Goal: Task Accomplishment & Management: Manage account settings

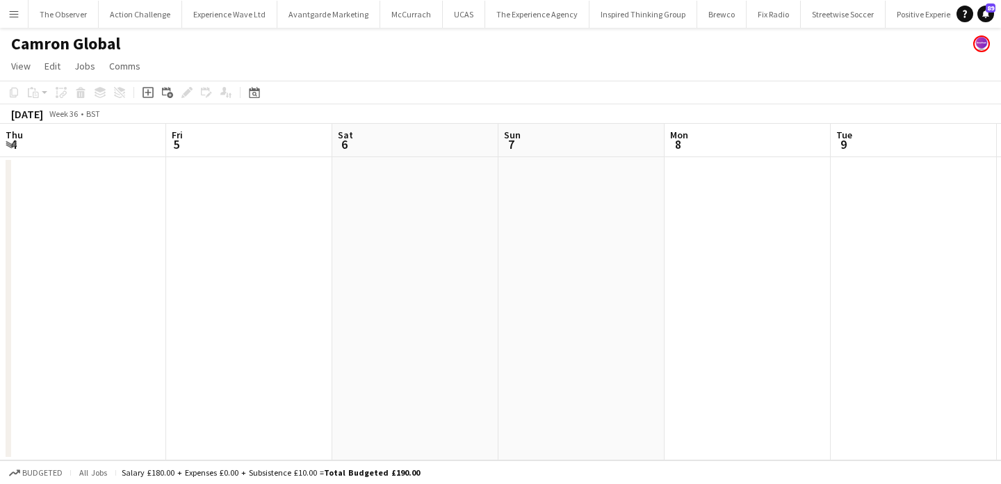
scroll to position [0, 648]
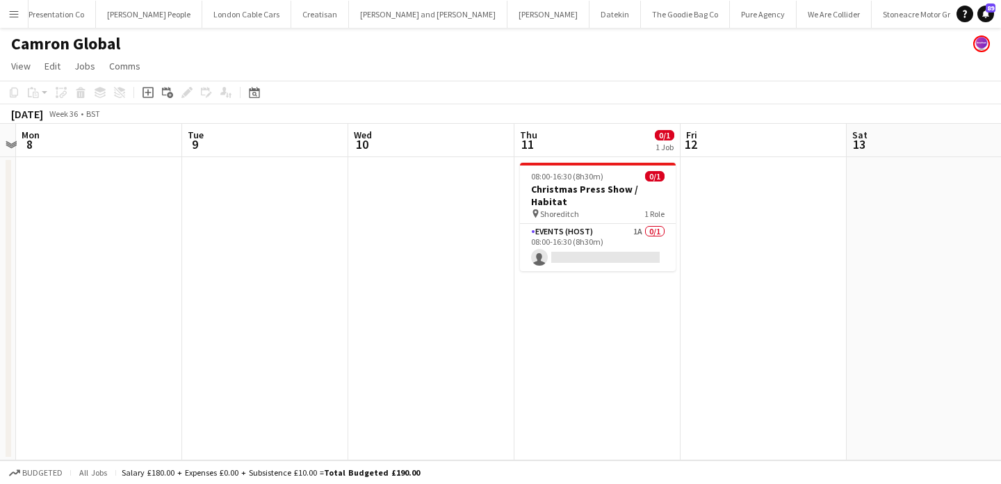
click at [13, 19] on button "Menu" at bounding box center [14, 14] width 28 height 28
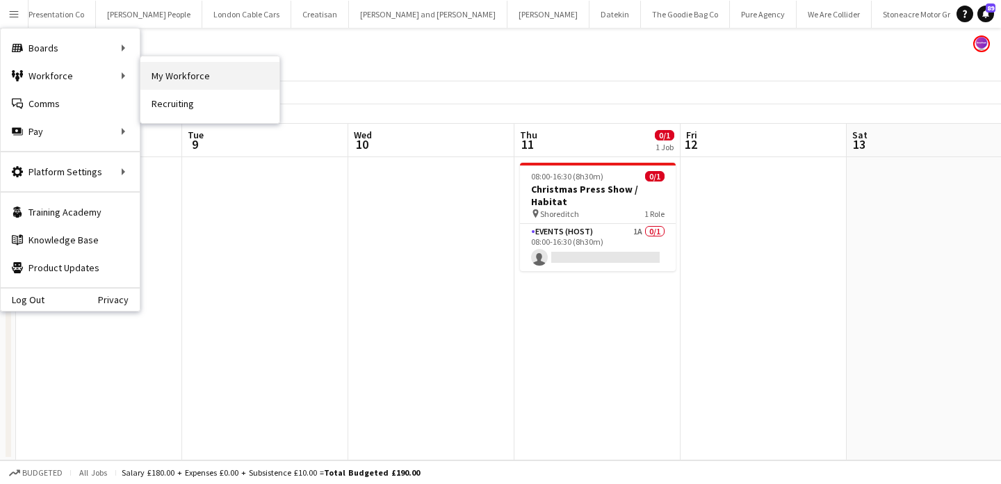
click at [186, 71] on link "My Workforce" at bounding box center [209, 76] width 139 height 28
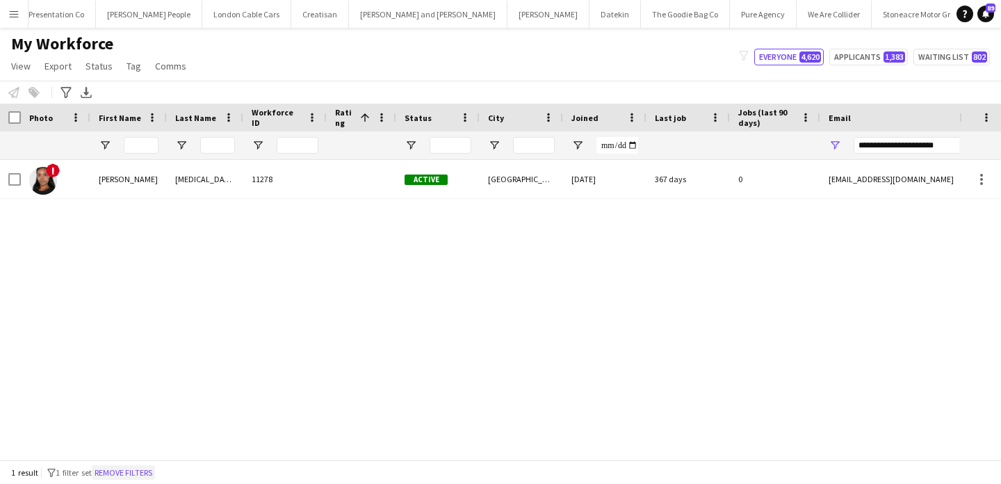
click at [124, 473] on button "Remove filters" at bounding box center [123, 472] width 63 height 15
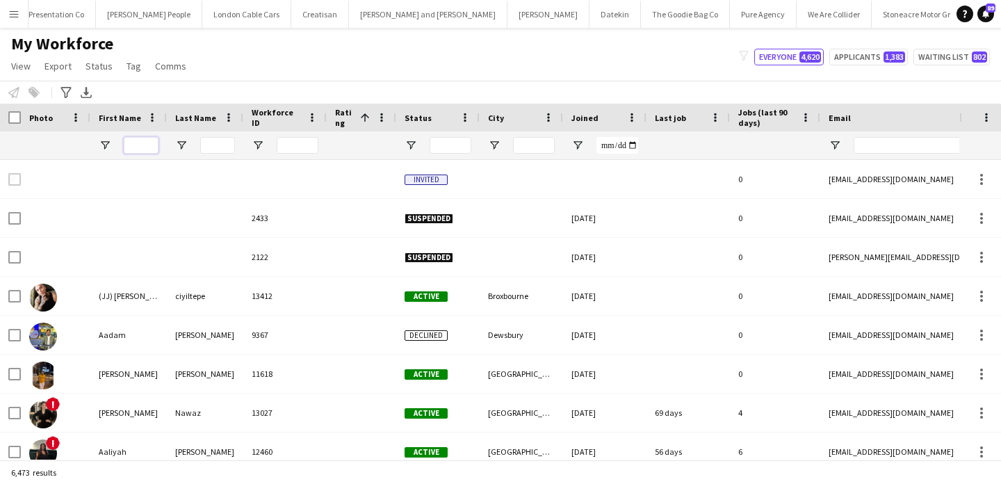
click at [142, 144] on input "First Name Filter Input" at bounding box center [141, 145] width 35 height 17
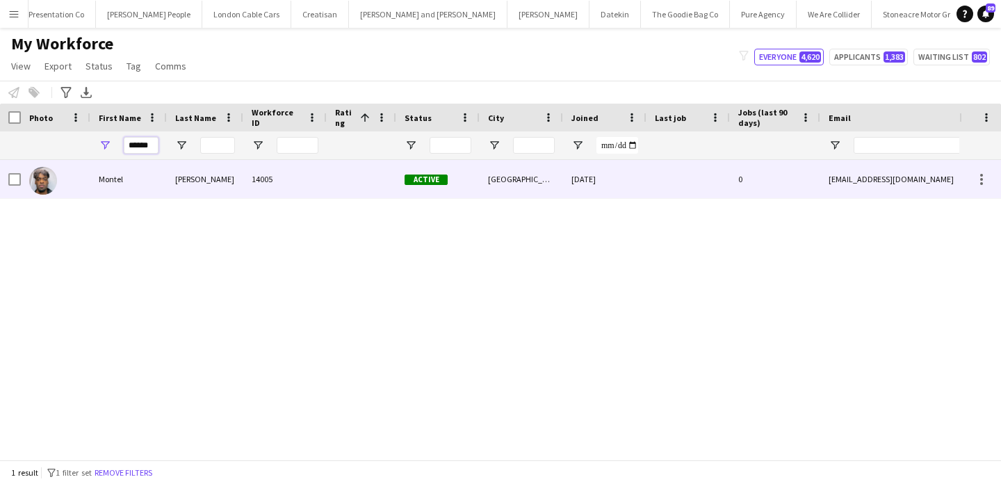
type input "******"
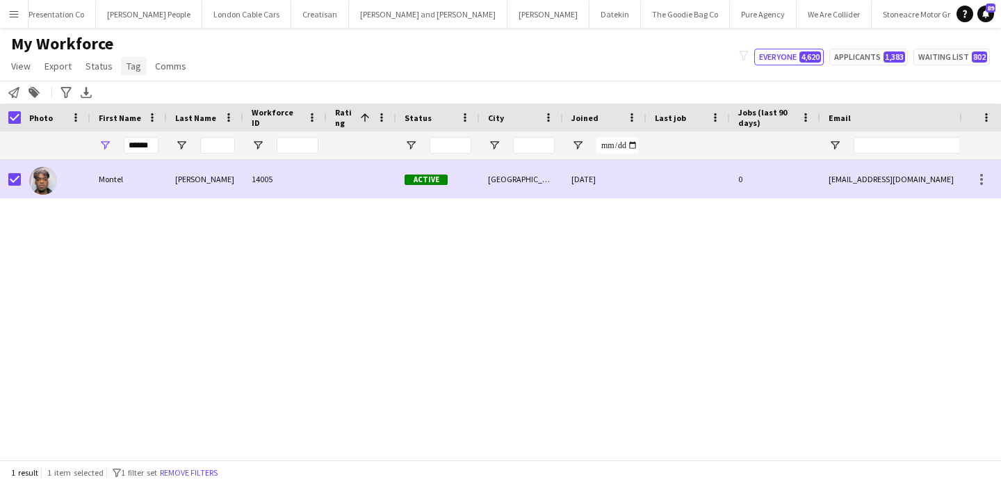
click at [133, 67] on span "Tag" at bounding box center [133, 66] width 15 height 13
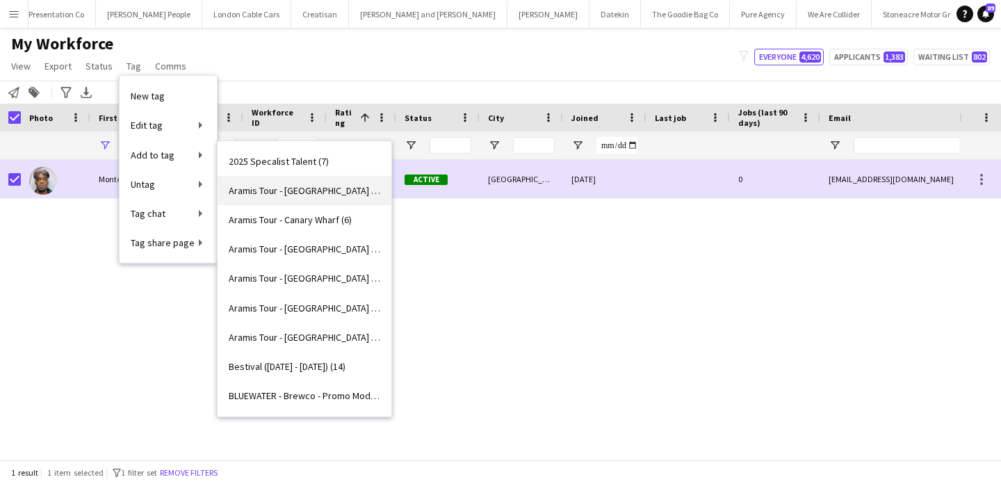
click at [311, 188] on span "Aramis Tour - [GEOGRAPHIC_DATA] (6)" at bounding box center [304, 190] width 151 height 13
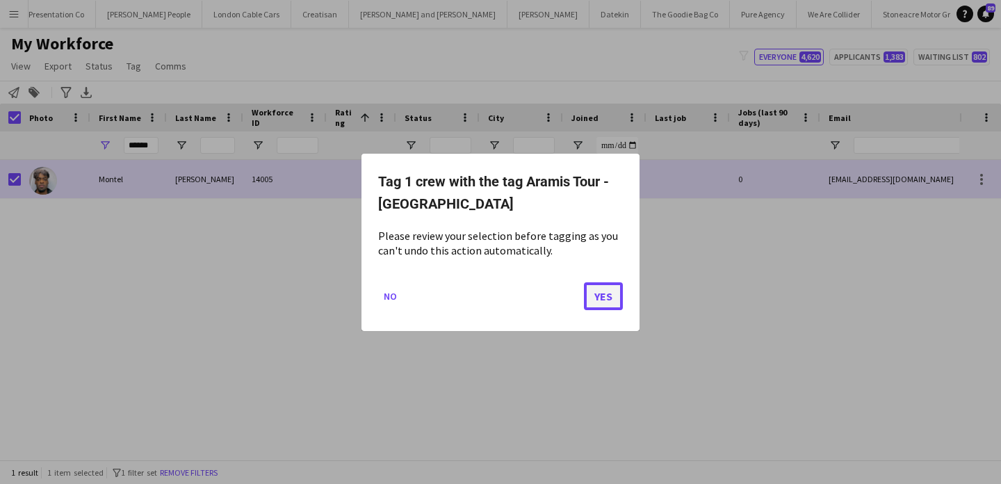
click at [603, 302] on button "Yes" at bounding box center [603, 295] width 39 height 28
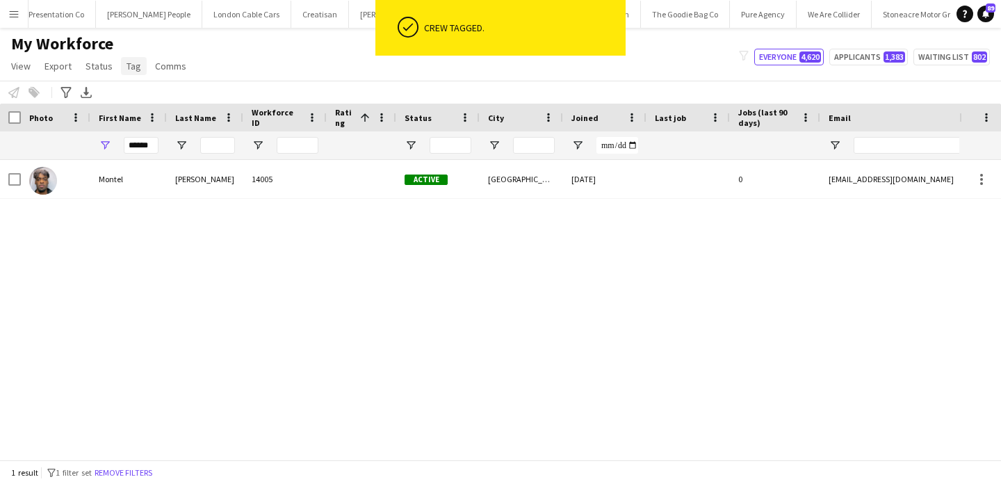
click at [133, 65] on span "Tag" at bounding box center [133, 66] width 15 height 13
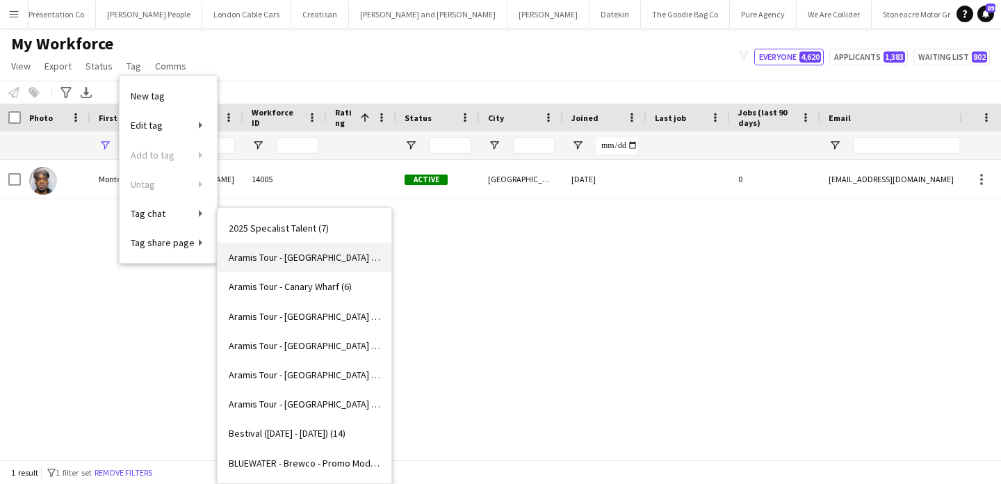
click at [281, 263] on link "Aramis Tour - BIRMINGHAM (7)" at bounding box center [304, 256] width 174 height 29
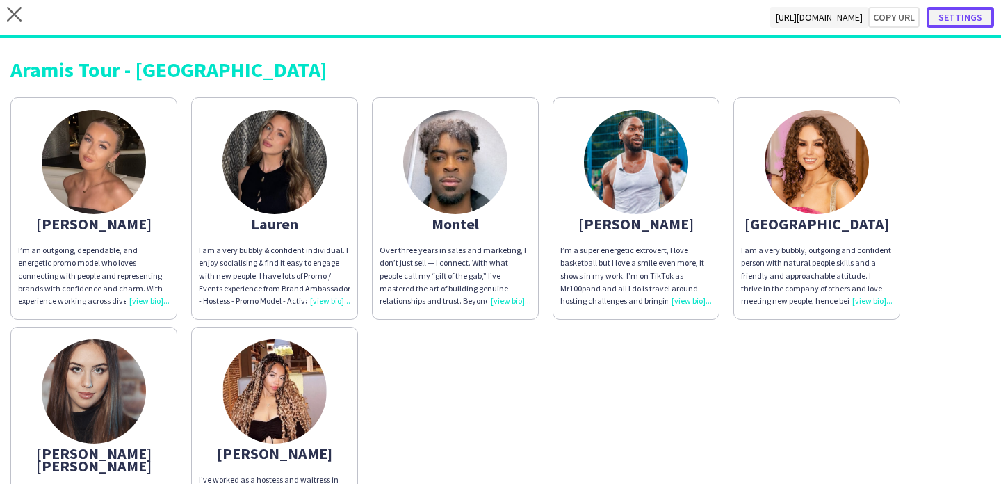
click at [965, 27] on button "Settings" at bounding box center [959, 17] width 67 height 21
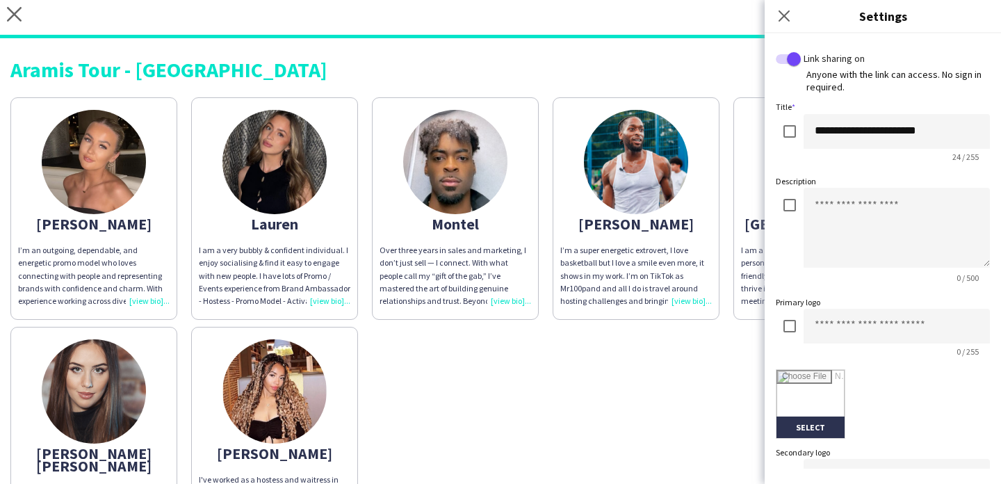
click at [965, 18] on h3 "Settings" at bounding box center [882, 16] width 236 height 18
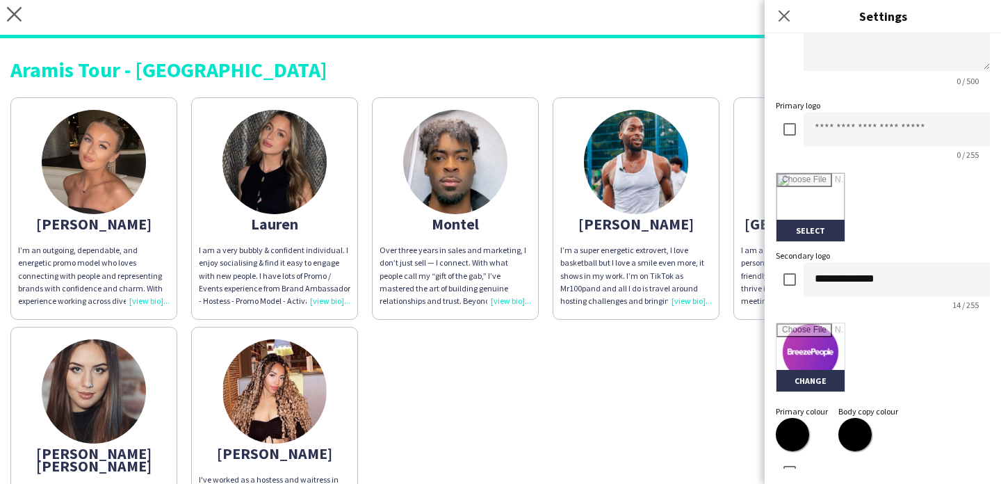
scroll to position [327, 0]
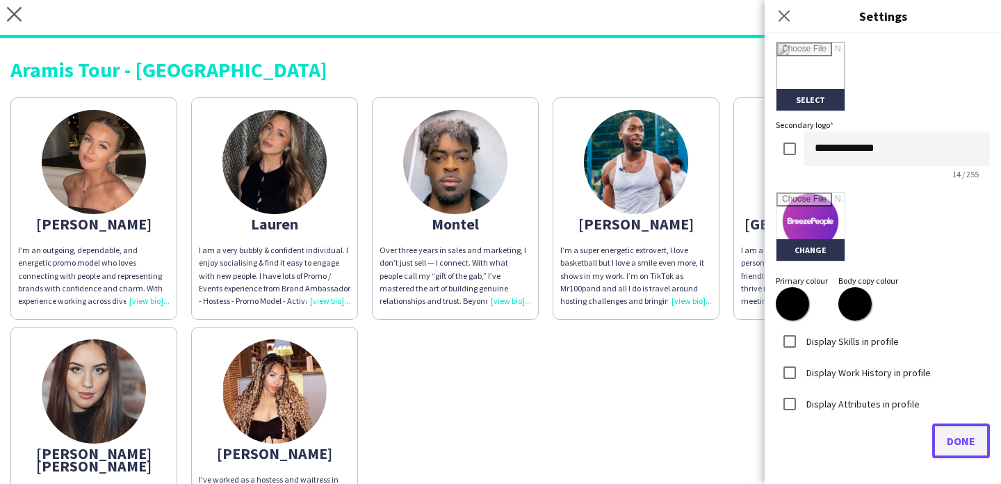
click at [952, 446] on span "Done" at bounding box center [960, 441] width 28 height 14
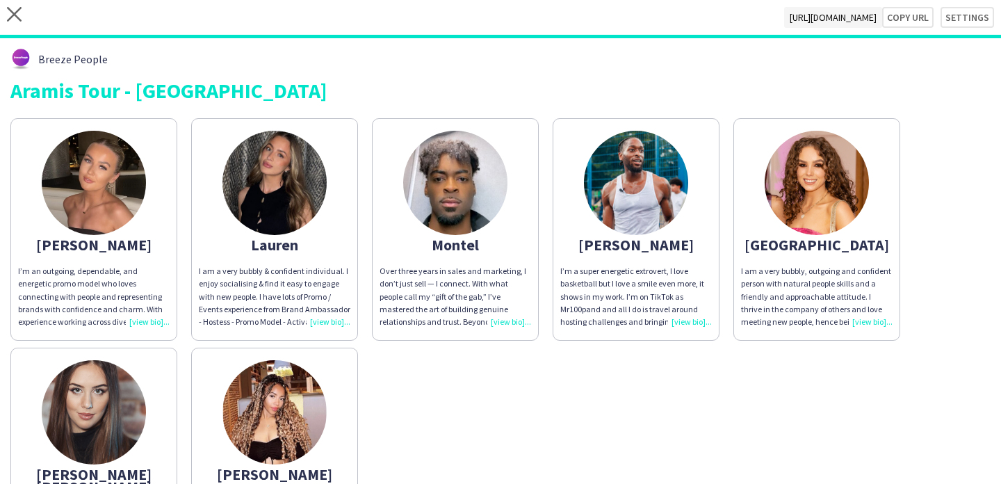
click at [709, 394] on div "Joanne I’m an outgoing, dependable, and energetic promo model who loves connect…" at bounding box center [500, 347] width 980 height 472
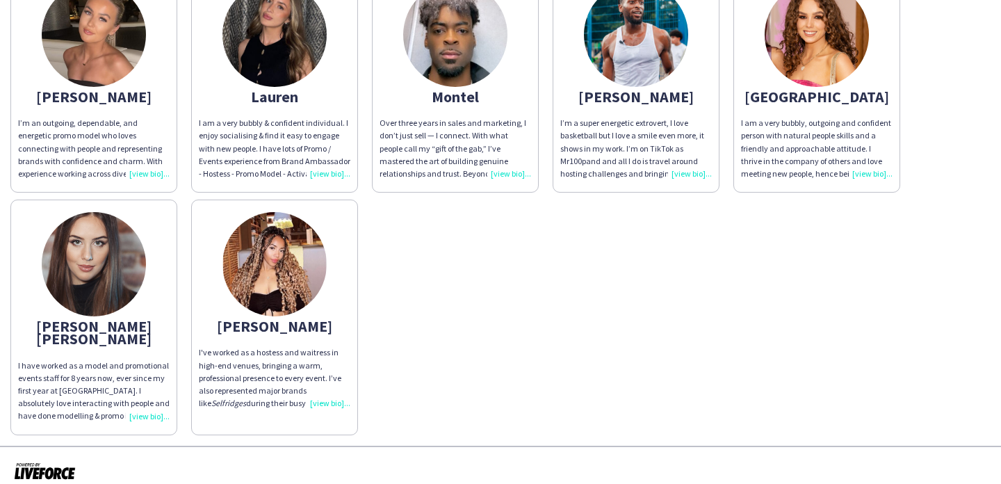
scroll to position [0, 0]
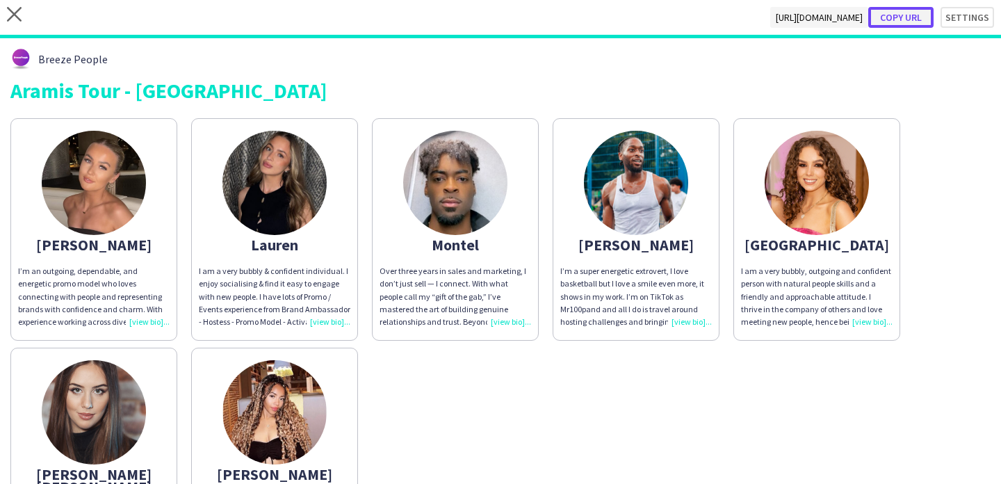
click at [914, 18] on button "Copy url" at bounding box center [900, 17] width 65 height 21
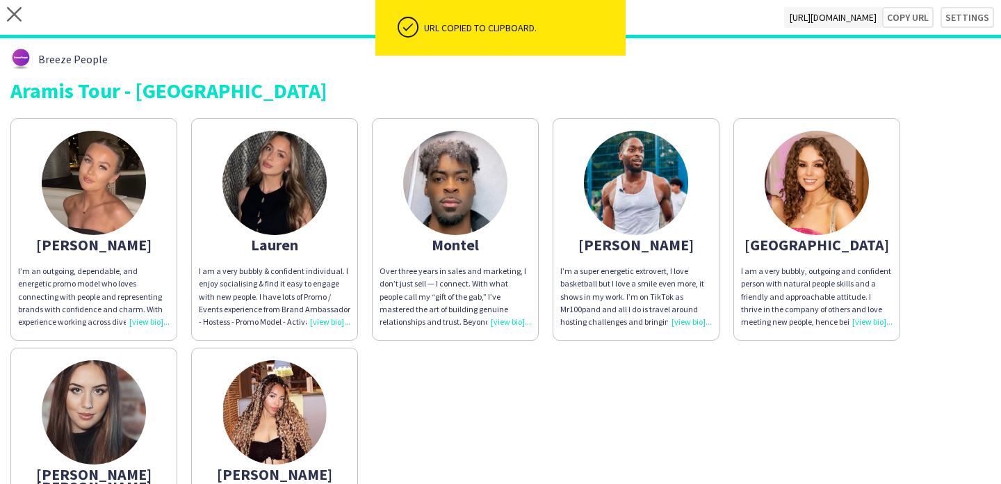
click at [477, 280] on div "Over three years in sales and marketing, I don’t just sell — I connect. With wh…" at bounding box center [454, 296] width 151 height 63
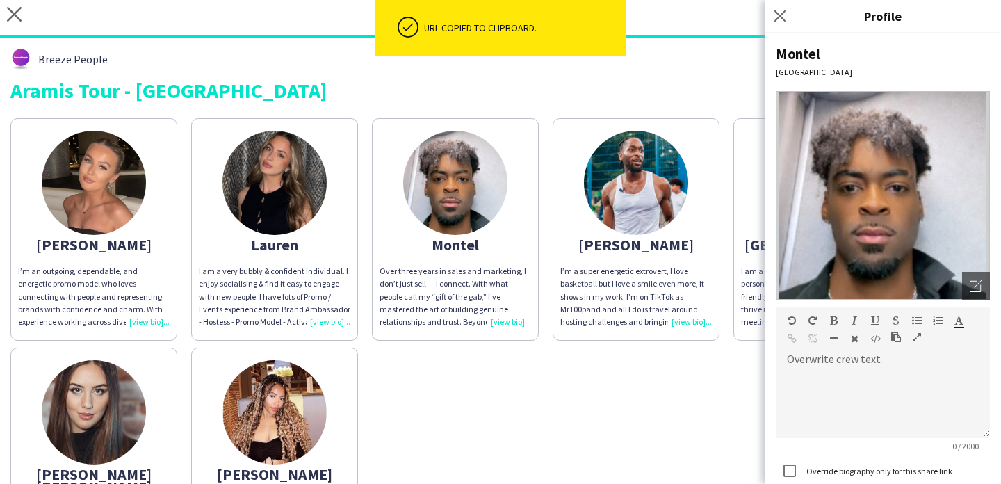
scroll to position [145, 0]
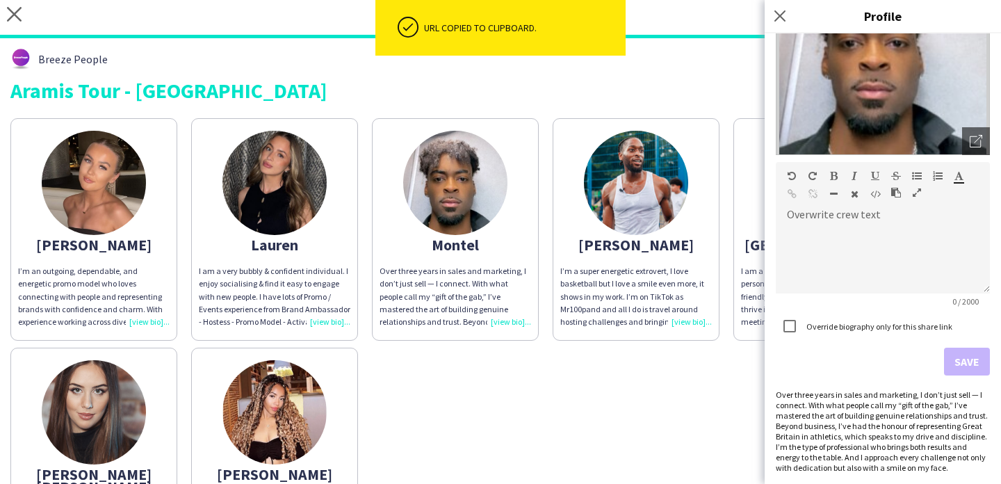
click at [877, 419] on div "Over three years in sales and marketing, I don’t just sell — I connect. With wh…" at bounding box center [882, 430] width 214 height 83
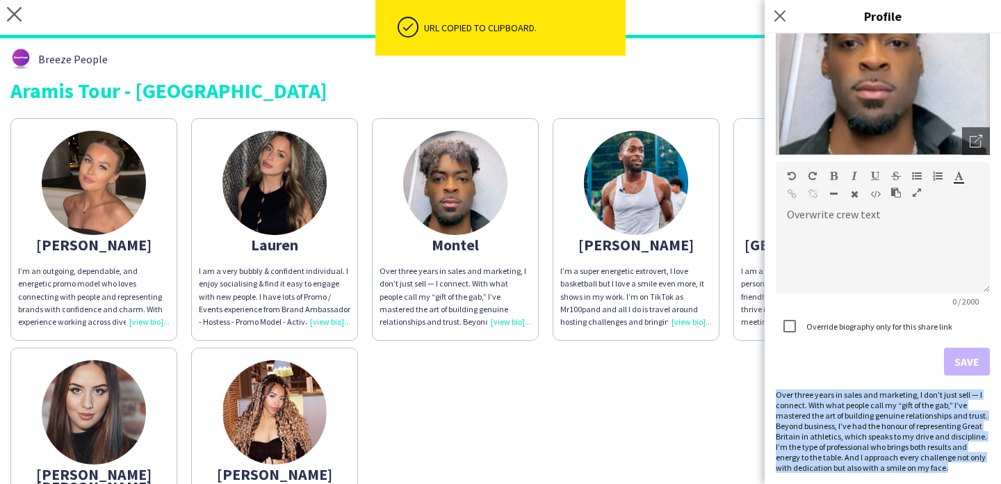
click at [877, 419] on div "Over three years in sales and marketing, I don’t just sell — I connect. With wh…" at bounding box center [882, 430] width 214 height 83
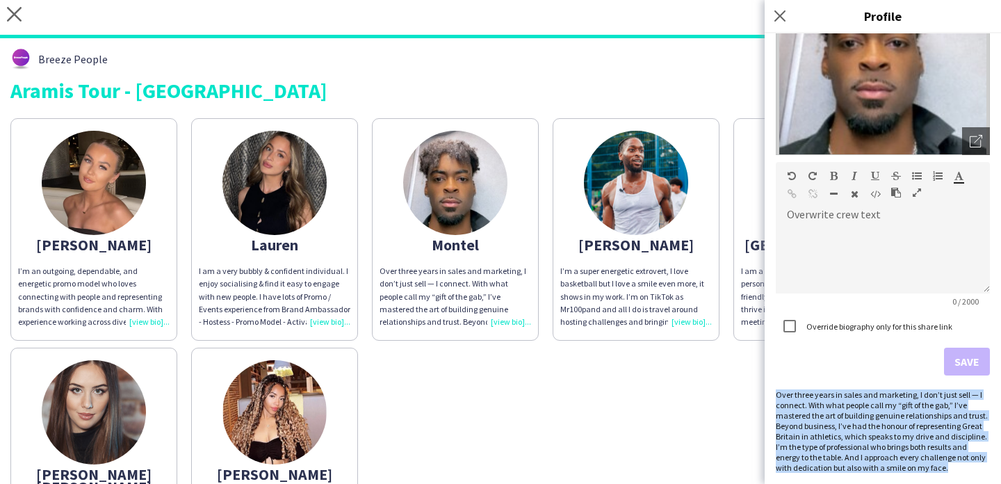
copy div "Over three years in sales and marketing, I don’t just sell — I connect. With wh…"
click at [947, 454] on div "Over three years in sales and marketing, I don’t just sell — I connect. With wh…" at bounding box center [882, 430] width 214 height 83
drag, startPoint x: 950, startPoint y: 470, endPoint x: 775, endPoint y: 386, distance: 194.2
click at [775, 386] on div "Montel Nottingham Open photos pop-in Overwrite crew text default Heading 1 Head…" at bounding box center [882, 258] width 236 height 450
copy div "Over three years in sales and marketing, I don’t just sell — I connect. With wh…"
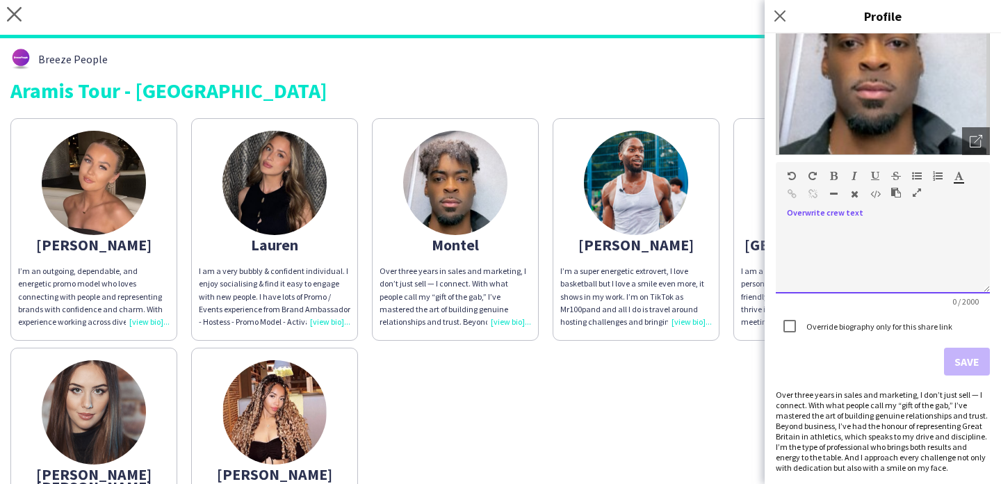
click at [848, 240] on div at bounding box center [882, 258] width 214 height 69
paste div
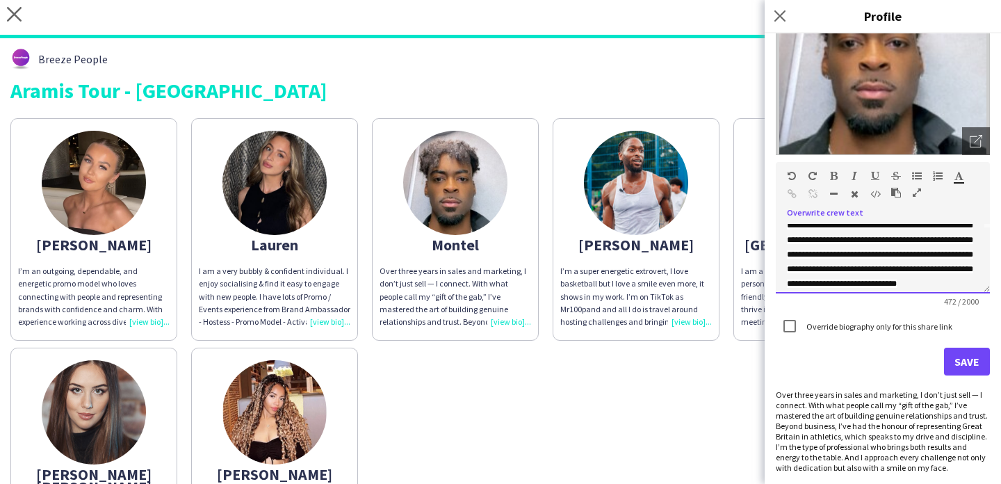
scroll to position [0, 0]
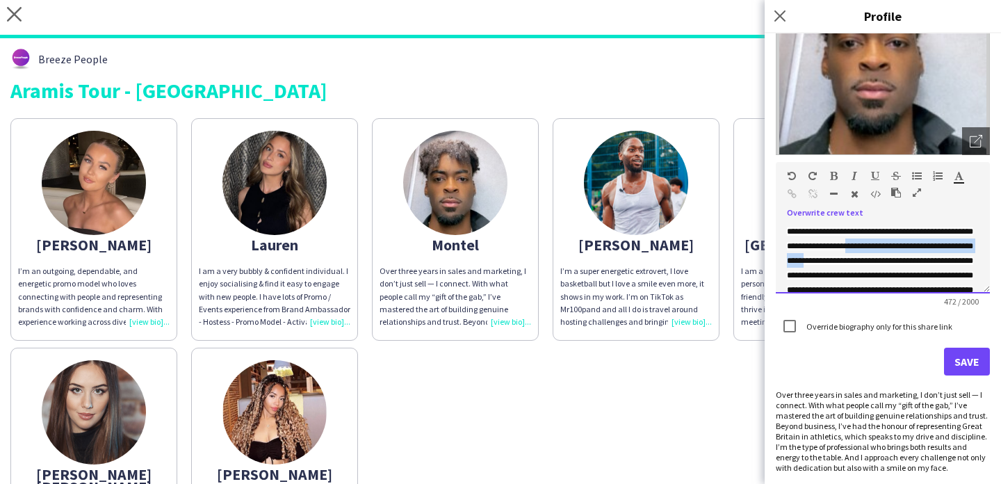
drag, startPoint x: 980, startPoint y: 247, endPoint x: 832, endPoint y: 242, distance: 147.4
click at [832, 242] on div "**********" at bounding box center [882, 258] width 214 height 69
click at [794, 245] on span "**********" at bounding box center [880, 282] width 186 height 110
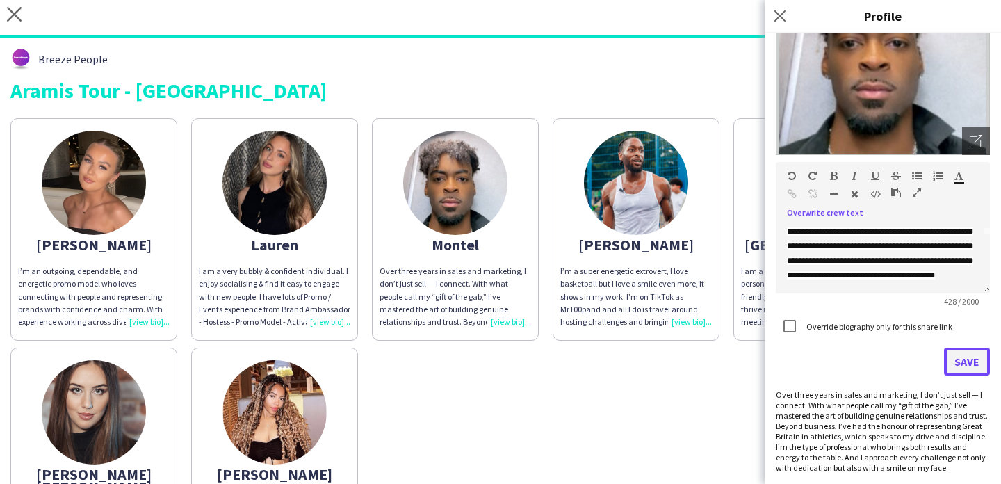
click at [969, 370] on button "Save" at bounding box center [967, 361] width 46 height 28
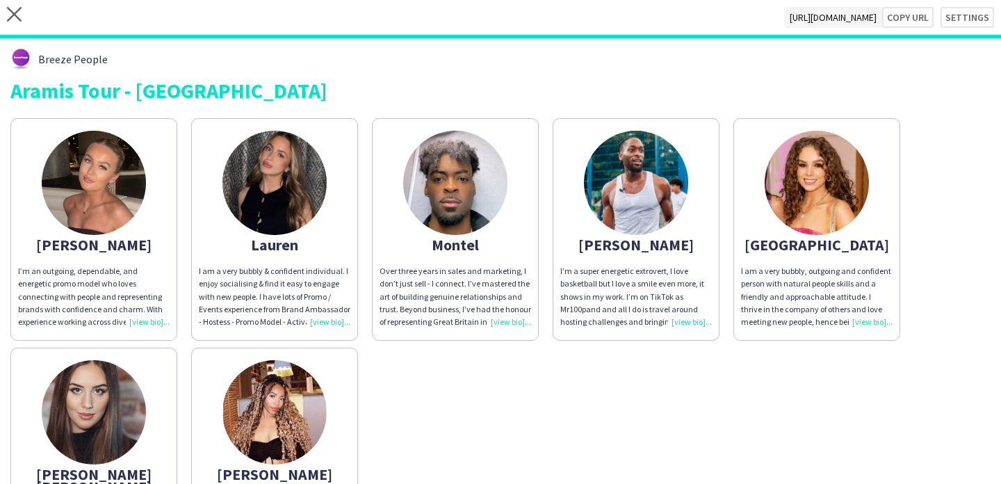
click at [732, 386] on div "Joanne I’m an outgoing, dependable, and energetic promo model who loves connect…" at bounding box center [500, 347] width 980 height 472
click at [913, 22] on button "Copy url" at bounding box center [900, 17] width 65 height 21
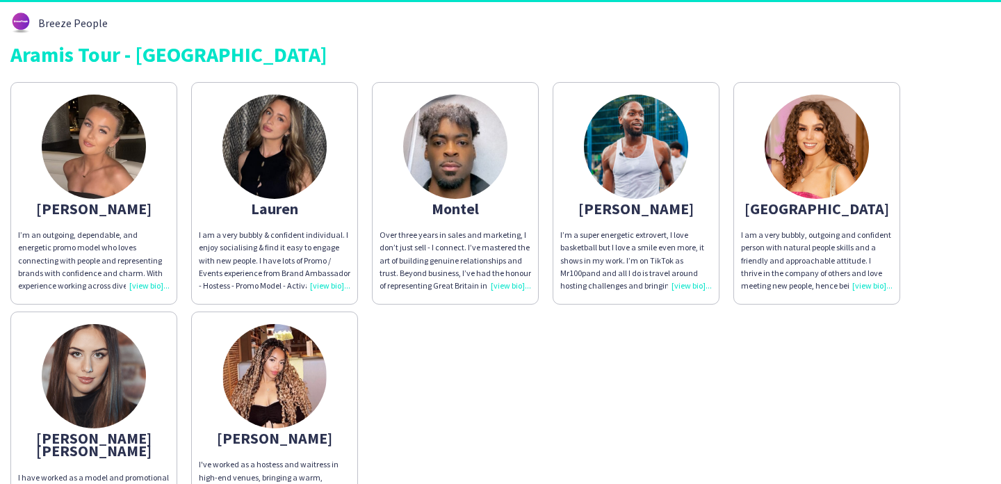
scroll to position [0, 0]
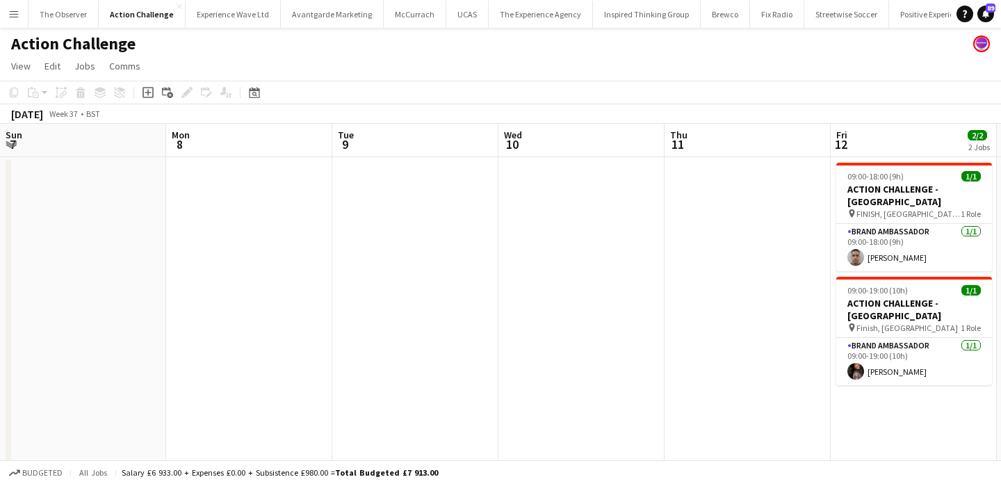
scroll to position [0, 596]
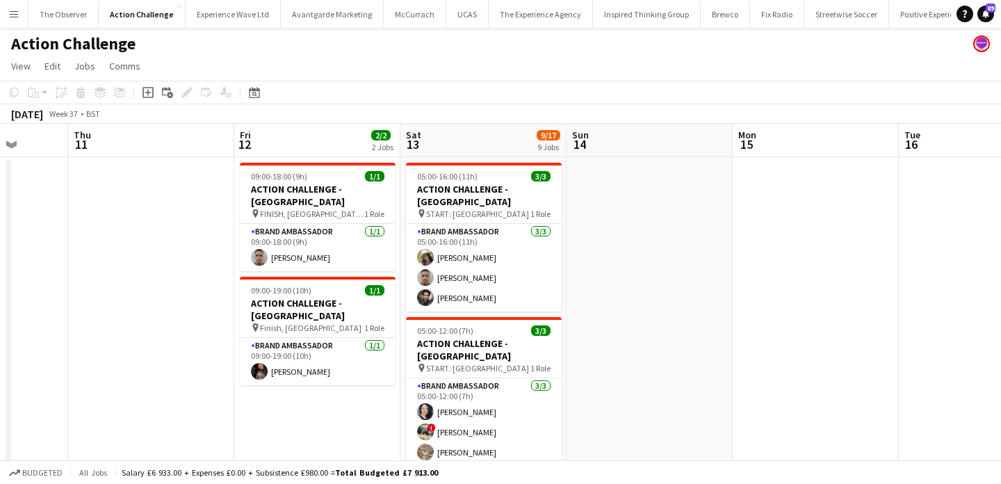
click at [19, 8] on button "Menu" at bounding box center [14, 14] width 28 height 28
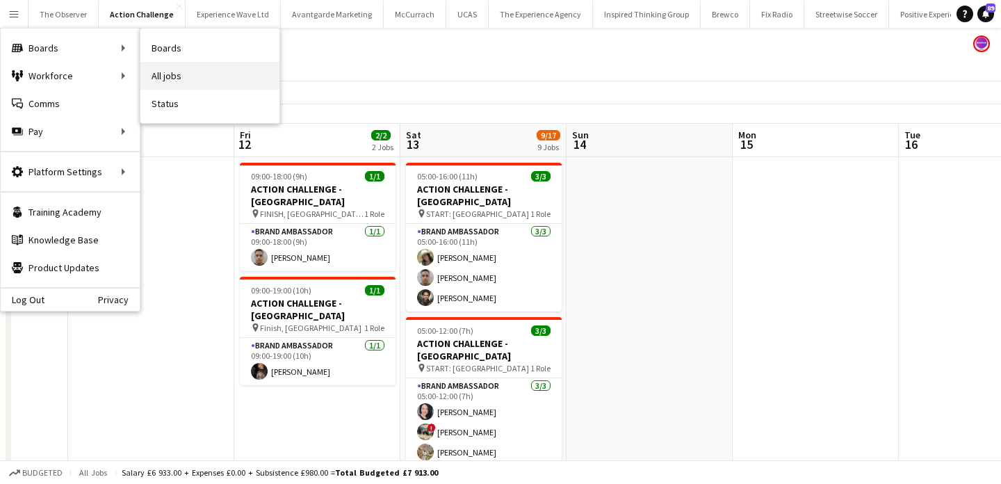
click at [187, 76] on link "All jobs" at bounding box center [209, 76] width 139 height 28
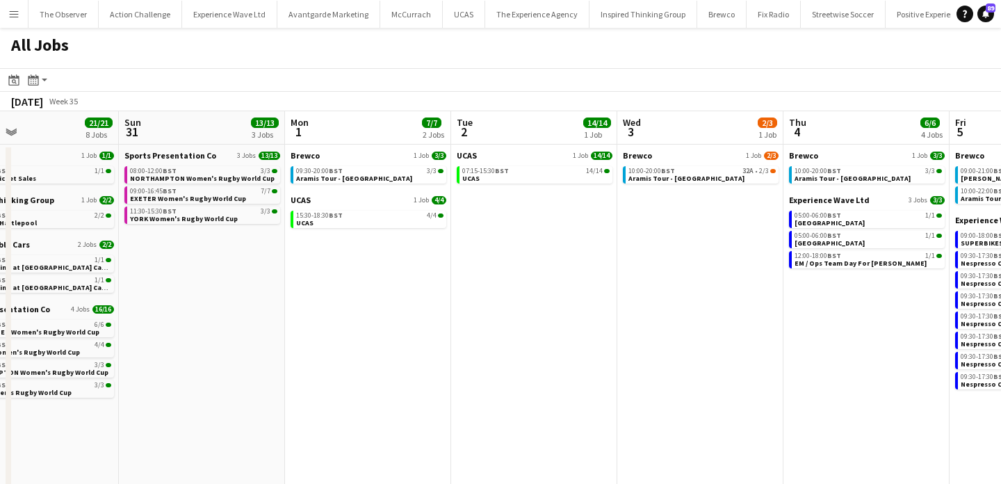
scroll to position [0, 393]
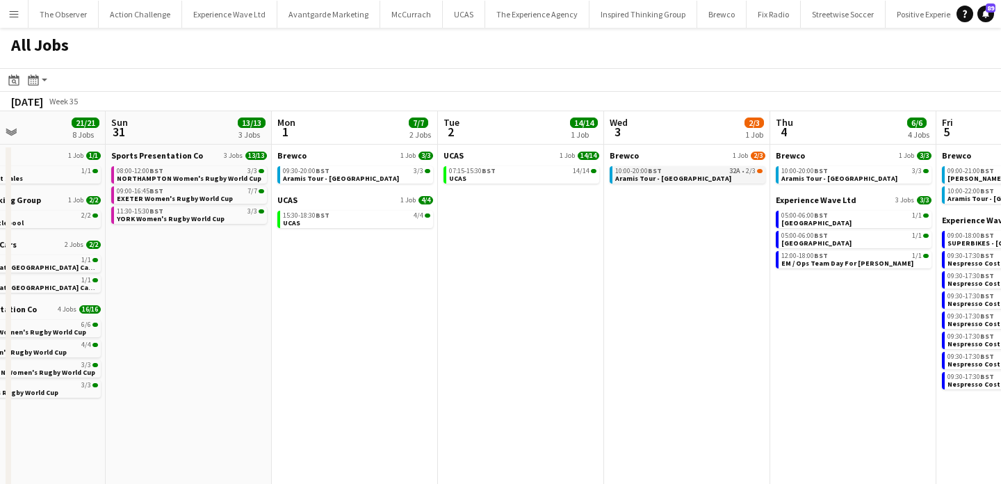
click at [675, 174] on span "Aramis Tour - Birmingham" at bounding box center [673, 178] width 116 height 9
click at [10, 20] on button "Menu" at bounding box center [14, 14] width 28 height 28
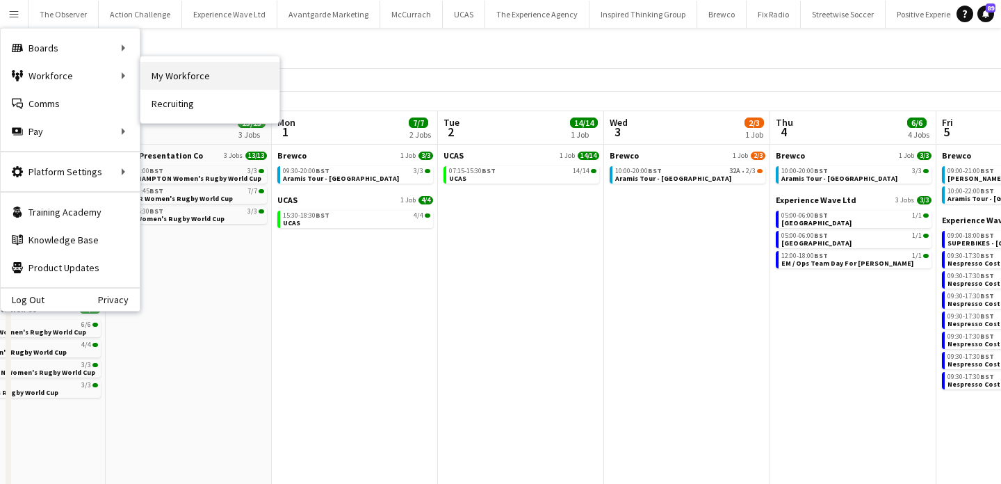
click at [174, 85] on link "My Workforce" at bounding box center [209, 76] width 139 height 28
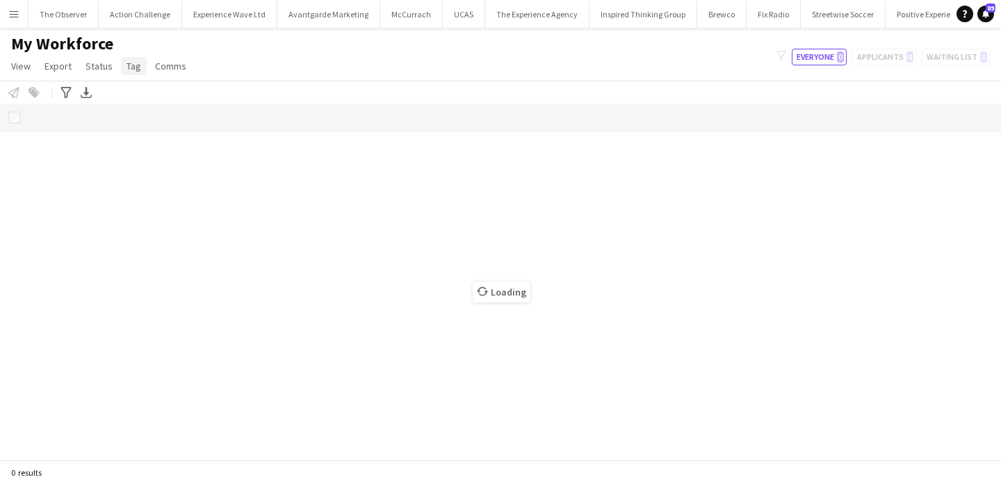
click at [138, 66] on span "Tag" at bounding box center [133, 66] width 15 height 13
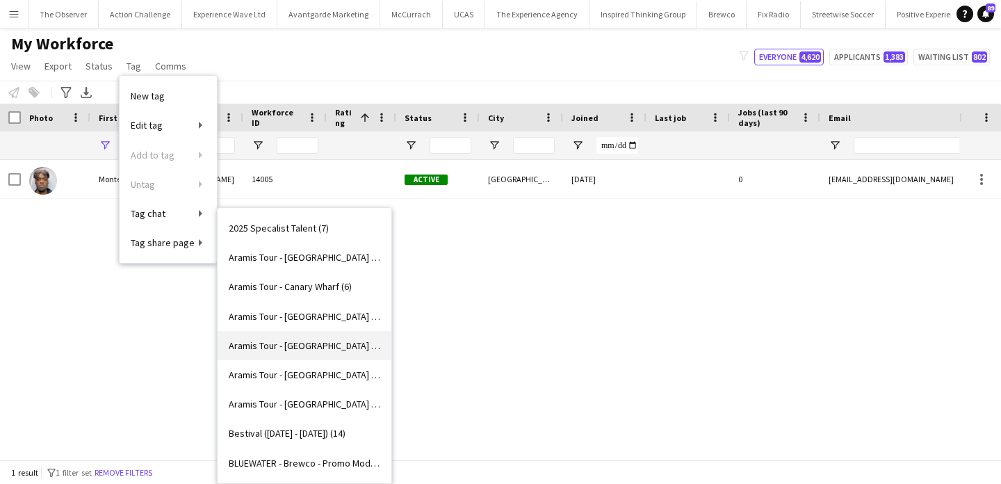
click at [308, 348] on span "Aramis Tour - [GEOGRAPHIC_DATA] (4)" at bounding box center [304, 345] width 151 height 13
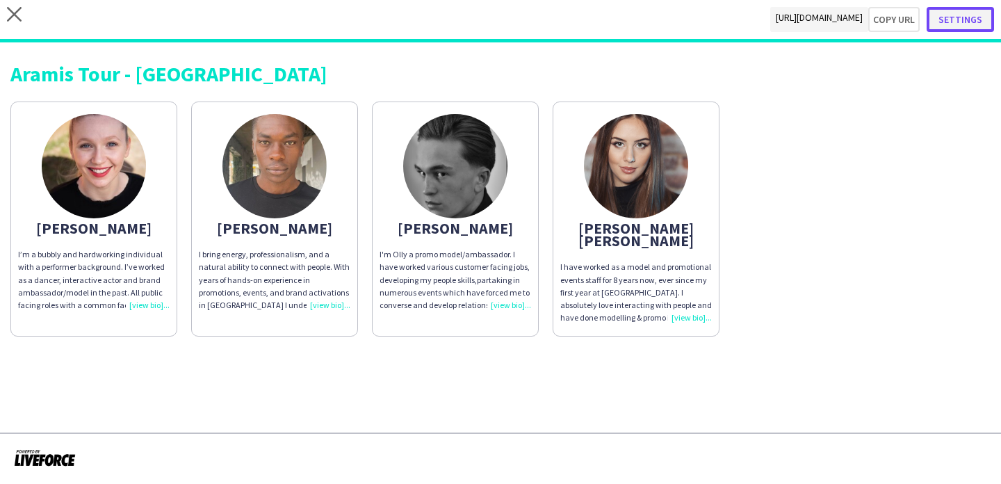
click at [968, 22] on button "Settings" at bounding box center [959, 19] width 67 height 25
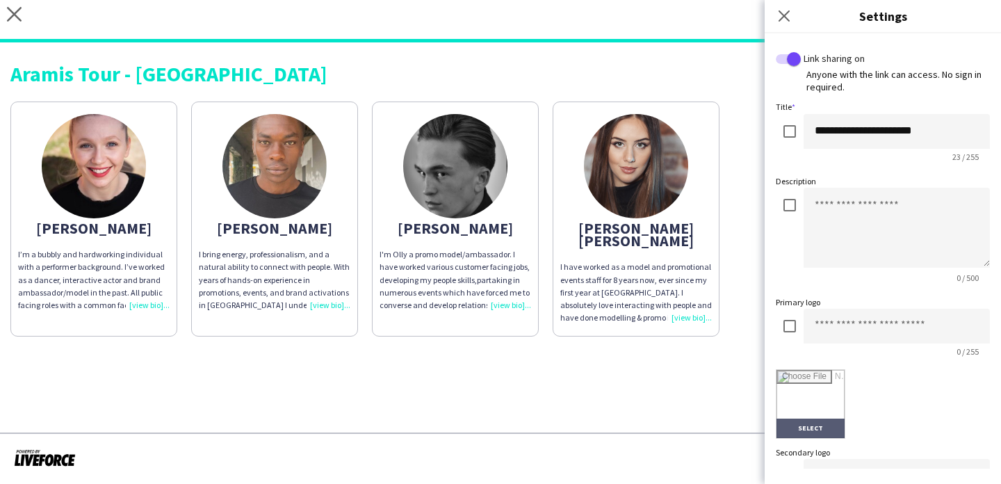
scroll to position [327, 0]
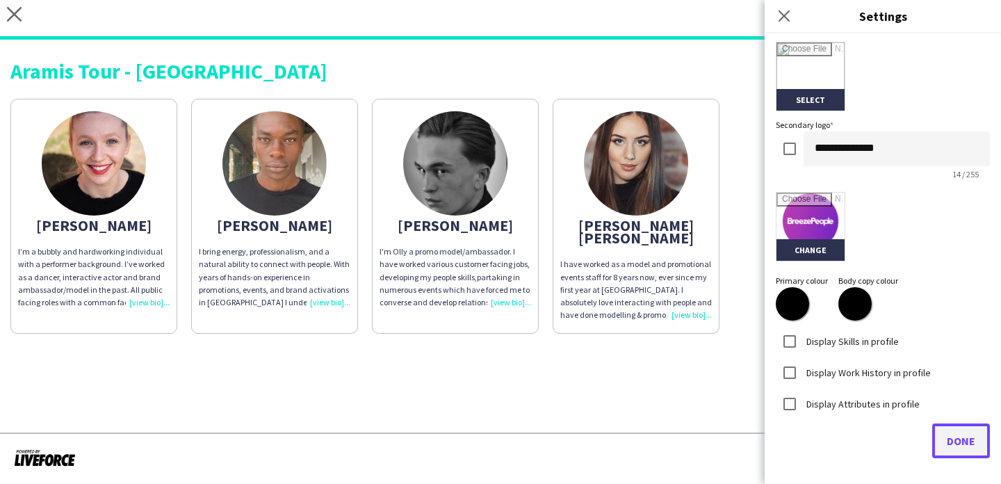
click at [955, 445] on span "Done" at bounding box center [960, 441] width 28 height 14
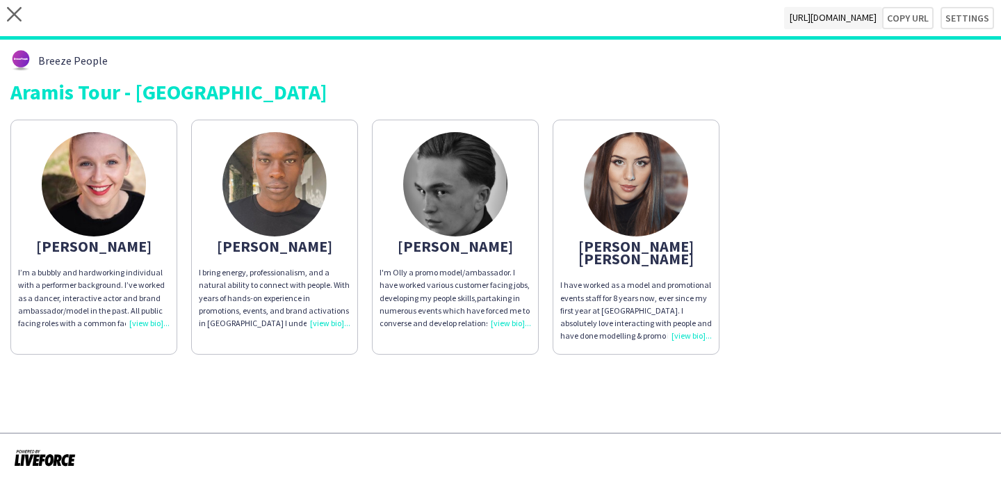
click at [693, 347] on div "Breeze People Aramis Tour - LEICESTER Annabelle I’m a bubbly and hardworking in…" at bounding box center [500, 202] width 1001 height 325
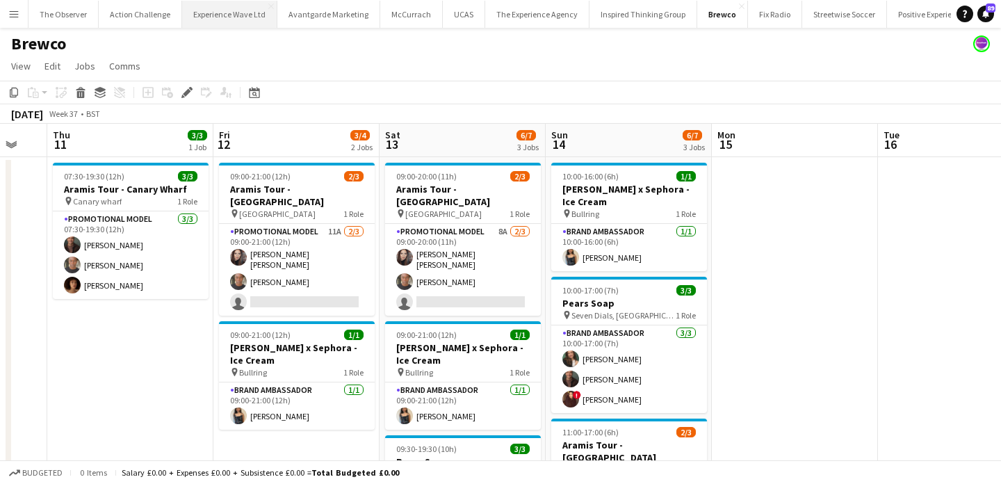
click at [234, 12] on button "Experience Wave Ltd Close" at bounding box center [229, 14] width 95 height 27
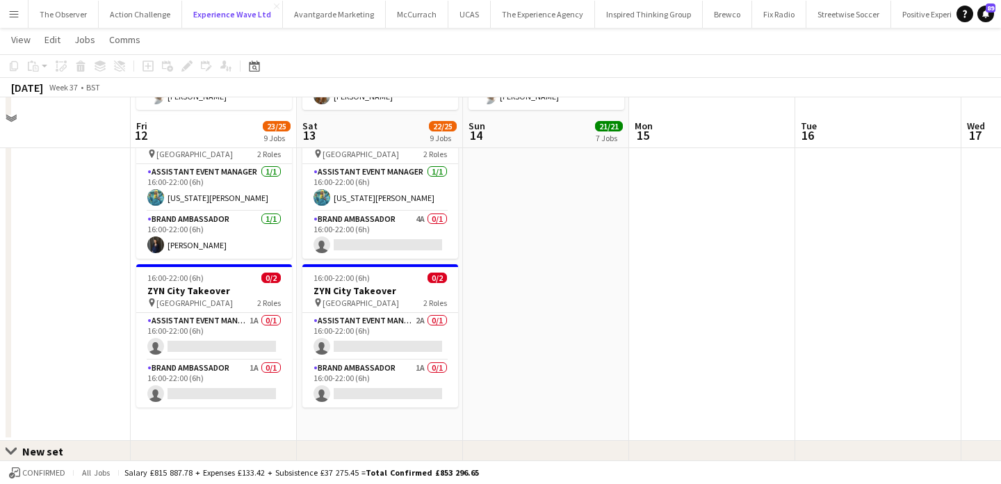
scroll to position [1042, 0]
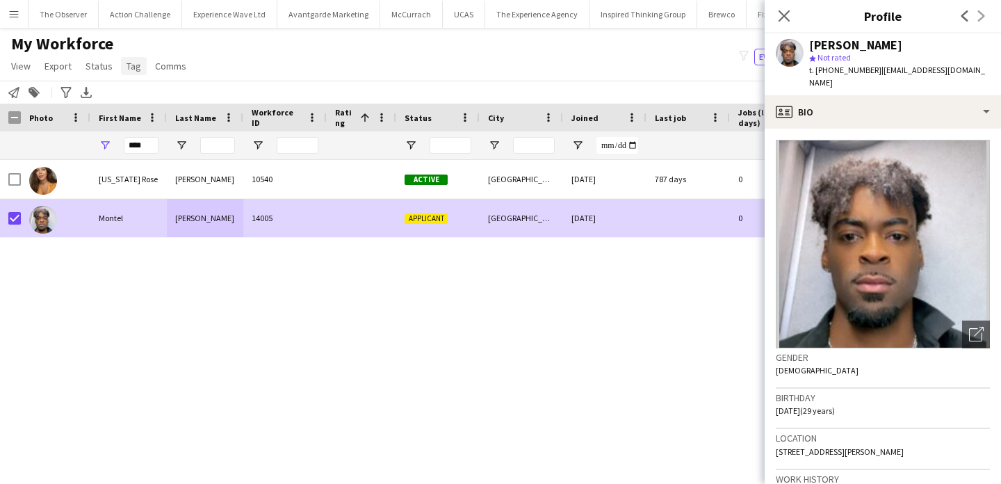
click at [129, 68] on span "Tag" at bounding box center [133, 66] width 15 height 13
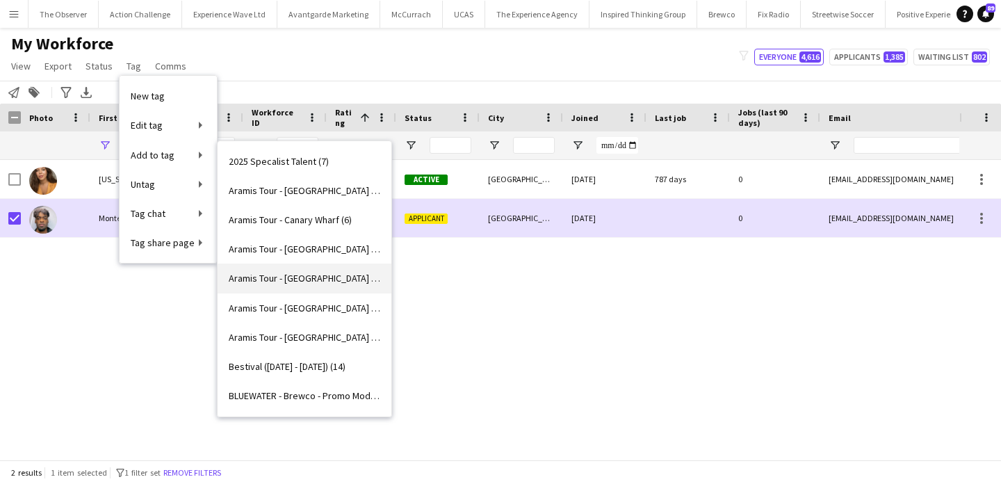
click at [348, 270] on link "Aramis Tour - [GEOGRAPHIC_DATA] (4)" at bounding box center [304, 277] width 174 height 29
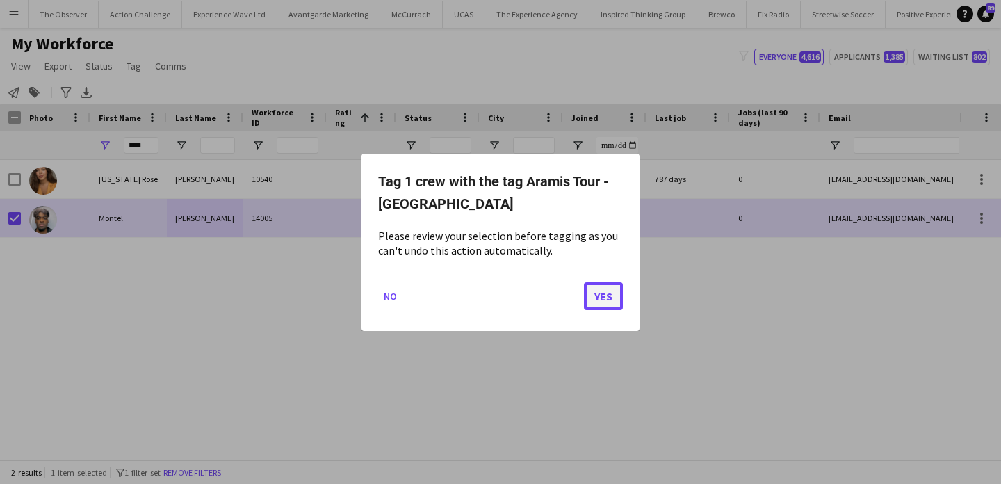
click at [600, 297] on button "Yes" at bounding box center [603, 295] width 39 height 28
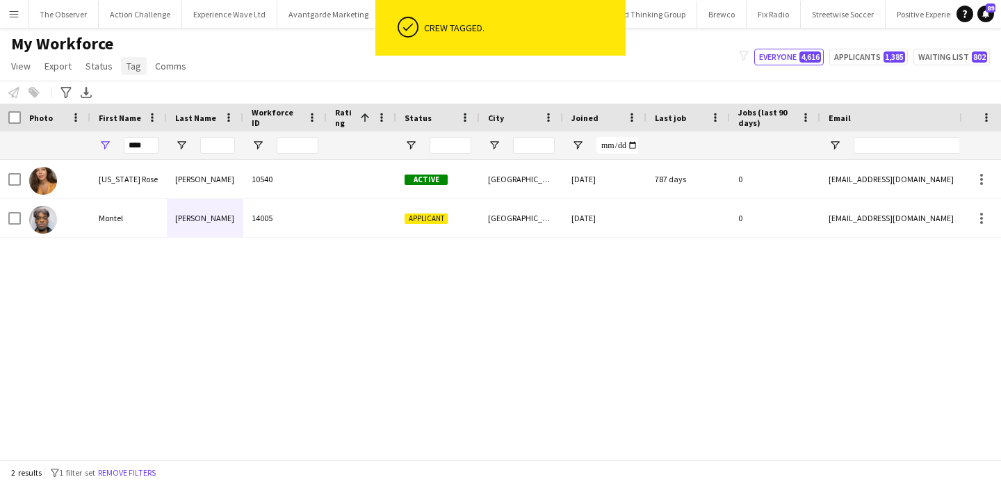
click at [133, 67] on span "Tag" at bounding box center [133, 66] width 15 height 13
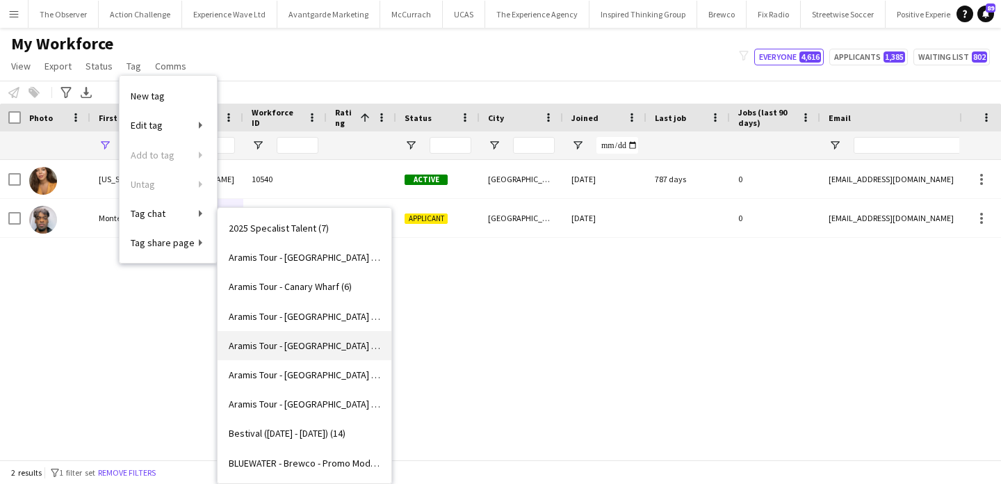
click at [341, 344] on link "Aramis Tour - [GEOGRAPHIC_DATA] (5)" at bounding box center [304, 345] width 174 height 29
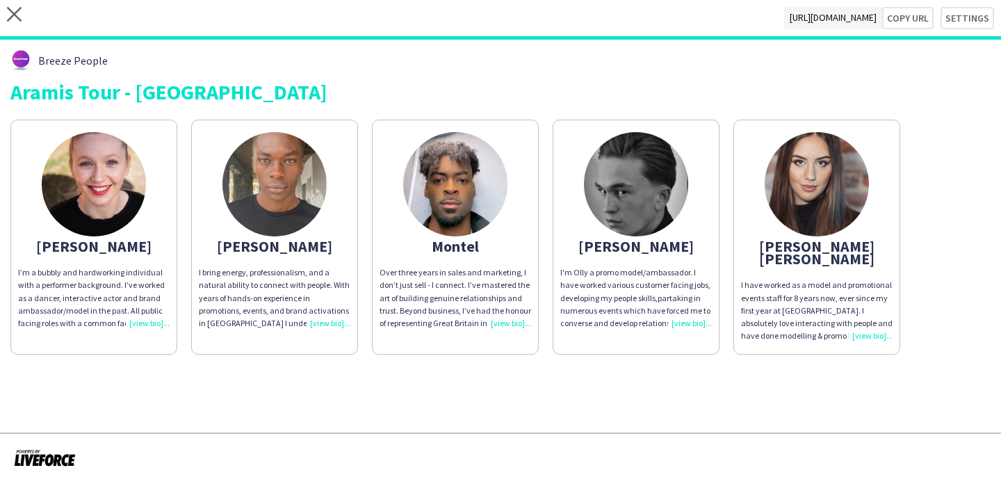
click at [972, 30] on div "close [URL][DOMAIN_NAME] Copy url Settings" at bounding box center [500, 20] width 1001 height 40
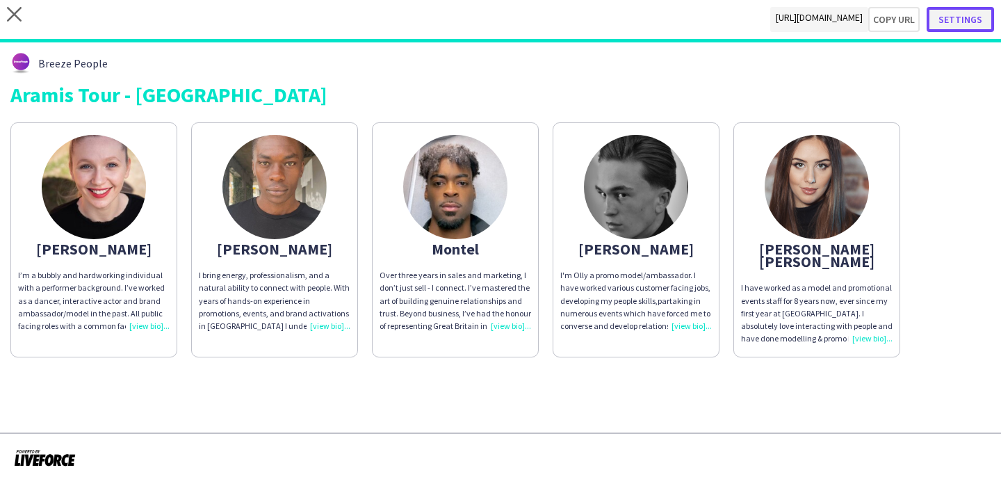
click at [971, 21] on button "Settings" at bounding box center [959, 19] width 67 height 25
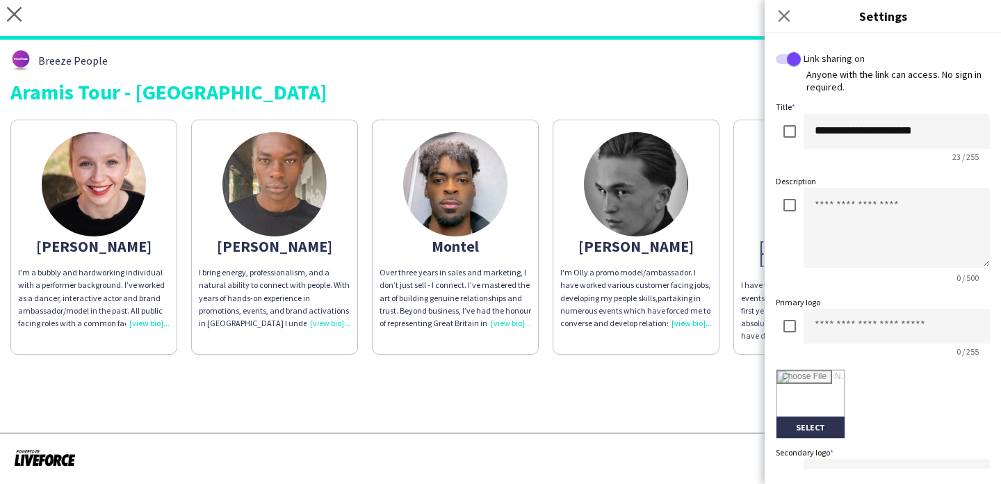
click at [674, 106] on div "Breeze People Aramis Tour - LEICESTER Annabelle I’m a bubbly and hardworking in…" at bounding box center [500, 202] width 1001 height 325
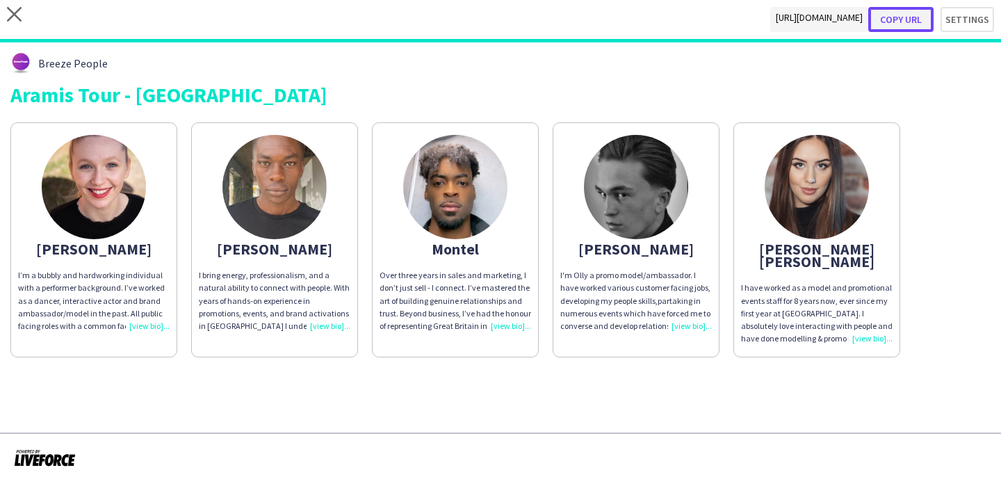
click at [898, 23] on button "Copy url" at bounding box center [900, 19] width 65 height 25
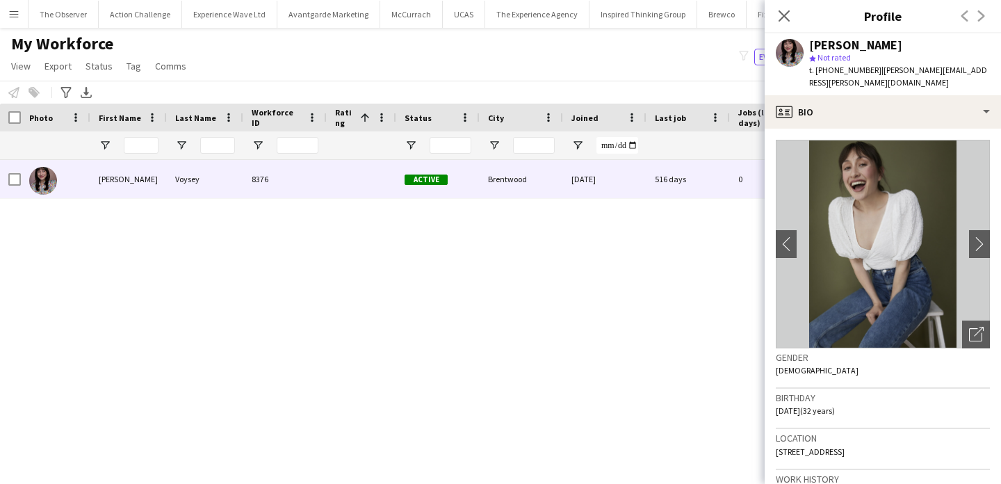
scroll to position [0, 18]
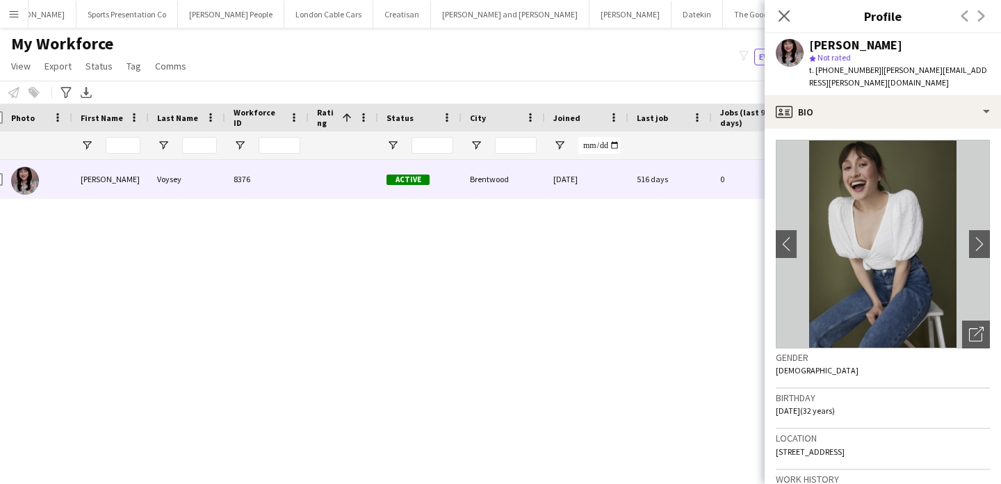
click at [10, 15] on app-icon "Menu" at bounding box center [13, 13] width 11 height 11
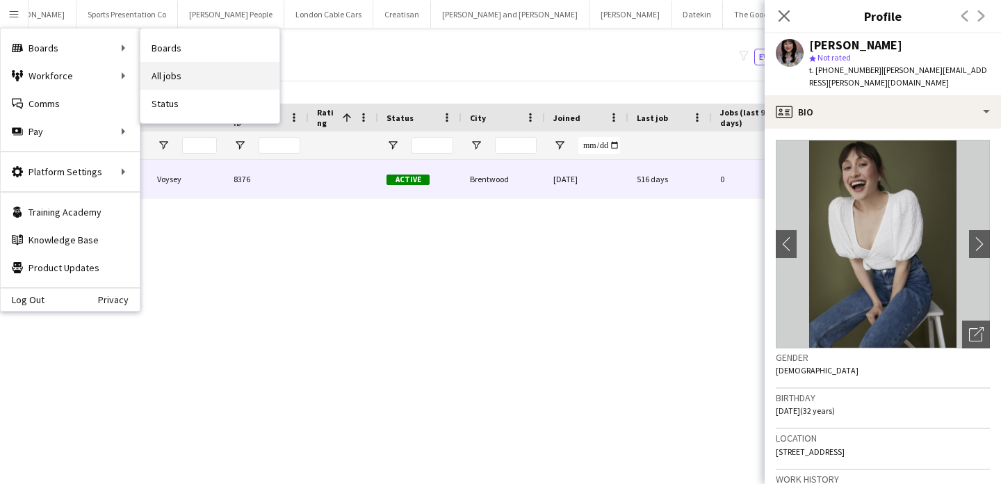
click at [188, 79] on link "All jobs" at bounding box center [209, 76] width 139 height 28
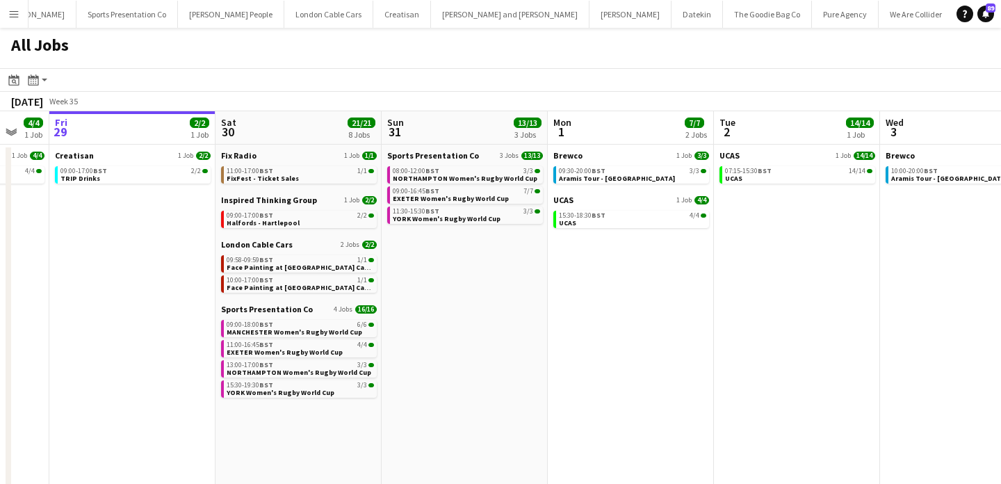
scroll to position [0, 478]
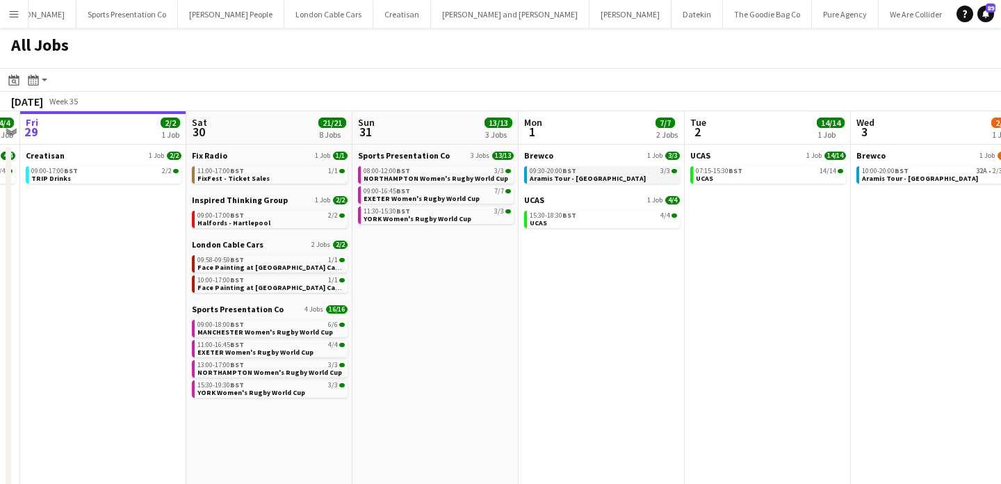
click at [582, 176] on span "Aramis Tour - [GEOGRAPHIC_DATA]" at bounding box center [587, 178] width 116 height 9
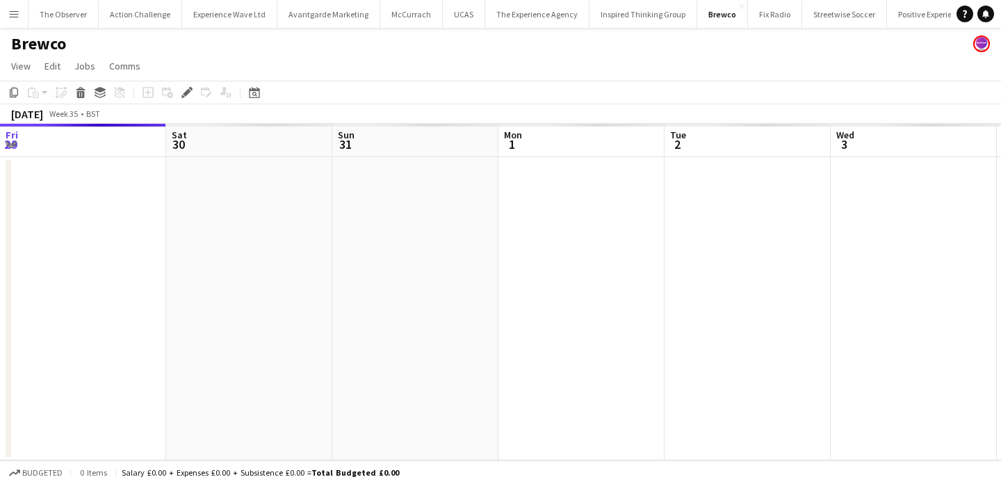
scroll to position [0, 478]
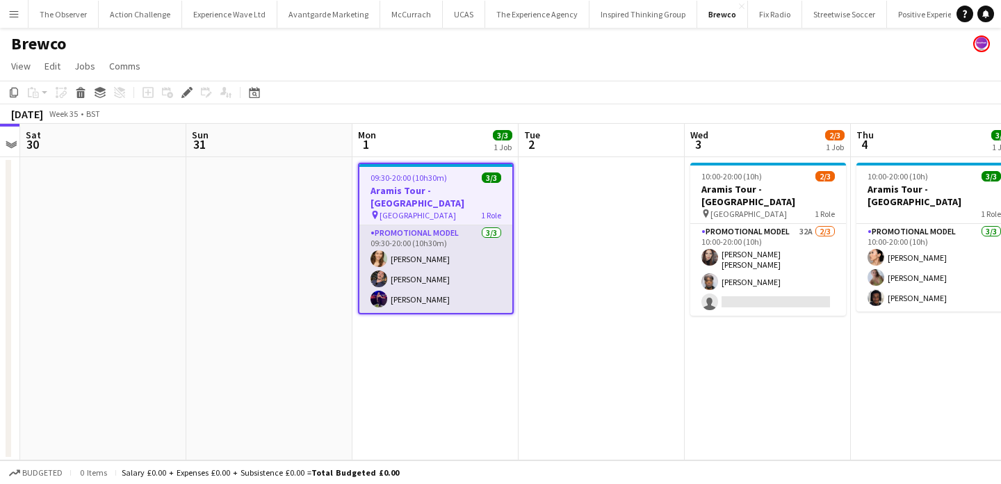
click at [475, 264] on app-card-role "Promotional Model [DATE] 09:30-20:00 (10h30m) [PERSON_NAME] [PERSON_NAME] [PERS…" at bounding box center [435, 269] width 153 height 88
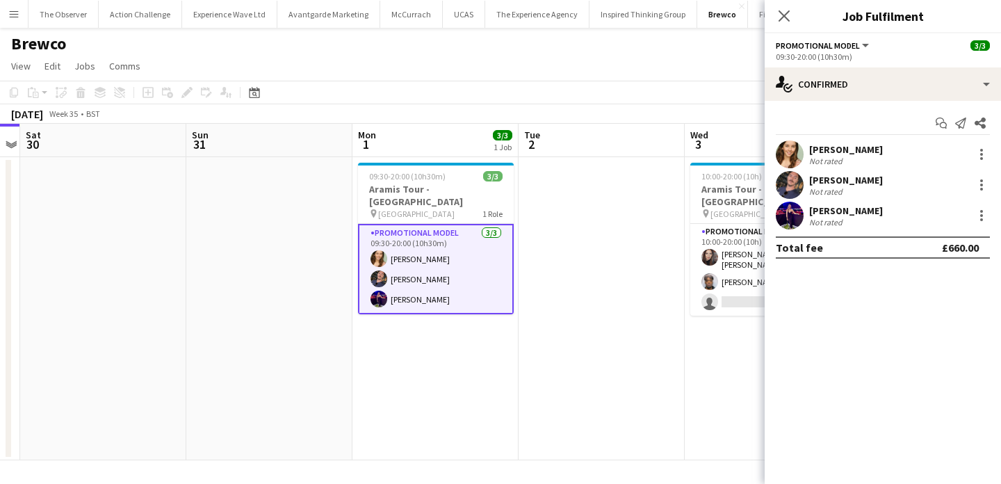
click at [818, 145] on div "[PERSON_NAME]" at bounding box center [846, 149] width 74 height 13
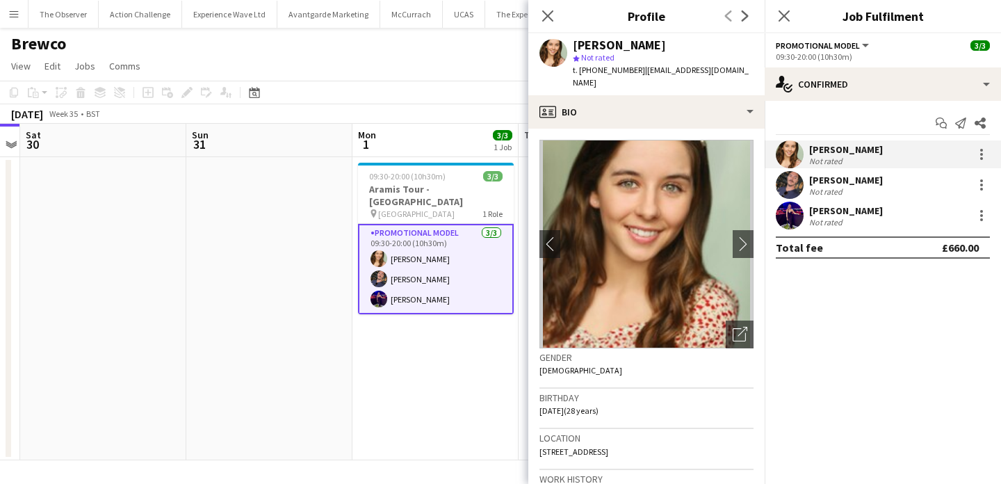
click at [612, 76] on div "t. [PHONE_NUMBER] | [EMAIL_ADDRESS][DOMAIN_NAME]" at bounding box center [663, 76] width 181 height 25
click at [604, 71] on span "t. [PHONE_NUMBER]" at bounding box center [609, 70] width 72 height 10
drag, startPoint x: 604, startPoint y: 71, endPoint x: 579, endPoint y: 71, distance: 25.0
click at [579, 71] on span "t. [PHONE_NUMBER]" at bounding box center [609, 70] width 72 height 10
copy span "[PHONE_NUMBER]"
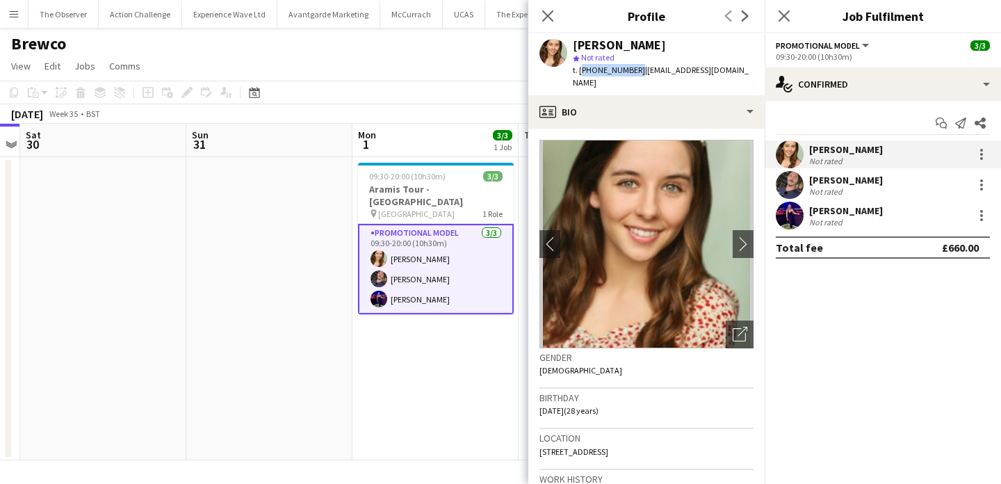
copy span "[PHONE_NUMBER]"
copy span "+447807758254"
click at [809, 174] on div "Callum Lipscombe" at bounding box center [846, 180] width 74 height 13
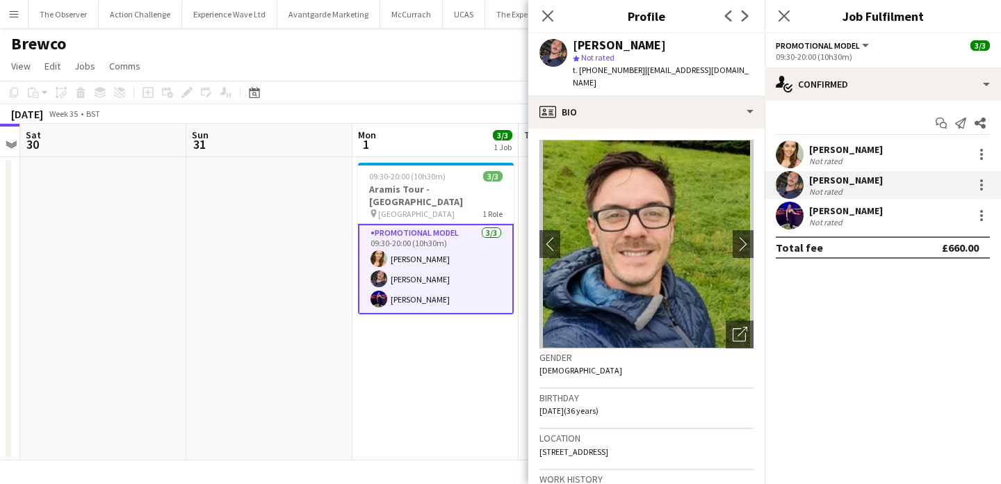
click at [612, 72] on span "t. [PHONE_NUMBER]" at bounding box center [609, 70] width 72 height 10
drag, startPoint x: 612, startPoint y: 72, endPoint x: 581, endPoint y: 72, distance: 31.3
click at [581, 72] on span "t. [PHONE_NUMBER]" at bounding box center [609, 70] width 72 height 10
copy span "[PHONE_NUMBER]"
click at [834, 215] on div "[PERSON_NAME]" at bounding box center [846, 210] width 74 height 13
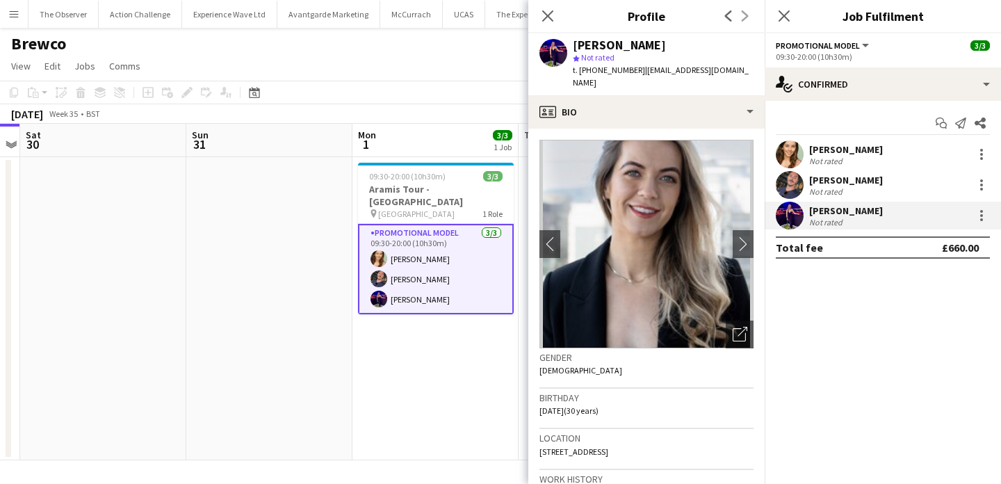
click at [610, 67] on span "t. +447584119671" at bounding box center [609, 70] width 72 height 10
drag, startPoint x: 610, startPoint y: 67, endPoint x: 579, endPoint y: 68, distance: 31.3
click at [579, 68] on span "t. +447584119671" at bounding box center [609, 70] width 72 height 10
copy span "+447584119671"
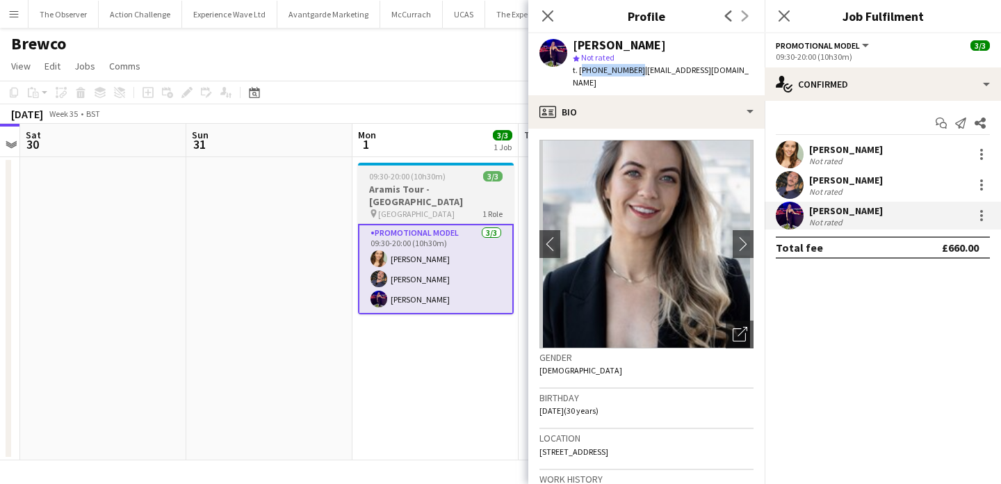
click at [445, 208] on div "pin Cardiff 1 Role" at bounding box center [436, 213] width 156 height 11
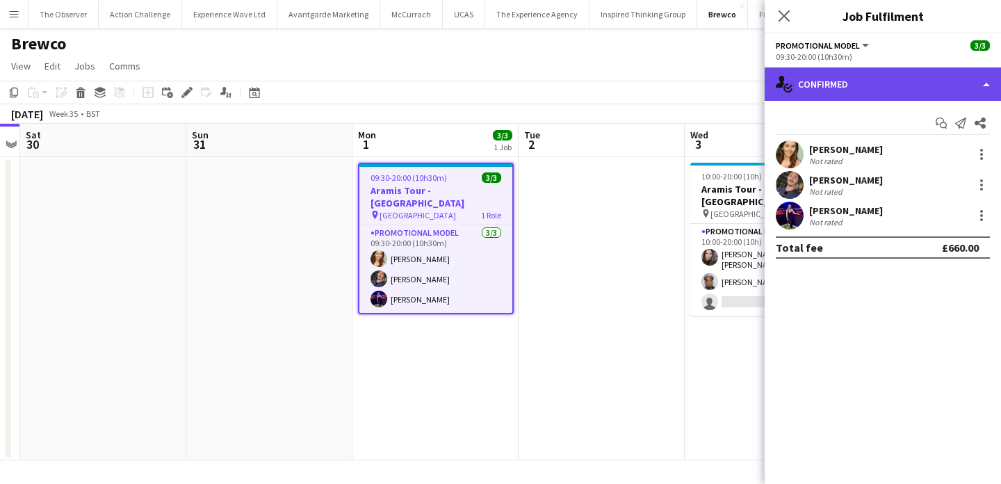
click at [866, 94] on div "single-neutral-actions-check-2 Confirmed" at bounding box center [882, 83] width 236 height 33
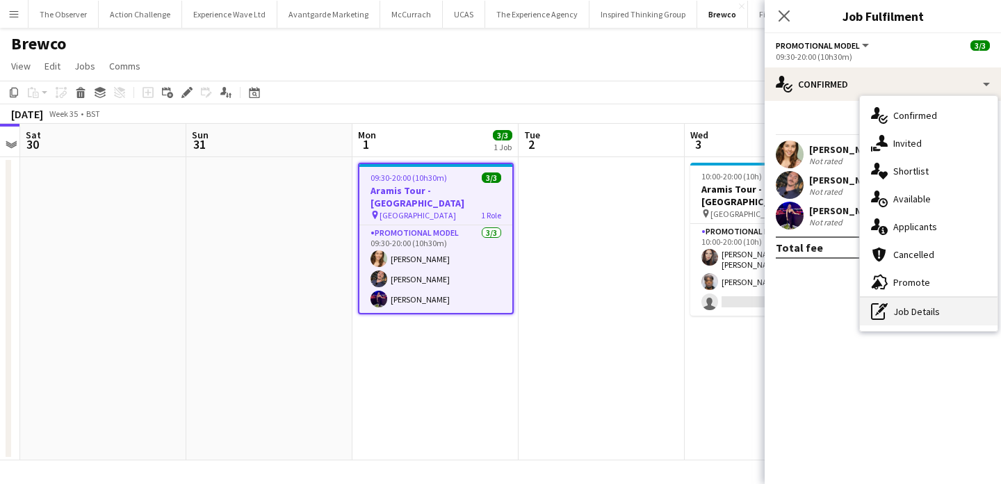
click at [924, 320] on div "pen-write Job Details" at bounding box center [928, 311] width 138 height 28
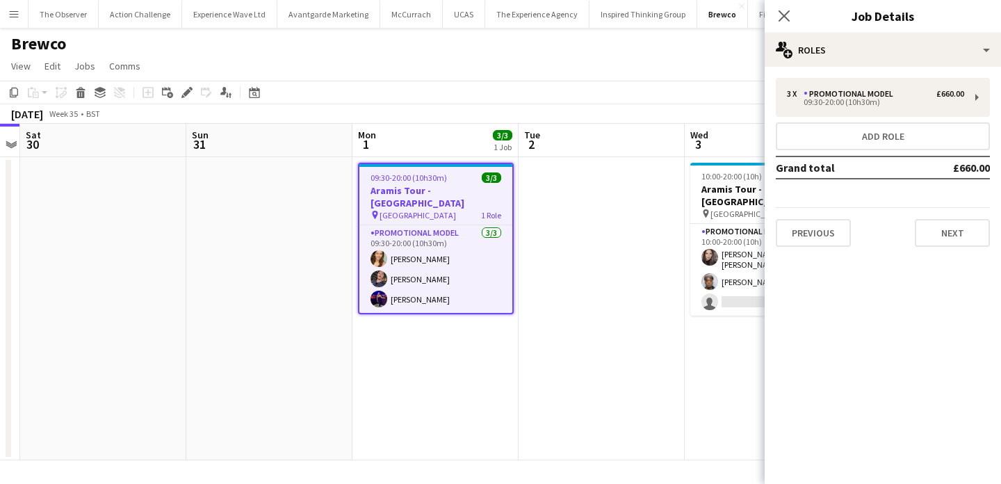
click at [834, 251] on div "3 x Promotional Model £660.00 09:30-20:00 (10h30m) Add role Grand total £660.00…" at bounding box center [882, 162] width 236 height 191
click at [828, 233] on button "Previous" at bounding box center [812, 233] width 75 height 28
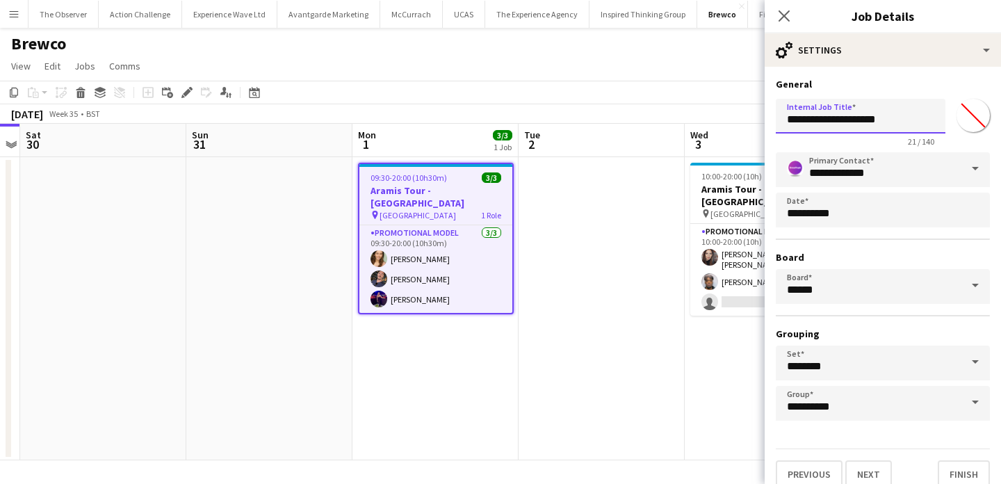
click at [861, 124] on input "**********" at bounding box center [860, 116] width 170 height 35
click at [20, 10] on button "Menu" at bounding box center [14, 14] width 28 height 28
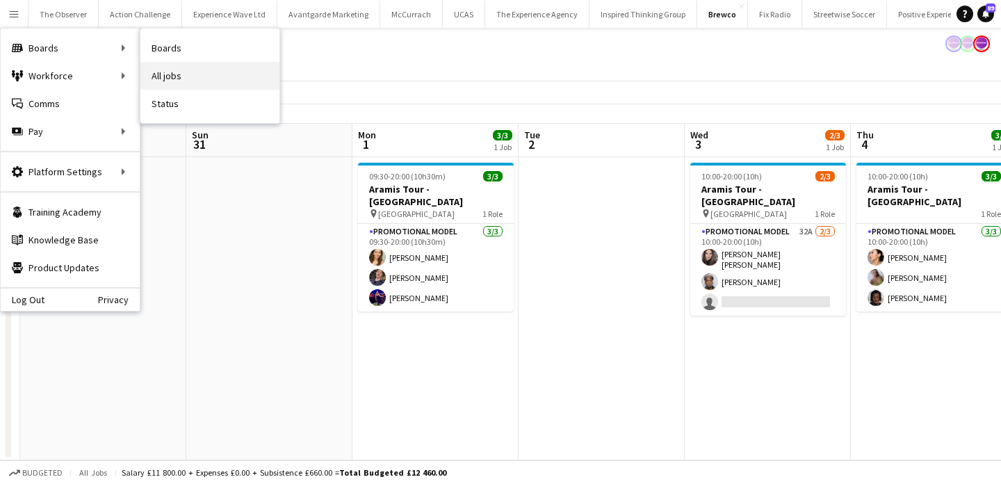
click at [186, 69] on link "All jobs" at bounding box center [209, 76] width 139 height 28
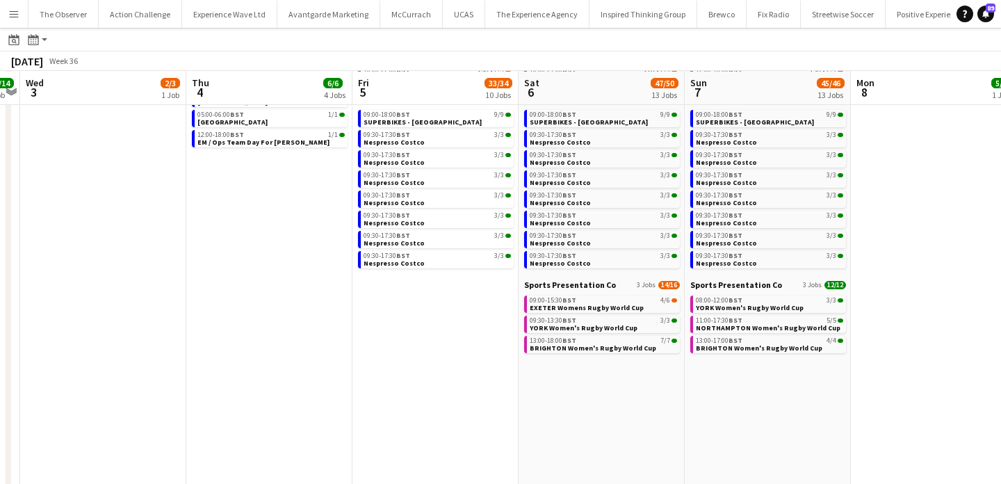
scroll to position [120, 0]
click at [576, 299] on div "09:00-15:30 BST 4/6" at bounding box center [602, 299] width 147 height 7
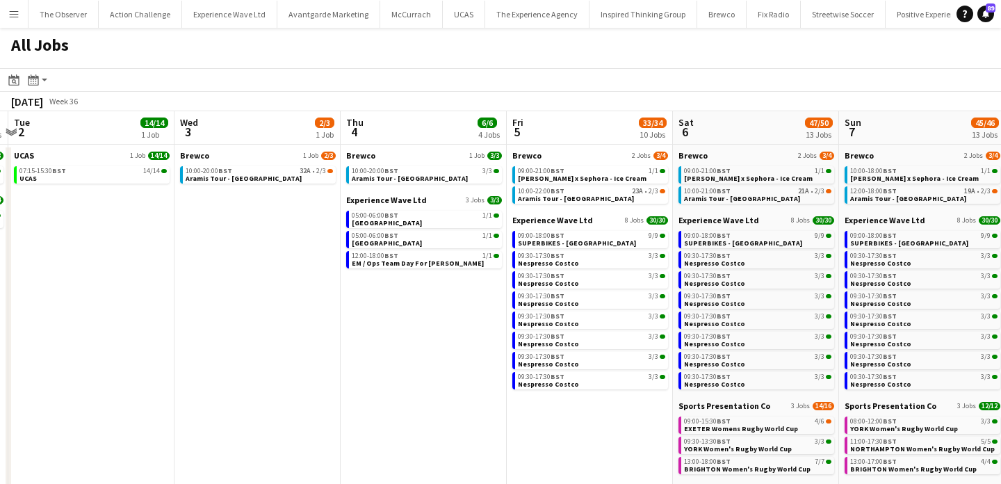
scroll to position [0, 473]
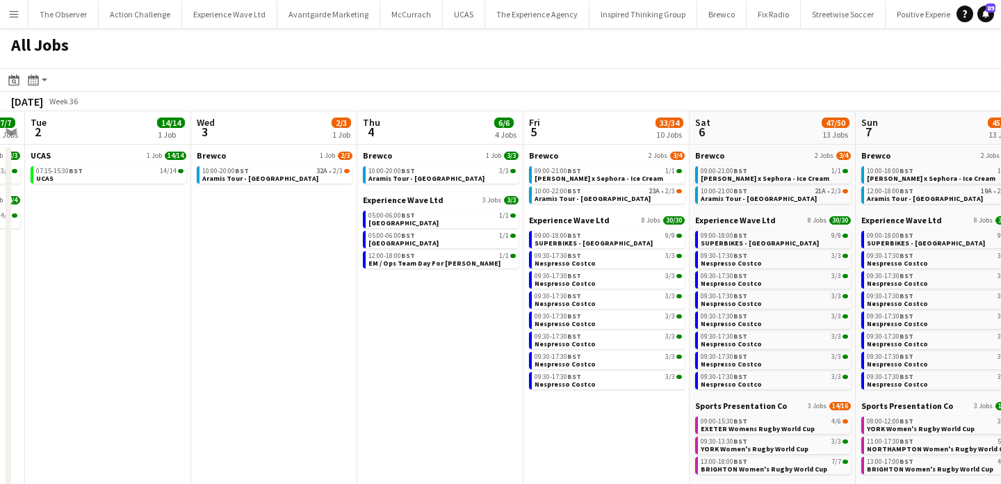
click at [15, 19] on button "Menu" at bounding box center [14, 14] width 28 height 28
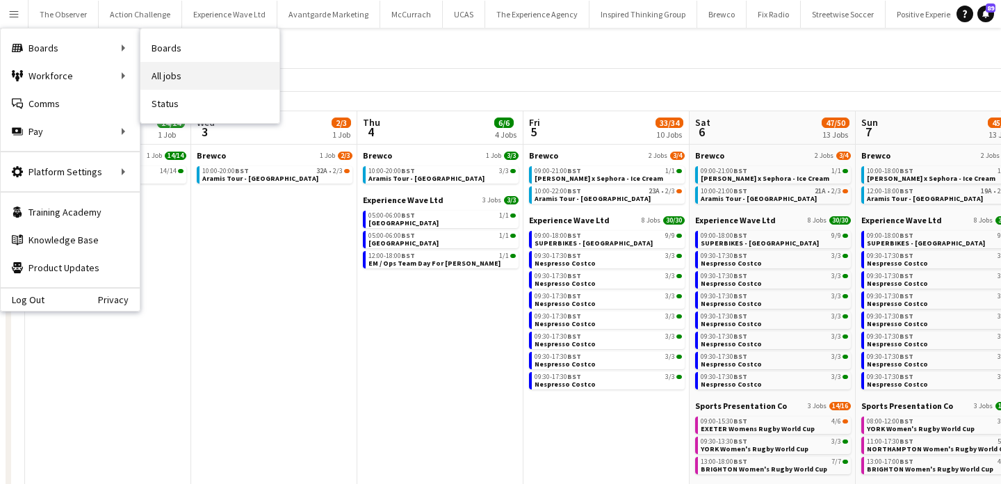
click at [184, 81] on link "All jobs" at bounding box center [209, 76] width 139 height 28
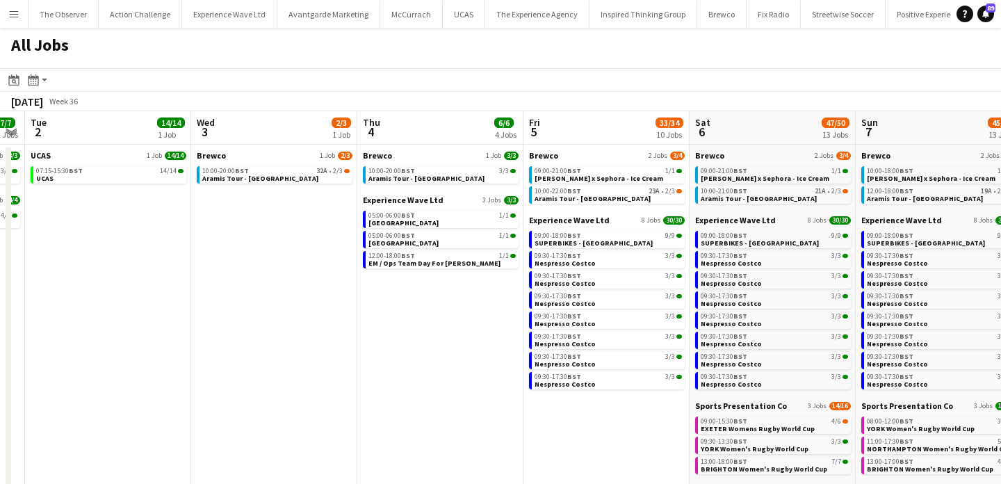
click at [20, 23] on button "Menu" at bounding box center [14, 14] width 28 height 28
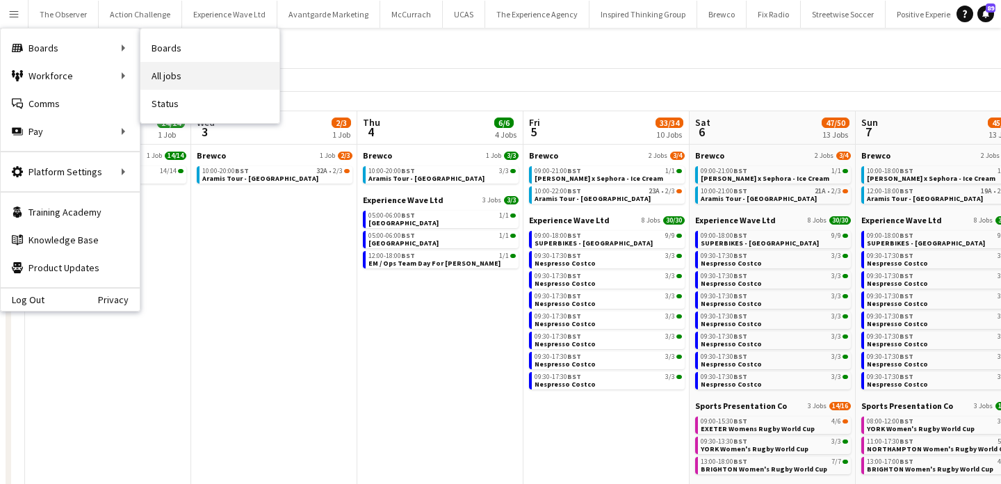
click at [170, 88] on link "All jobs" at bounding box center [209, 76] width 139 height 28
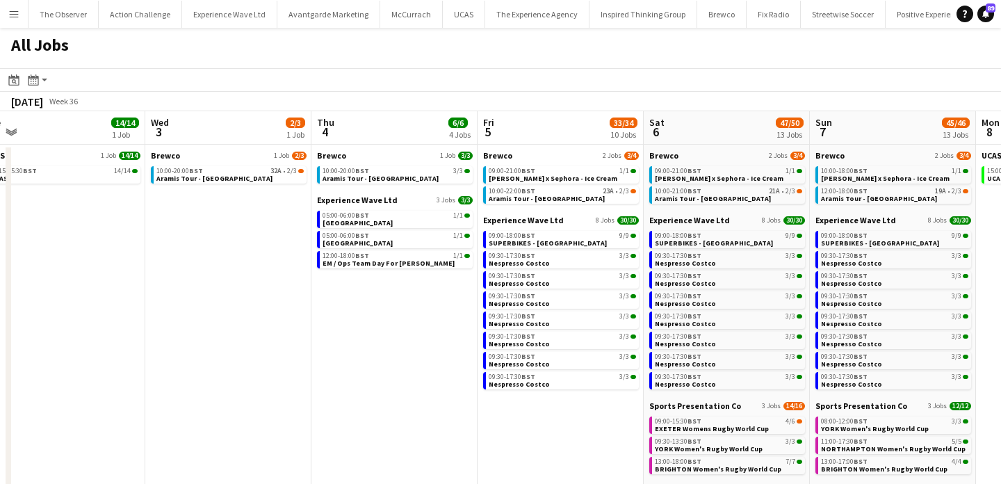
scroll to position [0, 522]
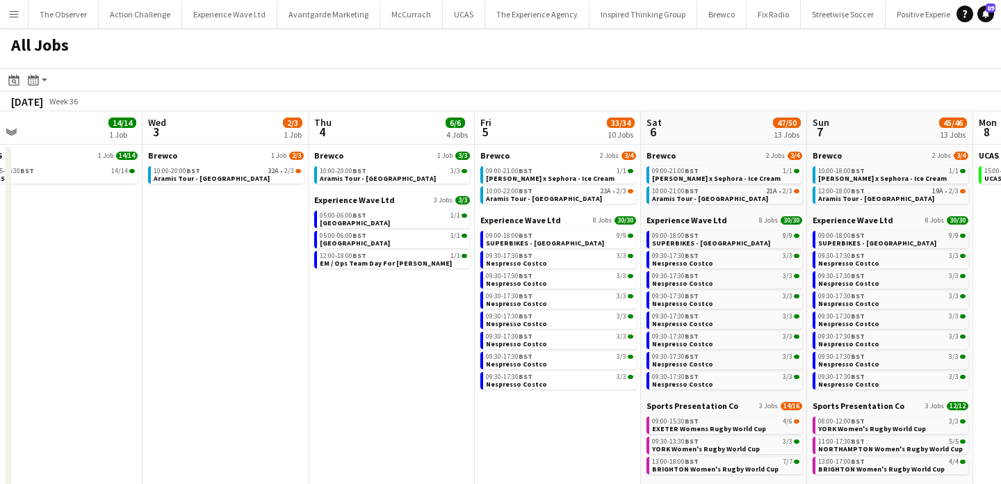
click at [2, 9] on button "Menu" at bounding box center [14, 14] width 28 height 28
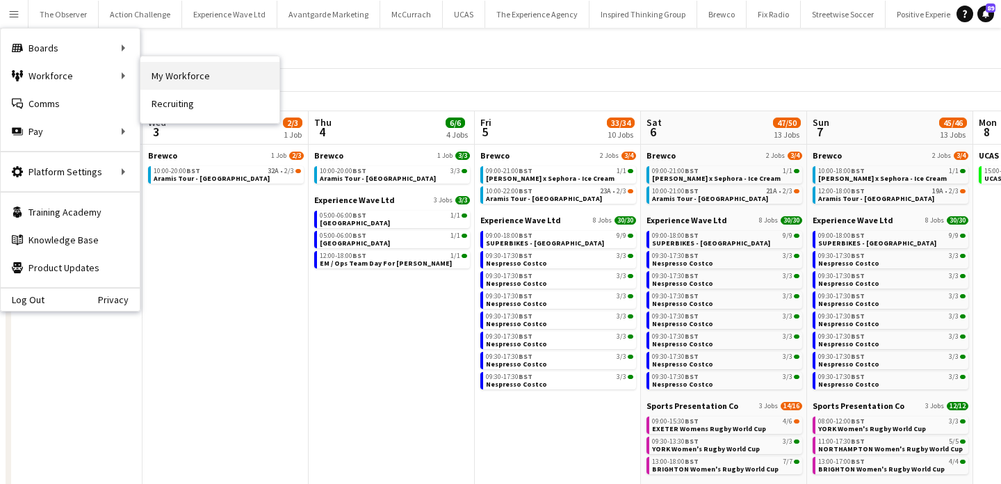
click at [177, 81] on link "My Workforce" at bounding box center [209, 76] width 139 height 28
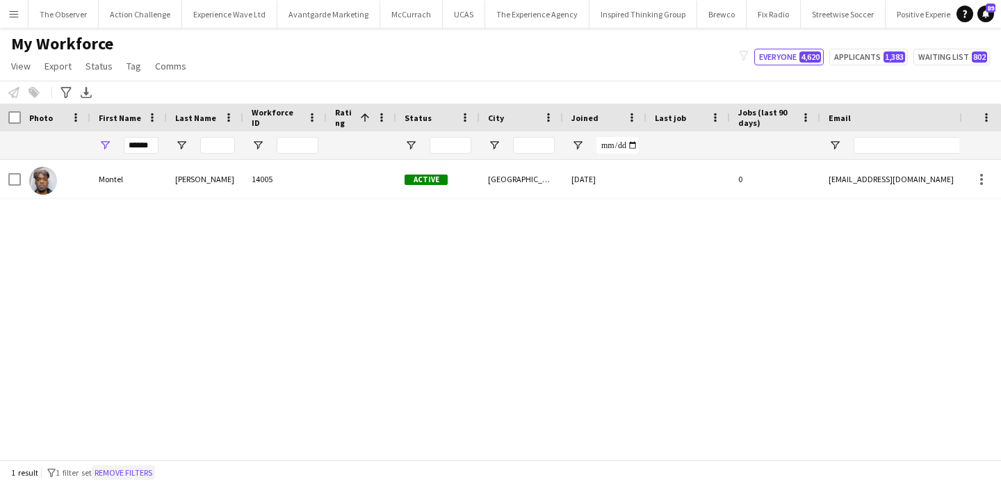
click at [144, 470] on button "Remove filters" at bounding box center [123, 472] width 63 height 15
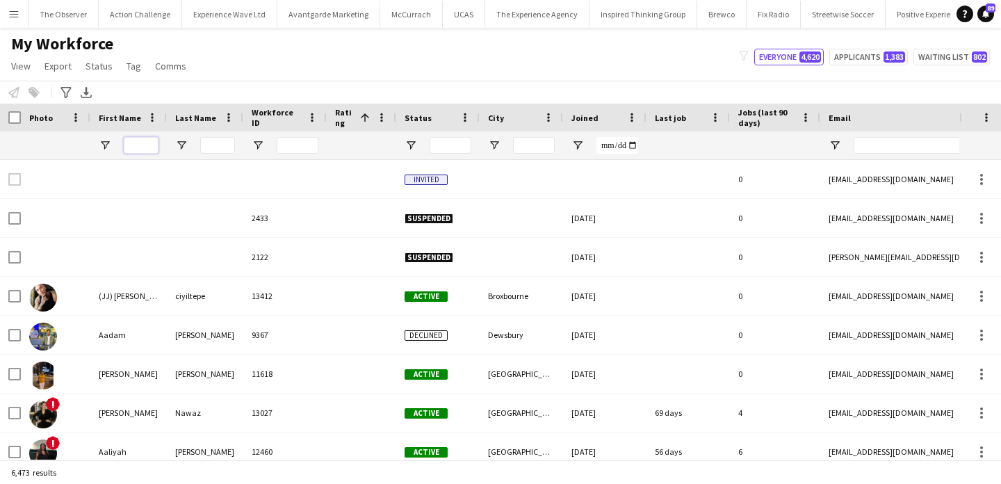
click at [145, 147] on input "First Name Filter Input" at bounding box center [141, 145] width 35 height 17
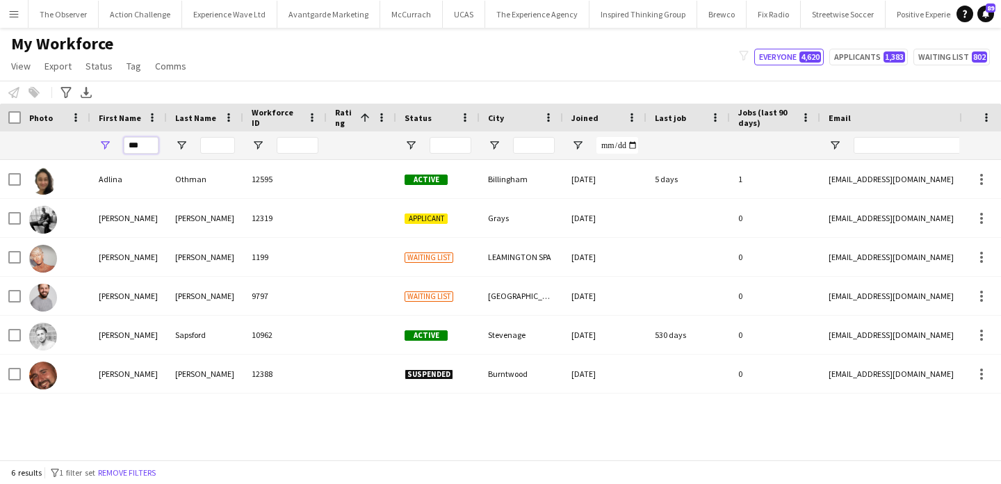
type input "***"
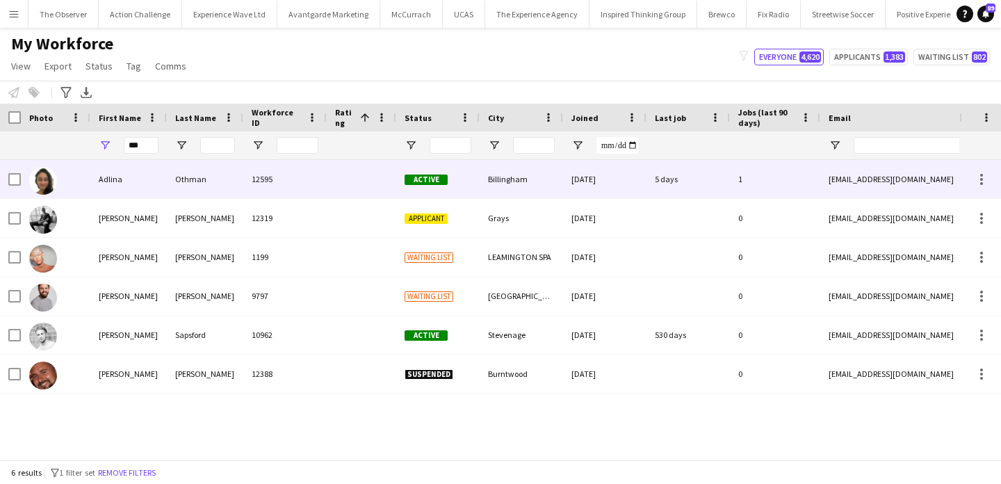
click at [191, 182] on div "Othman" at bounding box center [205, 179] width 76 height 38
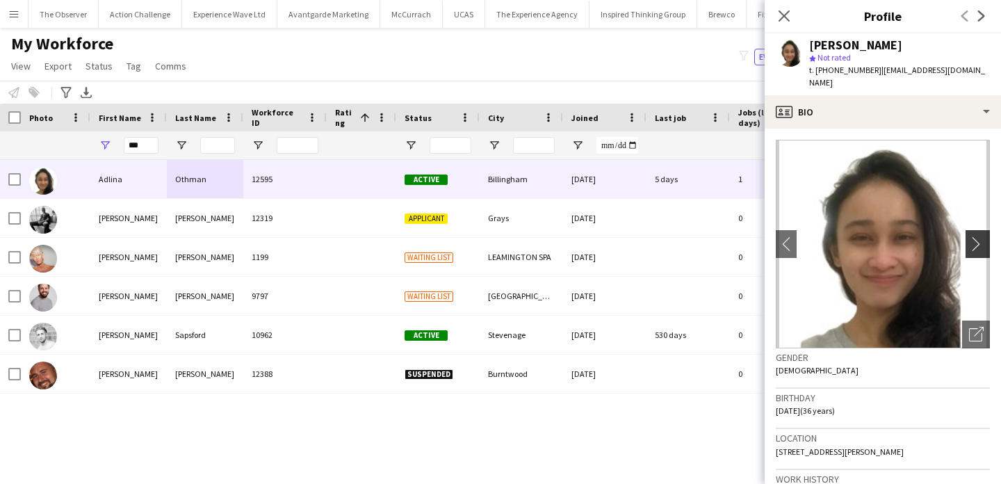
click at [977, 241] on button "chevron-right" at bounding box center [979, 244] width 28 height 28
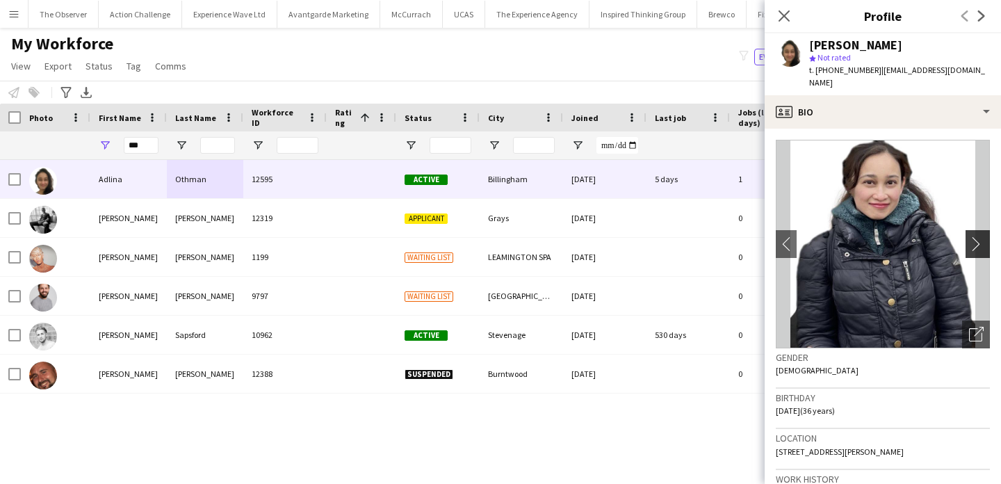
click at [977, 241] on button "chevron-right" at bounding box center [979, 244] width 28 height 28
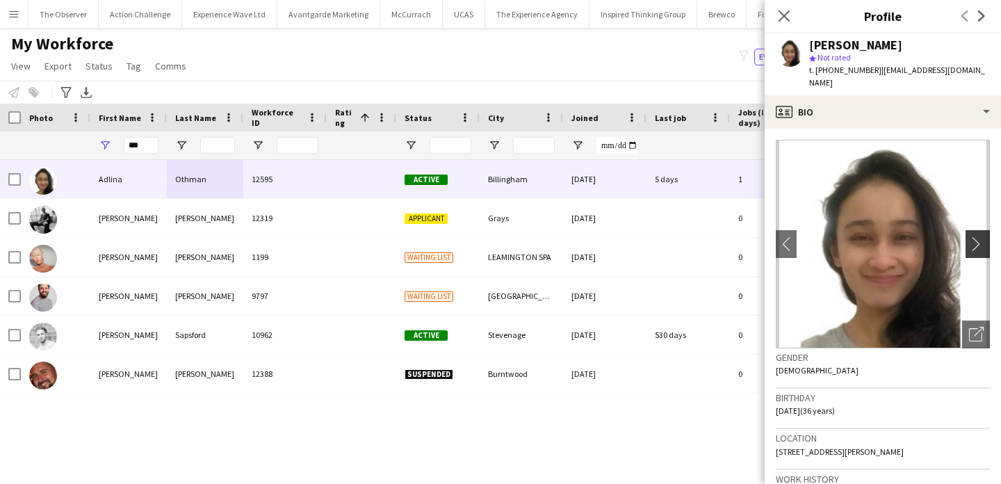
click at [977, 241] on button "chevron-right" at bounding box center [979, 244] width 28 height 28
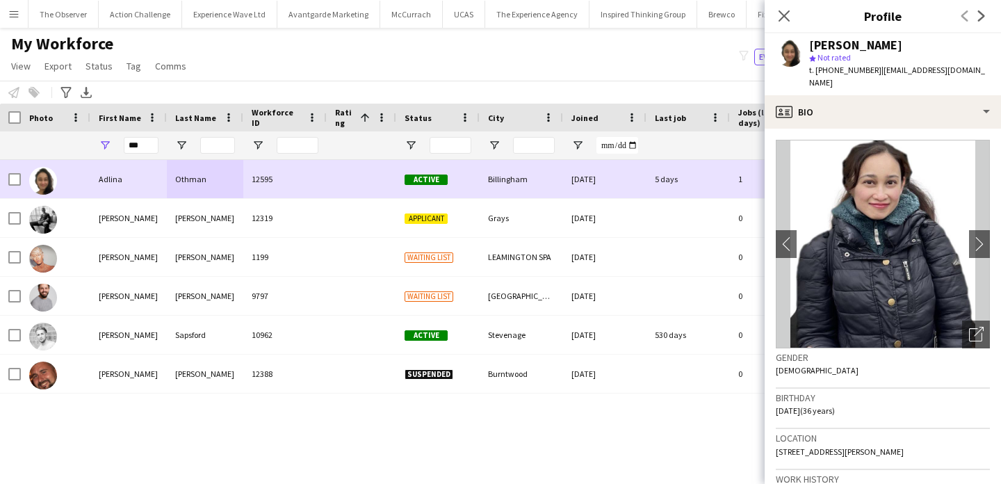
click at [590, 181] on div "28-08-2024" at bounding box center [604, 179] width 83 height 38
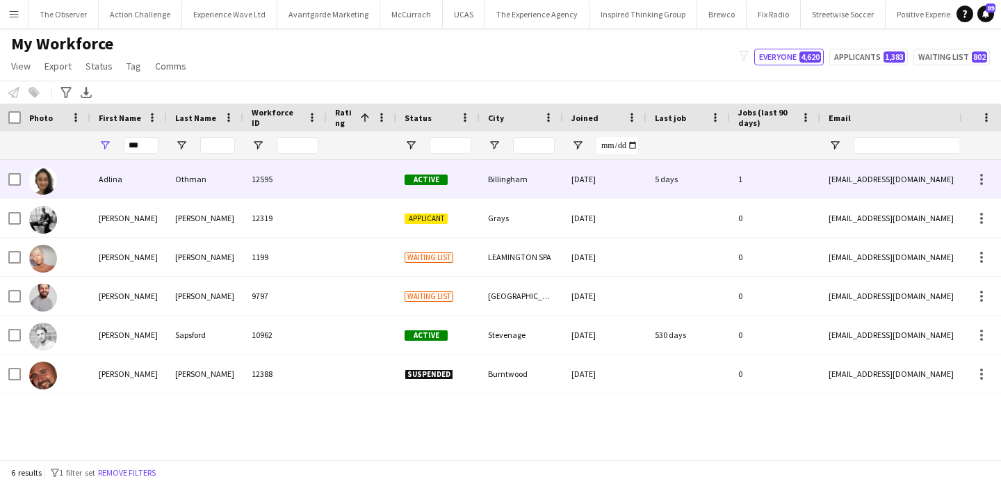
click at [590, 181] on div "28-08-2024" at bounding box center [604, 179] width 83 height 38
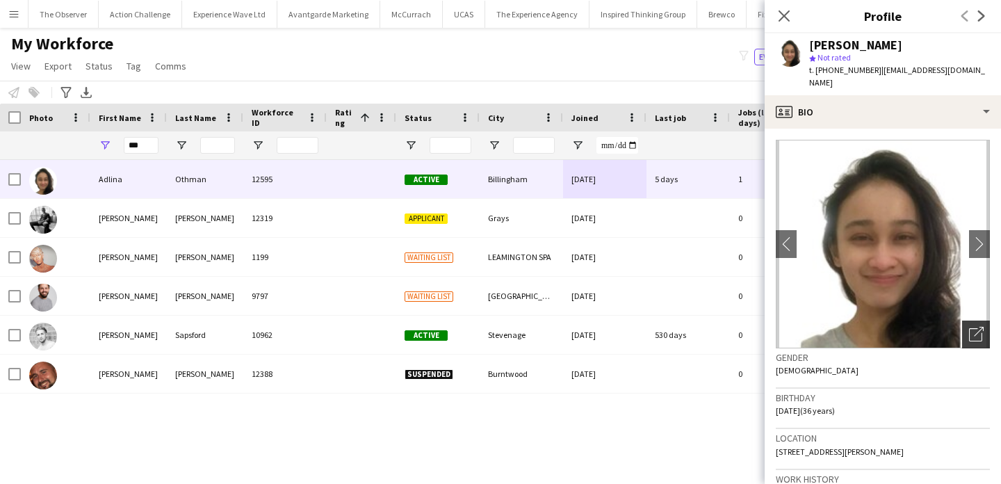
click at [978, 327] on icon "Open photos pop-in" at bounding box center [976, 334] width 15 height 15
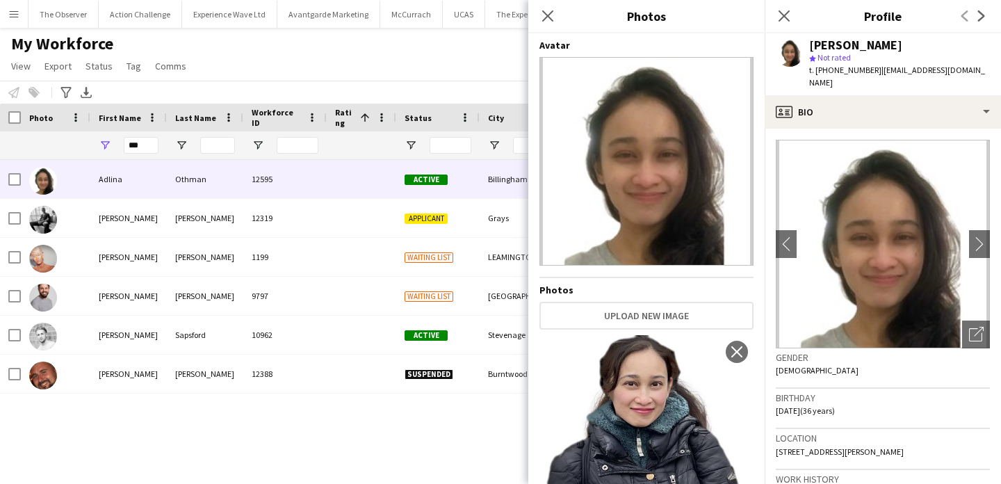
scroll to position [122, 0]
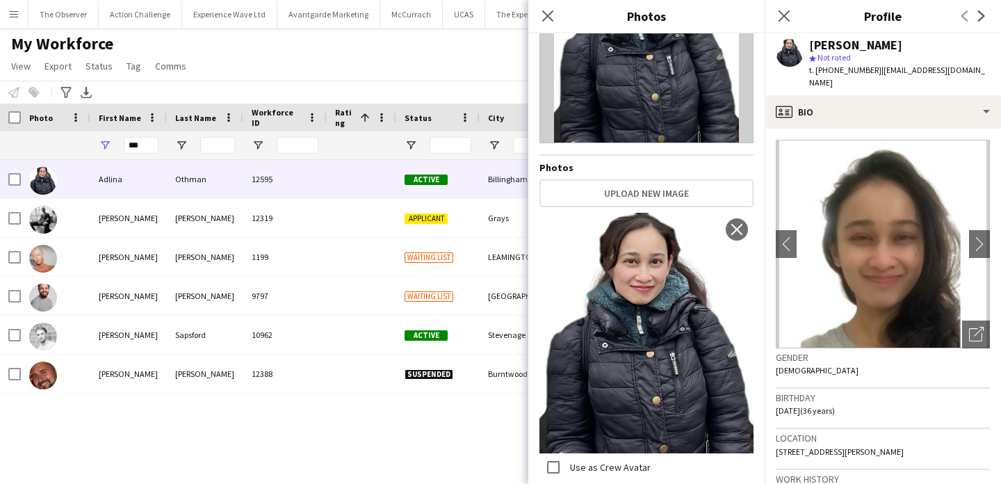
click at [466, 455] on div "Adlina Othman 12595 Active Billingham 28-08-2024 5 days 1 hello.aliaao@hotmail.…" at bounding box center [479, 309] width 959 height 299
click at [549, 17] on icon at bounding box center [547, 15] width 13 height 13
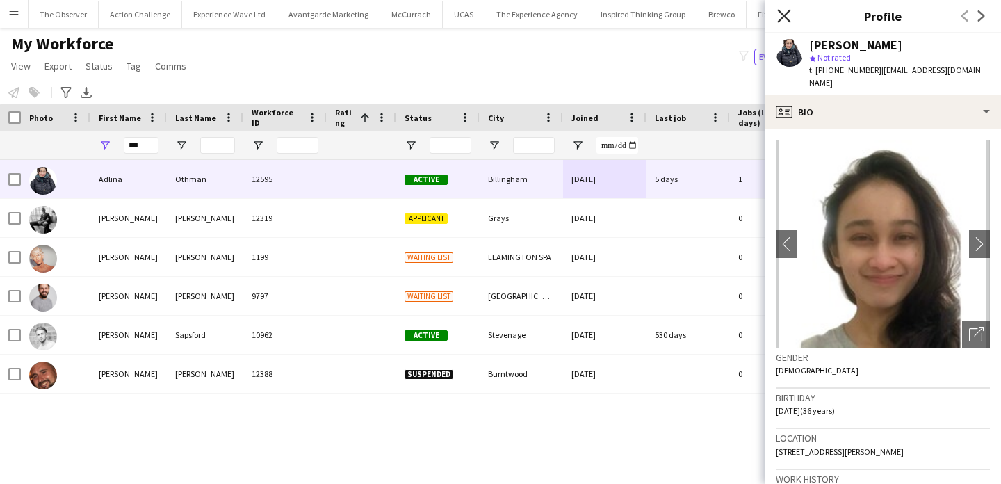
click at [780, 9] on icon "Close pop-in" at bounding box center [783, 15] width 13 height 13
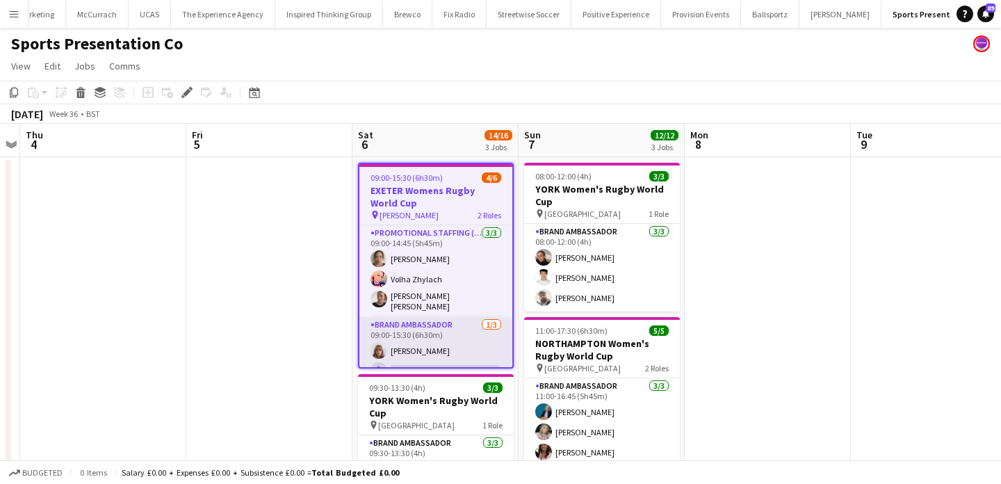
click at [469, 342] on app-card-role "Brand Ambassador 1/3 09:00-15:30 (6h30m) Caitlyn Chapman single-neutral-actions…" at bounding box center [435, 361] width 153 height 88
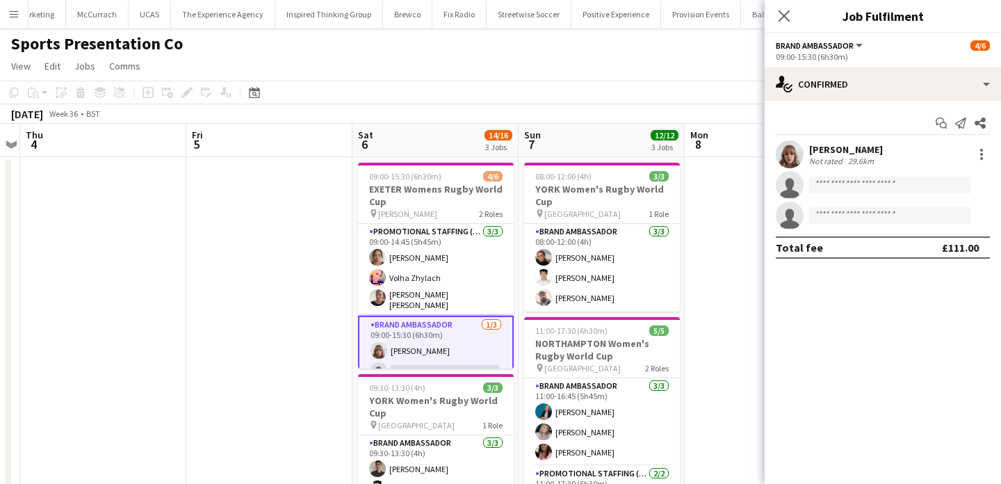
click at [469, 342] on app-card-role "Brand Ambassador 1/3 09:00-15:30 (6h30m) Caitlyn Chapman single-neutral-actions…" at bounding box center [436, 360] width 156 height 90
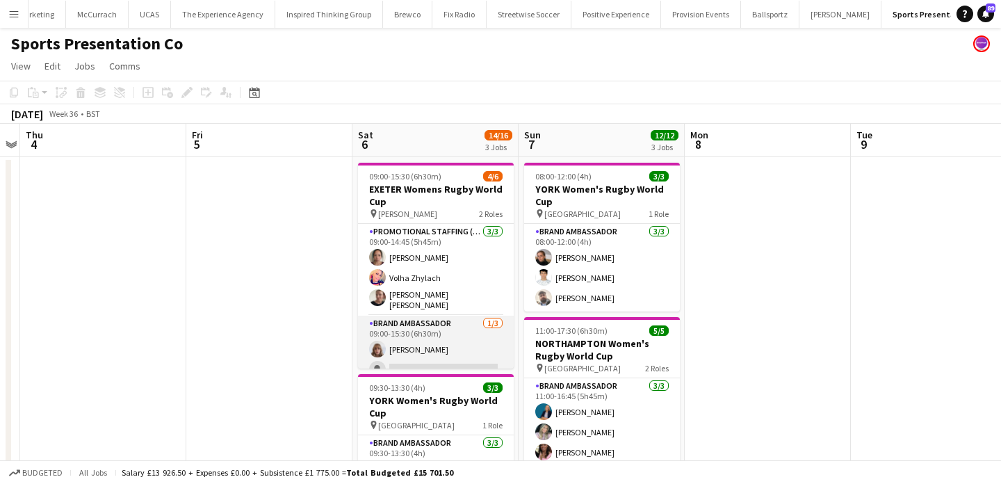
scroll to position [31, 0]
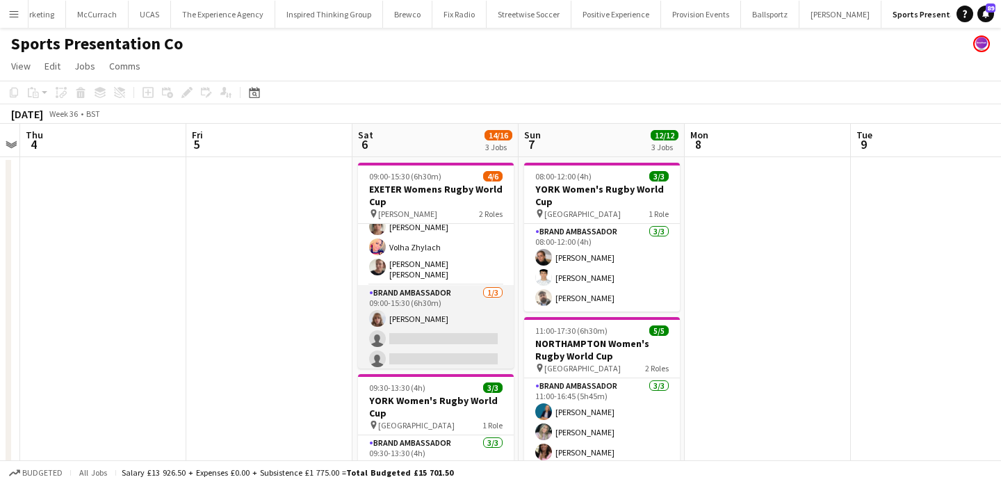
click at [469, 347] on app-card-role "Brand Ambassador 1/3 09:00-15:30 (6h30m) Caitlyn Chapman single-neutral-actions…" at bounding box center [436, 329] width 156 height 88
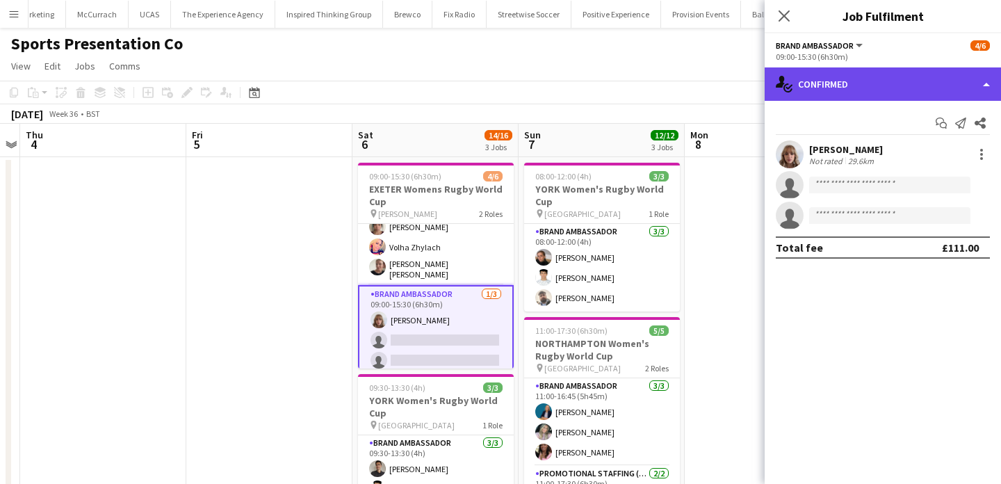
click at [889, 69] on div "single-neutral-actions-check-2 Confirmed" at bounding box center [882, 83] width 236 height 33
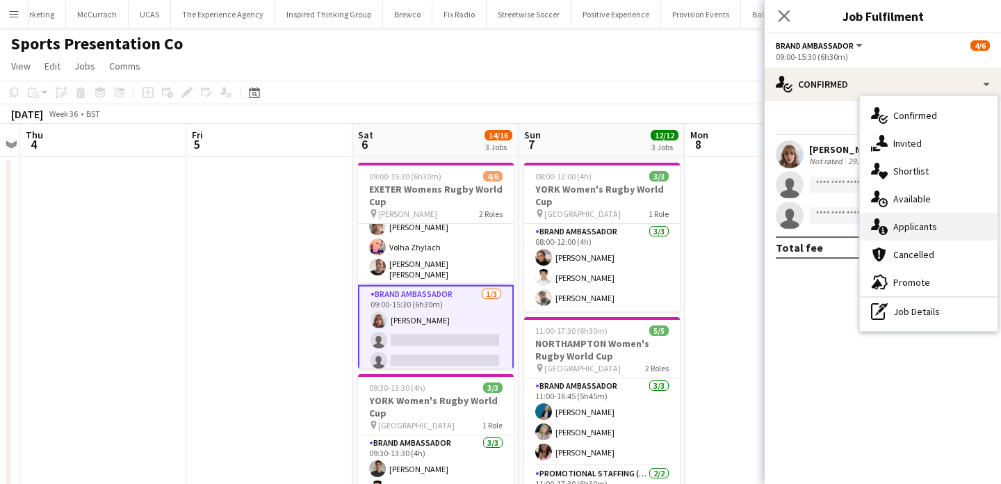
click at [927, 221] on div "single-neutral-actions-information Applicants" at bounding box center [928, 227] width 138 height 28
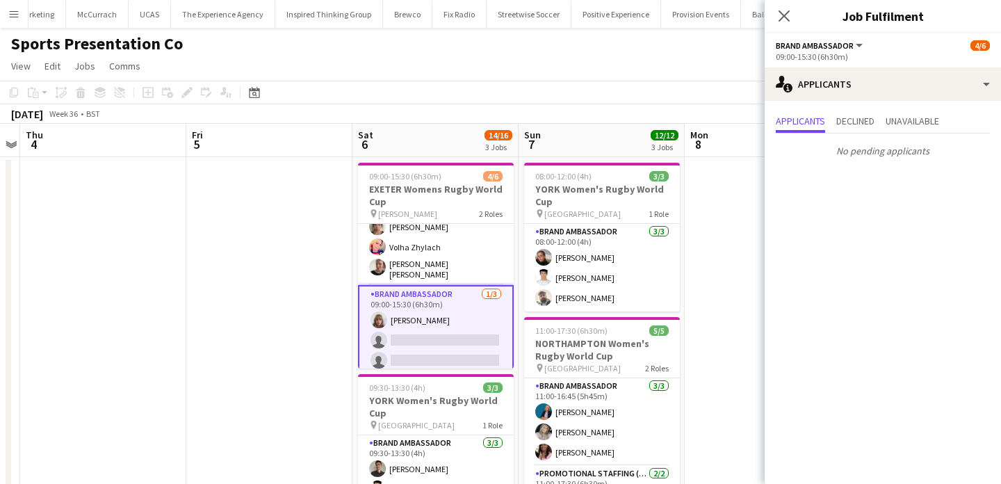
click at [449, 302] on app-card-role "Brand Ambassador 1/3 09:00-15:30 (6h30m) Caitlyn Chapman single-neutral-actions…" at bounding box center [436, 330] width 156 height 90
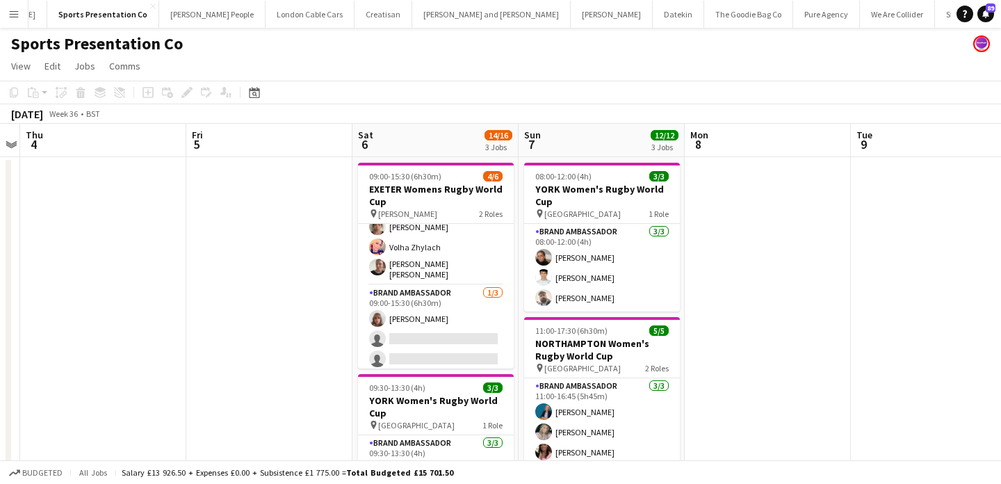
scroll to position [0, 1267]
click at [6, 11] on button "Menu" at bounding box center [14, 14] width 28 height 28
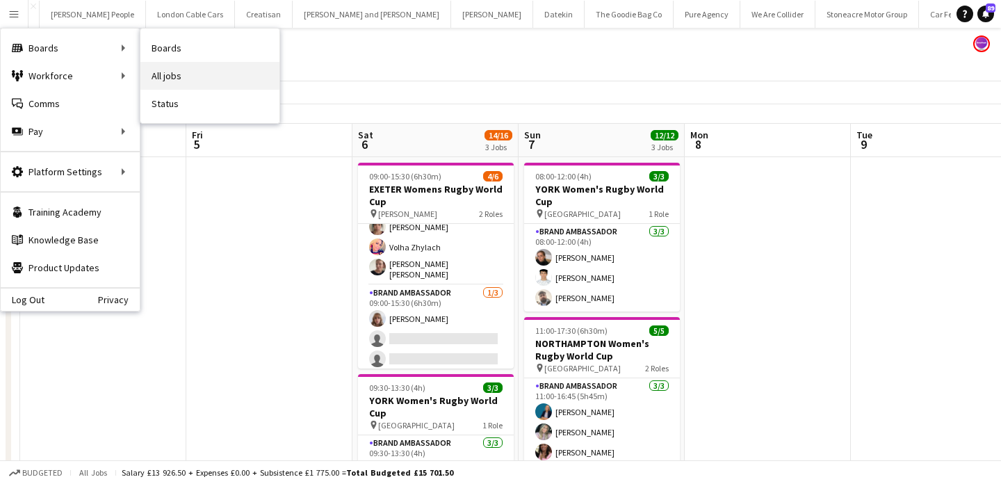
click at [188, 81] on link "All jobs" at bounding box center [209, 76] width 139 height 28
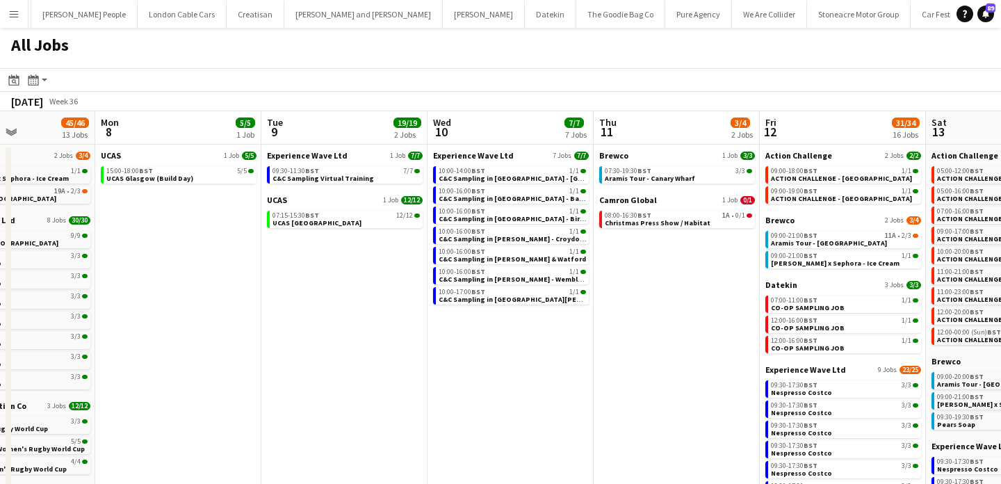
scroll to position [0, 429]
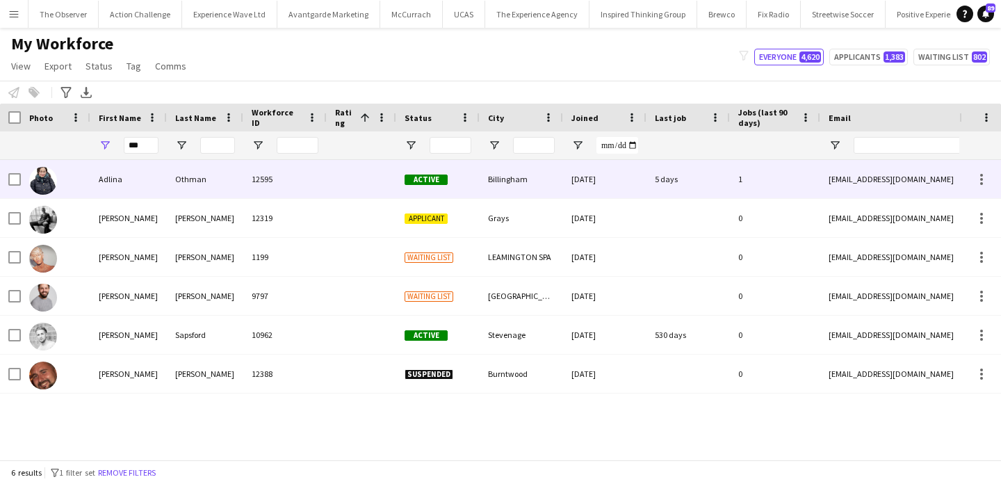
click at [217, 163] on div "Othman" at bounding box center [205, 179] width 76 height 38
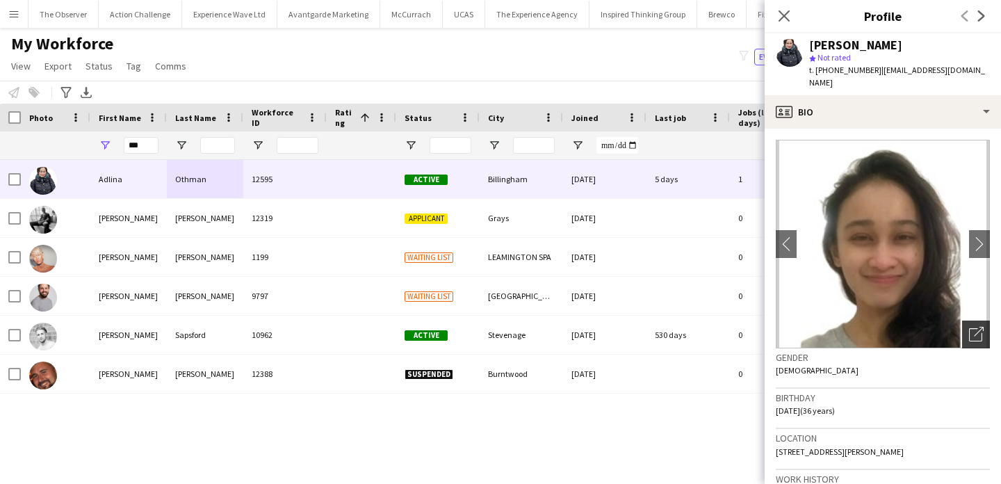
click at [972, 327] on icon "Open photos pop-in" at bounding box center [976, 334] width 15 height 15
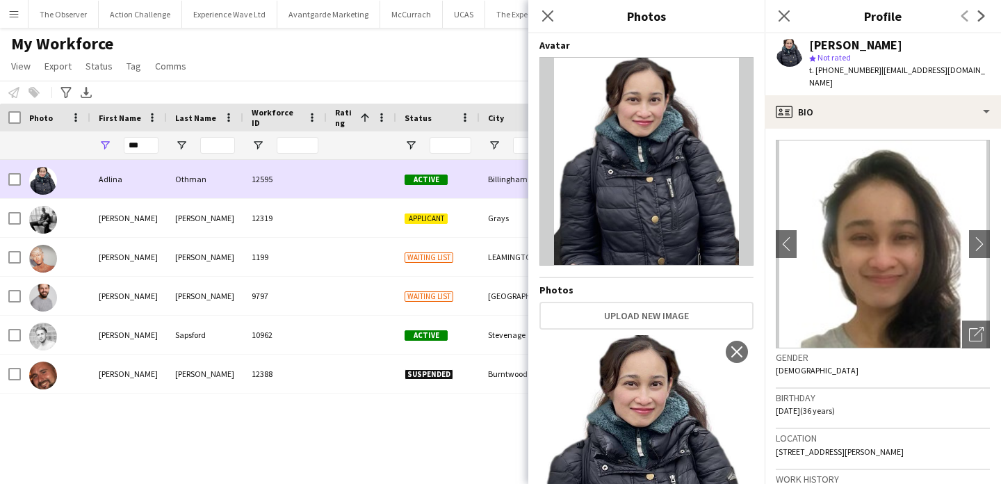
click at [437, 192] on div "Active" at bounding box center [437, 179] width 83 height 38
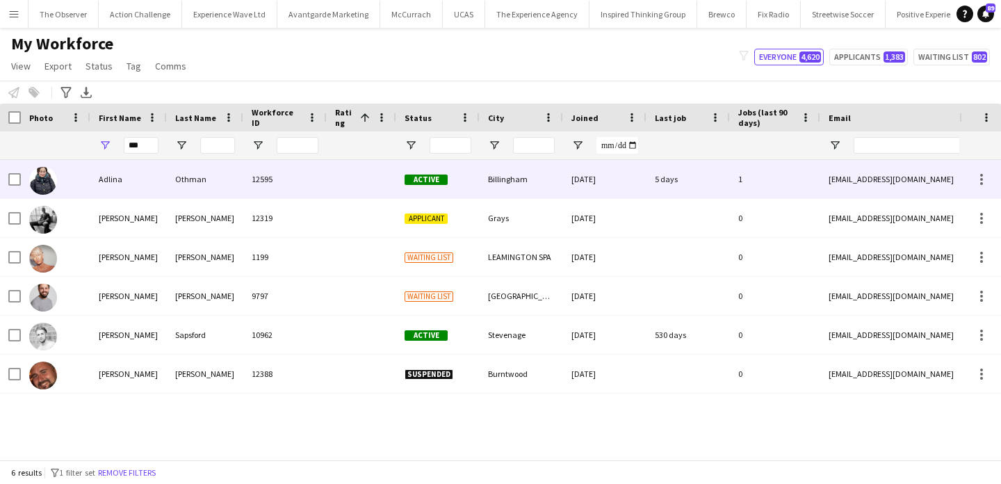
click at [437, 192] on div "Active" at bounding box center [437, 179] width 83 height 38
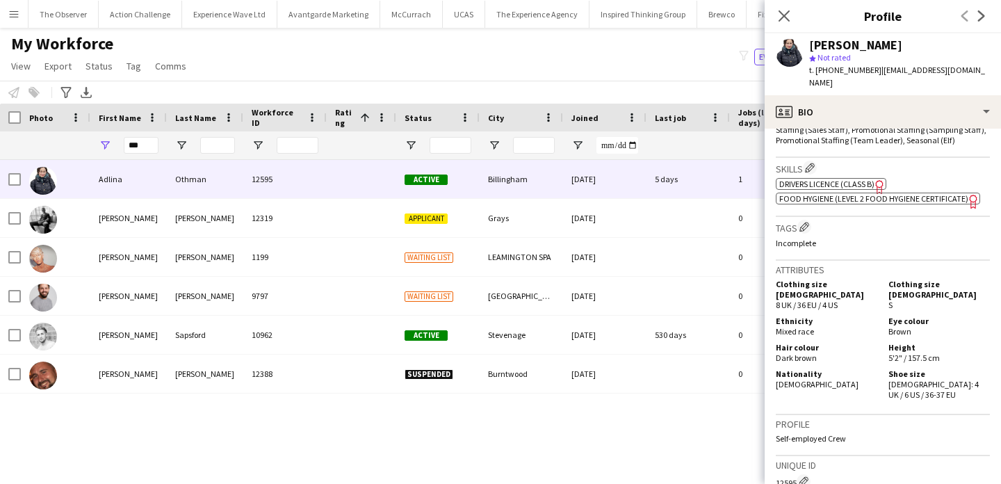
scroll to position [803, 0]
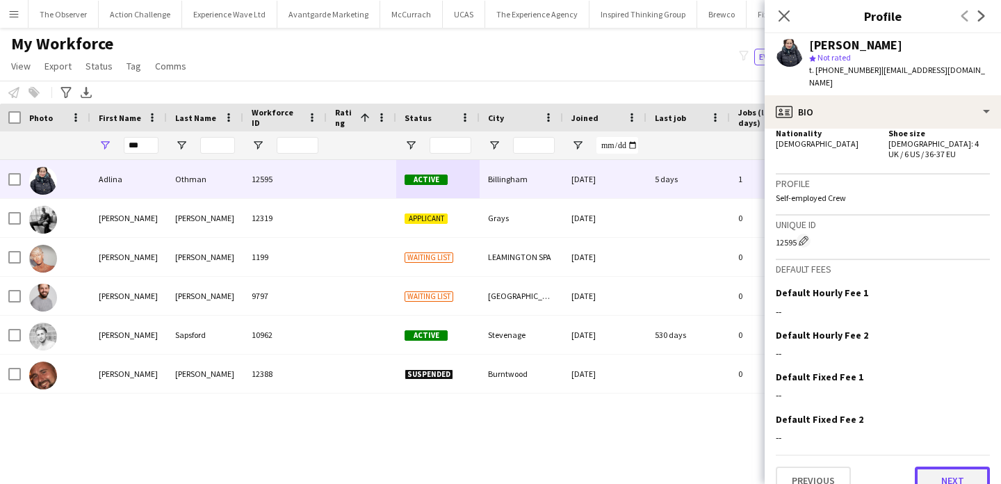
click at [935, 466] on button "Next" at bounding box center [951, 480] width 75 height 28
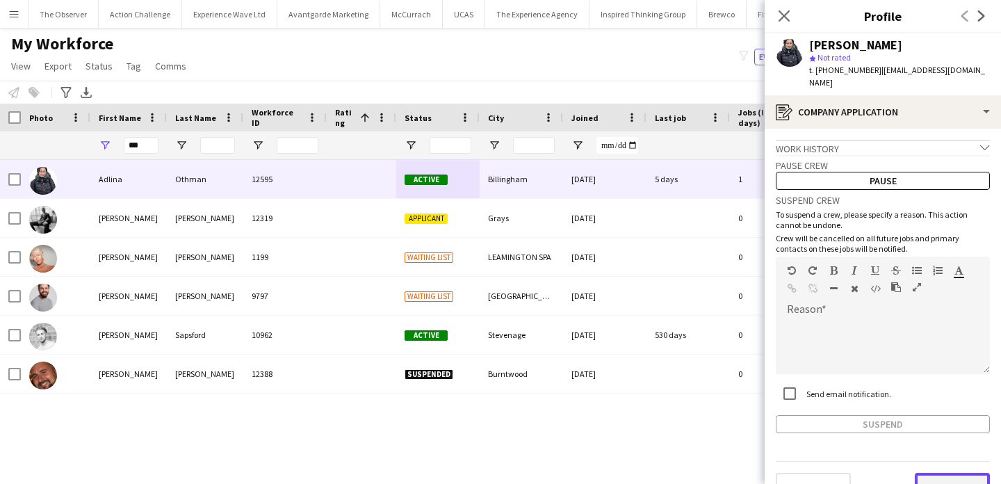
click at [936, 472] on button "Next" at bounding box center [951, 486] width 75 height 28
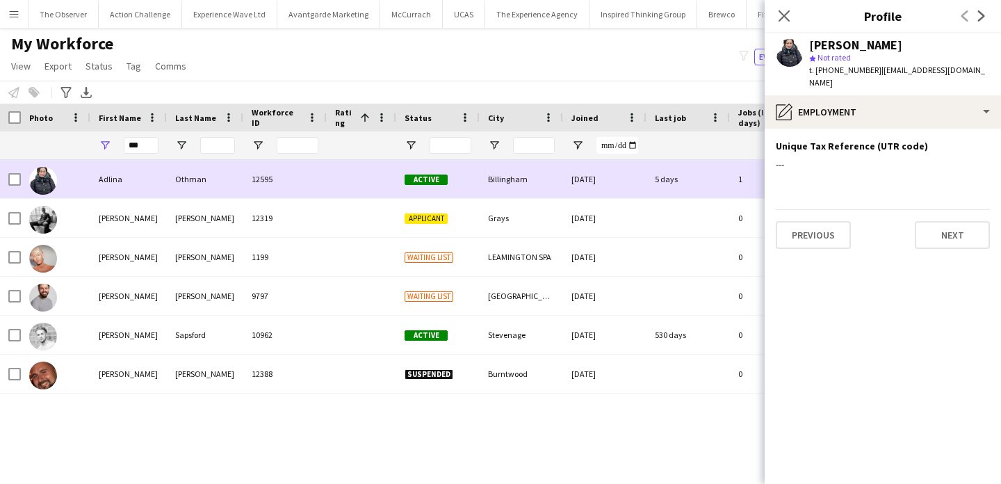
click at [678, 177] on div "5 days" at bounding box center [687, 179] width 83 height 38
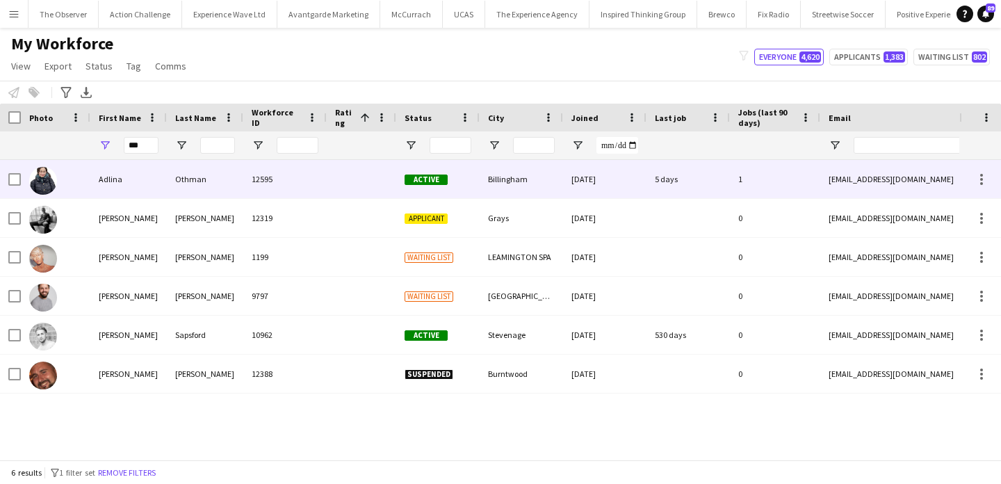
click at [678, 177] on div "5 days" at bounding box center [687, 179] width 83 height 38
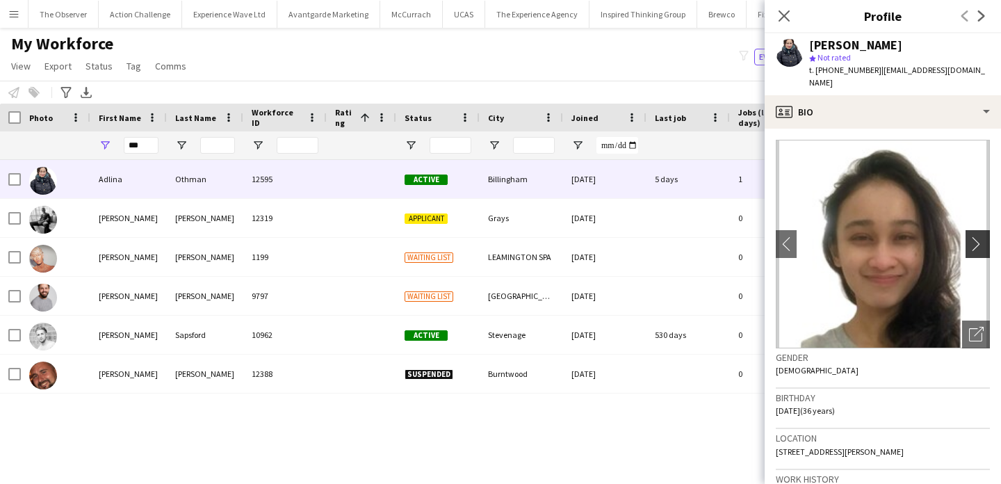
click at [981, 236] on app-icon "chevron-right" at bounding box center [980, 243] width 22 height 15
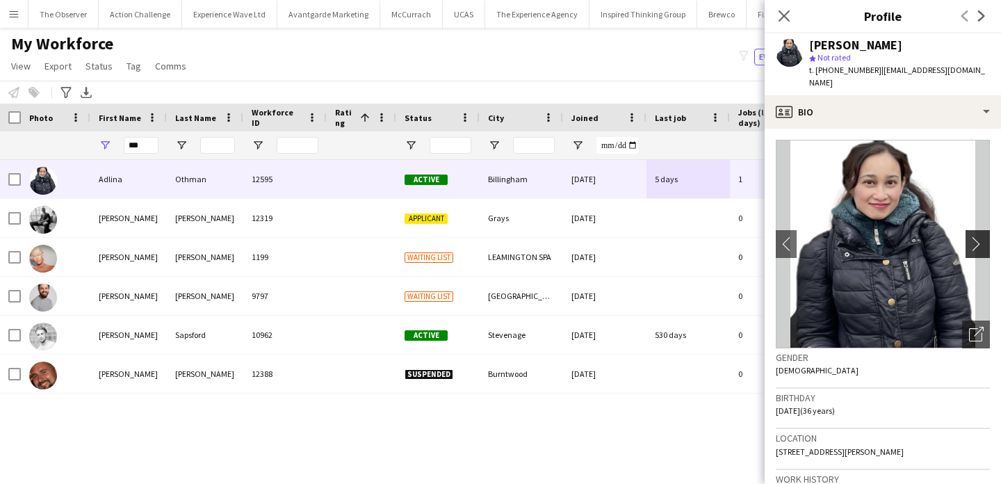
click at [981, 236] on app-icon "chevron-right" at bounding box center [980, 243] width 22 height 15
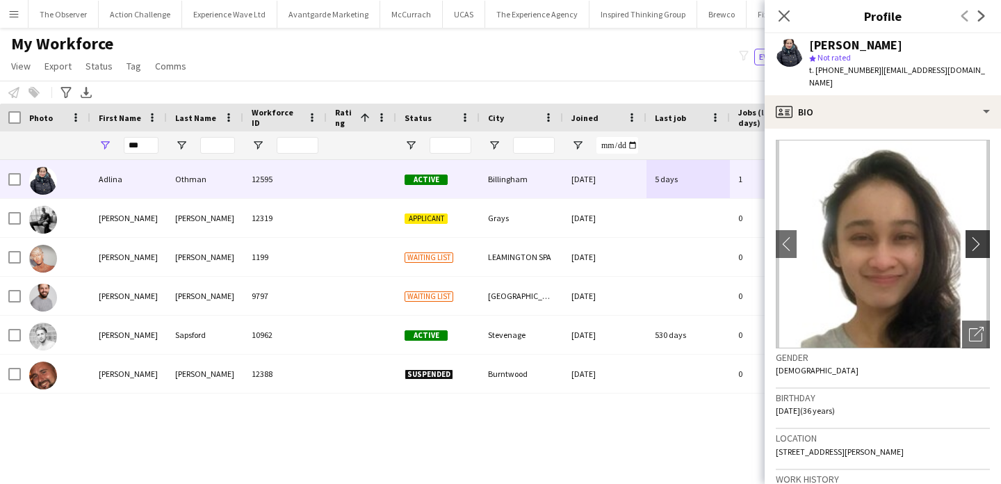
click at [981, 236] on app-icon "chevron-right" at bounding box center [980, 243] width 22 height 15
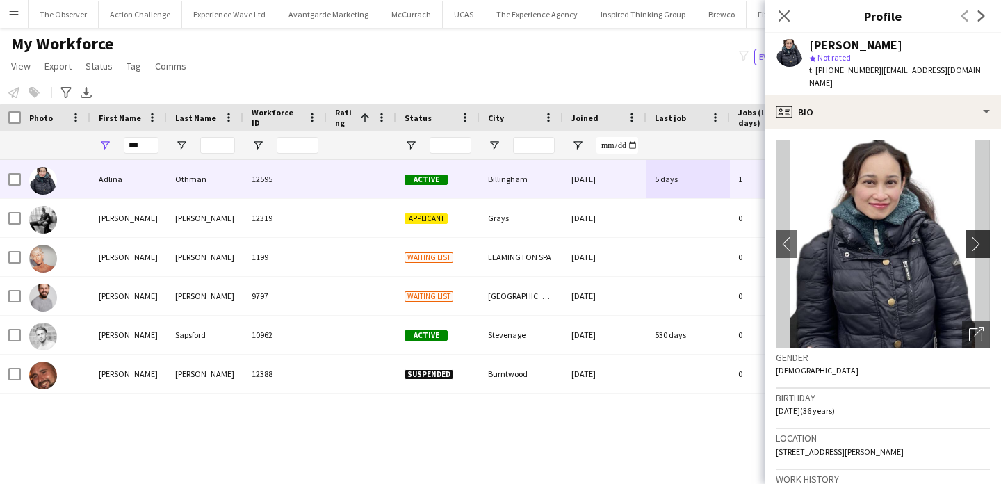
click at [981, 236] on app-icon "chevron-right" at bounding box center [980, 243] width 22 height 15
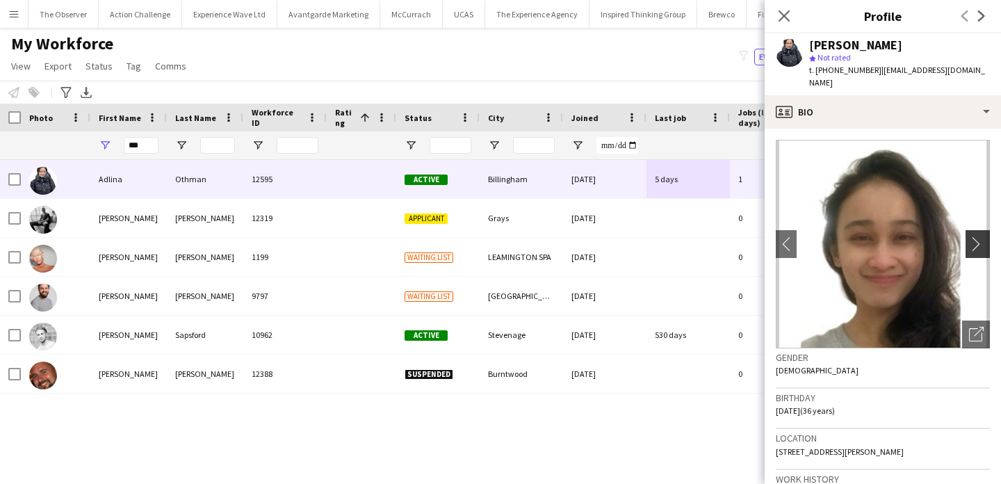
click at [981, 236] on app-icon "chevron-right" at bounding box center [980, 243] width 22 height 15
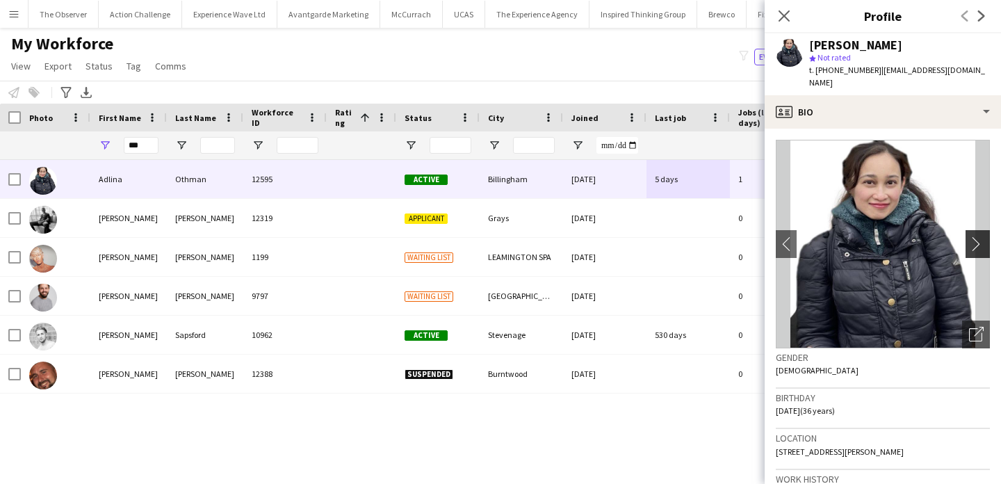
click at [987, 236] on app-icon "chevron-right" at bounding box center [980, 243] width 22 height 15
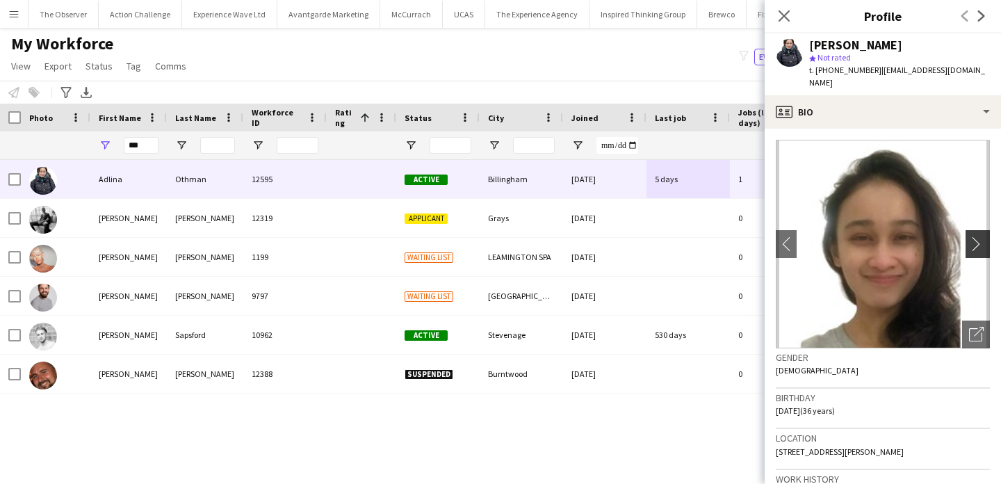
click at [987, 236] on app-icon "chevron-right" at bounding box center [980, 243] width 22 height 15
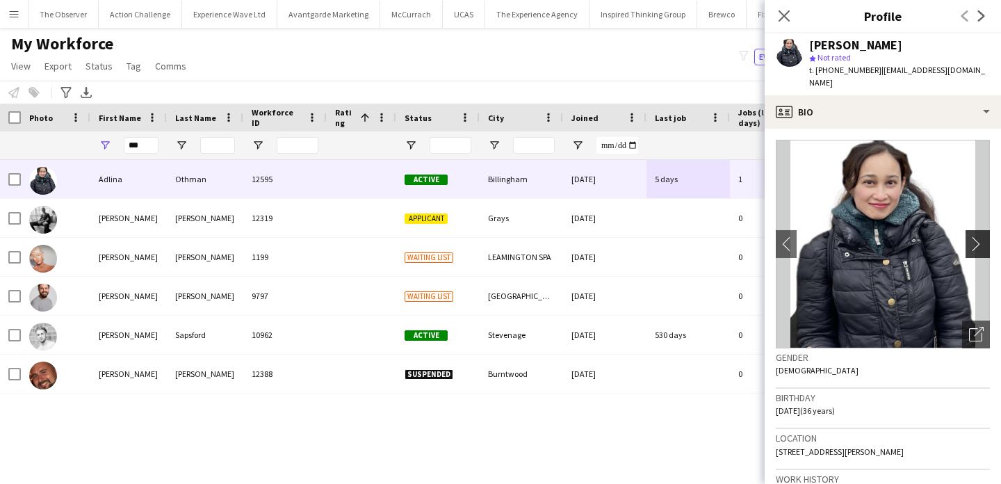
click at [981, 236] on app-icon "chevron-right" at bounding box center [980, 243] width 22 height 15
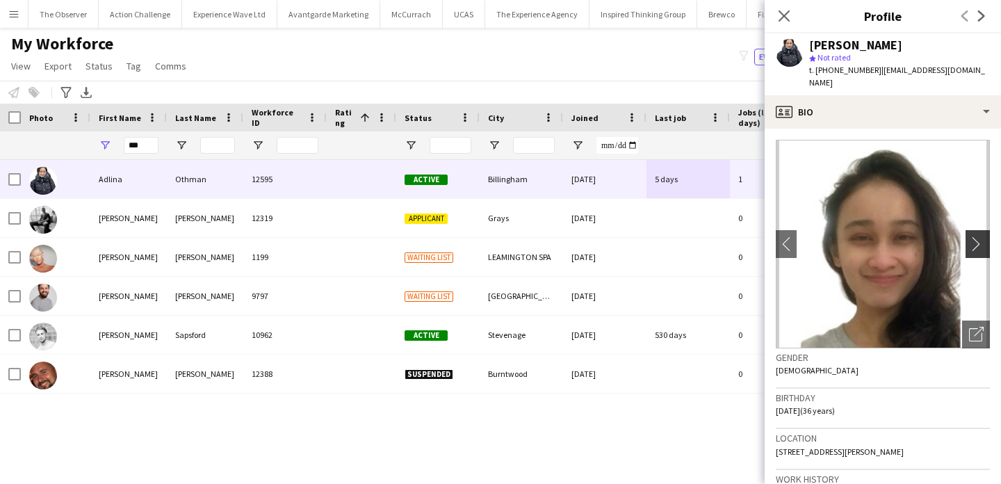
click at [981, 236] on app-icon "chevron-right" at bounding box center [980, 243] width 22 height 15
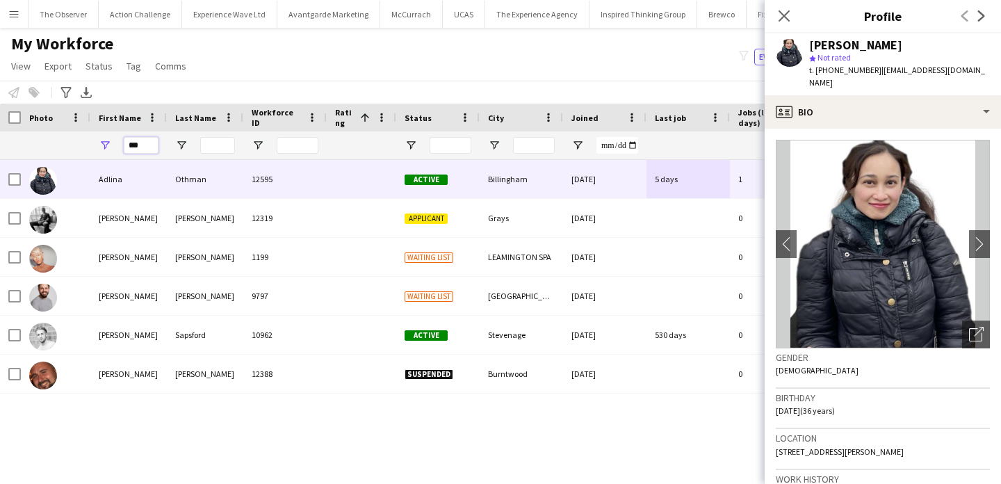
click at [133, 140] on input "***" at bounding box center [141, 145] width 35 height 17
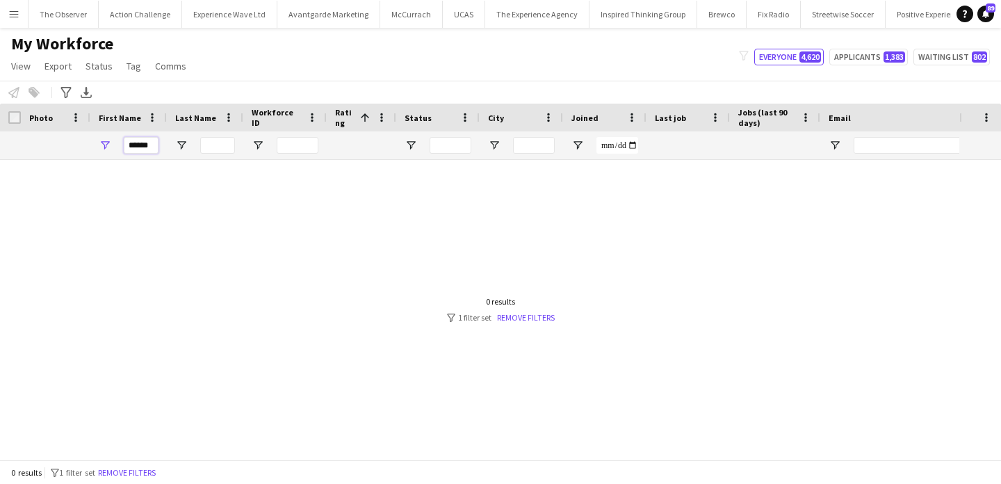
scroll to position [0, 0]
type input "******"
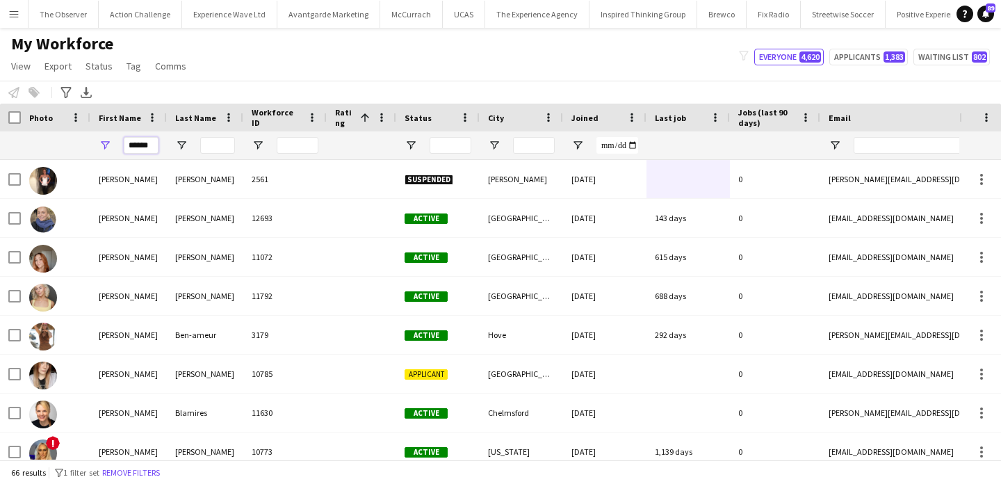
click at [136, 147] on input "******" at bounding box center [141, 145] width 35 height 17
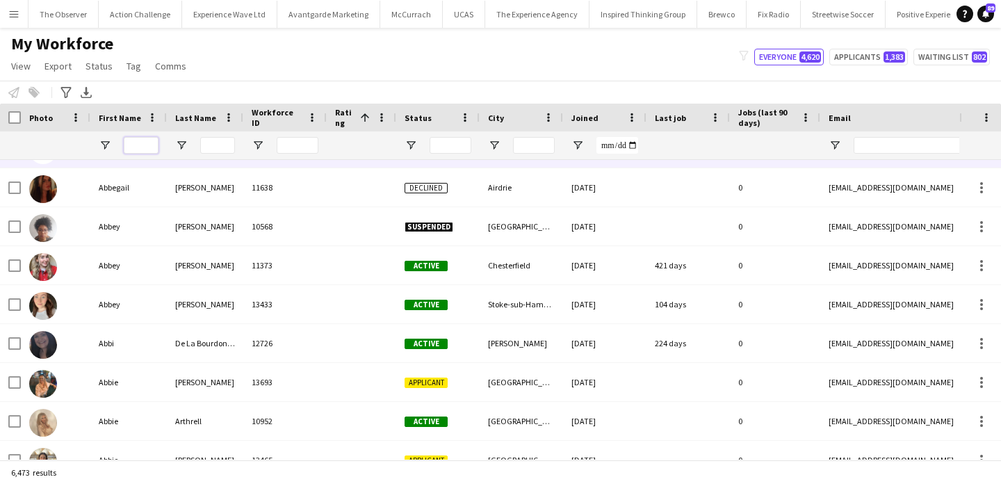
scroll to position [961, 0]
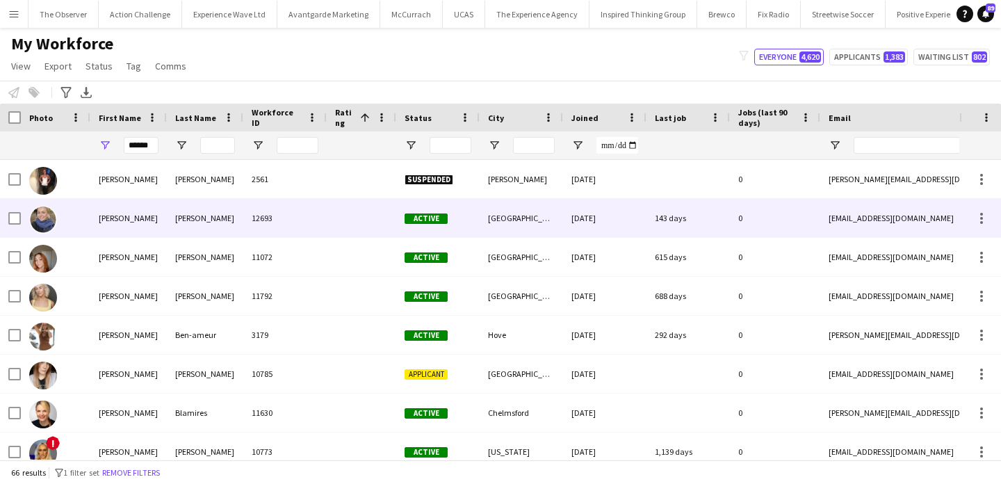
click at [141, 206] on div "Hannah" at bounding box center [128, 218] width 76 height 38
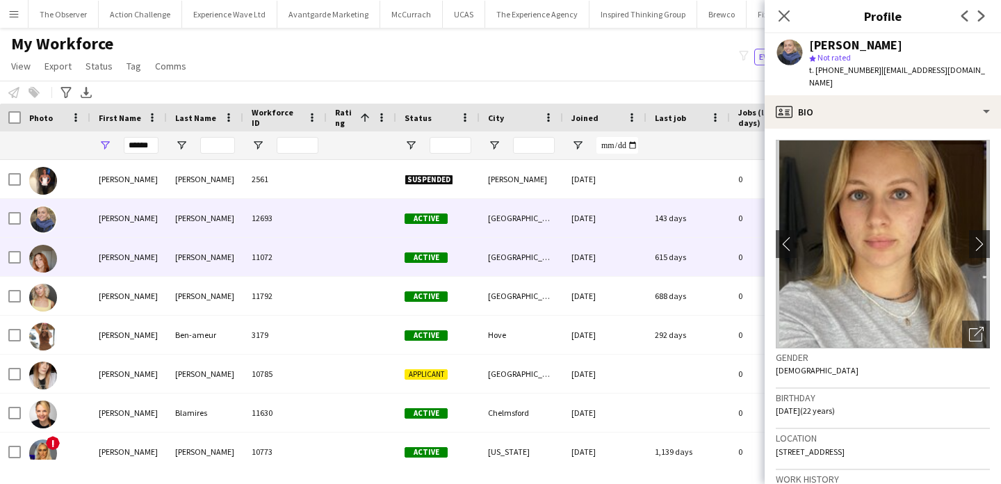
click at [132, 265] on div "Hannah" at bounding box center [128, 257] width 76 height 38
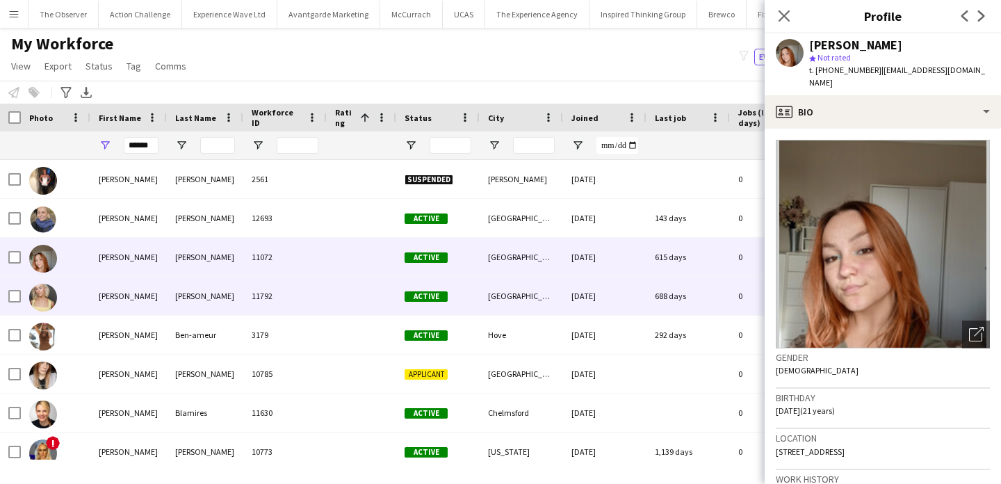
click at [132, 291] on div "Hannah" at bounding box center [128, 296] width 76 height 38
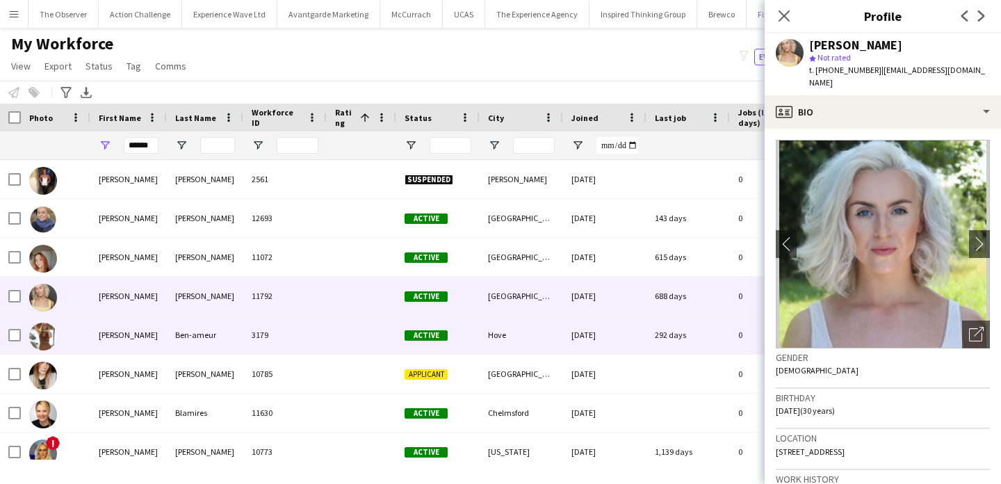
click at [133, 326] on div "Hannah" at bounding box center [128, 334] width 76 height 38
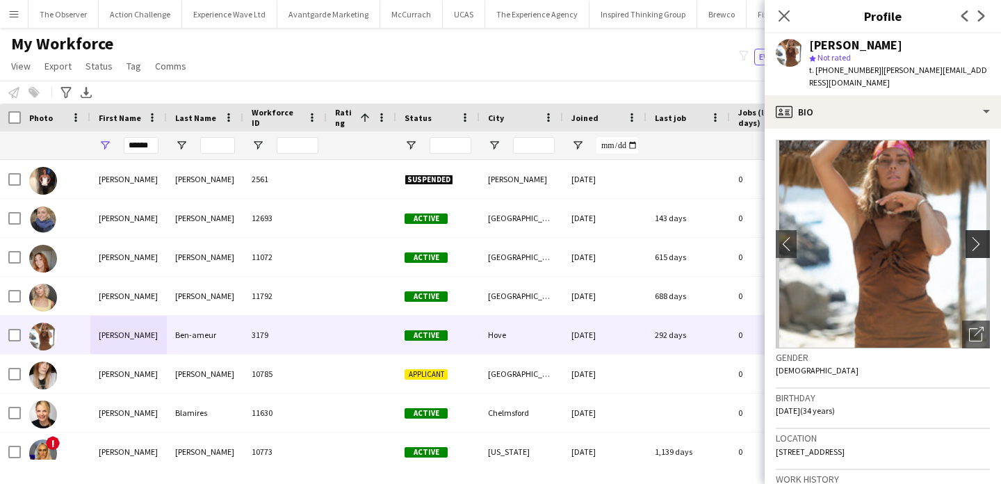
click at [989, 236] on app-icon "chevron-right" at bounding box center [980, 243] width 22 height 15
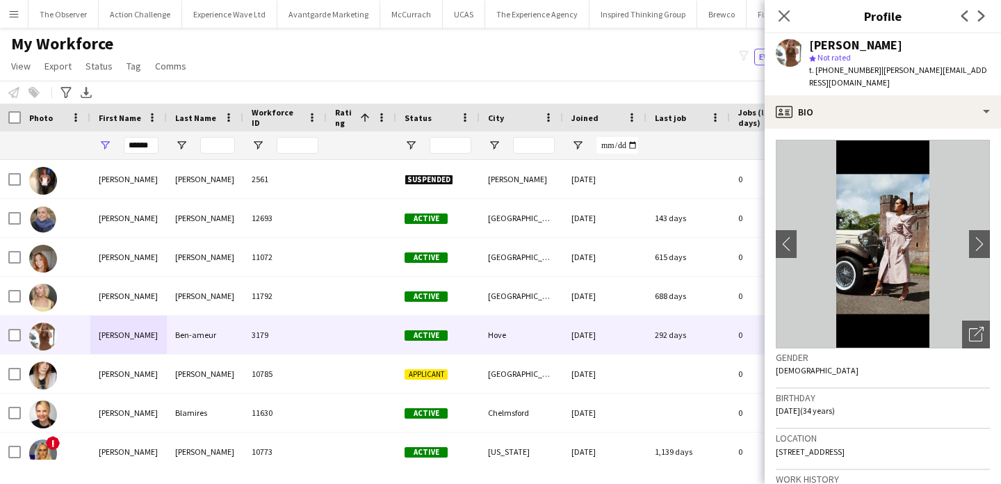
click at [987, 246] on img at bounding box center [882, 244] width 214 height 208
click at [976, 246] on img at bounding box center [882, 244] width 214 height 208
click at [979, 236] on app-icon "chevron-right" at bounding box center [980, 243] width 22 height 15
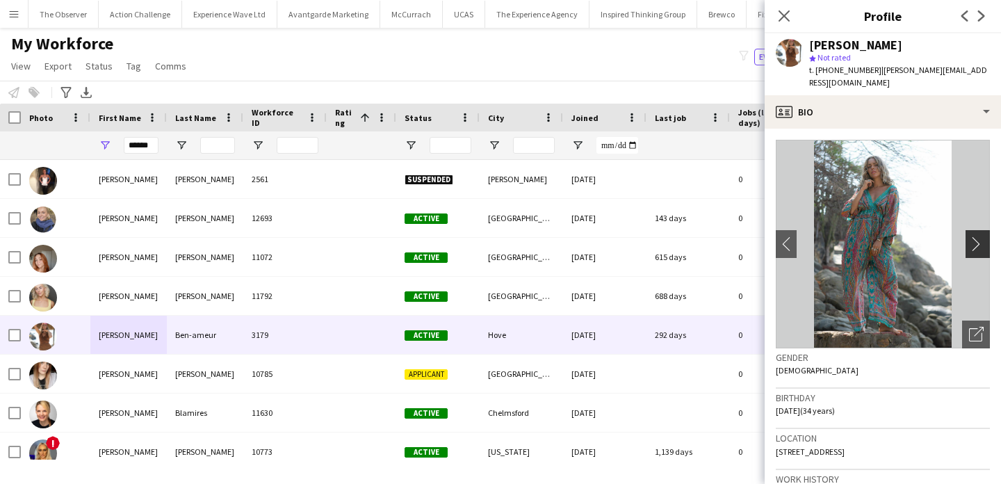
click at [978, 236] on app-icon "chevron-right" at bounding box center [980, 243] width 22 height 15
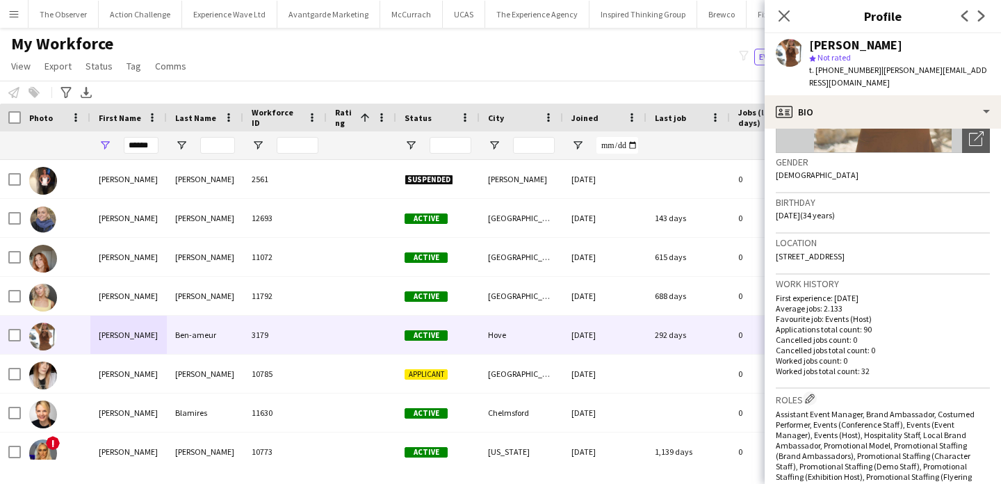
drag, startPoint x: 923, startPoint y: 373, endPoint x: 936, endPoint y: 277, distance: 97.5
click at [936, 277] on div "Work history First experience: 15-09-2023 Average jobs: 2.133 Favourite job: Ev…" at bounding box center [882, 331] width 214 height 114
click at [936, 277] on h3 "Work history" at bounding box center [882, 283] width 214 height 13
drag, startPoint x: 936, startPoint y: 277, endPoint x: 931, endPoint y: 394, distance: 117.5
click at [931, 391] on app-crew-profile-bio "chevron-left chevron-right Open photos pop-in Gender Female Birthday 23-11-1990…" at bounding box center [882, 306] width 236 height 355
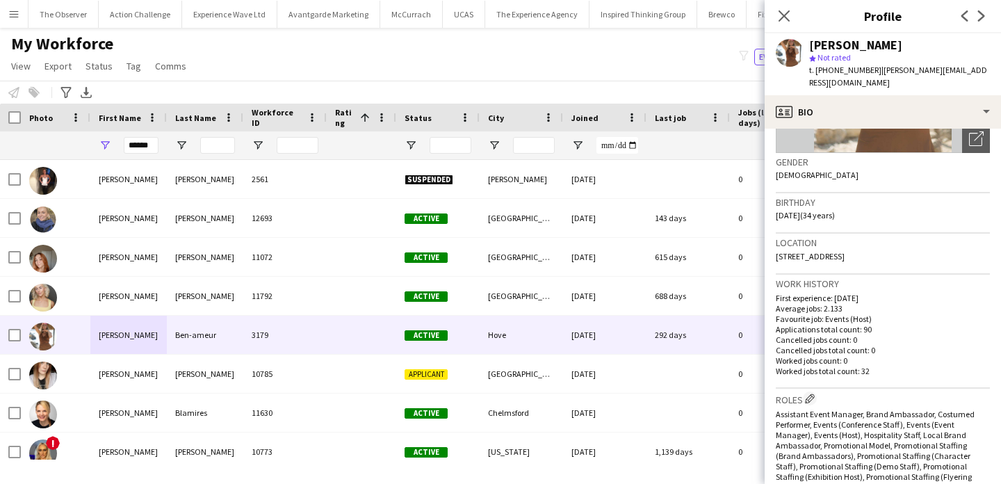
click at [931, 394] on div "Roles Edit crew company roles Assistant Event Manager, Brand Ambassador, Costum…" at bounding box center [882, 482] width 214 height 189
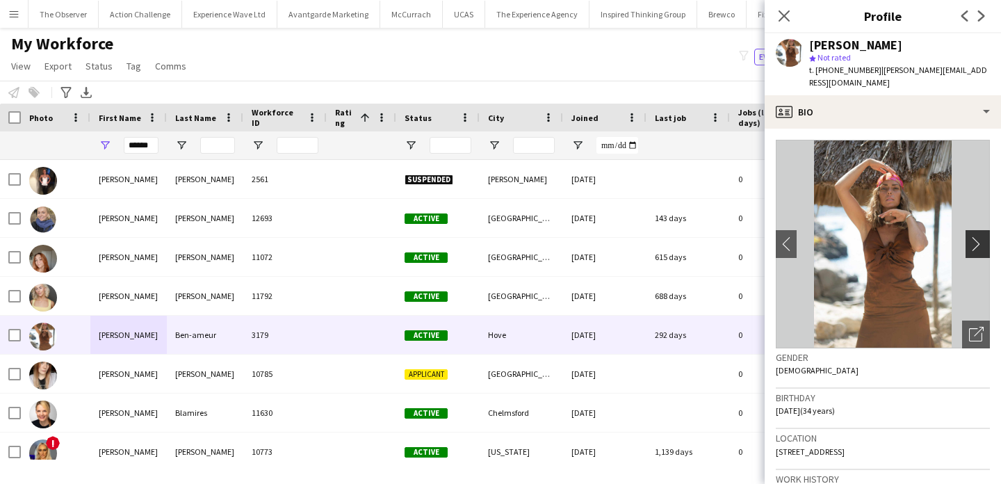
click at [978, 242] on button "chevron-right" at bounding box center [979, 244] width 28 height 28
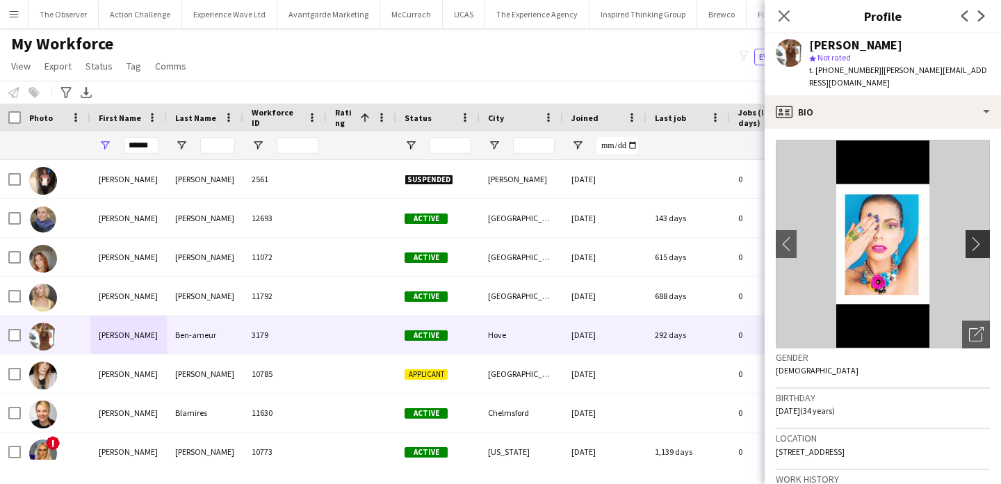
click at [980, 236] on app-icon "chevron-right" at bounding box center [980, 243] width 22 height 15
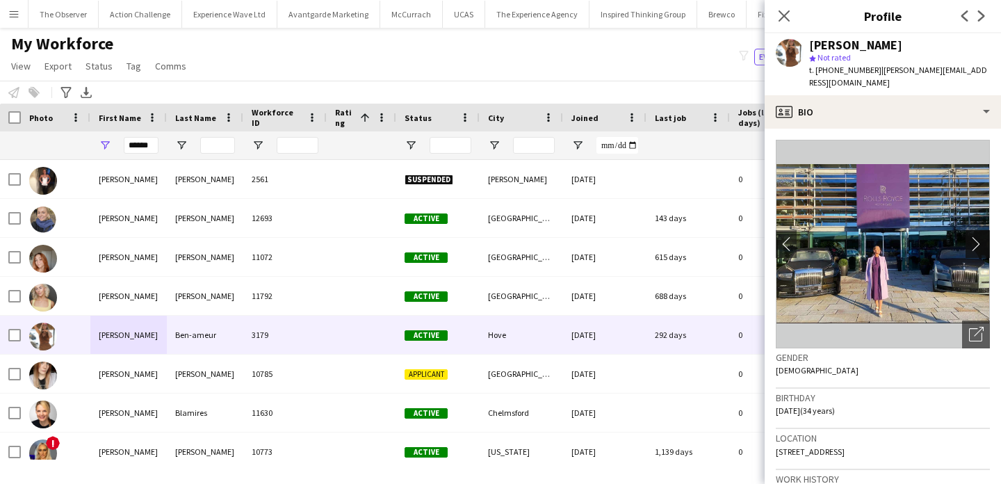
click at [980, 236] on app-icon "chevron-right" at bounding box center [980, 243] width 22 height 15
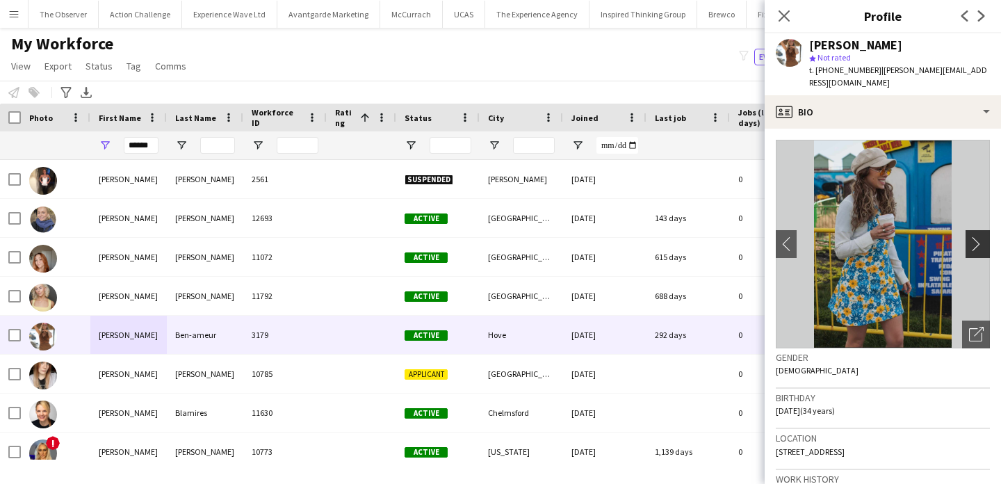
click at [980, 236] on app-icon "chevron-right" at bounding box center [980, 243] width 22 height 15
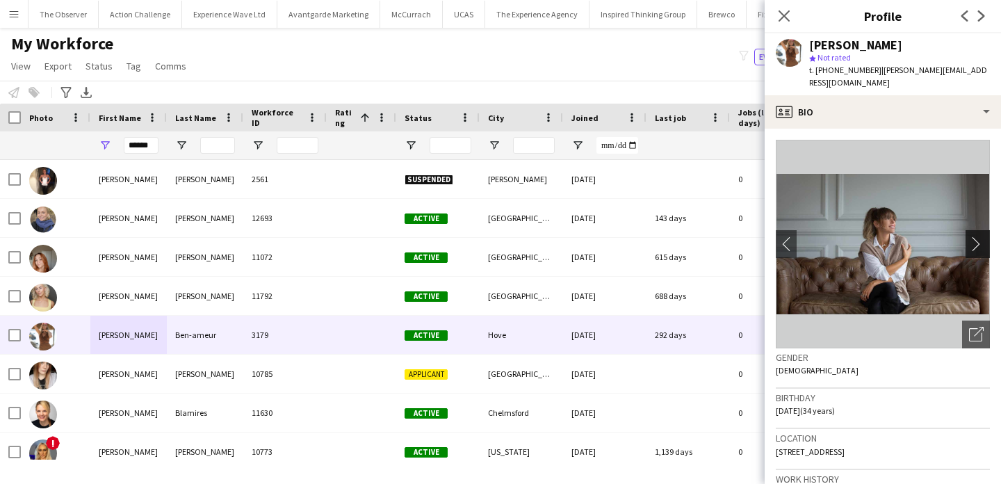
click at [980, 236] on app-icon "chevron-right" at bounding box center [980, 243] width 22 height 15
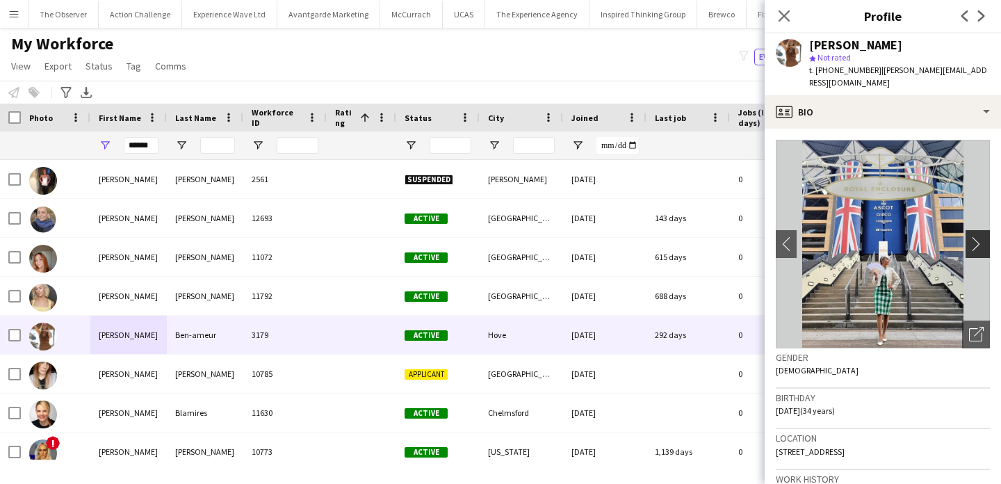
click at [980, 236] on app-icon "chevron-right" at bounding box center [980, 243] width 22 height 15
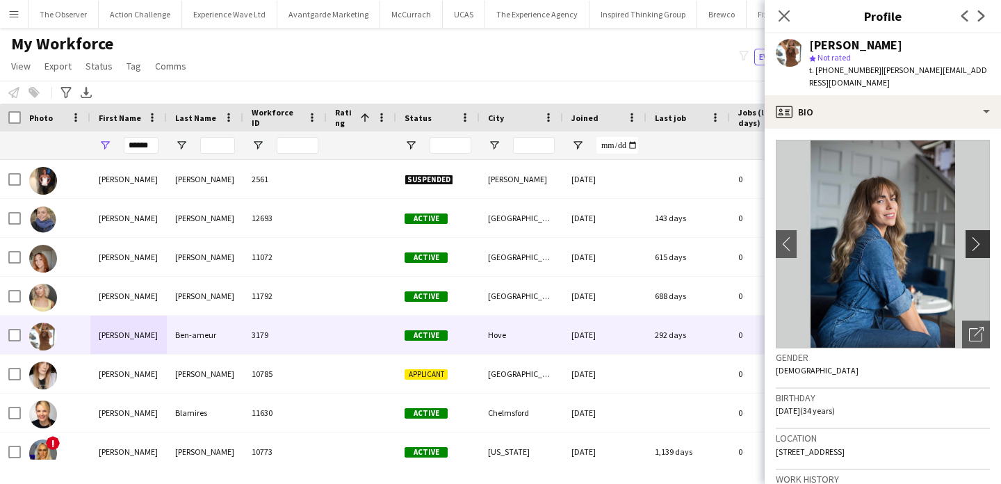
click at [980, 236] on app-icon "chevron-right" at bounding box center [980, 243] width 22 height 15
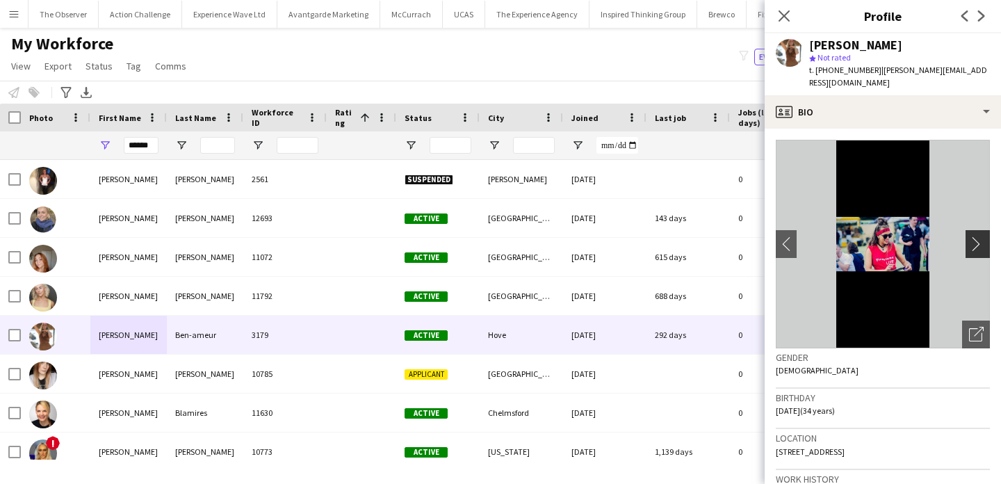
click at [980, 236] on app-icon "chevron-right" at bounding box center [980, 243] width 22 height 15
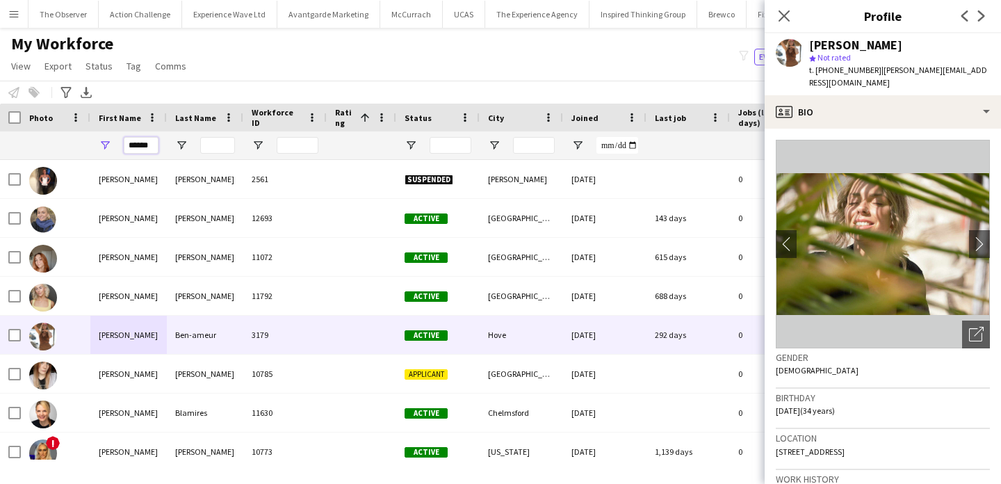
click at [131, 145] on input "******" at bounding box center [141, 145] width 35 height 17
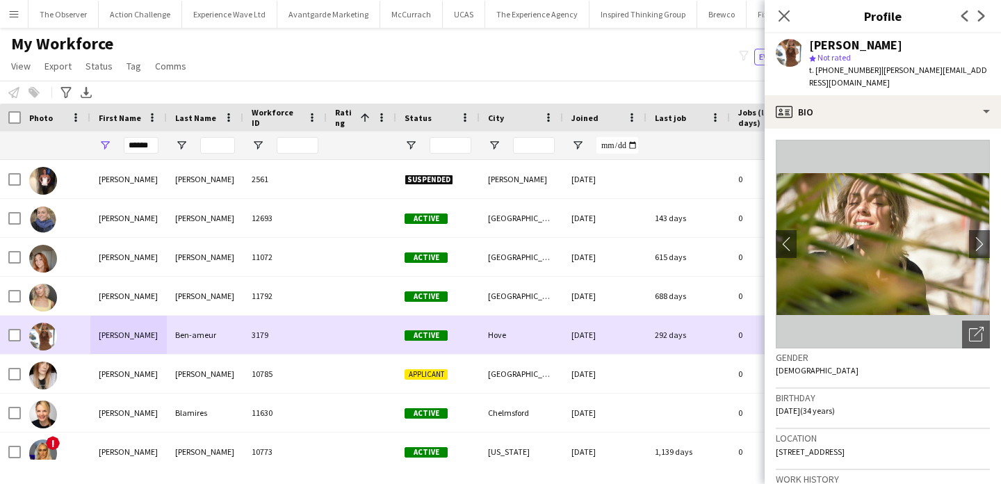
click at [250, 334] on div "3179" at bounding box center [284, 334] width 83 height 38
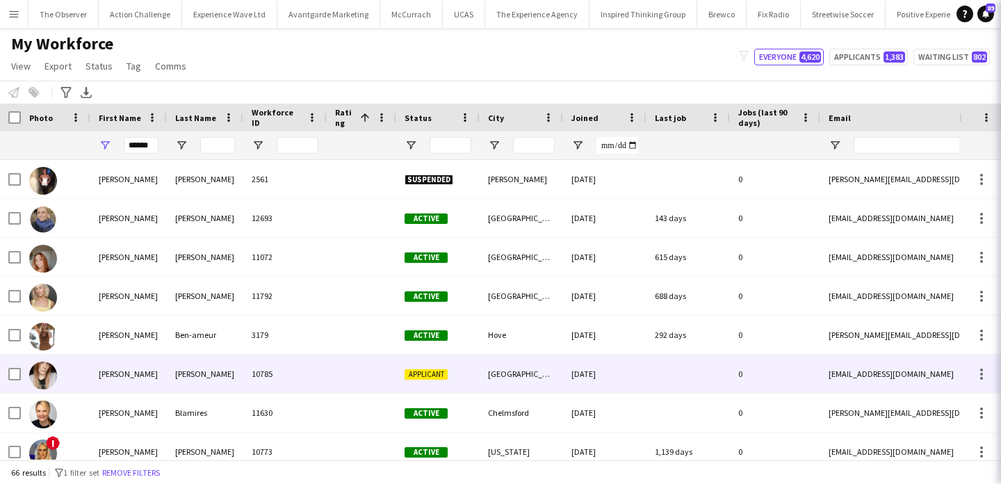
click at [250, 370] on div "10785" at bounding box center [284, 373] width 83 height 38
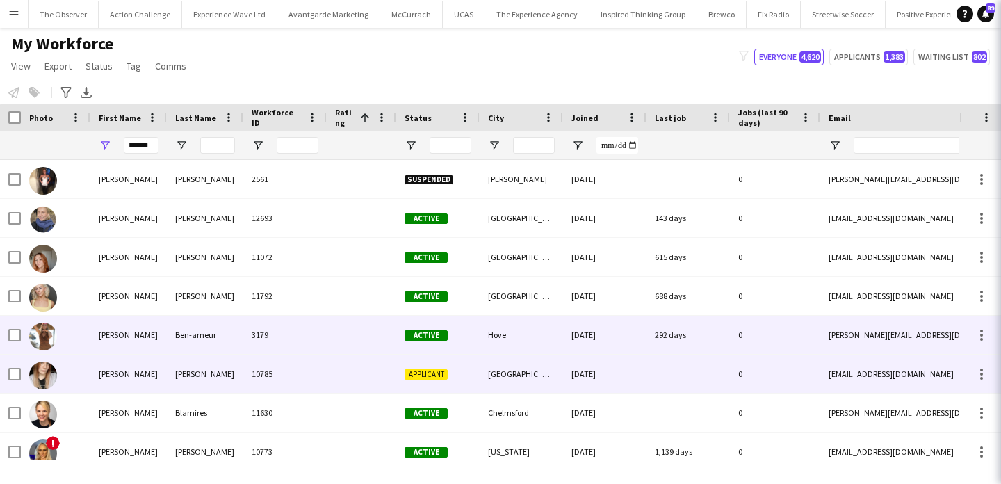
click at [250, 340] on div "3179" at bounding box center [284, 334] width 83 height 38
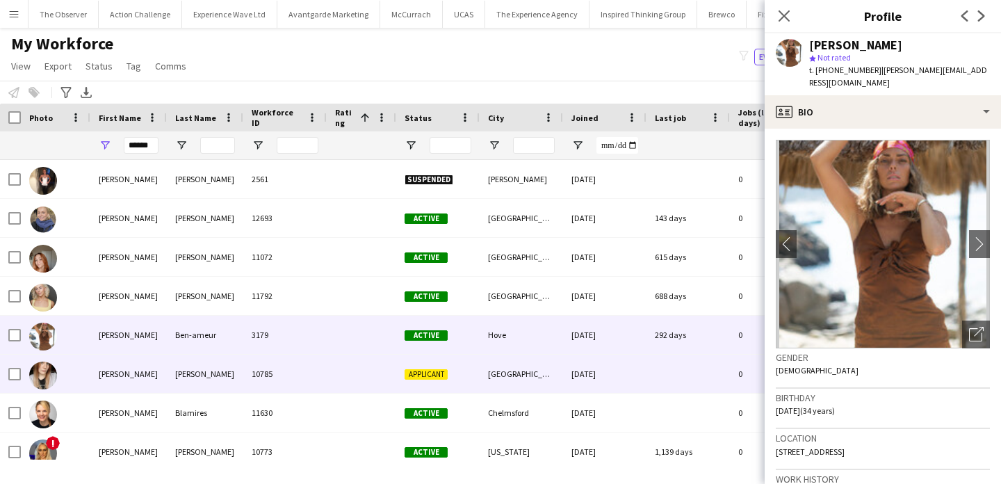
click at [245, 368] on div "10785" at bounding box center [284, 373] width 83 height 38
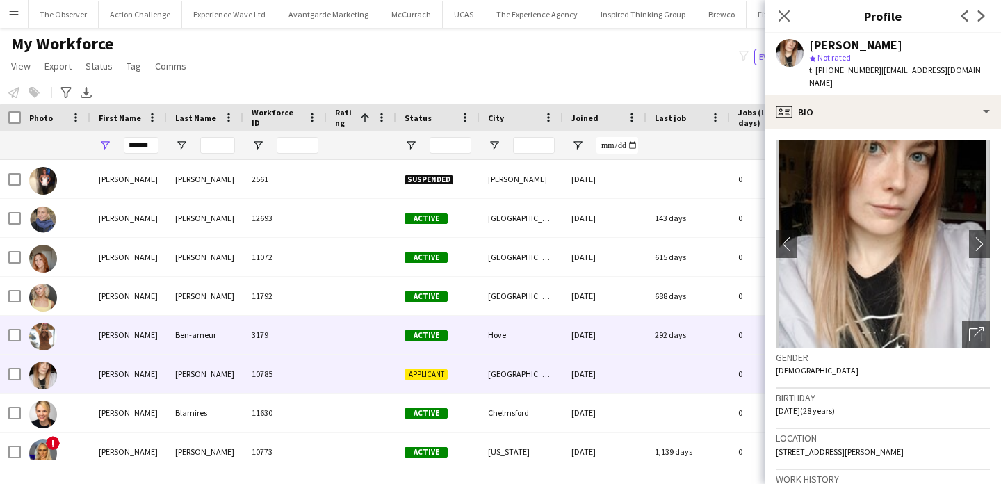
click at [247, 345] on div "3179" at bounding box center [284, 334] width 83 height 38
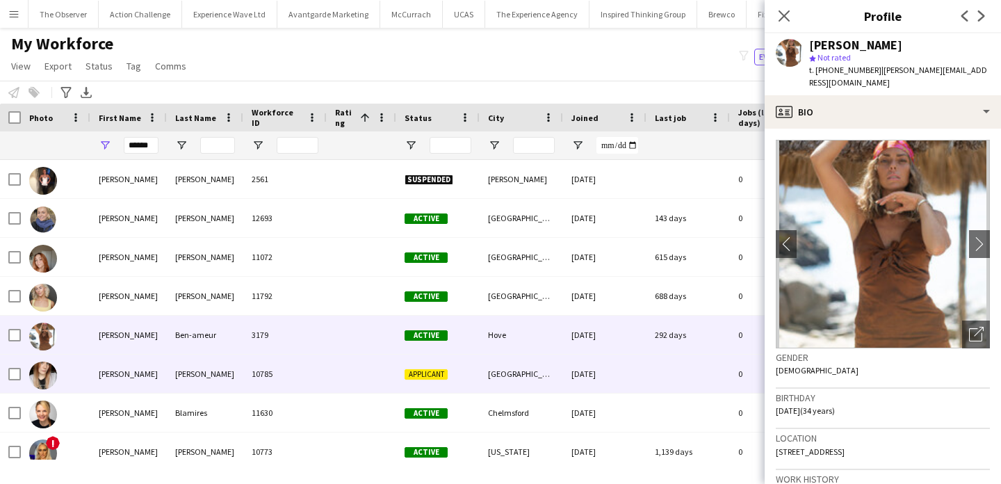
click at [254, 370] on div "10785" at bounding box center [284, 373] width 83 height 38
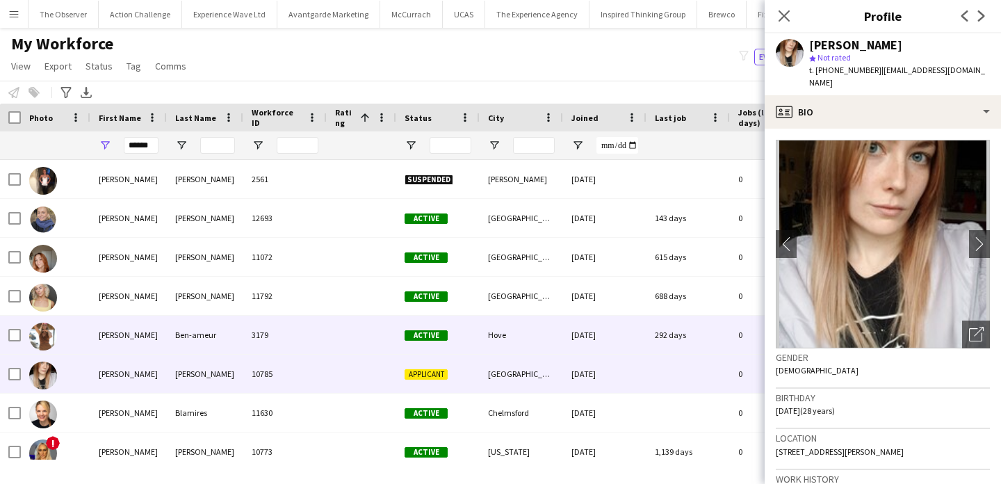
click at [254, 349] on div "3179" at bounding box center [284, 334] width 83 height 38
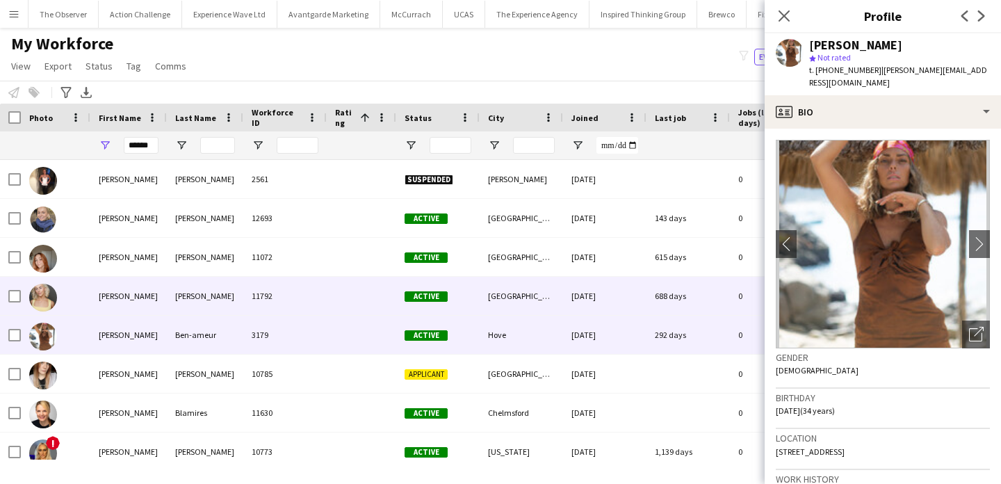
click at [265, 298] on div "11792" at bounding box center [284, 296] width 83 height 38
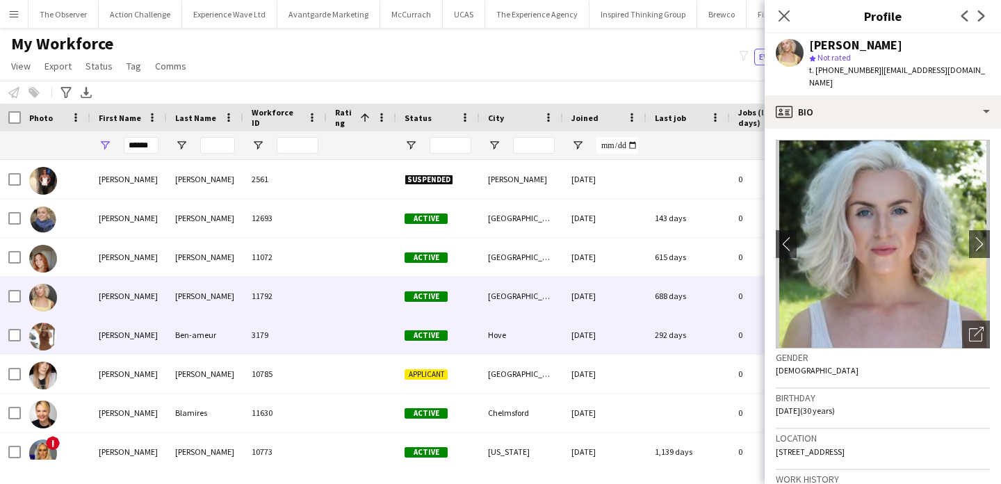
click at [265, 331] on div "3179" at bounding box center [284, 334] width 83 height 38
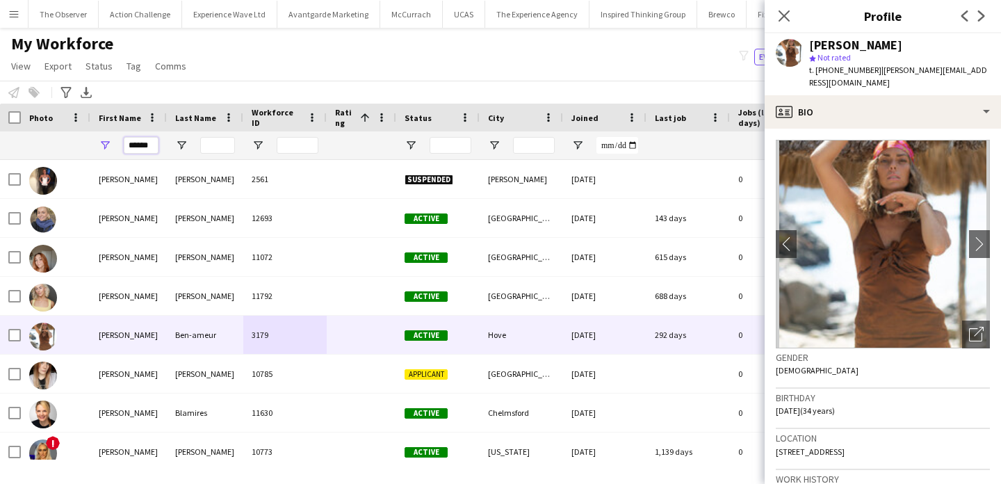
click at [140, 149] on input "******" at bounding box center [141, 145] width 35 height 17
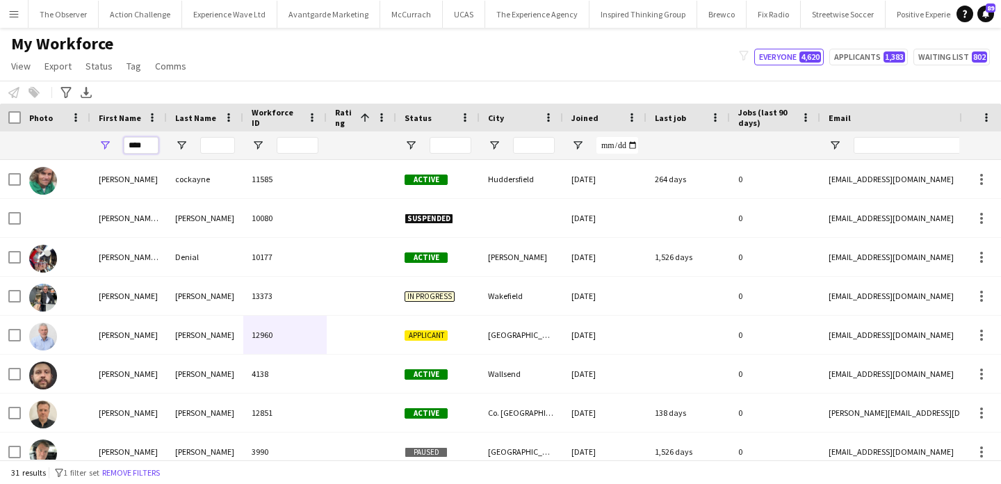
type input "****"
click at [220, 142] on input "Last Name Filter Input" at bounding box center [217, 145] width 35 height 17
type input "*"
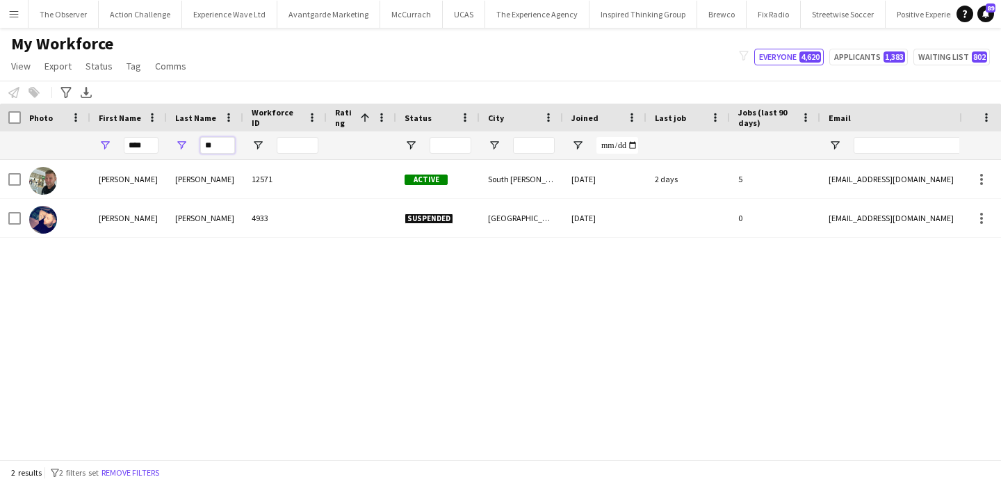
type input "**"
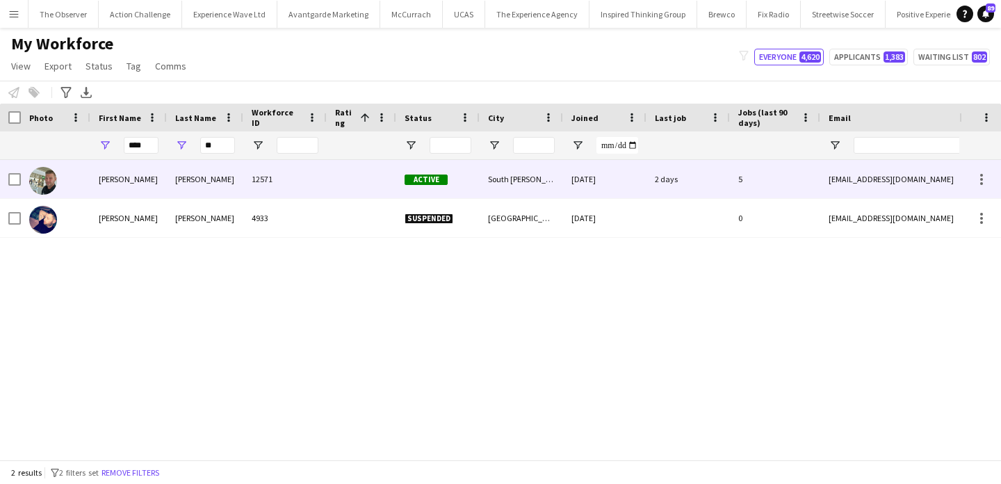
click at [233, 166] on div "McDonald" at bounding box center [205, 179] width 76 height 38
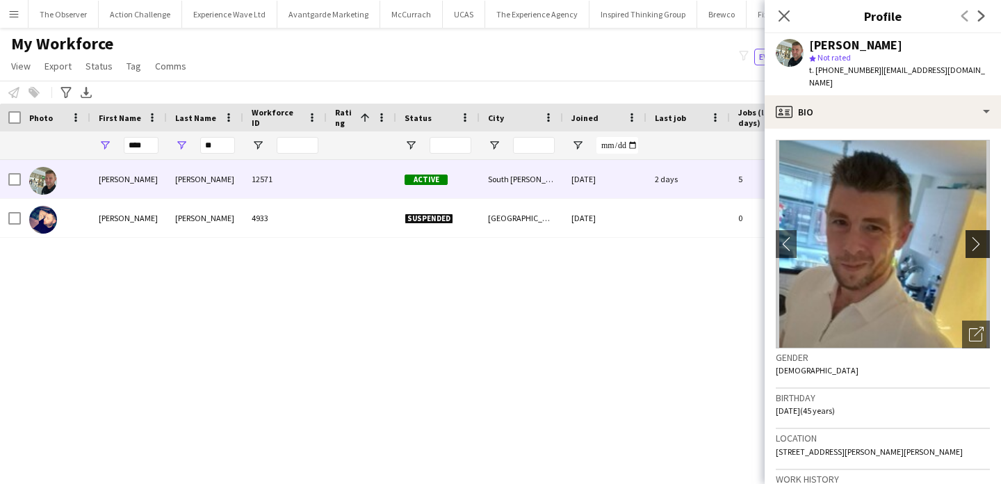
click at [986, 236] on app-icon "chevron-right" at bounding box center [980, 243] width 22 height 15
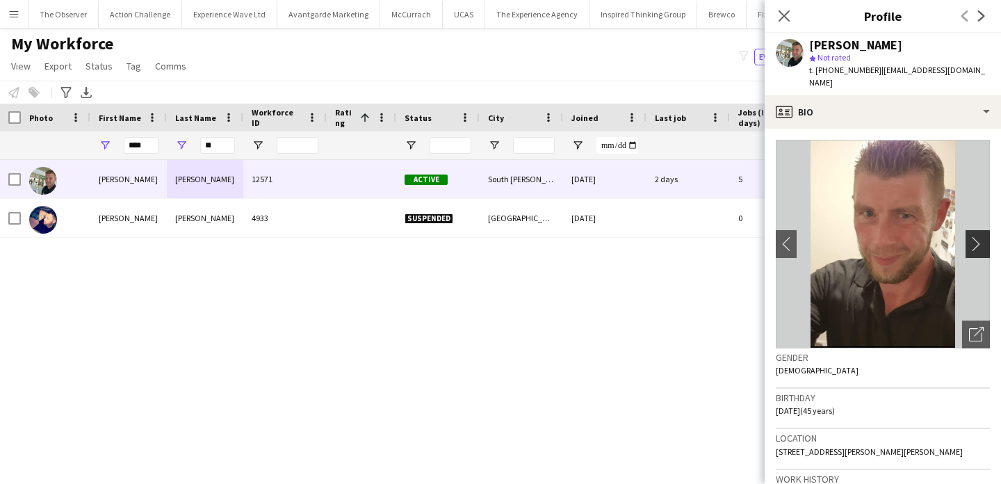
click at [986, 236] on app-icon "chevron-right" at bounding box center [980, 243] width 22 height 15
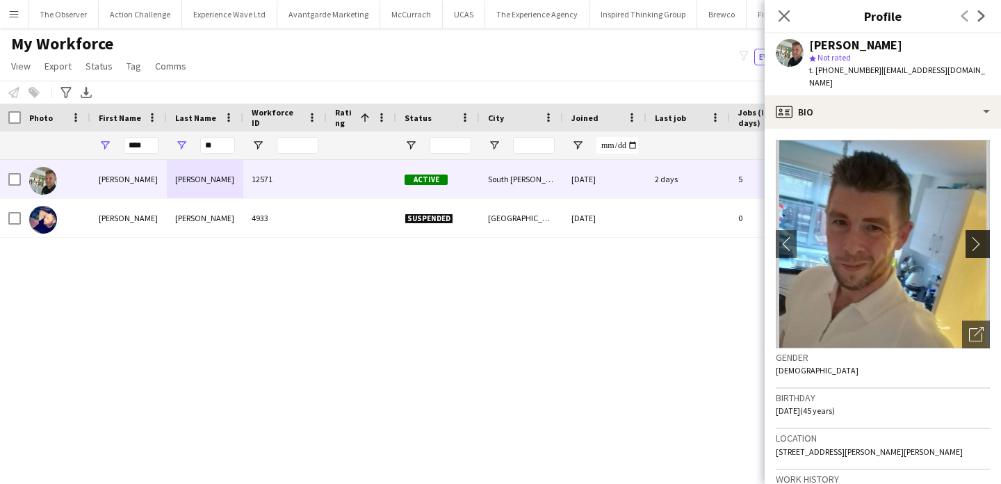
click at [986, 236] on app-icon "chevron-right" at bounding box center [980, 243] width 22 height 15
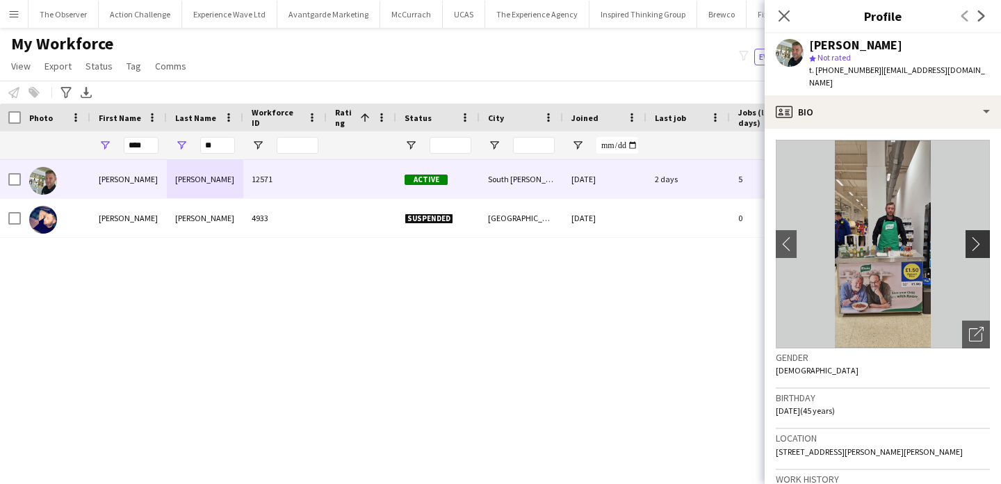
click at [986, 236] on app-icon "chevron-right" at bounding box center [980, 243] width 22 height 15
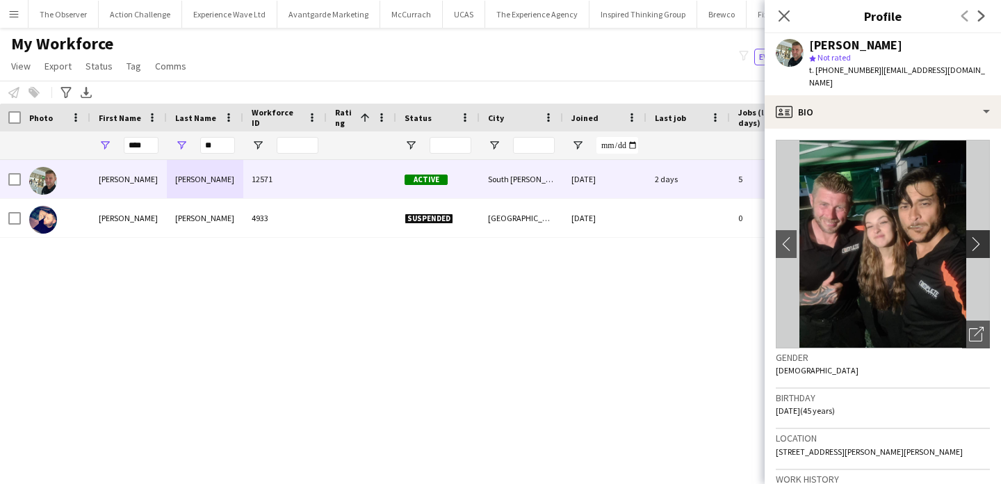
click at [986, 236] on app-icon "chevron-right" at bounding box center [980, 243] width 22 height 15
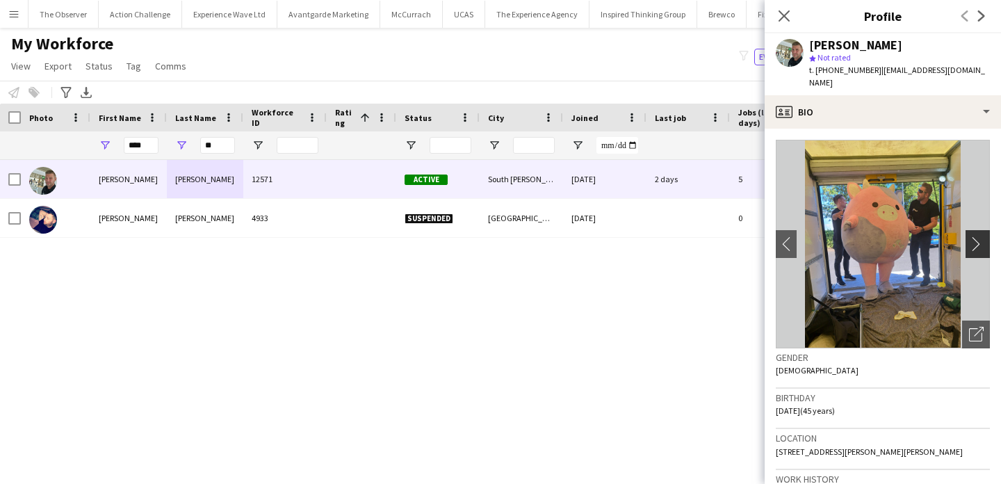
click at [986, 236] on app-icon "chevron-right" at bounding box center [980, 243] width 22 height 15
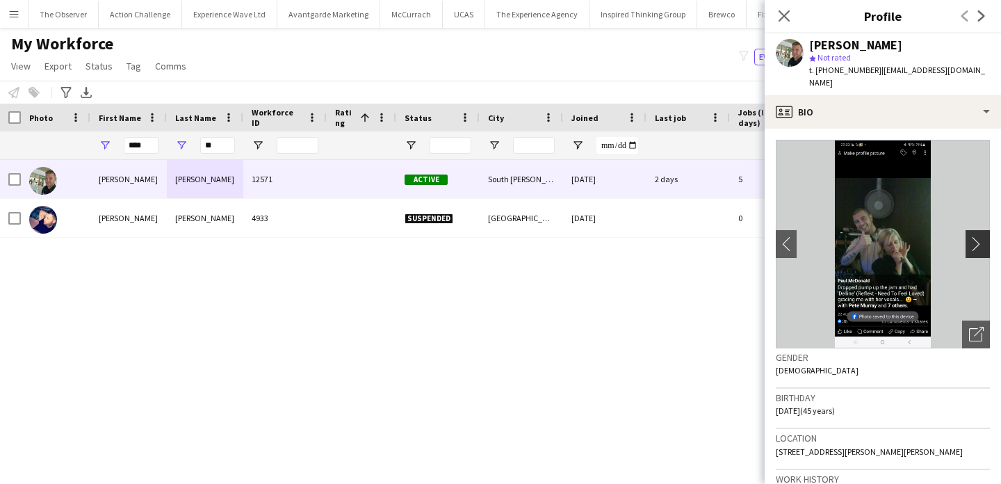
click at [986, 236] on app-icon "chevron-right" at bounding box center [980, 243] width 22 height 15
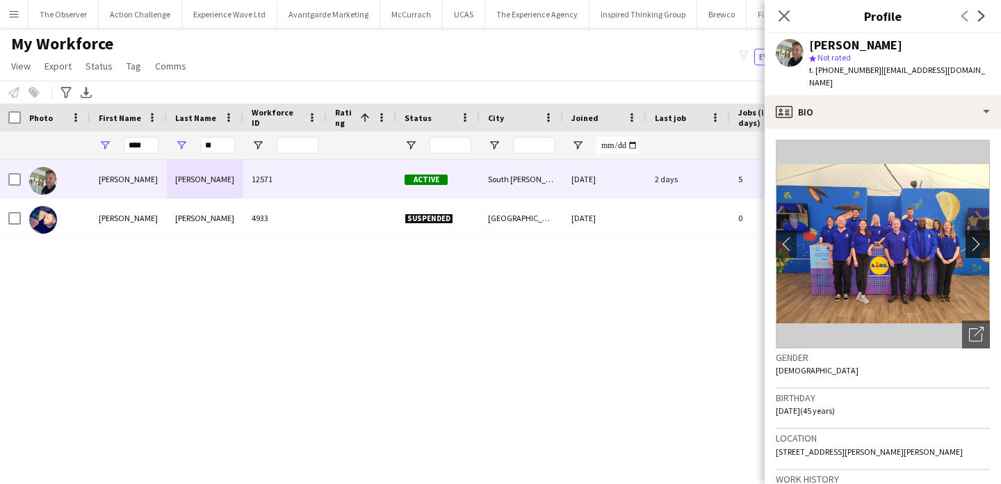
click at [986, 236] on app-icon "chevron-right" at bounding box center [980, 243] width 22 height 15
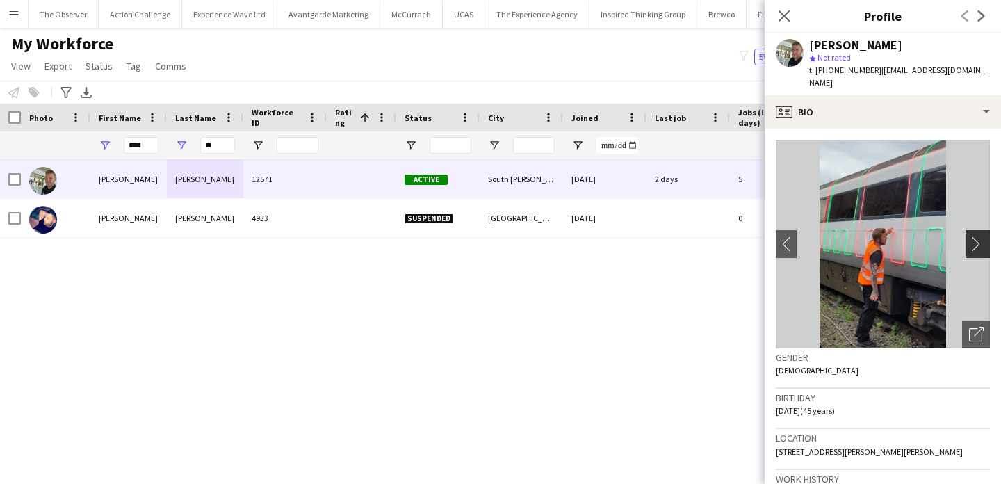
click at [986, 236] on app-icon "chevron-right" at bounding box center [980, 243] width 22 height 15
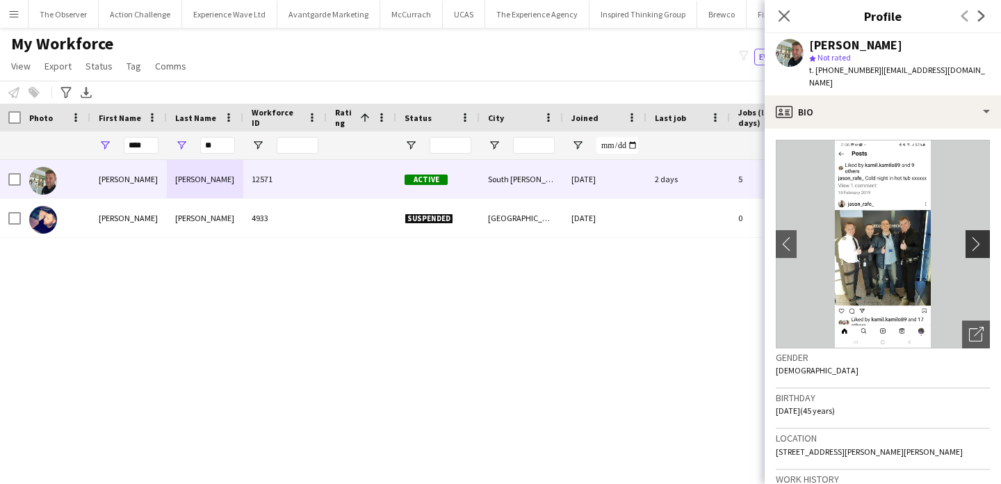
click at [986, 236] on app-icon "chevron-right" at bounding box center [980, 243] width 22 height 15
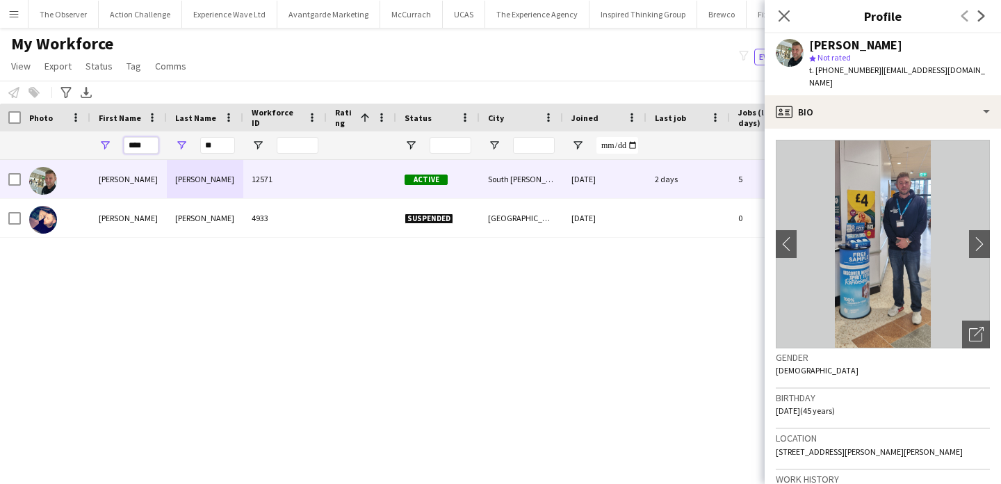
click at [132, 147] on input "****" at bounding box center [141, 145] width 35 height 17
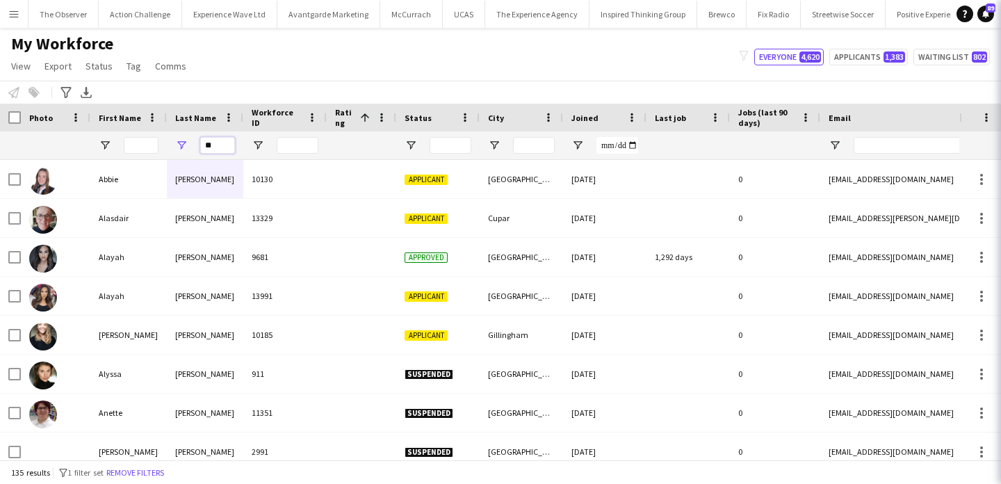
click at [223, 151] on input "**" at bounding box center [217, 145] width 35 height 17
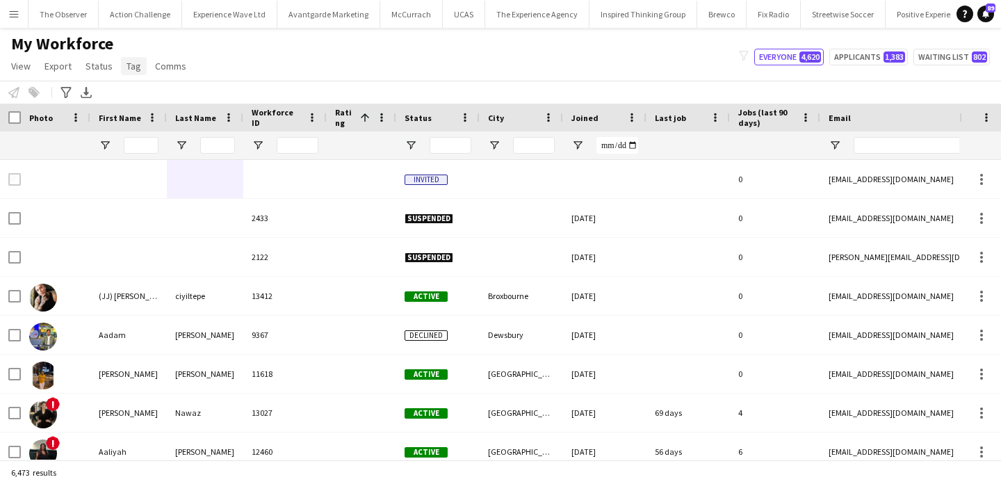
click at [134, 68] on span "Tag" at bounding box center [133, 66] width 15 height 13
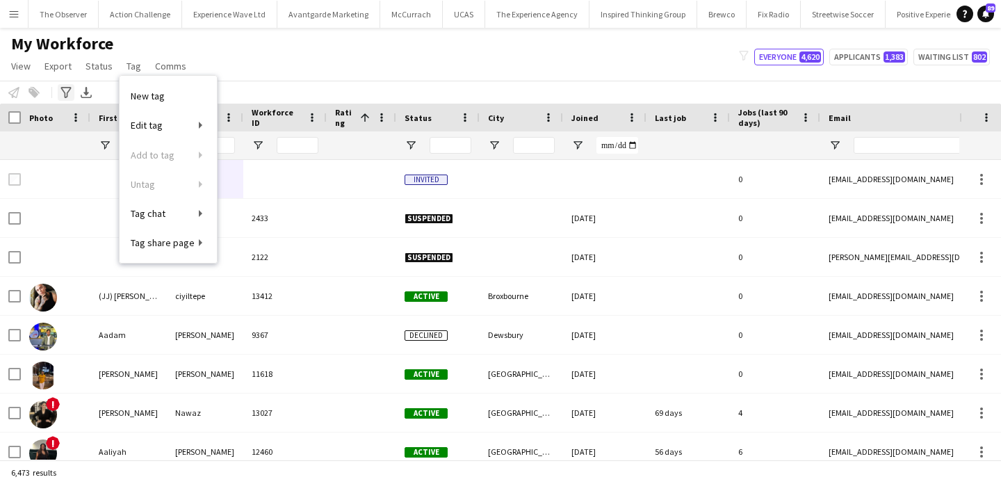
click at [72, 89] on div "Advanced filters" at bounding box center [66, 92] width 17 height 17
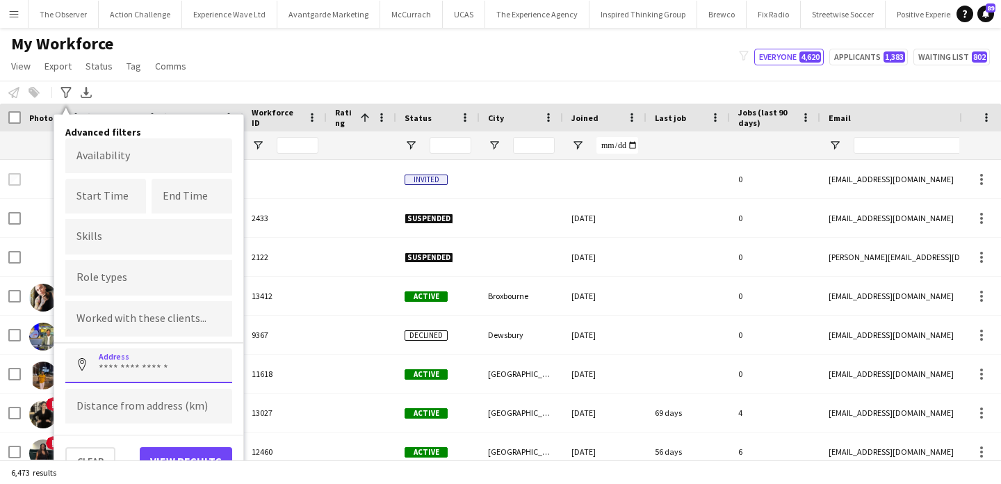
click at [156, 359] on input at bounding box center [148, 365] width 167 height 35
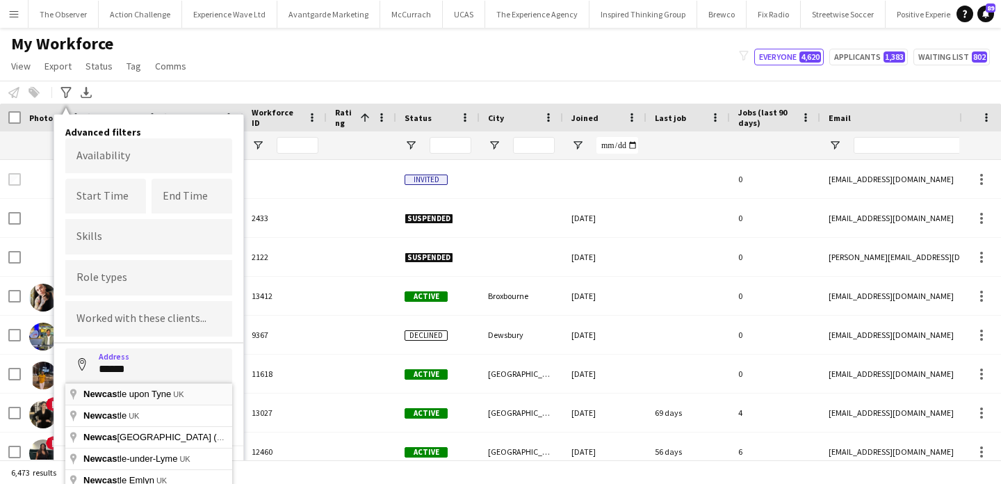
type input "**********"
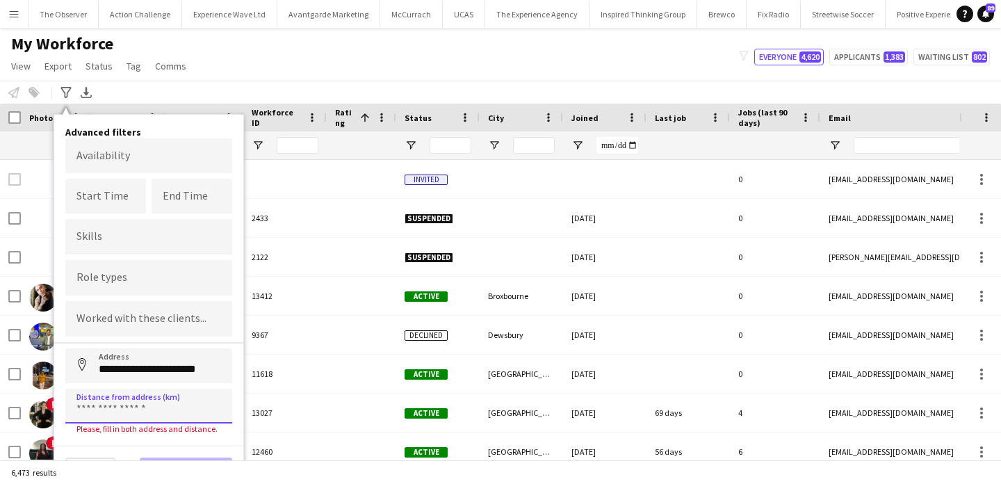
click at [156, 403] on input at bounding box center [148, 405] width 167 height 35
type input "*****"
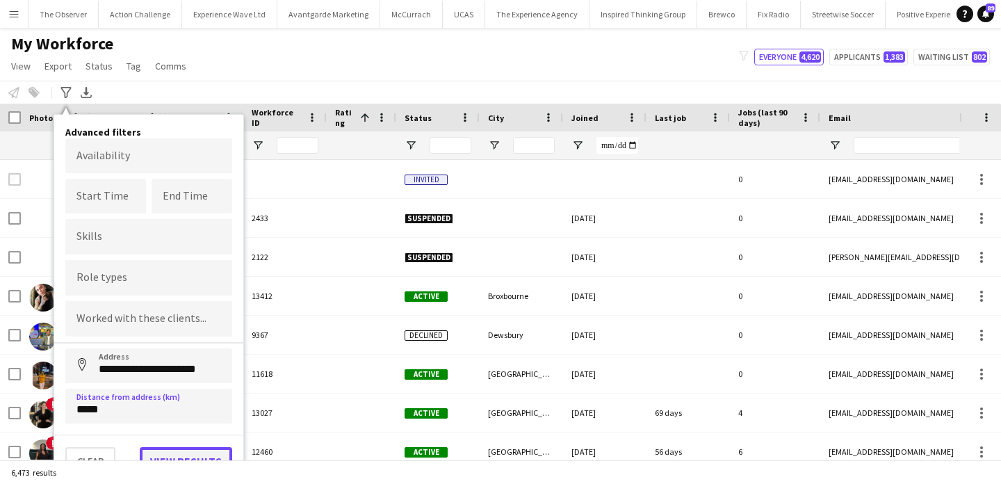
click at [192, 453] on button "View results" at bounding box center [186, 461] width 92 height 28
type input "**********"
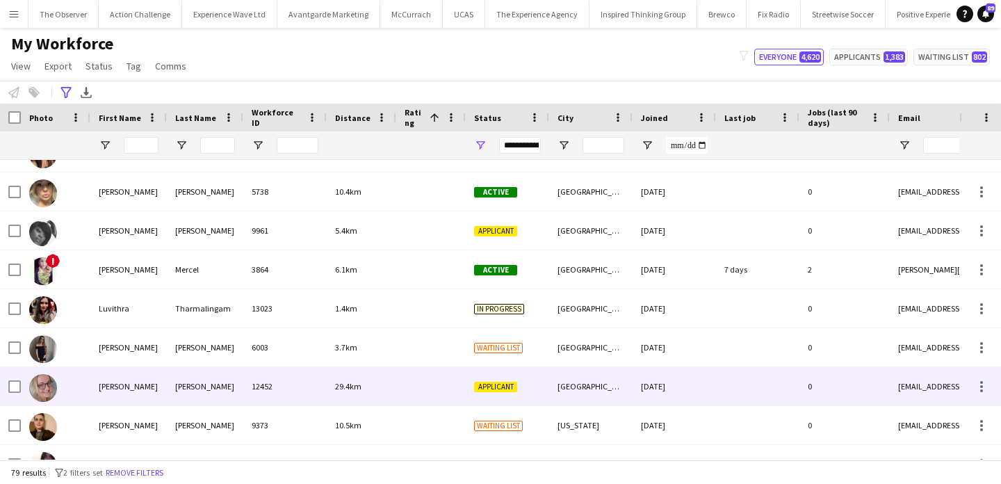
scroll to position [2430, 0]
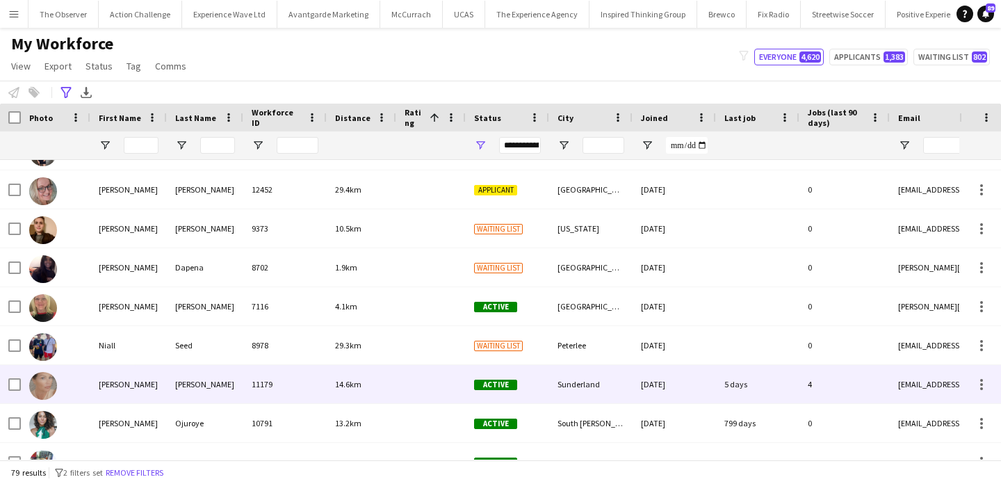
click at [235, 394] on div "Graham" at bounding box center [205, 384] width 76 height 38
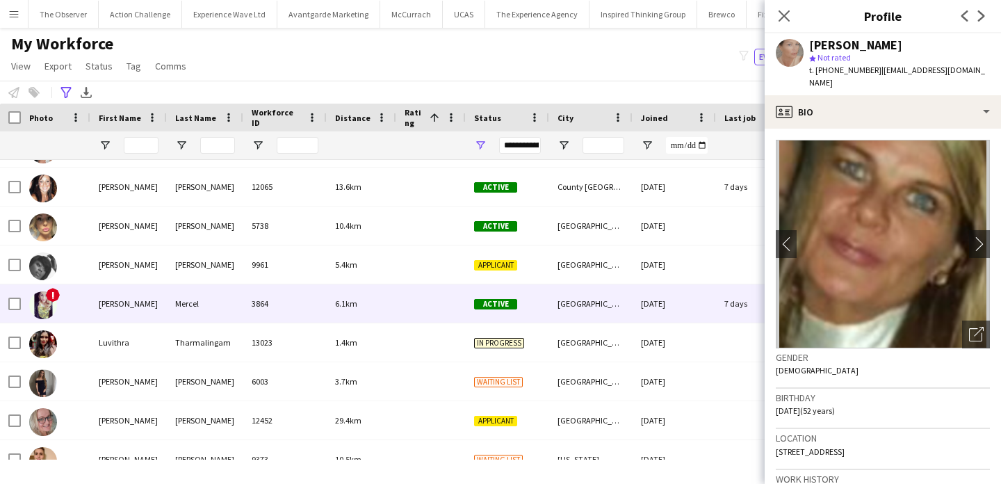
click at [243, 316] on div "3864" at bounding box center [284, 303] width 83 height 38
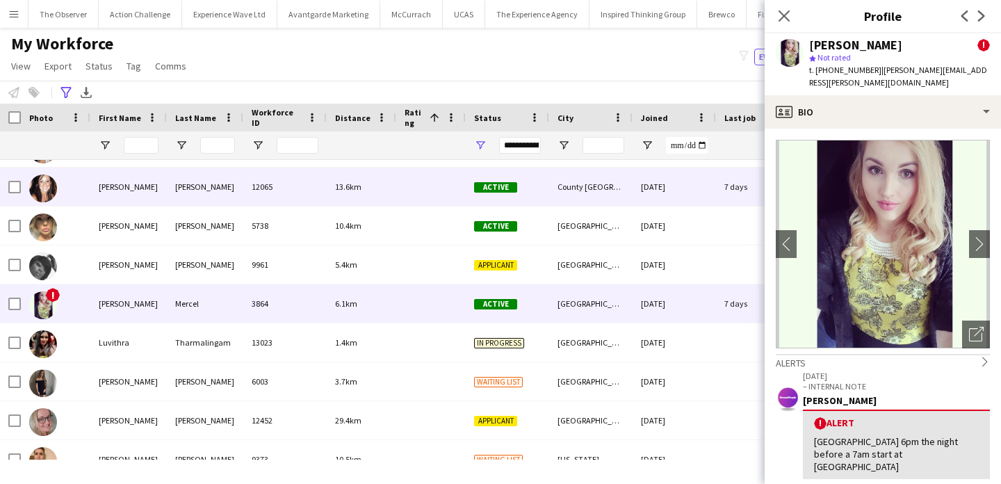
click at [413, 180] on div at bounding box center [430, 186] width 69 height 38
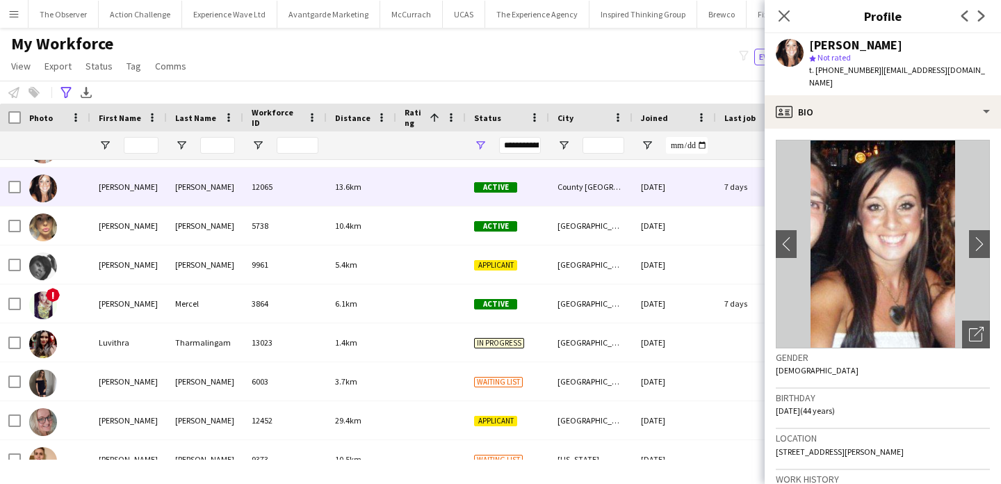
click at [830, 47] on div "Lisa Matthews" at bounding box center [855, 45] width 93 height 13
click at [816, 47] on div "Lisa Matthews" at bounding box center [855, 45] width 93 height 13
drag, startPoint x: 816, startPoint y: 47, endPoint x: 853, endPoint y: 46, distance: 36.1
click at [853, 46] on div "Lisa Matthews" at bounding box center [855, 45] width 93 height 13
copy div "Lisa Matthews"
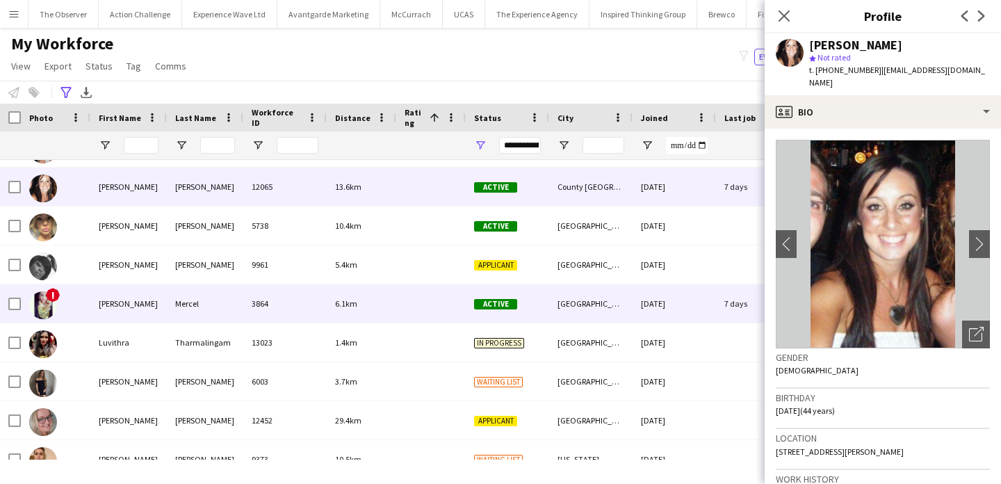
click at [391, 316] on div "6.1km" at bounding box center [361, 303] width 69 height 38
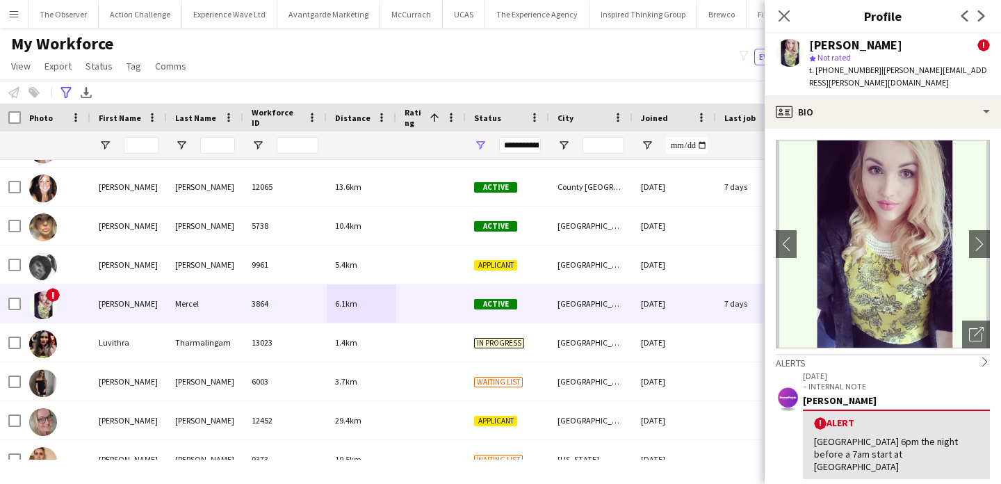
click at [850, 52] on span "Not rated" at bounding box center [833, 57] width 33 height 10
drag, startPoint x: 850, startPoint y: 52, endPoint x: 815, endPoint y: 47, distance: 35.2
click at [815, 47] on div "Lucy Mercel ! star Not rated t. +447875077296 | lucy.mercel@btinternet.com" at bounding box center [899, 64] width 181 height 51
click at [814, 47] on div "Lucy Mercel" at bounding box center [855, 45] width 93 height 13
drag, startPoint x: 814, startPoint y: 47, endPoint x: 848, endPoint y: 47, distance: 34.0
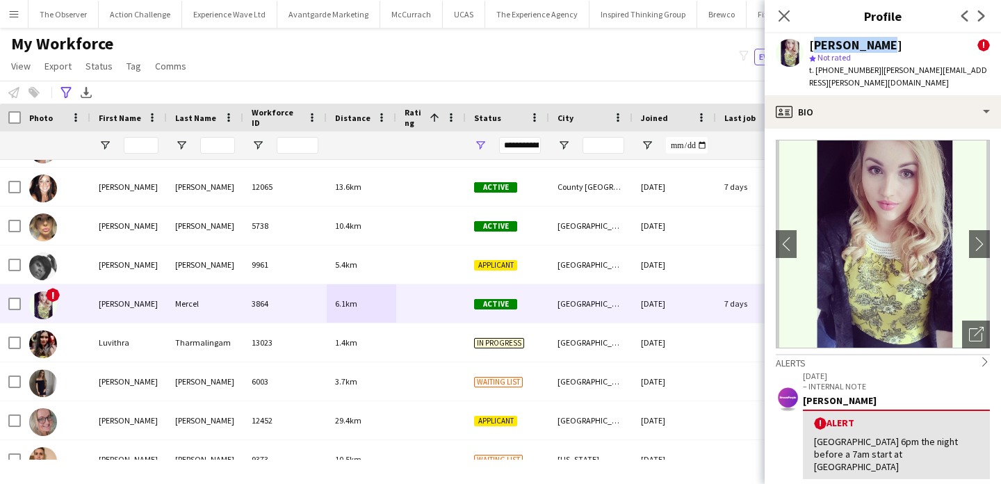
click at [848, 47] on div "Lucy Mercel" at bounding box center [855, 45] width 93 height 13
copy div "Lucy Mercel"
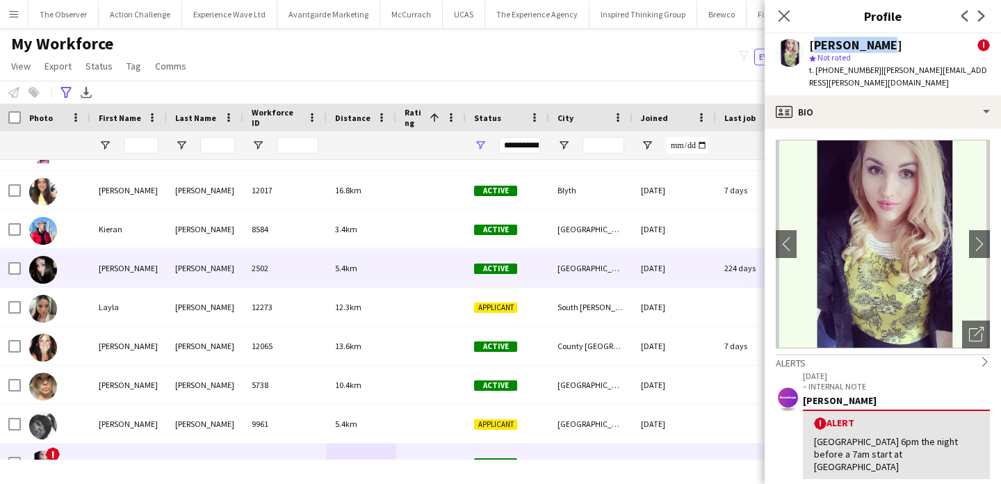
scroll to position [1388, 0]
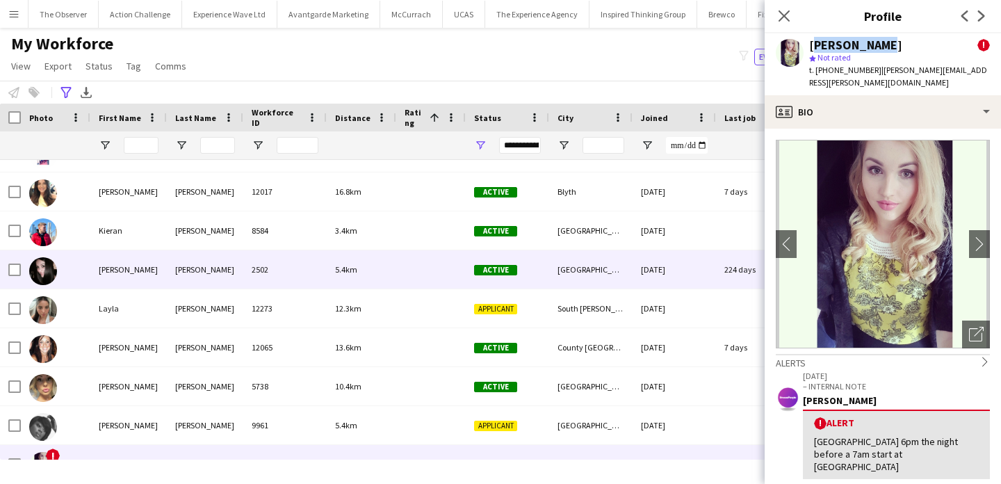
click at [425, 281] on div at bounding box center [430, 269] width 69 height 38
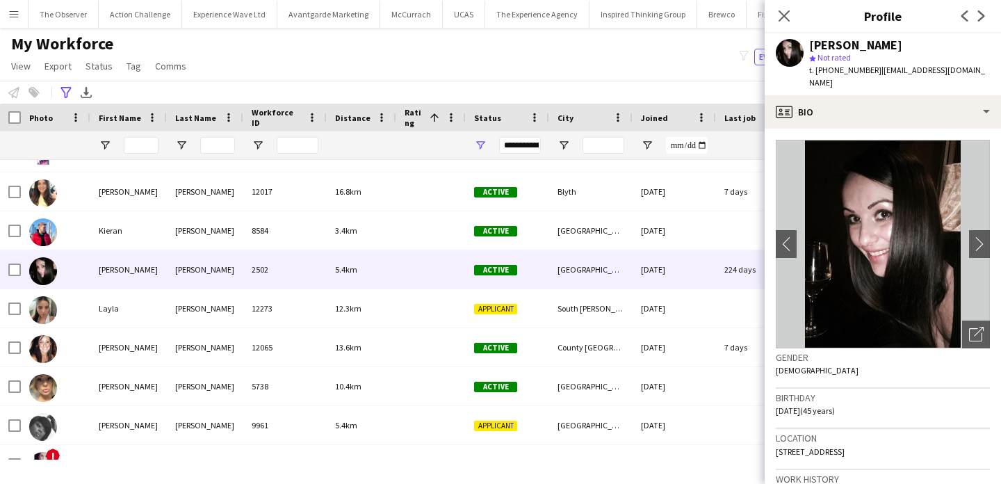
click at [840, 42] on div "Kim Bailey" at bounding box center [855, 45] width 93 height 13
drag, startPoint x: 840, startPoint y: 42, endPoint x: 812, endPoint y: 42, distance: 28.5
click at [812, 42] on div "Kim Bailey" at bounding box center [855, 45] width 93 height 13
copy div "Kim Bailey"
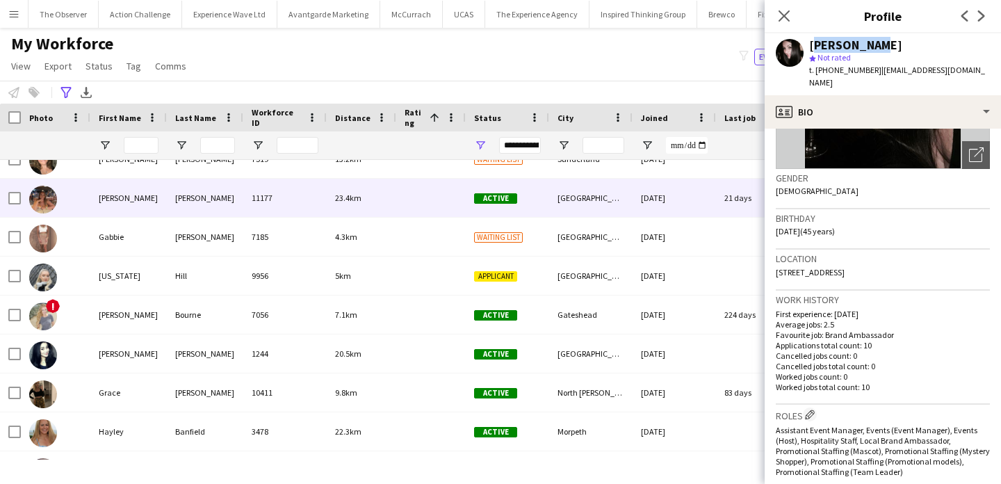
scroll to position [753, 0]
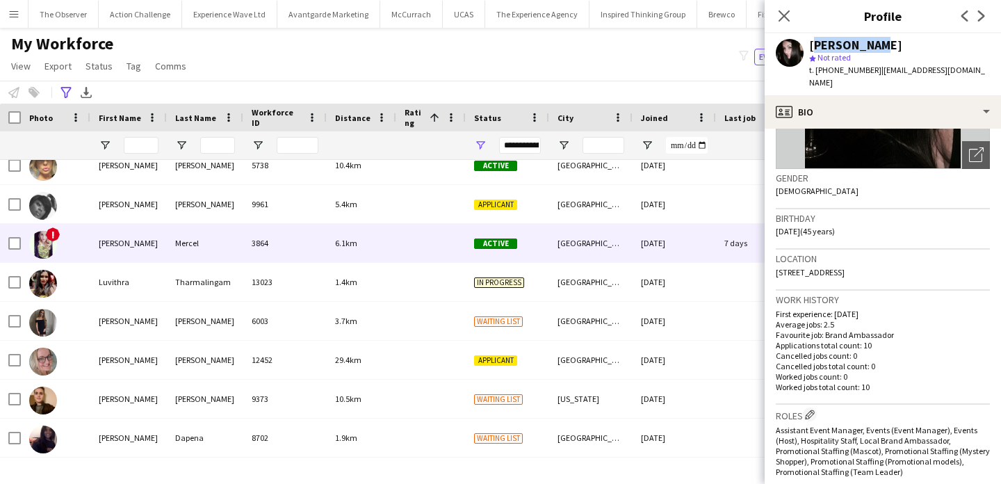
click at [266, 225] on div "3864" at bounding box center [284, 243] width 83 height 38
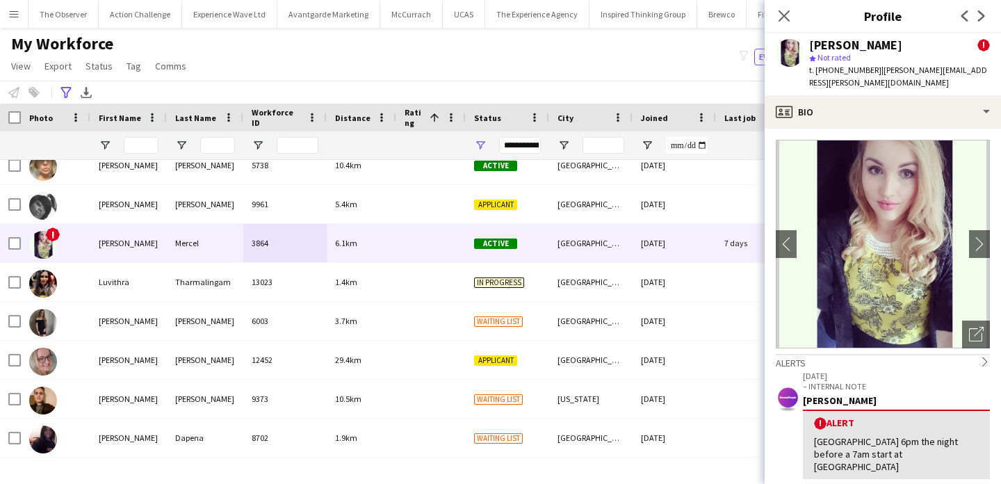
click at [860, 44] on div "Lucy Mercel" at bounding box center [855, 45] width 93 height 13
drag, startPoint x: 860, startPoint y: 44, endPoint x: 816, endPoint y: 43, distance: 44.5
click at [816, 43] on div "Lucy Mercel" at bounding box center [855, 45] width 93 height 13
copy div "Lucy Mercel"
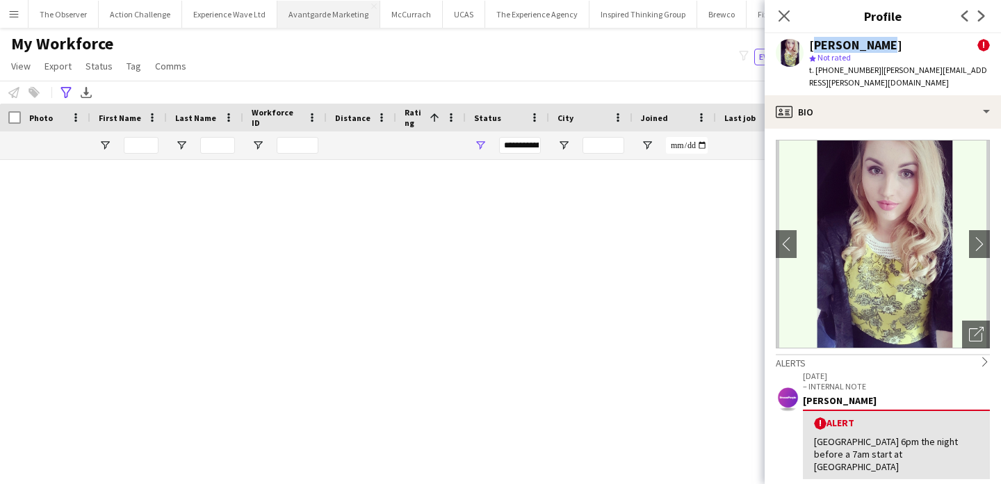
scroll to position [2244, 0]
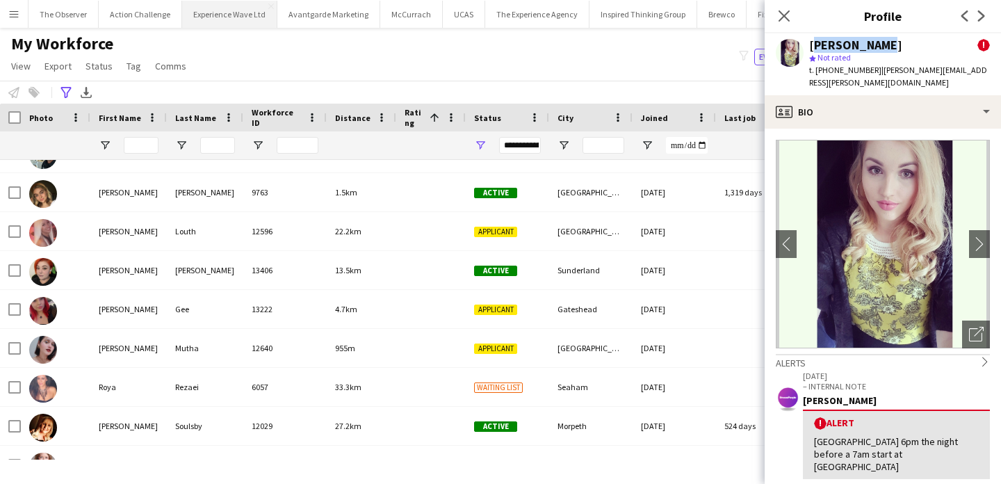
click at [235, 8] on button "Experience Wave Ltd Close" at bounding box center [229, 14] width 95 height 27
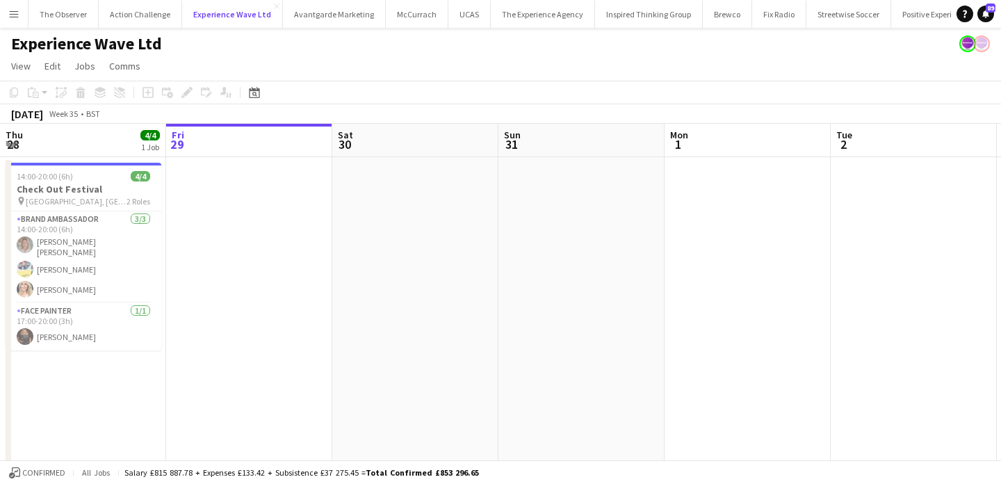
scroll to position [0, 370]
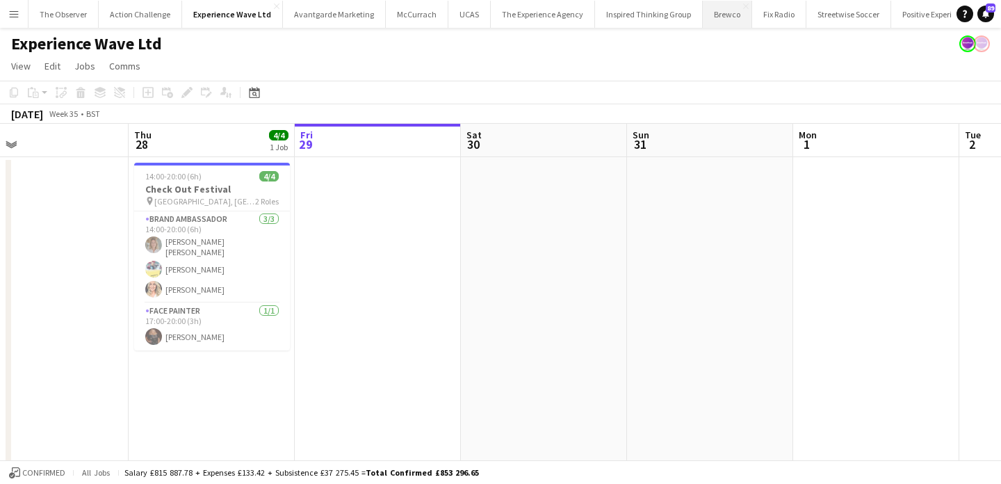
click at [713, 25] on button "Brewco Close" at bounding box center [726, 14] width 49 height 27
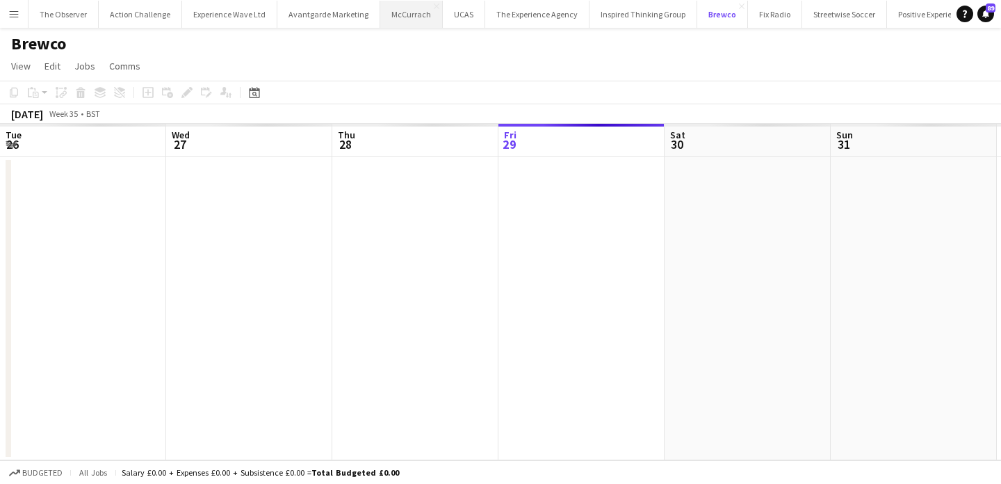
scroll to position [0, 332]
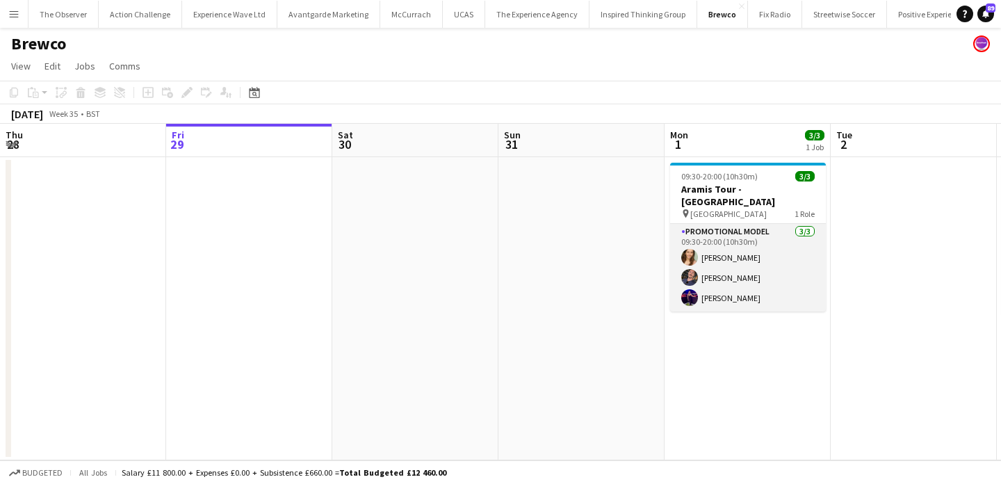
click at [715, 285] on app-card-role "Promotional Model 3/3 09:30-20:00 (10h30m) Charlotte Tonge Callum Lipscombe Jen…" at bounding box center [748, 268] width 156 height 88
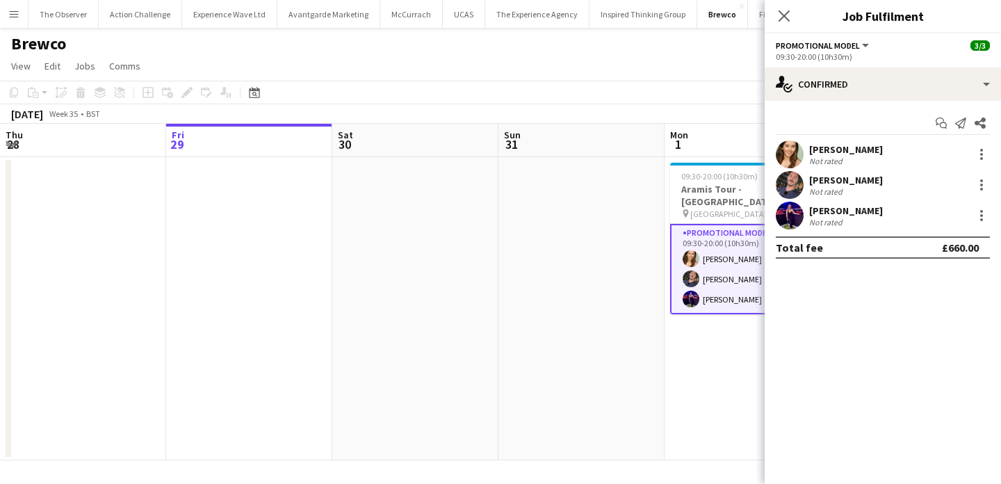
click at [794, 181] on app-user-avatar at bounding box center [789, 185] width 28 height 28
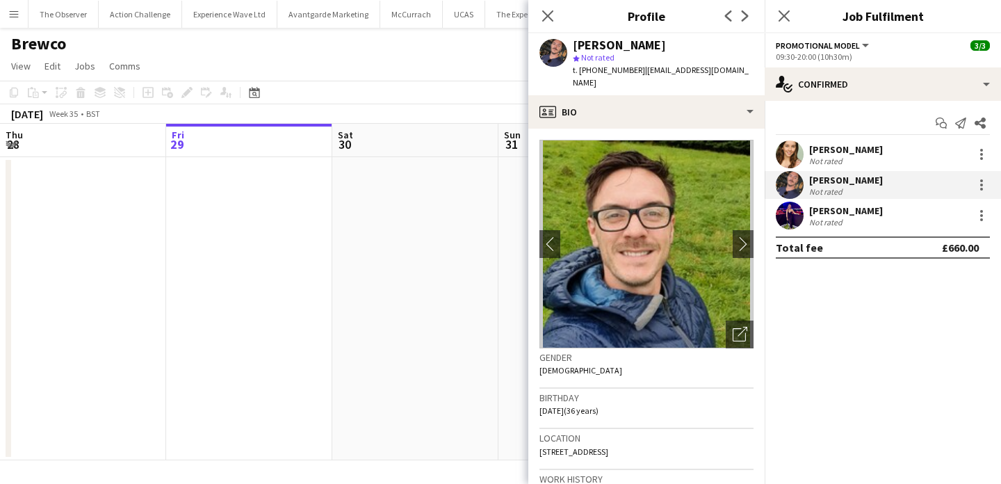
click at [605, 74] on span "t. +447470371134" at bounding box center [609, 70] width 72 height 10
drag, startPoint x: 605, startPoint y: 74, endPoint x: 580, endPoint y: 74, distance: 25.0
click at [580, 74] on span "t. +447470371134" at bounding box center [609, 70] width 72 height 10
copy span "+447470371134"
click at [293, 208] on app-date-cell at bounding box center [249, 308] width 166 height 303
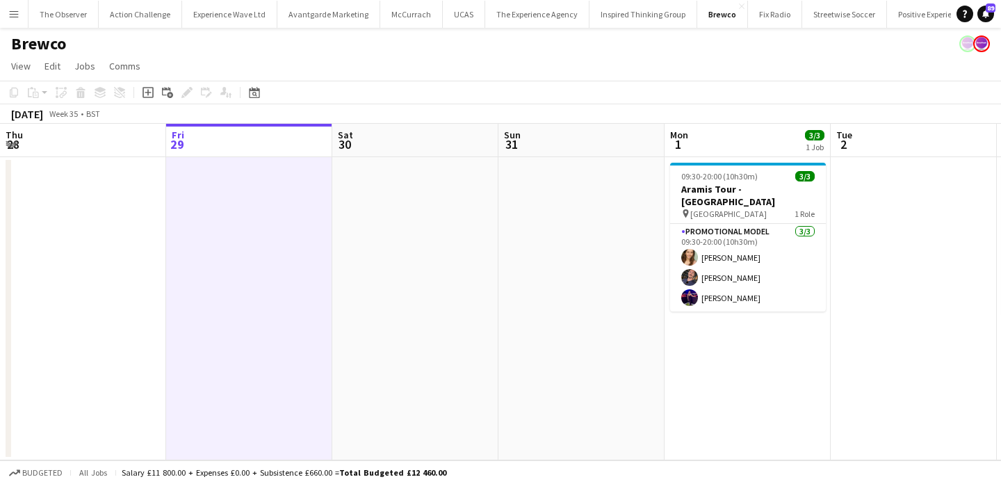
click at [13, 17] on app-icon "Menu" at bounding box center [13, 13] width 11 height 11
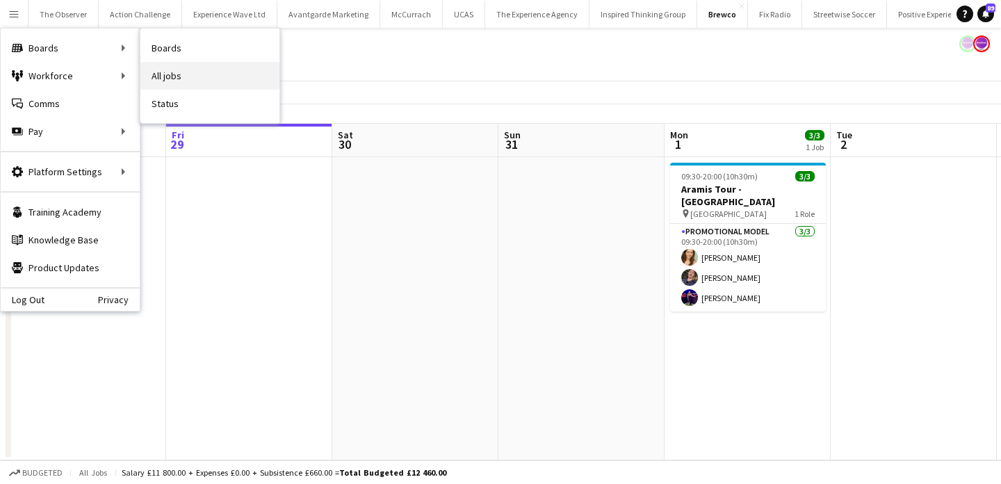
click at [189, 73] on link "All jobs" at bounding box center [209, 76] width 139 height 28
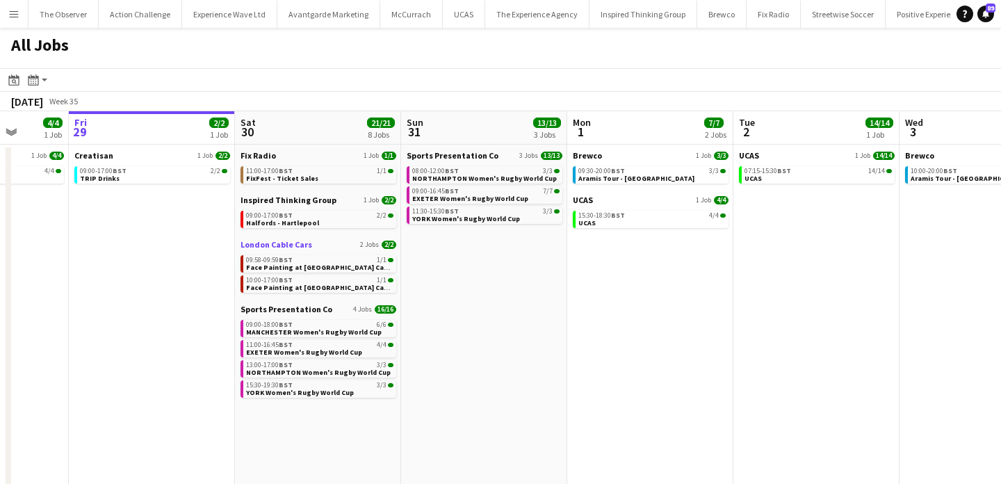
scroll to position [0, 406]
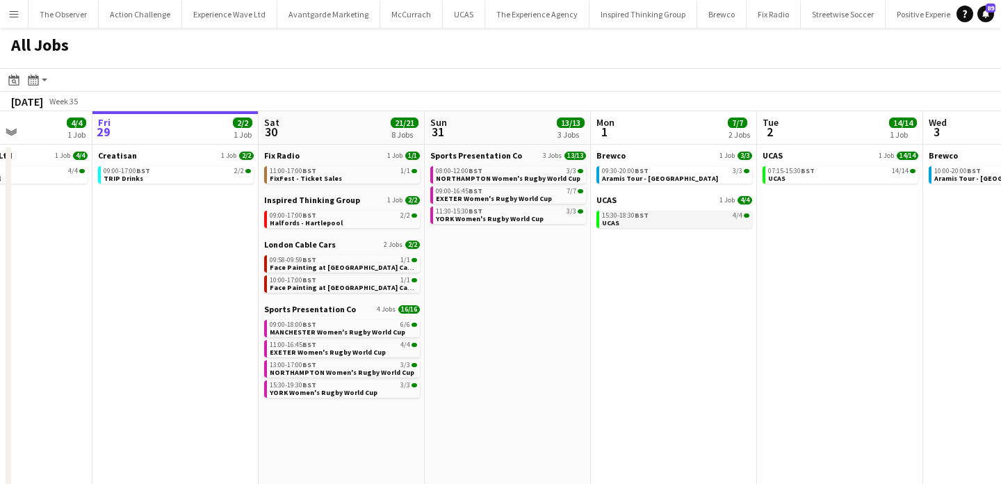
click at [684, 220] on link "15:30-18:30 BST 4/4 UCAS" at bounding box center [675, 219] width 147 height 16
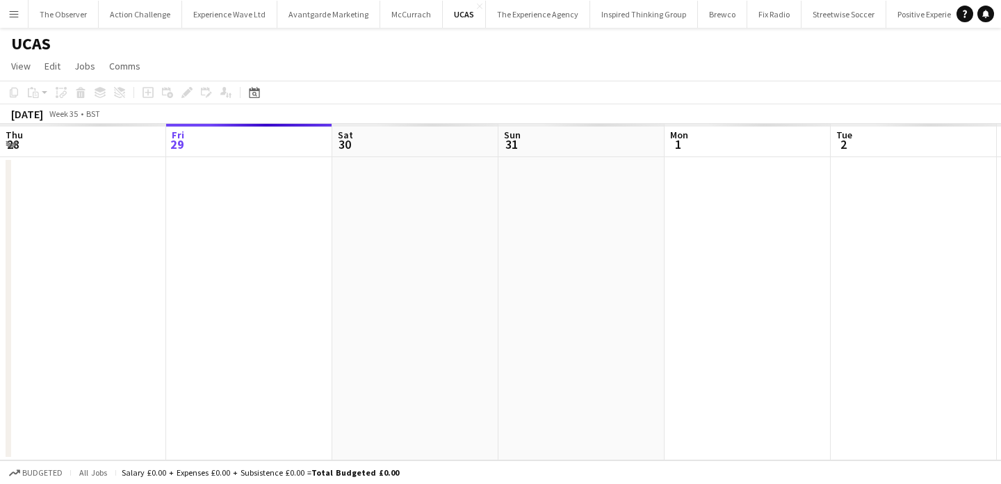
scroll to position [0, 478]
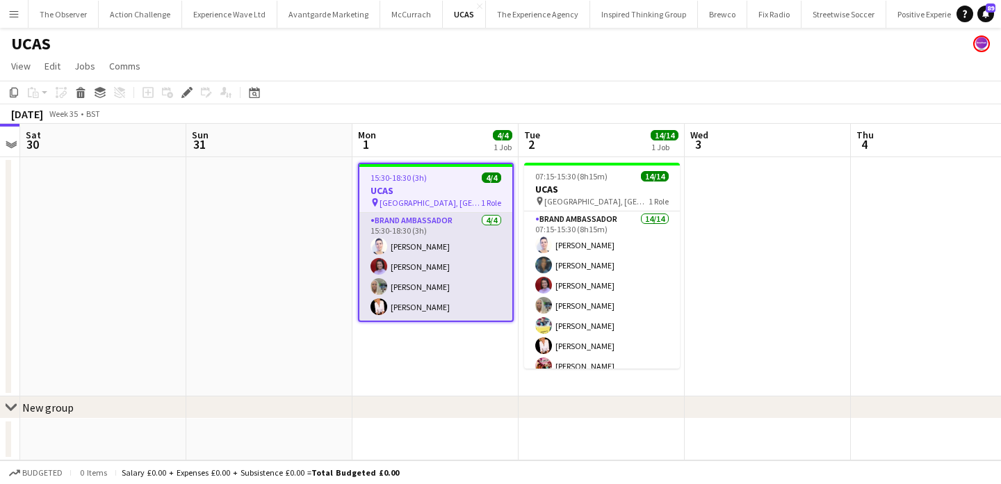
click at [473, 262] on app-card-role "Brand Ambassador [DATE] 15:30-18:30 (3h) [PERSON_NAME] [PERSON_NAME] [PERSON_NA…" at bounding box center [435, 267] width 153 height 108
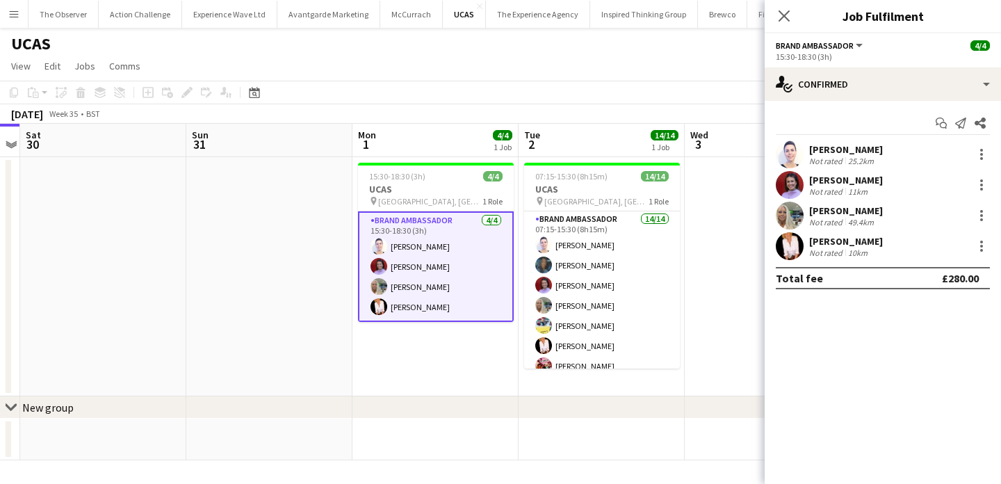
click at [814, 151] on div "[PERSON_NAME]" at bounding box center [846, 149] width 74 height 13
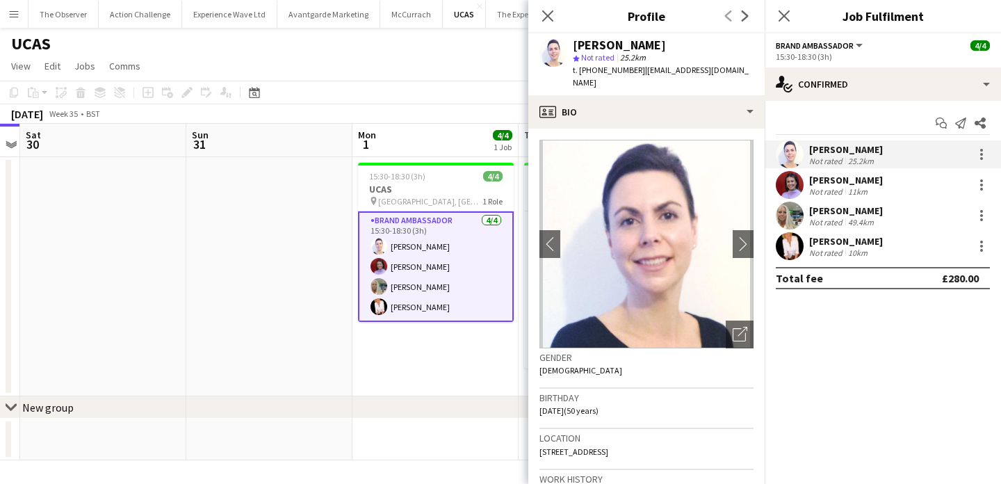
click at [488, 353] on app-date-cell "15:30-18:30 (3h) 4/4 UCAS pin [PERSON_NAME], [GEOGRAPHIC_DATA] 1 Role Brand Amb…" at bounding box center [435, 276] width 166 height 239
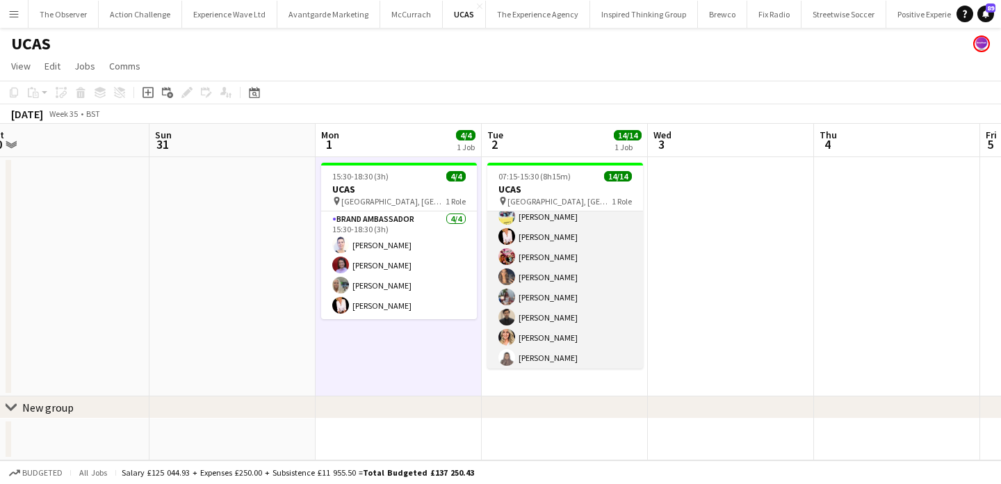
scroll to position [152, 0]
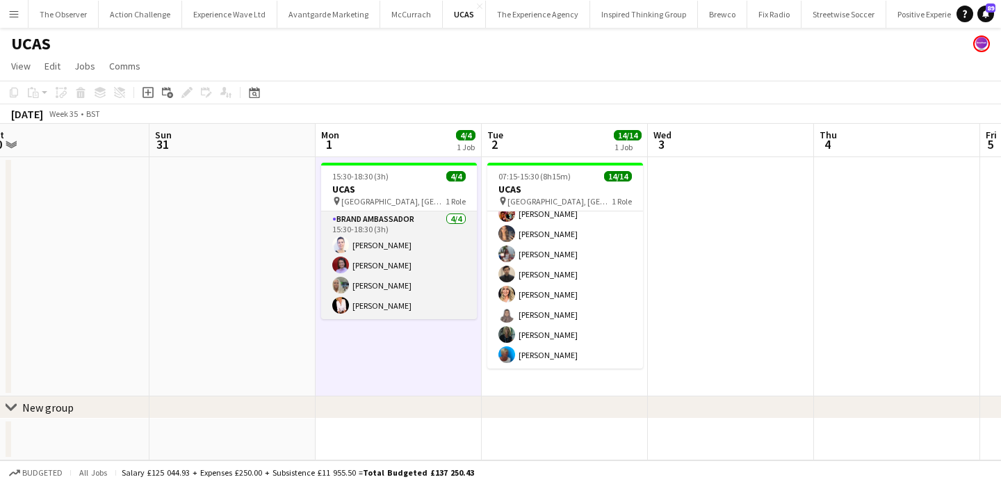
click at [429, 284] on app-card-role "Brand Ambassador [DATE] 15:30-18:30 (3h) [PERSON_NAME] [PERSON_NAME] [PERSON_NA…" at bounding box center [399, 265] width 156 height 108
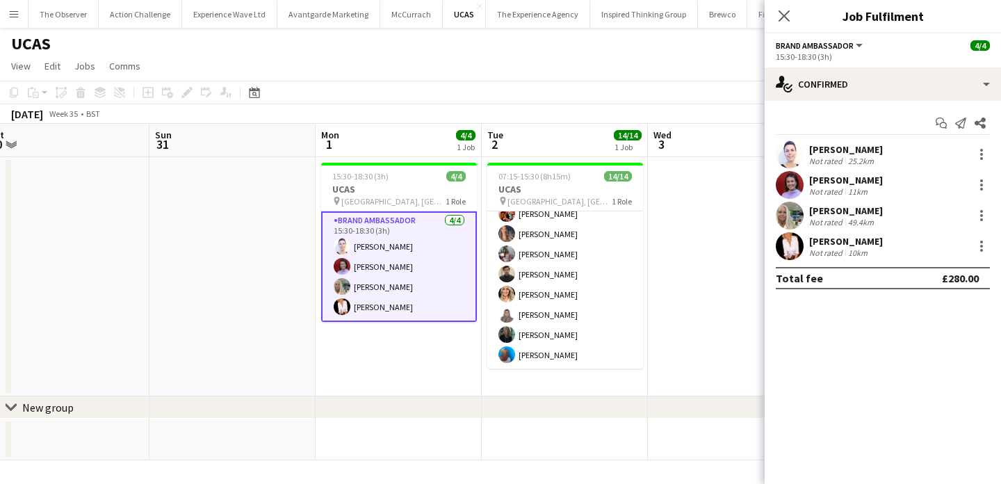
click at [802, 151] on app-user-avatar at bounding box center [789, 154] width 28 height 28
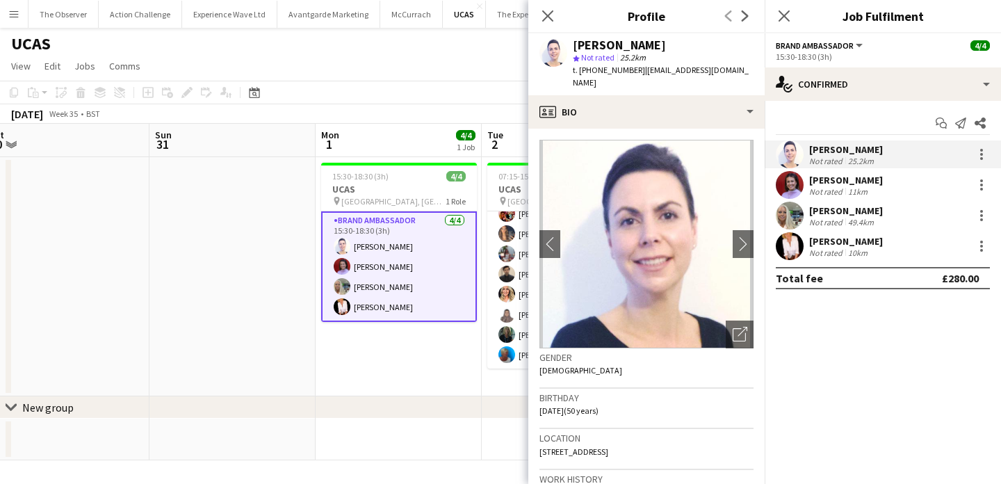
click at [595, 66] on span "t. [PHONE_NUMBER]" at bounding box center [609, 70] width 72 height 10
drag, startPoint x: 595, startPoint y: 66, endPoint x: 579, endPoint y: 67, distance: 16.0
click at [579, 67] on span "t. [PHONE_NUMBER]" at bounding box center [609, 70] width 72 height 10
copy span "[PHONE_NUMBER]"
click at [796, 185] on app-user-avatar at bounding box center [789, 185] width 28 height 28
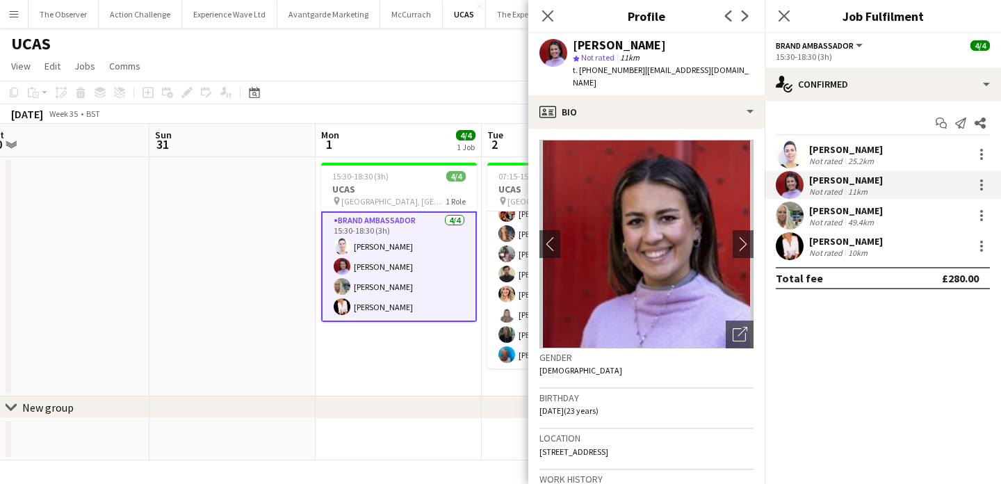
click at [584, 72] on span "t. [PHONE_NUMBER]" at bounding box center [609, 70] width 72 height 10
click at [579, 72] on span "t. +447809330110" at bounding box center [609, 70] width 72 height 10
copy span "+447809330110"
click at [782, 224] on app-user-avatar at bounding box center [789, 215] width 28 height 28
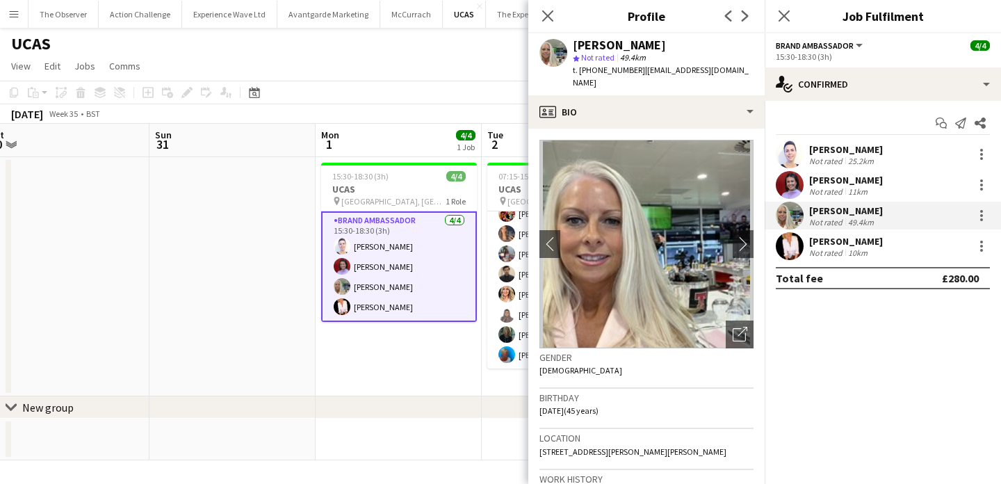
click at [594, 72] on span "t. +447813118026" at bounding box center [609, 70] width 72 height 10
drag, startPoint x: 594, startPoint y: 72, endPoint x: 579, endPoint y: 71, distance: 15.3
click at [579, 71] on span "t. +447813118026" at bounding box center [609, 70] width 72 height 10
copy span "+447813118026"
click at [823, 249] on div "Not rated" at bounding box center [827, 252] width 36 height 10
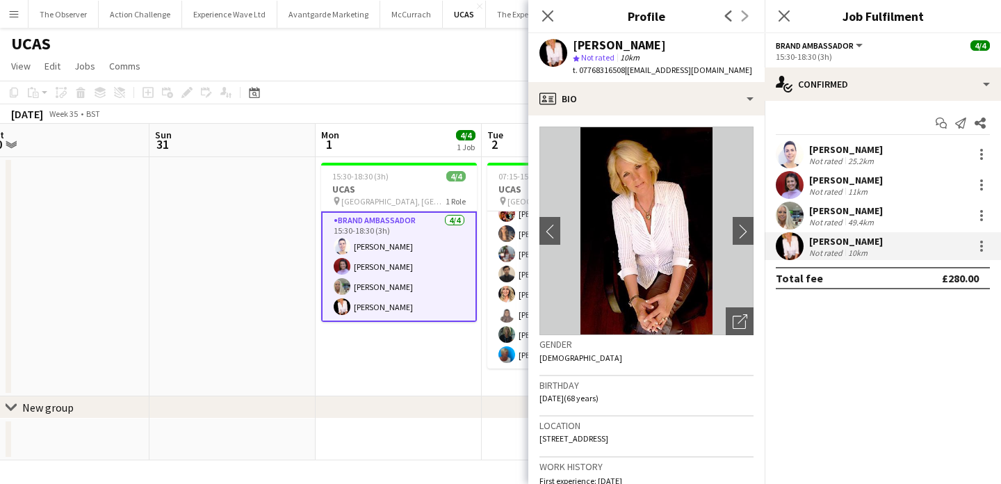
click at [584, 66] on span "t. 07768316508" at bounding box center [599, 70] width 52 height 10
copy span "07768316508"
click at [500, 247] on app-user-avatar at bounding box center [506, 253] width 17 height 17
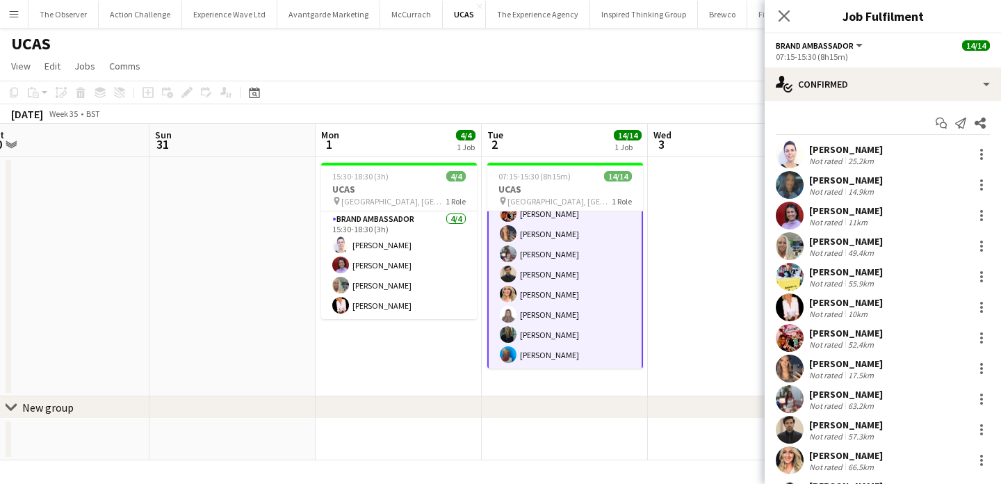
scroll to position [0, 0]
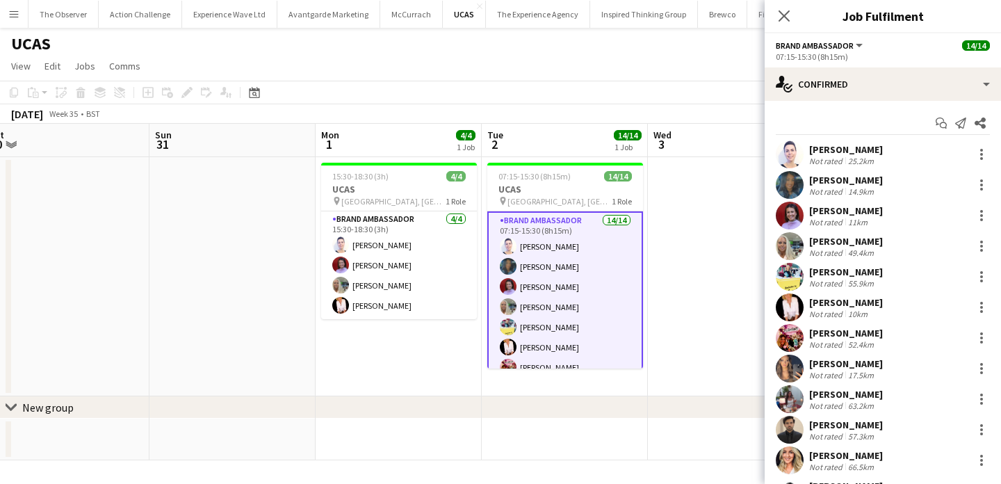
click at [808, 150] on div "Cleo Gifford Not rated 25.2km" at bounding box center [882, 154] width 236 height 28
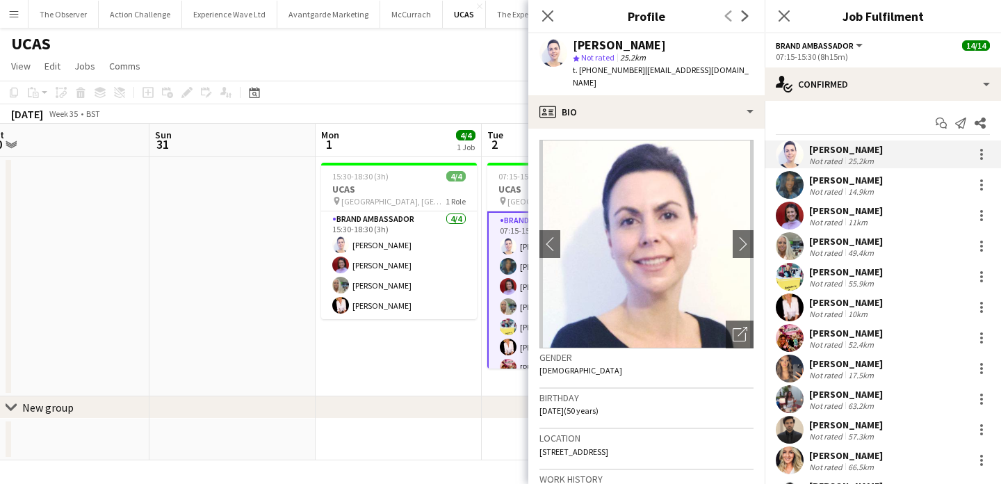
click at [854, 188] on div "14.9km" at bounding box center [860, 191] width 31 height 10
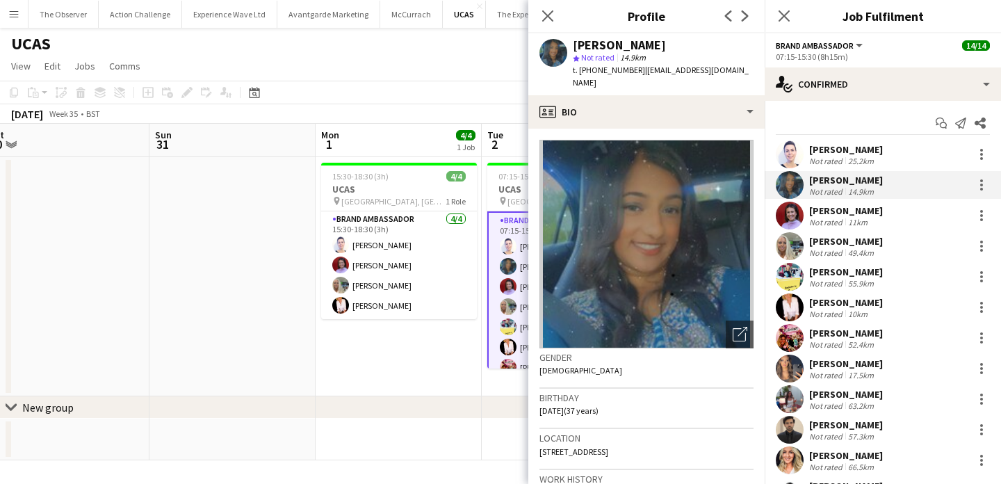
click at [602, 65] on span "t. +447783771364" at bounding box center [609, 70] width 72 height 10
drag, startPoint x: 602, startPoint y: 65, endPoint x: 580, endPoint y: 67, distance: 22.3
click at [580, 67] on span "t. +447783771364" at bounding box center [609, 70] width 72 height 10
copy span "+447783771364"
click at [793, 273] on app-user-avatar at bounding box center [789, 277] width 28 height 28
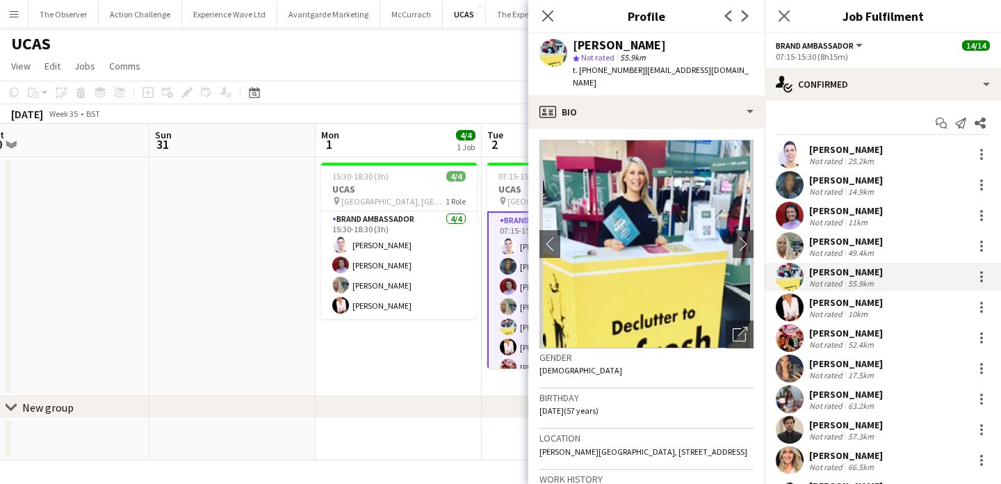
click at [614, 71] on span "t. +447976674254" at bounding box center [609, 70] width 72 height 10
drag, startPoint x: 614, startPoint y: 71, endPoint x: 580, endPoint y: 71, distance: 34.0
click at [580, 71] on span "t. +447976674254" at bounding box center [609, 70] width 72 height 10
copy span "+447976674254"
click at [795, 340] on app-user-avatar at bounding box center [789, 338] width 28 height 28
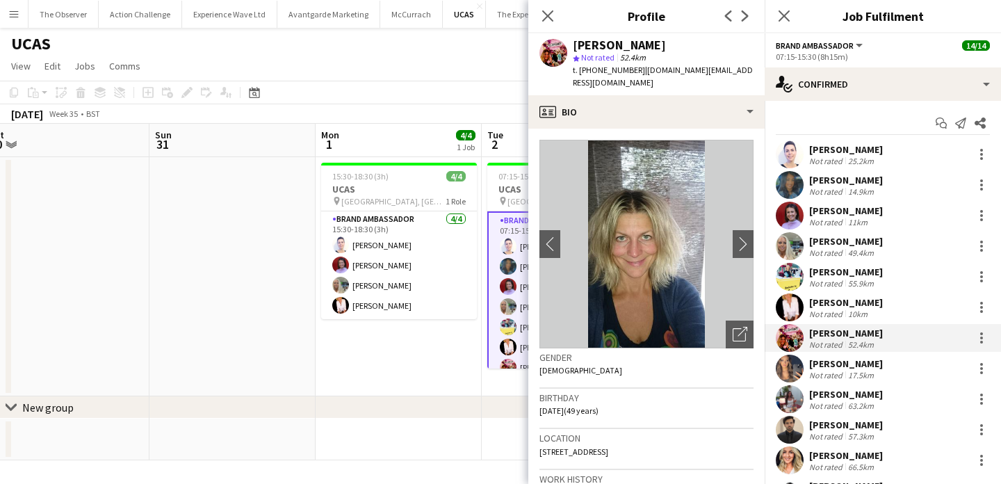
click at [599, 71] on span "t. +447917160595" at bounding box center [609, 70] width 72 height 10
drag, startPoint x: 599, startPoint y: 71, endPoint x: 578, endPoint y: 71, distance: 20.8
click at [578, 71] on span "t. +447917160595" at bounding box center [609, 70] width 72 height 10
copy span "+447917160595"
click at [789, 378] on app-user-avatar at bounding box center [789, 368] width 28 height 28
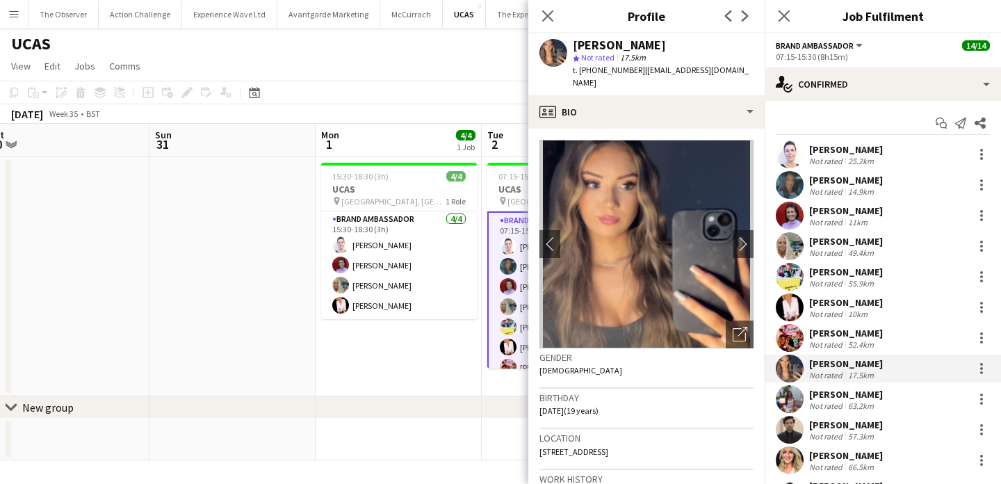
click at [598, 68] on span "t. +447710546843" at bounding box center [609, 70] width 72 height 10
drag, startPoint x: 598, startPoint y: 68, endPoint x: 580, endPoint y: 68, distance: 18.1
click at [580, 68] on span "t. +447710546843" at bounding box center [609, 70] width 72 height 10
copy span "+447710546843"
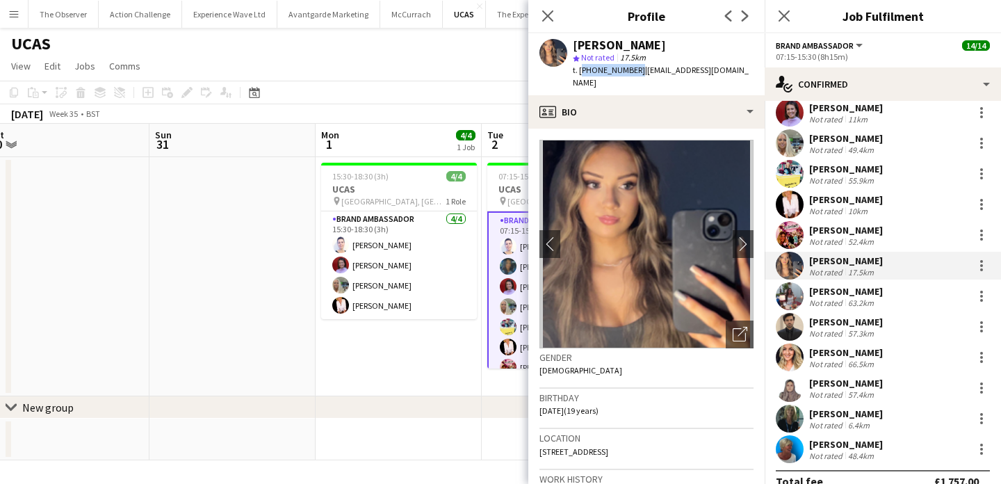
scroll to position [114, 0]
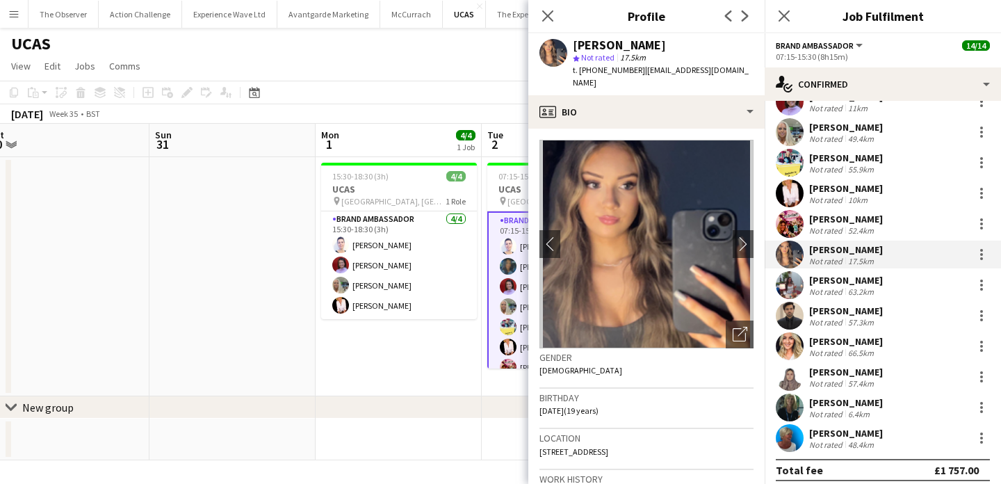
click at [800, 283] on app-user-avatar at bounding box center [789, 285] width 28 height 28
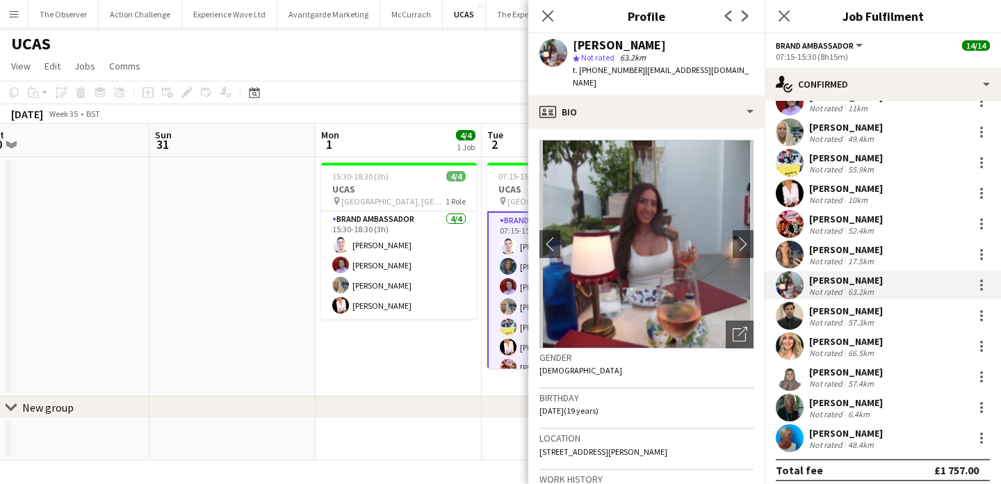
click at [591, 74] on span "t. +447748983989" at bounding box center [609, 70] width 72 height 10
drag, startPoint x: 591, startPoint y: 74, endPoint x: 579, endPoint y: 74, distance: 11.8
click at [579, 74] on span "t. +447748983989" at bounding box center [609, 70] width 72 height 10
copy span "+447748983989"
click at [798, 315] on app-user-avatar at bounding box center [789, 316] width 28 height 28
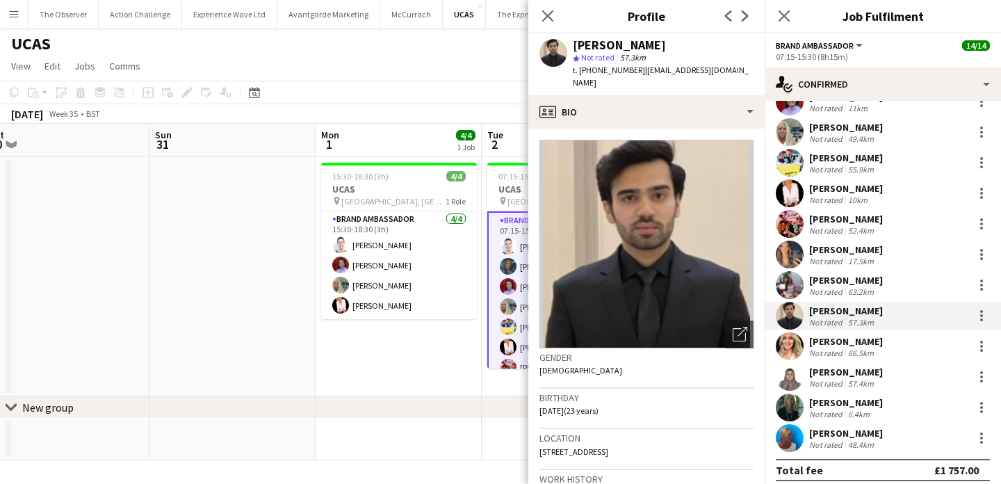
click at [594, 72] on span "t. +447880746373" at bounding box center [609, 70] width 72 height 10
drag, startPoint x: 594, startPoint y: 71, endPoint x: 579, endPoint y: 71, distance: 14.6
click at [579, 71] on span "t. +447880746373" at bounding box center [609, 70] width 72 height 10
copy span "+447880746373"
click at [794, 348] on app-user-avatar at bounding box center [789, 346] width 28 height 28
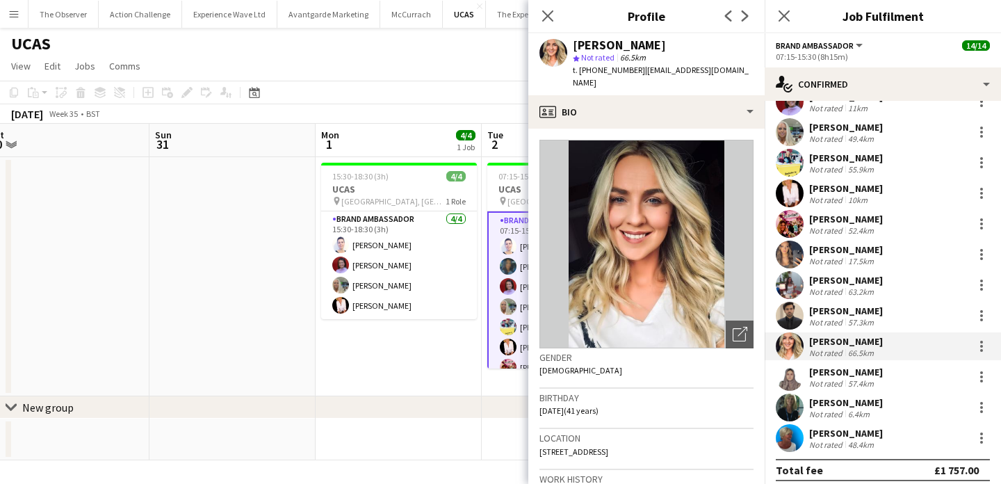
click at [602, 68] on span "t. +447826575208" at bounding box center [609, 70] width 72 height 10
drag, startPoint x: 602, startPoint y: 68, endPoint x: 578, endPoint y: 69, distance: 23.6
click at [578, 69] on span "t. +447826575208" at bounding box center [609, 70] width 72 height 10
click at [795, 382] on app-user-avatar at bounding box center [789, 377] width 28 height 28
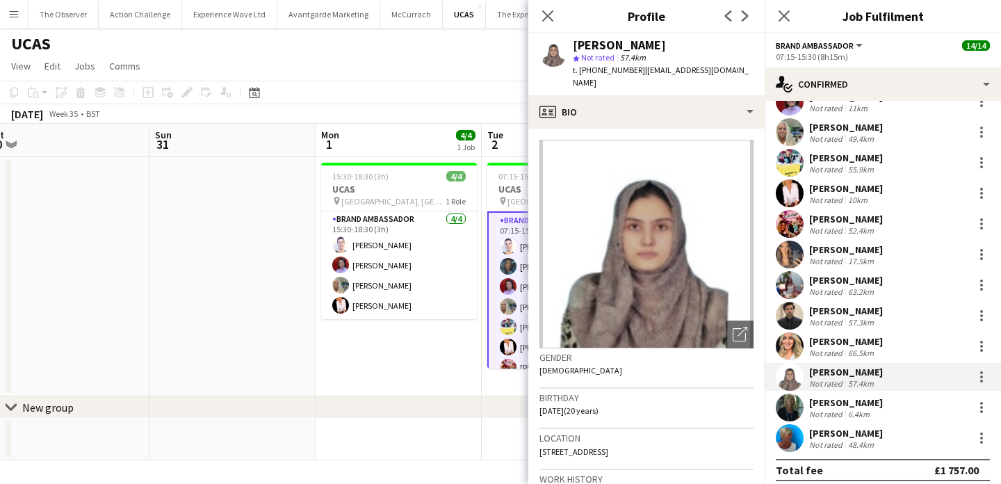
click at [593, 73] on span "t. +447879389814" at bounding box center [609, 70] width 72 height 10
drag, startPoint x: 593, startPoint y: 73, endPoint x: 580, endPoint y: 73, distance: 12.5
click at [580, 73] on span "t. +447879389814" at bounding box center [609, 70] width 72 height 10
click at [796, 411] on app-user-avatar at bounding box center [789, 407] width 28 height 28
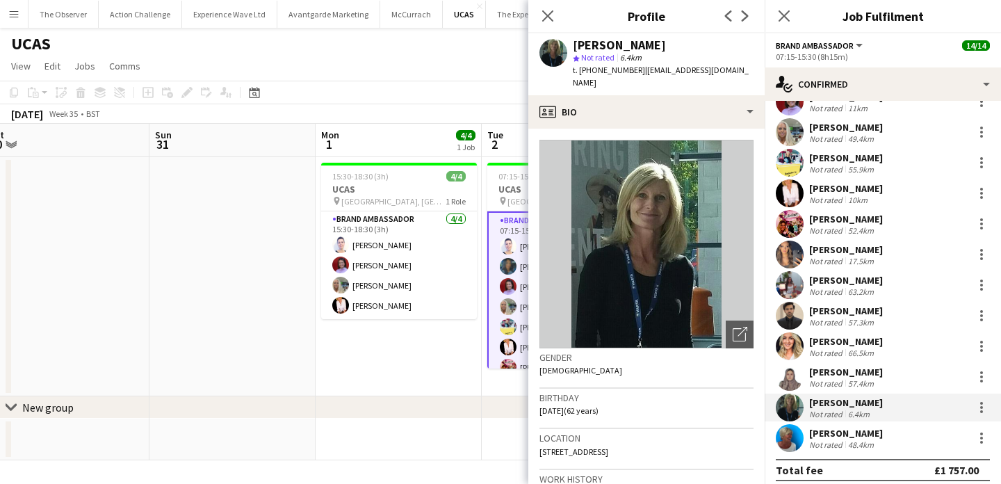
click at [593, 72] on span "t. +447855194671" at bounding box center [609, 70] width 72 height 10
drag, startPoint x: 593, startPoint y: 72, endPoint x: 579, endPoint y: 72, distance: 13.2
click at [579, 72] on span "t. +447855194671" at bounding box center [609, 70] width 72 height 10
click at [861, 437] on div "Janine Malcolm" at bounding box center [846, 433] width 74 height 13
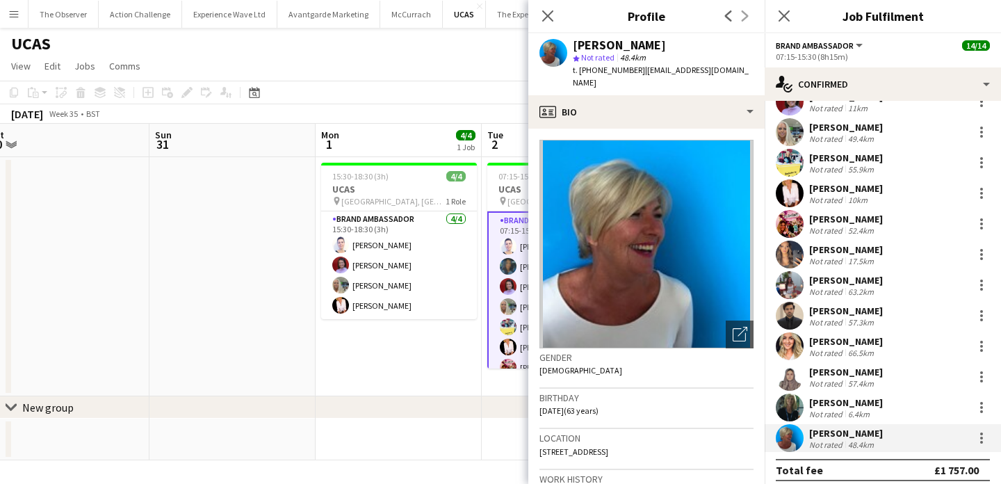
click at [611, 67] on span "t. +447816129020" at bounding box center [609, 70] width 72 height 10
drag, startPoint x: 611, startPoint y: 68, endPoint x: 579, endPoint y: 68, distance: 31.3
click at [579, 68] on span "t. +447816129020" at bounding box center [609, 70] width 72 height 10
click at [440, 339] on app-date-cell "15:30-18:30 (3h) 4/4 UCAS pin Lowland Hall, Edinburgh 1 Role Brand Ambassador 4…" at bounding box center [398, 276] width 166 height 239
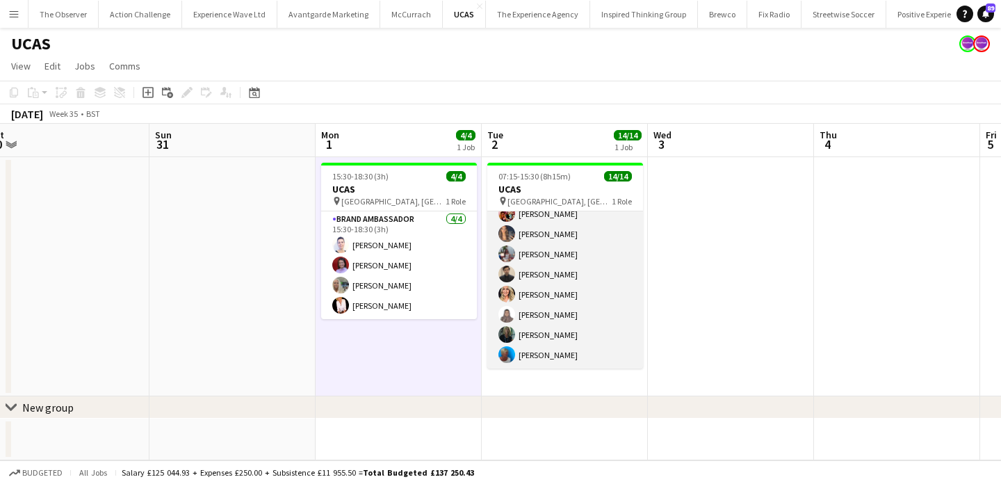
scroll to position [0, 0]
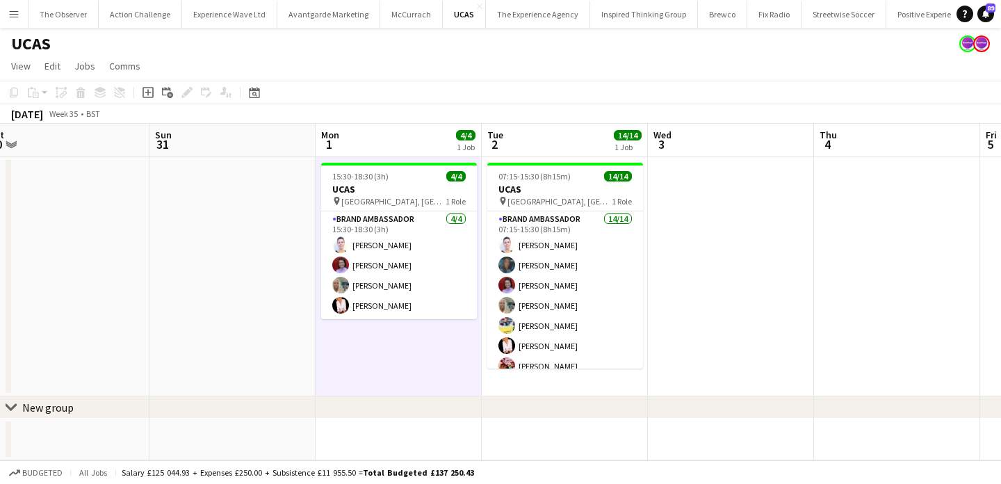
click at [18, 14] on app-icon "Menu" at bounding box center [13, 13] width 11 height 11
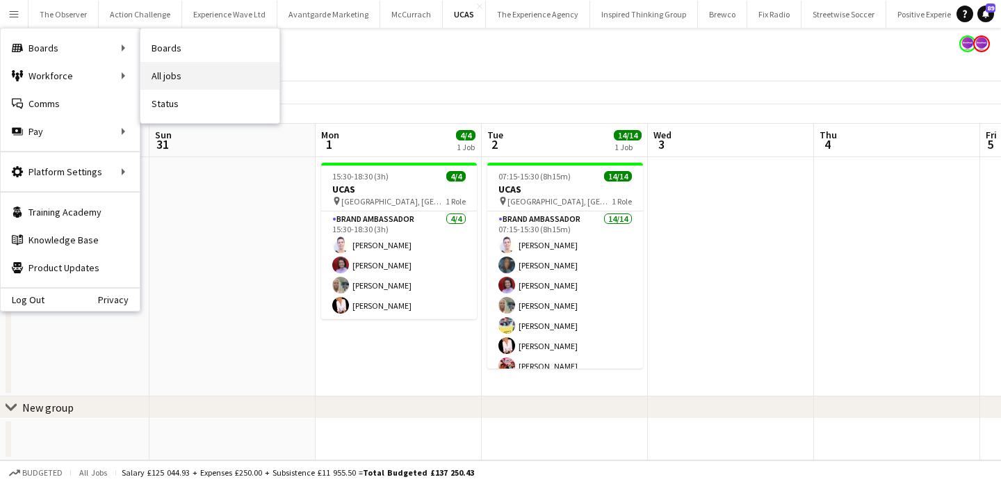
click at [224, 83] on link "All jobs" at bounding box center [209, 76] width 139 height 28
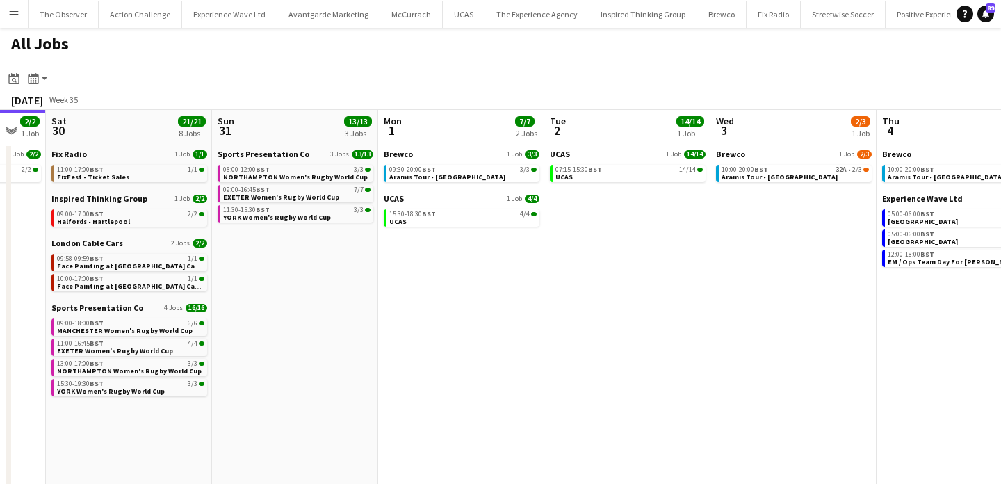
scroll to position [0, 283]
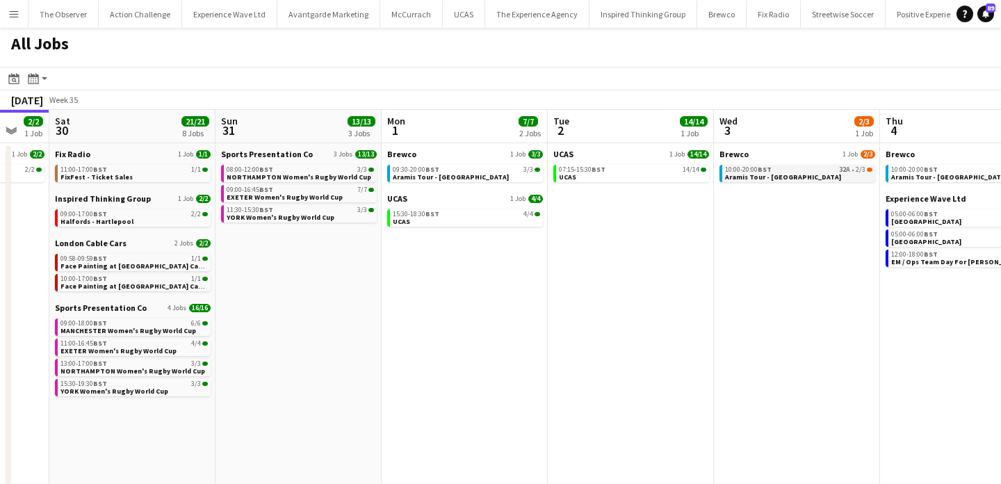
click at [770, 178] on span "Aramis Tour - Birmingham" at bounding box center [783, 176] width 116 height 9
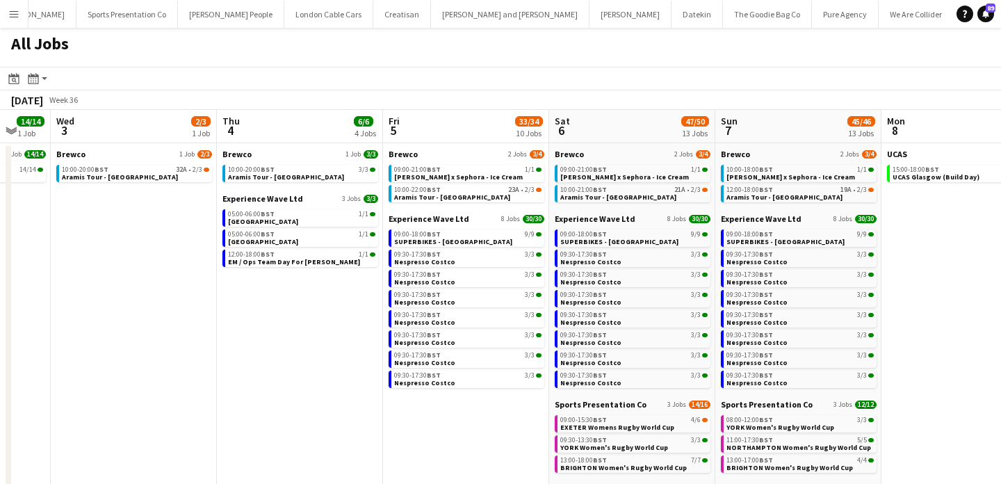
scroll to position [0, 1265]
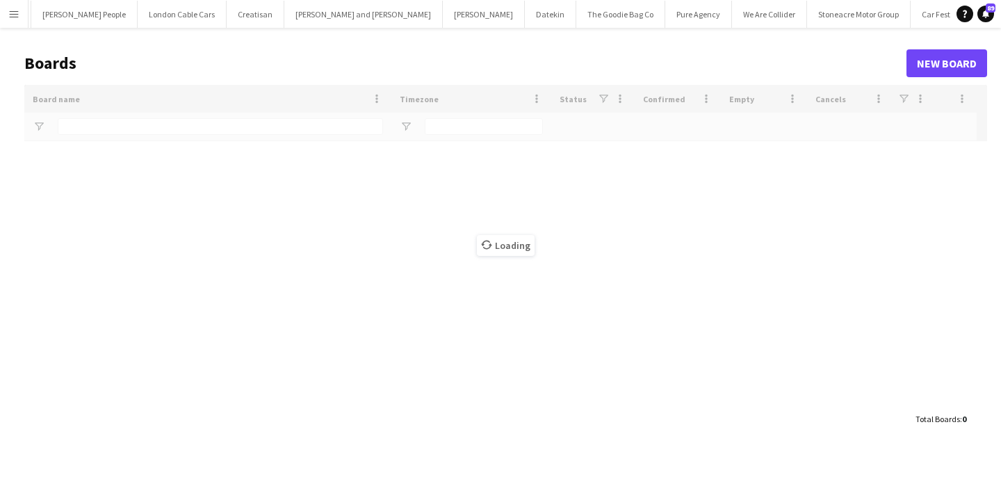
type input "**********"
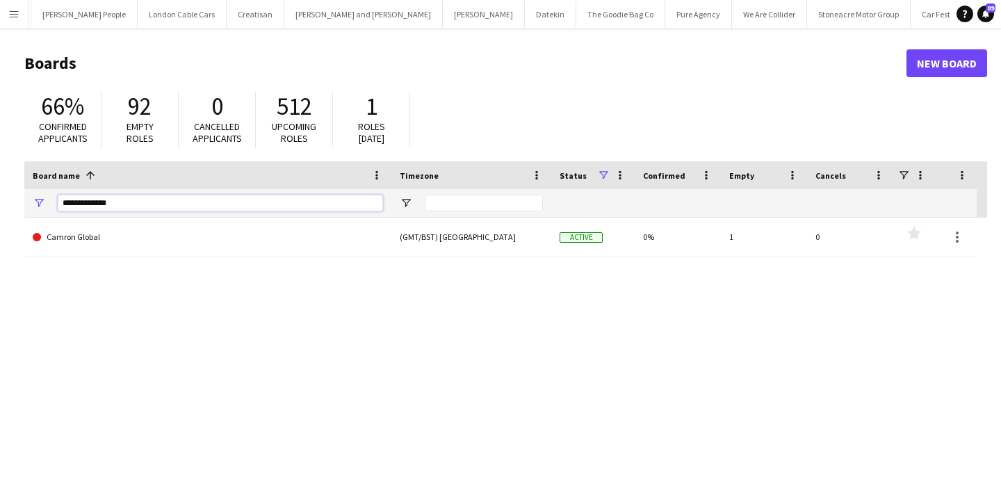
click at [334, 199] on input "**********" at bounding box center [220, 203] width 325 height 17
type input "*"
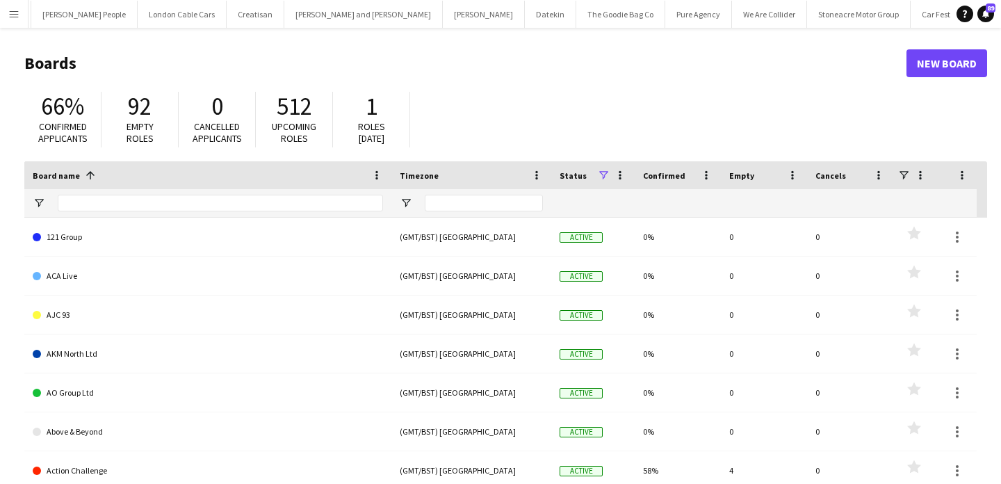
click at [333, 204] on input "Board name Filter Input" at bounding box center [220, 203] width 325 height 17
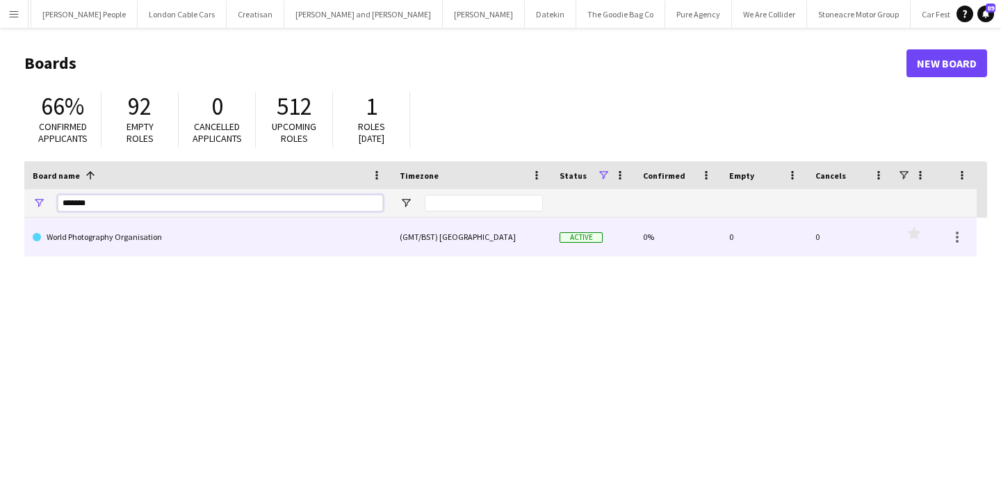
type input "*******"
click at [323, 249] on link "World Photography Organisation" at bounding box center [208, 236] width 350 height 39
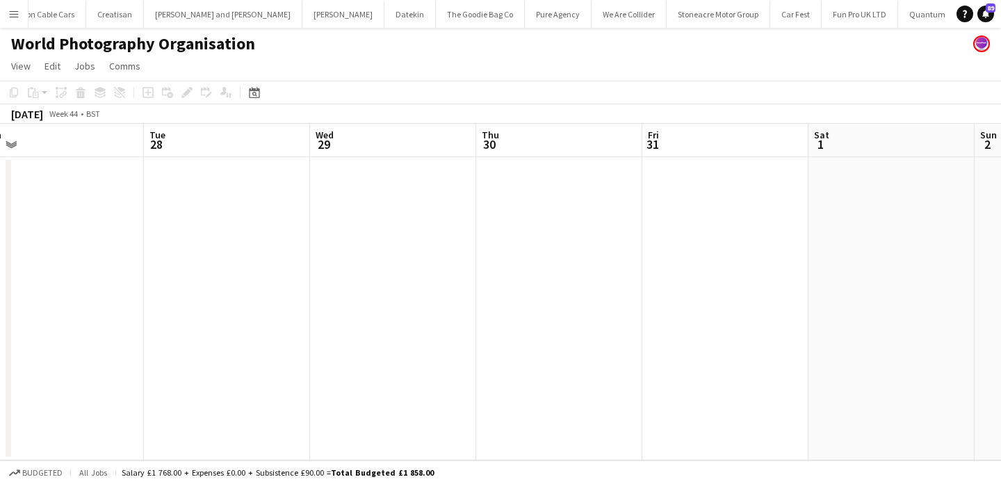
scroll to position [0, 575]
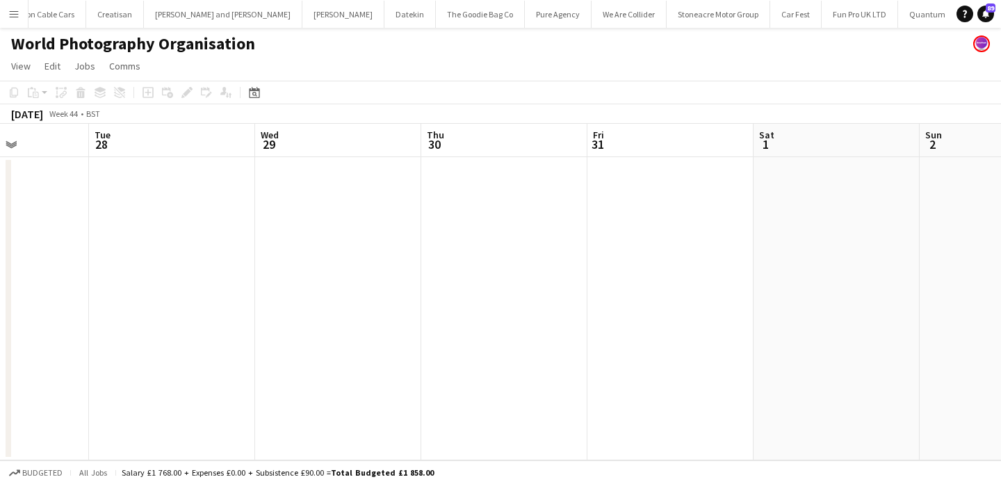
click at [245, 94] on div "Date picker AUG 2025 AUG 2025 Monday M Tuesday T Wednesday W Thursday T Friday …" at bounding box center [249, 92] width 31 height 17
click at [253, 94] on icon at bounding box center [254, 94] width 5 height 5
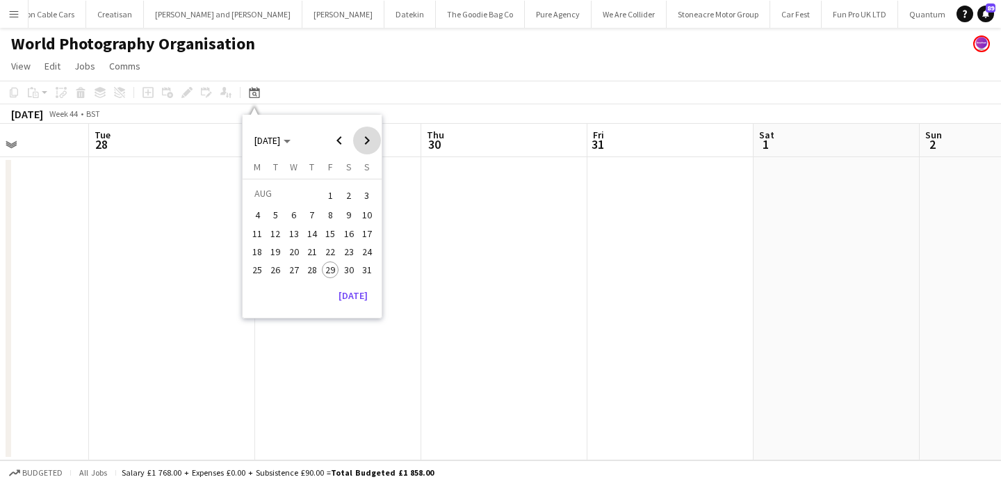
click at [375, 138] on span "Next month" at bounding box center [367, 140] width 28 height 28
click at [363, 136] on span "Next month" at bounding box center [367, 140] width 28 height 28
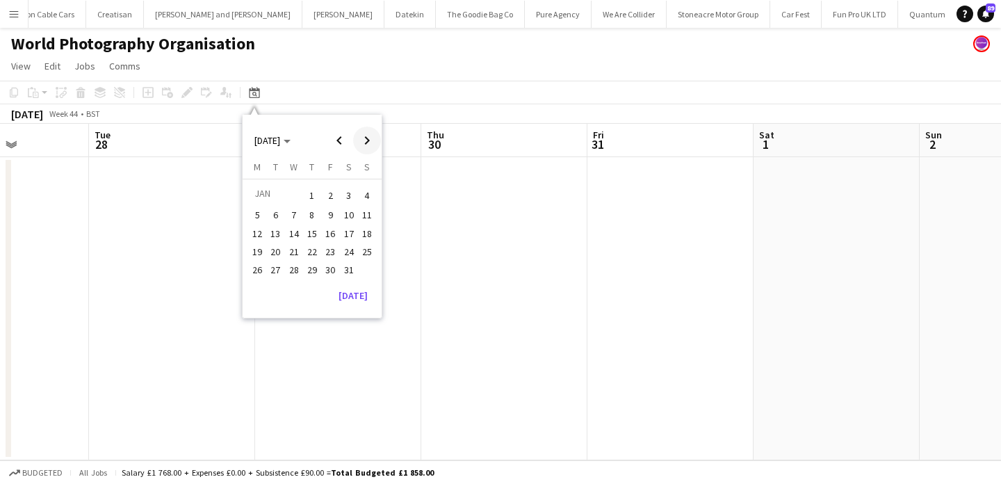
click at [363, 136] on span "Next month" at bounding box center [367, 140] width 28 height 28
click at [316, 249] on span "16" at bounding box center [312, 248] width 17 height 17
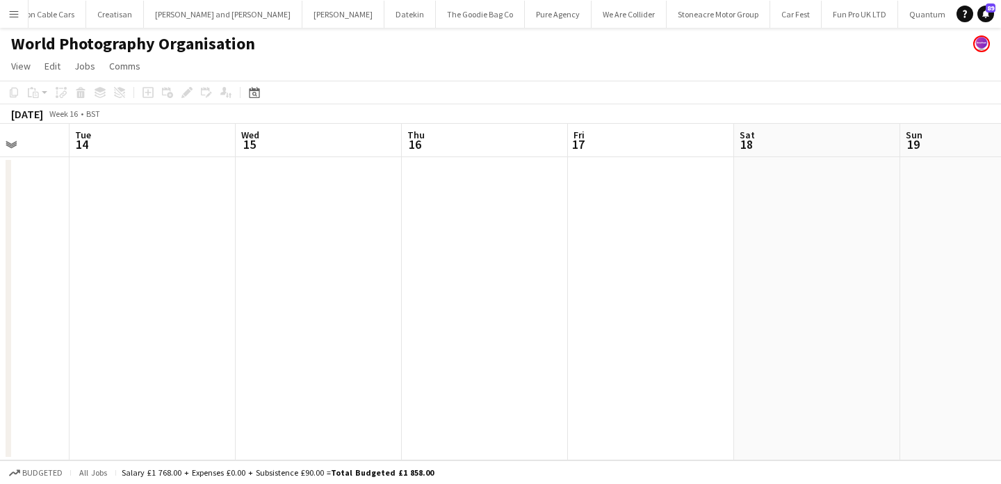
scroll to position [0, 425]
click at [494, 259] on app-date-cell at bounding box center [489, 308] width 166 height 303
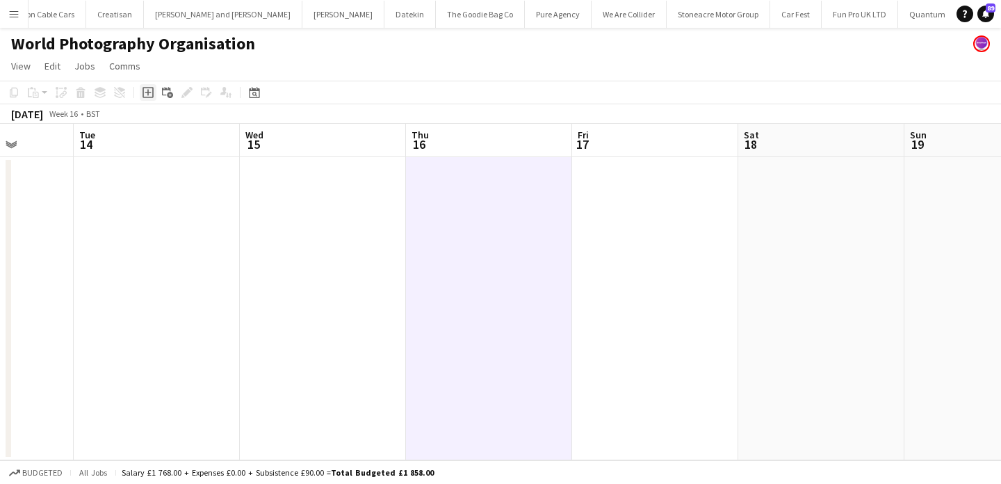
click at [148, 88] on icon at bounding box center [147, 92] width 11 height 11
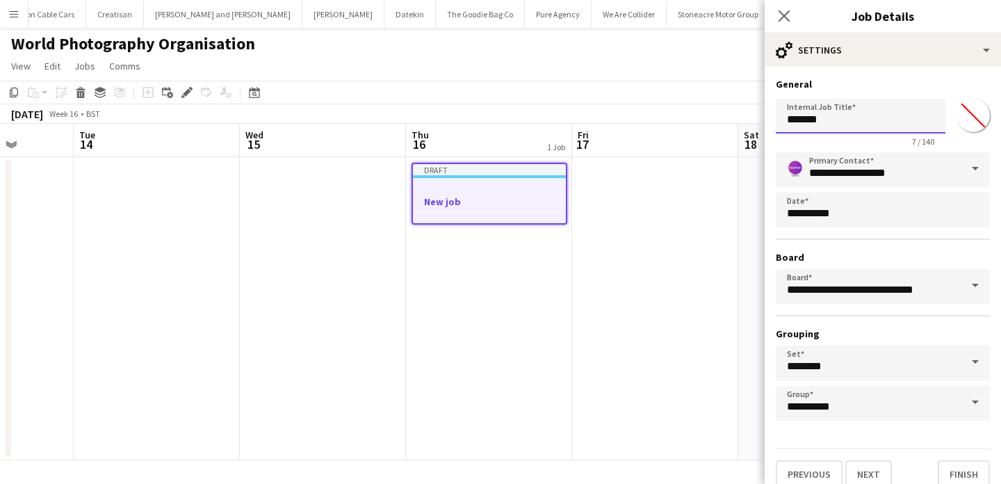
click at [831, 117] on input "*******" at bounding box center [860, 116] width 170 height 35
type input "*"
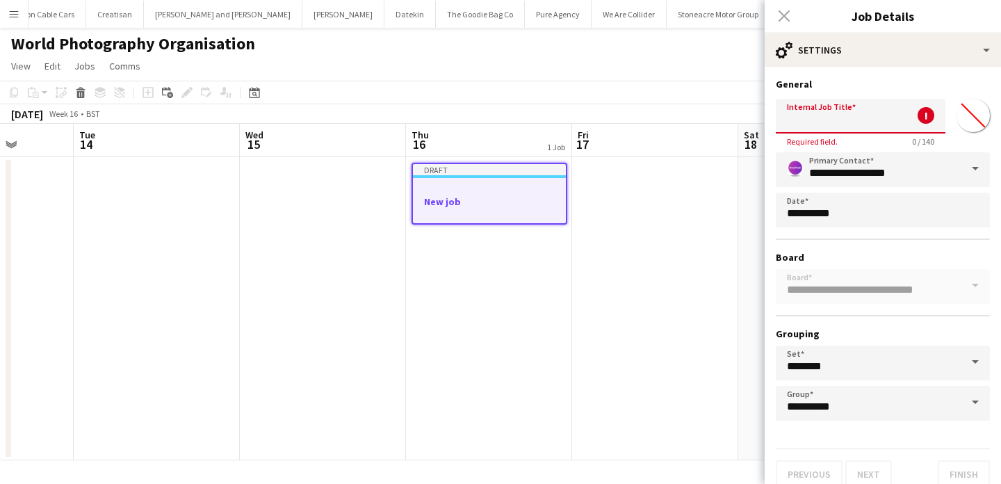
type input "*"
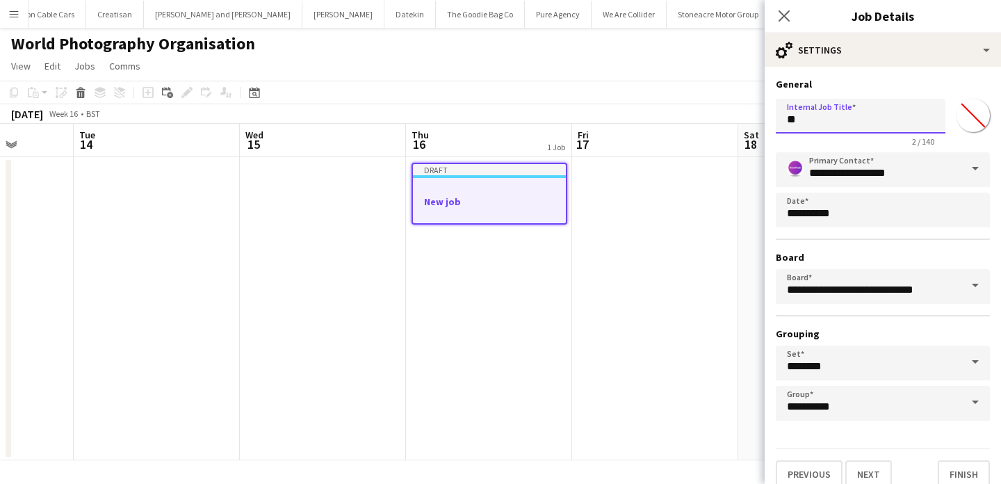
type input "*"
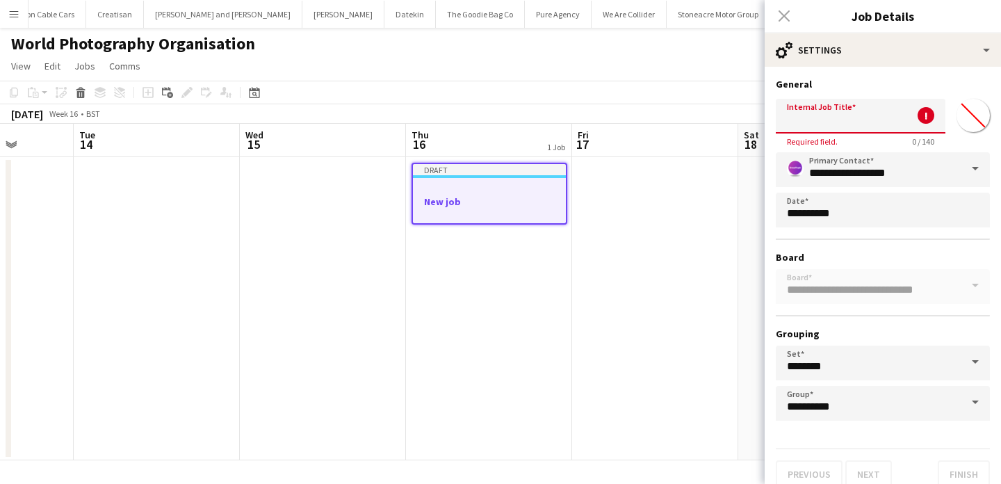
click at [874, 118] on input "Internal Job Title" at bounding box center [860, 116] width 170 height 35
paste input "**********"
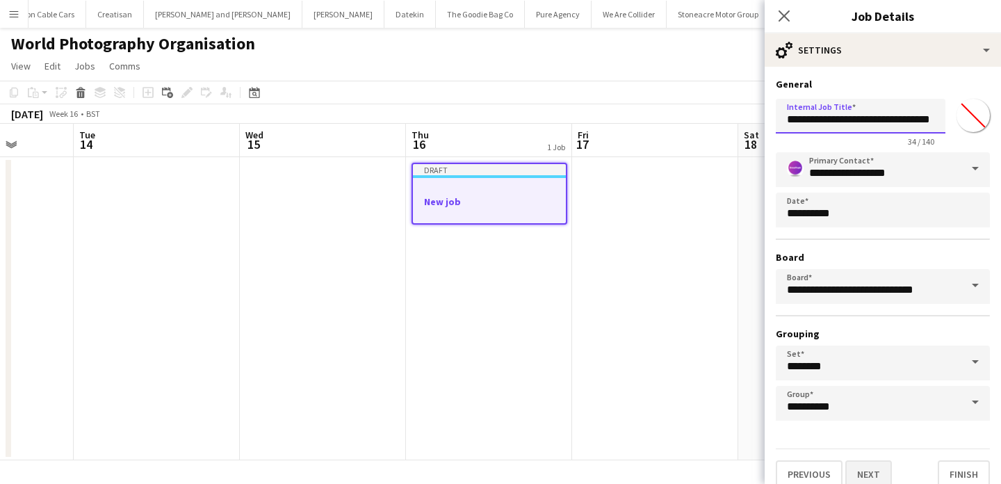
type input "**********"
click at [875, 468] on button "Next" at bounding box center [868, 474] width 47 height 28
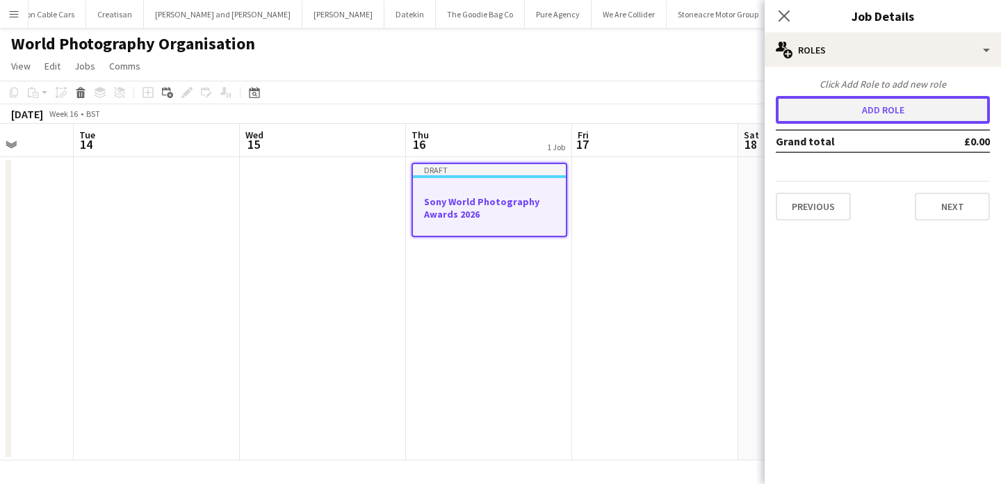
click at [894, 113] on button "Add role" at bounding box center [882, 110] width 214 height 28
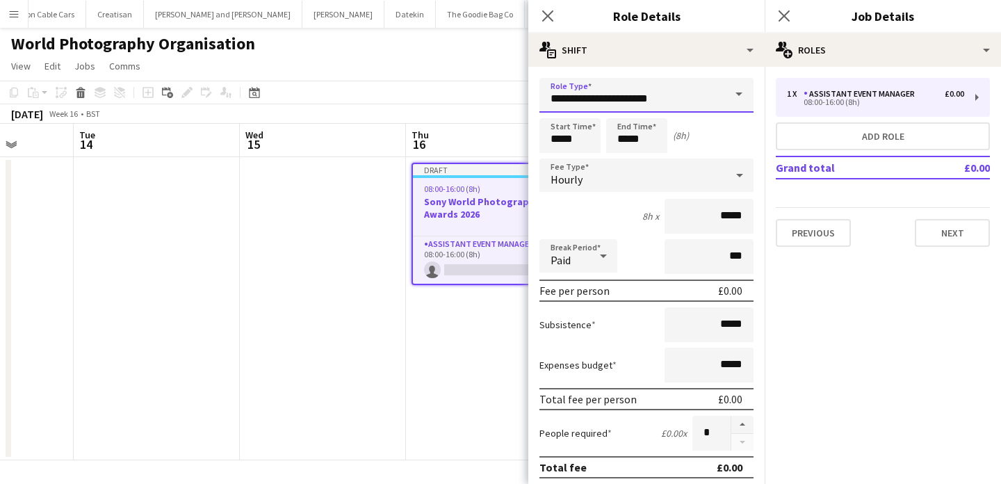
click at [602, 96] on input "**********" at bounding box center [646, 95] width 214 height 35
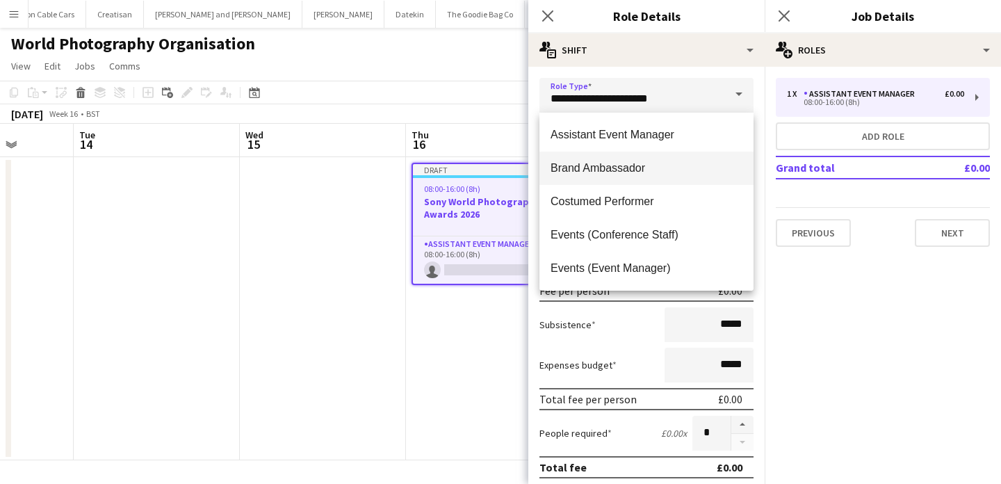
click at [602, 170] on span "Brand Ambassador" at bounding box center [646, 167] width 192 height 13
type input "**********"
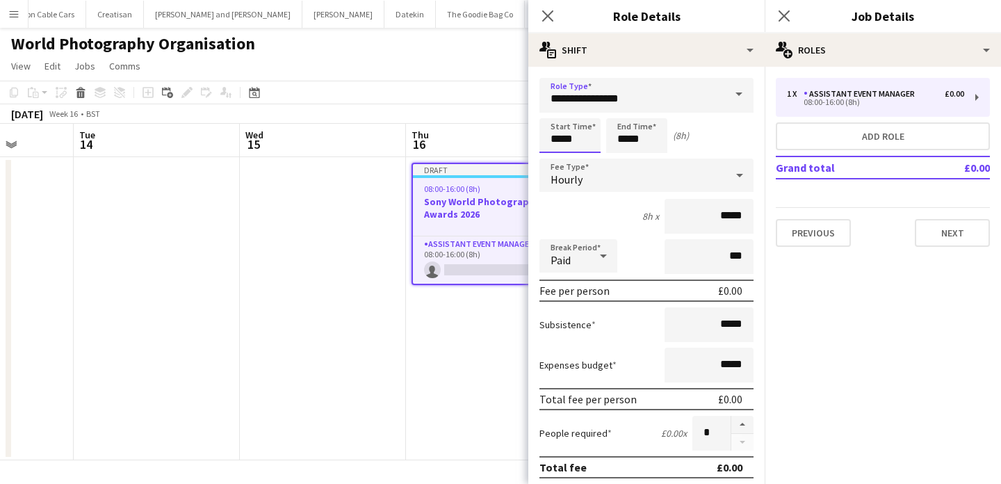
click at [575, 135] on input "*****" at bounding box center [569, 135] width 61 height 35
click at [557, 163] on div at bounding box center [556, 160] width 28 height 14
click at [556, 110] on div at bounding box center [556, 111] width 28 height 14
click at [556, 109] on div at bounding box center [556, 111] width 28 height 14
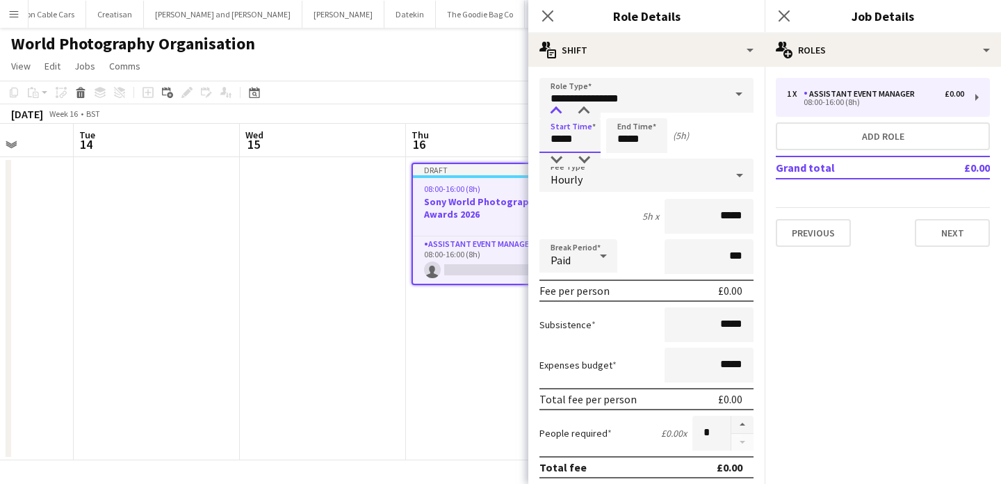
click at [556, 109] on div at bounding box center [556, 111] width 28 height 14
type input "*****"
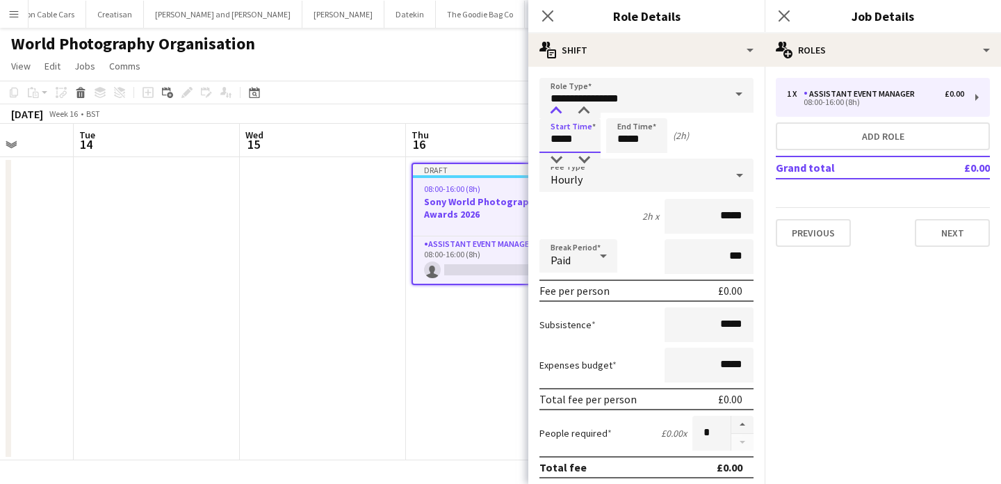
click at [556, 109] on div at bounding box center [556, 111] width 28 height 14
click at [313, 290] on app-date-cell at bounding box center [323, 308] width 166 height 303
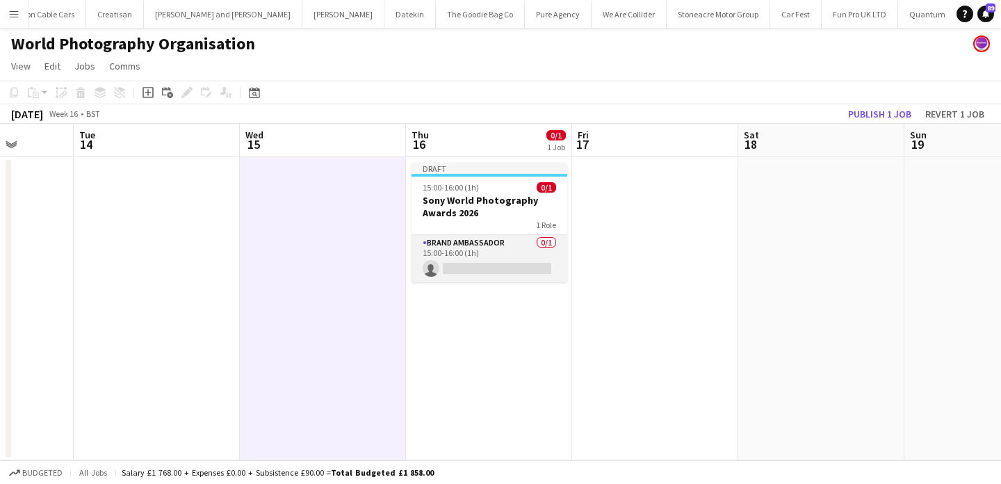
click at [481, 255] on app-card-role "Brand Ambassador 0/1 15:00-16:00 (1h) single-neutral-actions" at bounding box center [489, 258] width 156 height 47
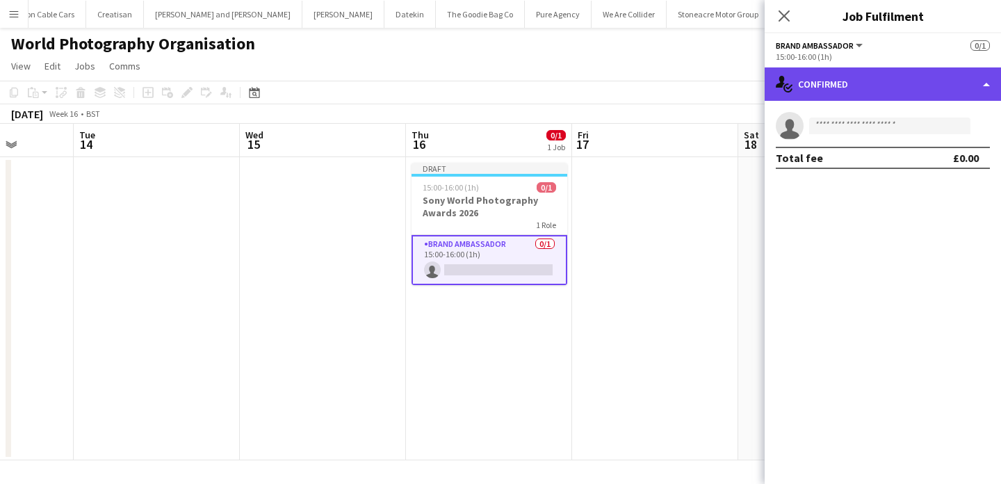
click at [843, 92] on div "single-neutral-actions-check-2 Confirmed" at bounding box center [882, 83] width 236 height 33
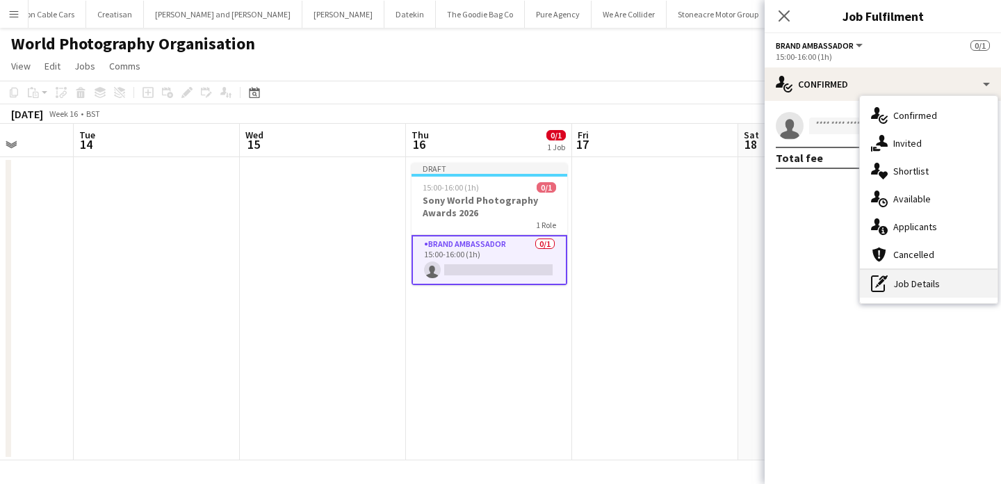
click at [936, 290] on div "pen-write Job Details" at bounding box center [928, 284] width 138 height 28
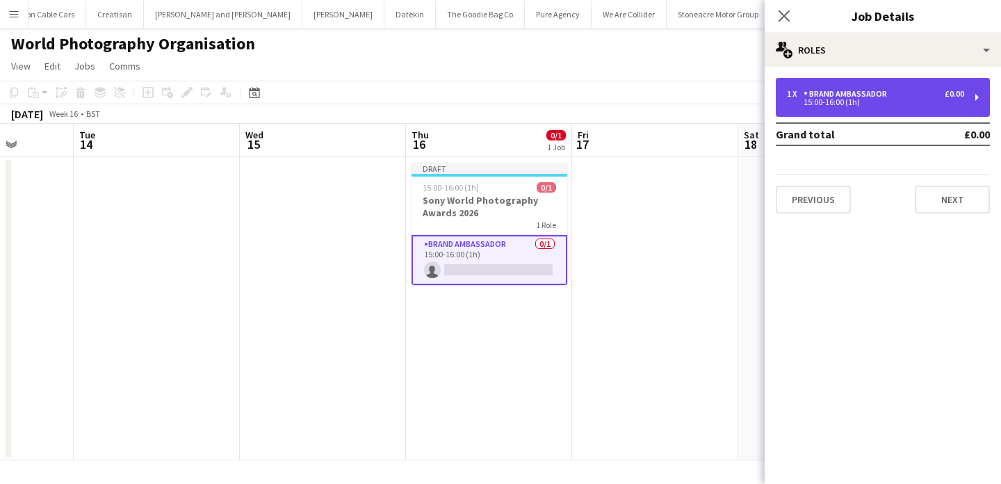
click at [913, 112] on div "1 x Brand Ambassador £0.00 15:00-16:00 (1h)" at bounding box center [882, 97] width 214 height 39
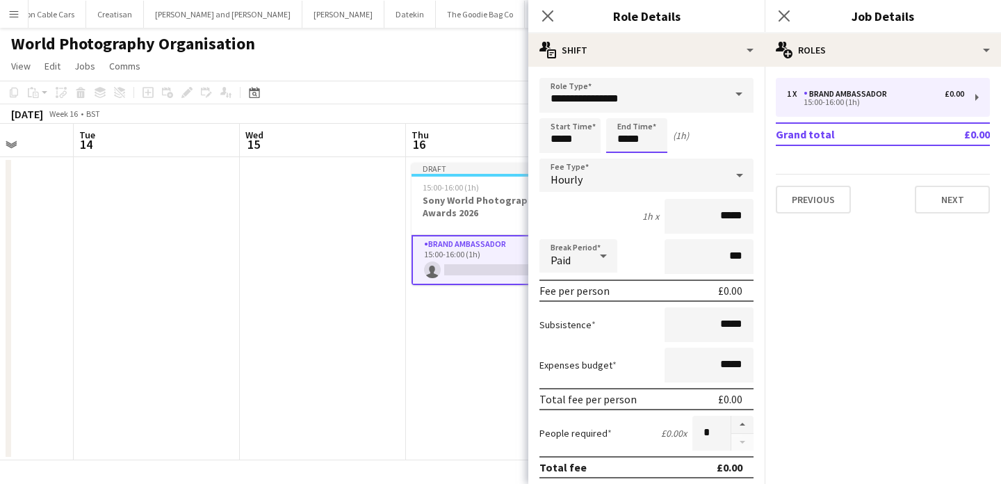
click at [641, 133] on input "*****" at bounding box center [636, 135] width 61 height 35
click at [615, 110] on div at bounding box center [623, 111] width 28 height 14
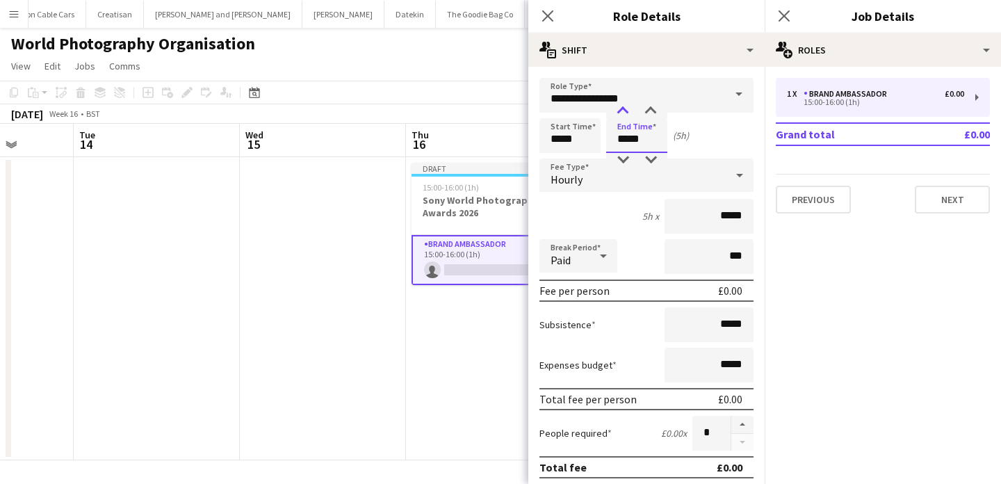
click at [615, 110] on div at bounding box center [623, 111] width 28 height 14
type input "*****"
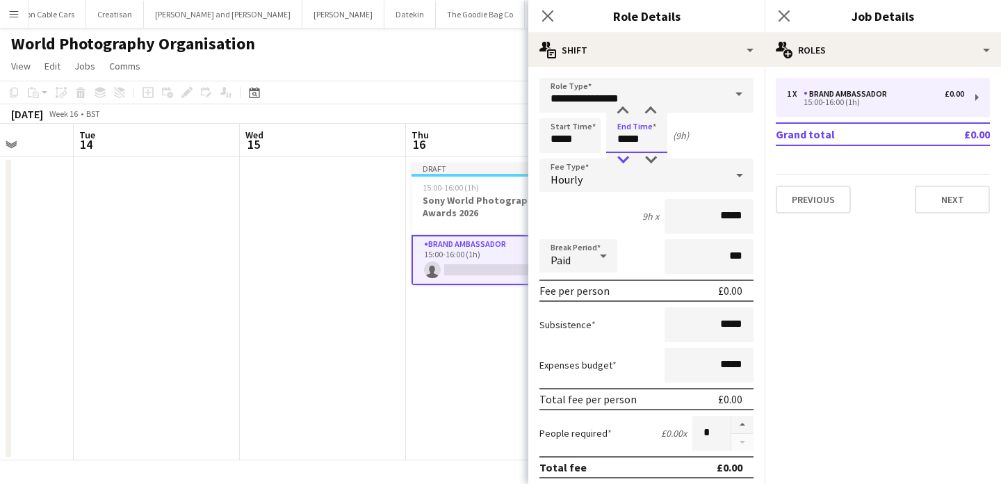
click at [623, 157] on div at bounding box center [623, 160] width 28 height 14
click at [620, 179] on div "Hourly" at bounding box center [632, 174] width 186 height 33
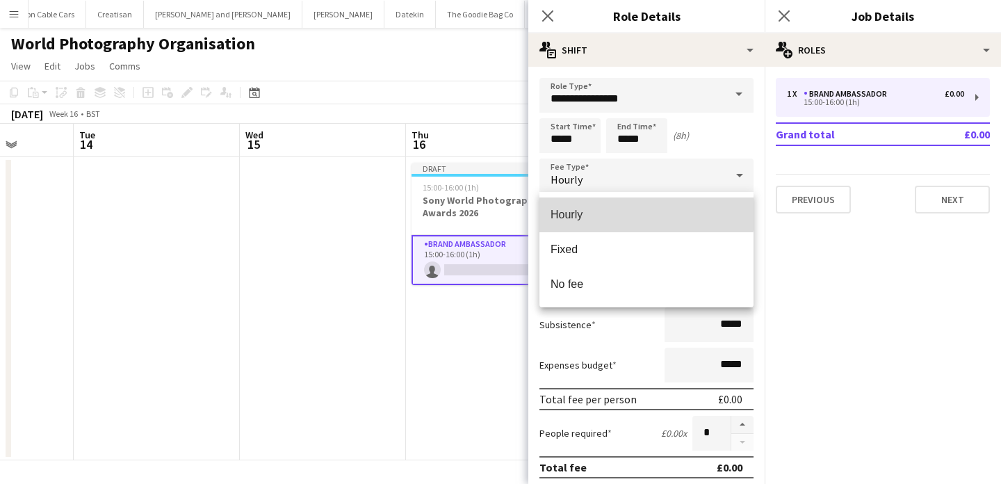
click at [645, 213] on span "Hourly" at bounding box center [646, 214] width 192 height 13
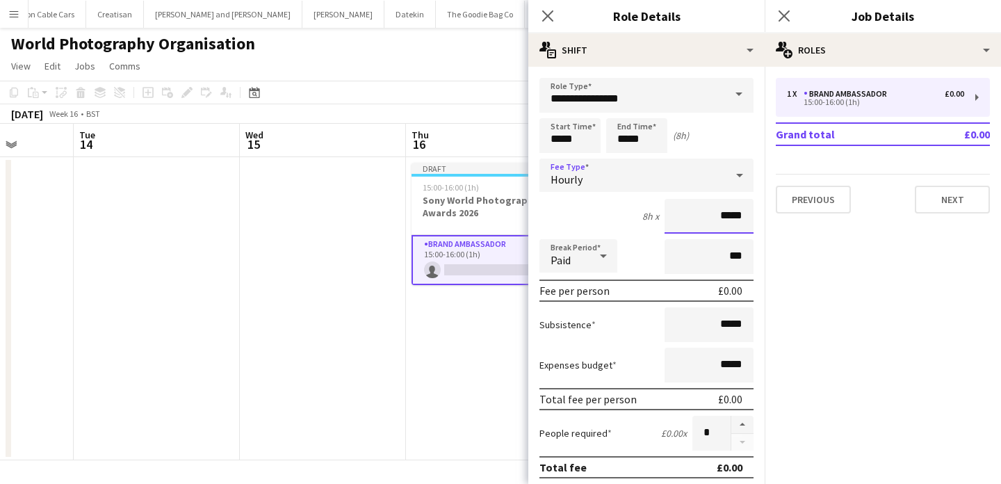
click at [730, 215] on input "*****" at bounding box center [708, 216] width 89 height 35
type input "******"
click at [741, 334] on input "*****" at bounding box center [708, 324] width 89 height 35
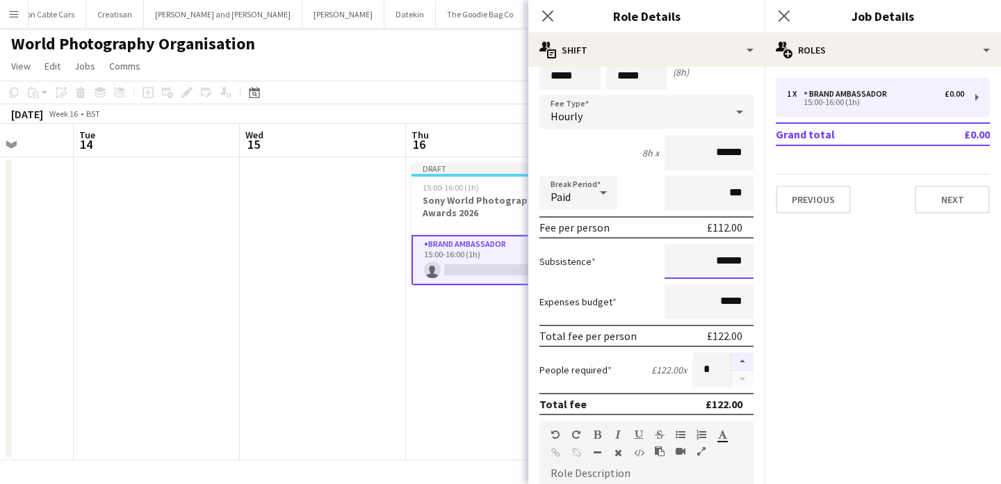
scroll to position [66, 0]
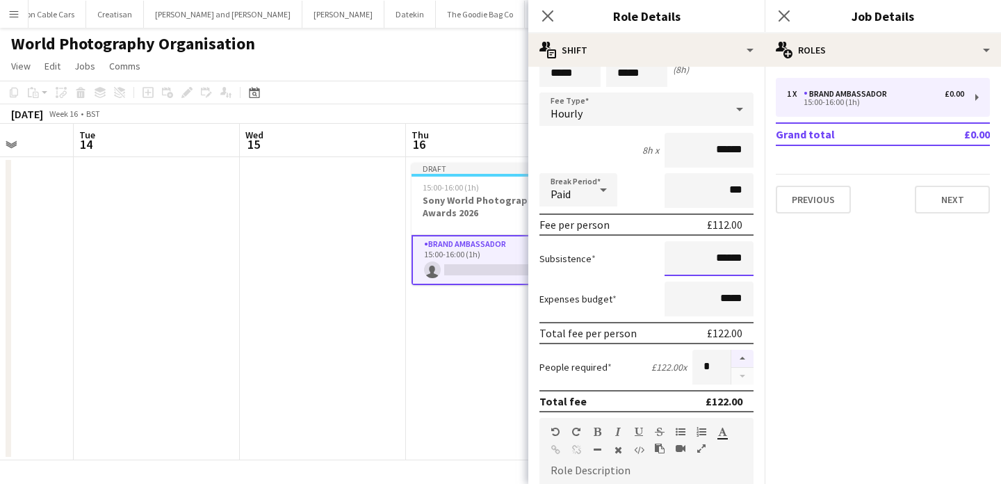
type input "******"
click at [747, 358] on button "button" at bounding box center [742, 358] width 22 height 18
type input "*"
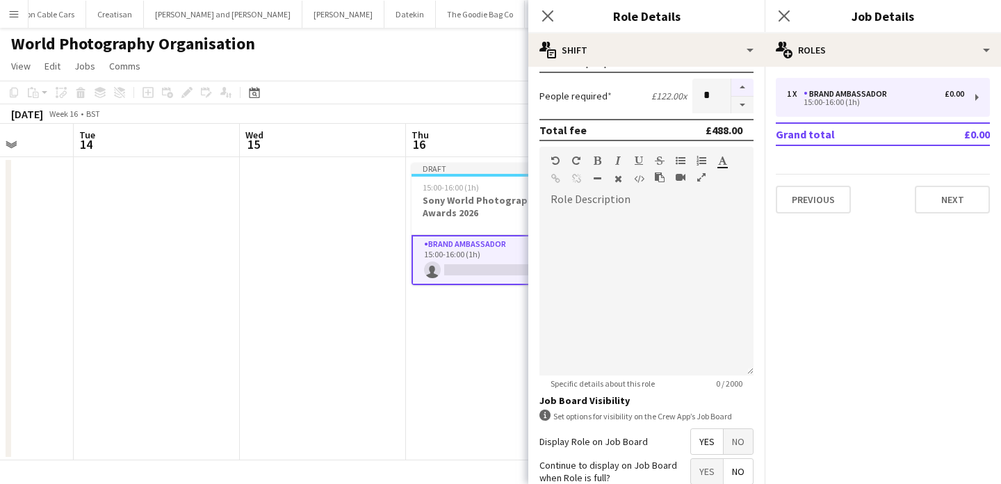
scroll to position [457, 0]
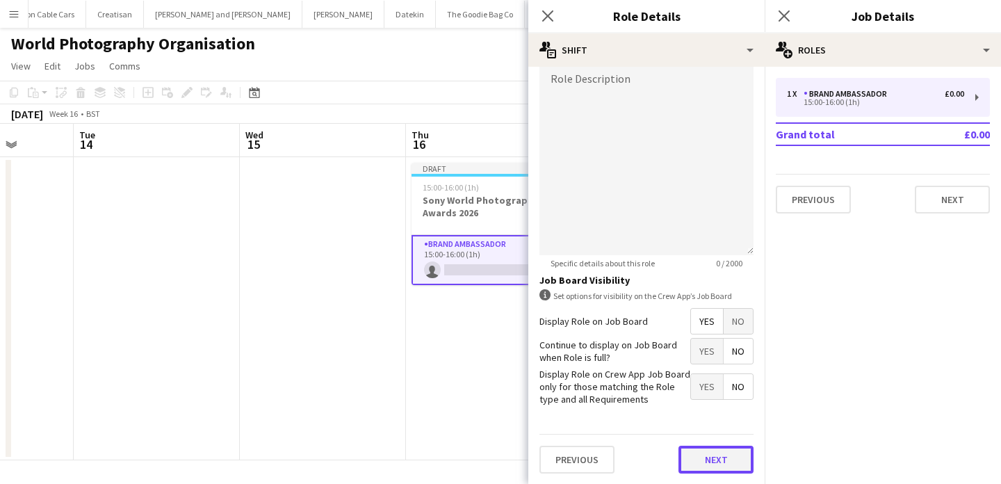
click at [744, 463] on button "Next" at bounding box center [715, 459] width 75 height 28
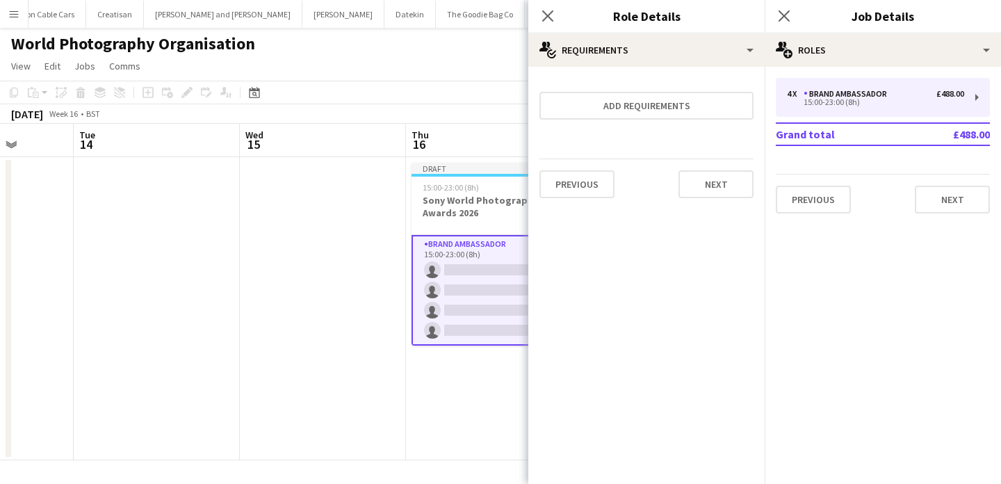
click at [438, 381] on app-date-cell "Draft 15:00-23:00 (8h) 0/4 Sony World Photography Awards 2026 1 Role Brand Amba…" at bounding box center [489, 308] width 166 height 303
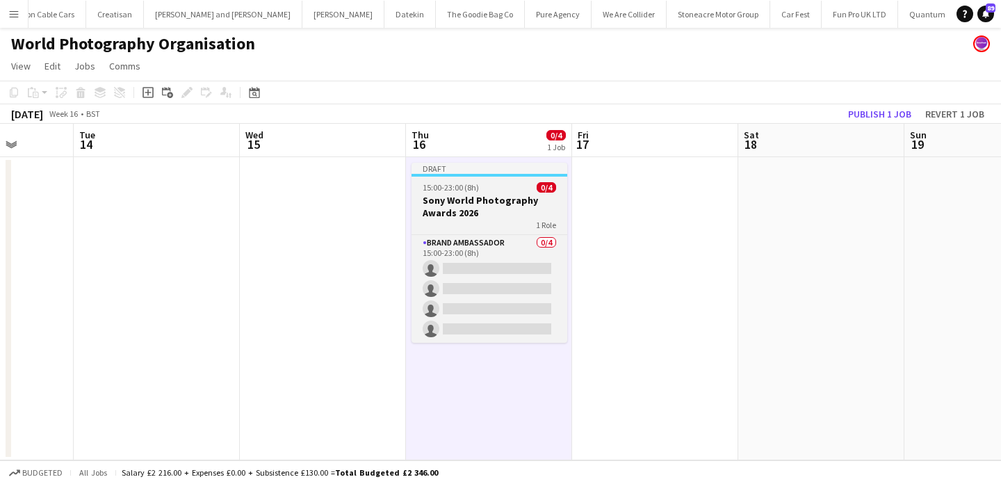
click at [513, 215] on h3 "Sony World Photography Awards 2026" at bounding box center [489, 206] width 156 height 25
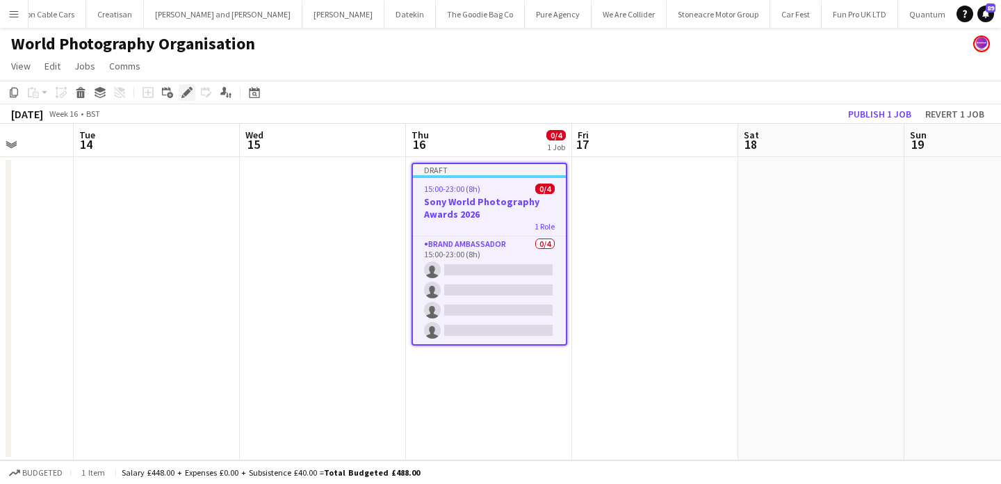
click at [192, 94] on div "Edit" at bounding box center [187, 92] width 17 height 17
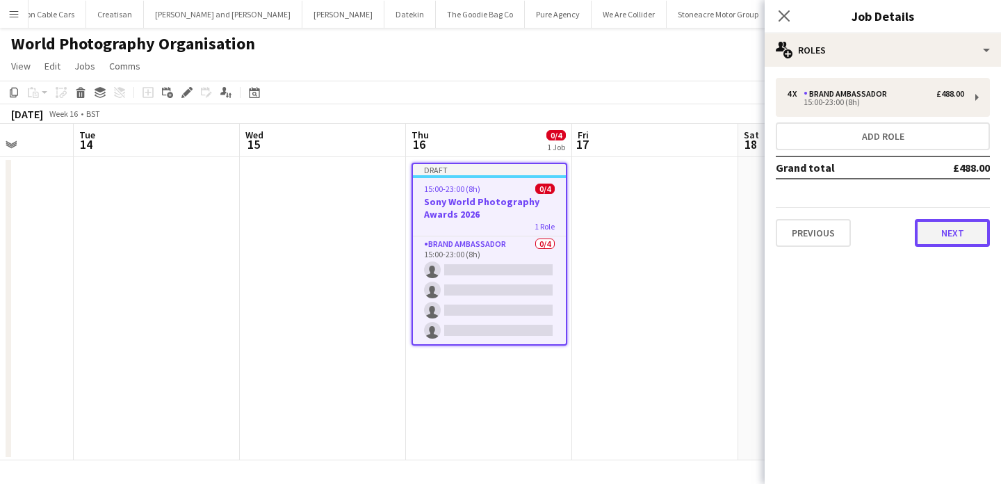
click at [946, 235] on button "Next" at bounding box center [951, 233] width 75 height 28
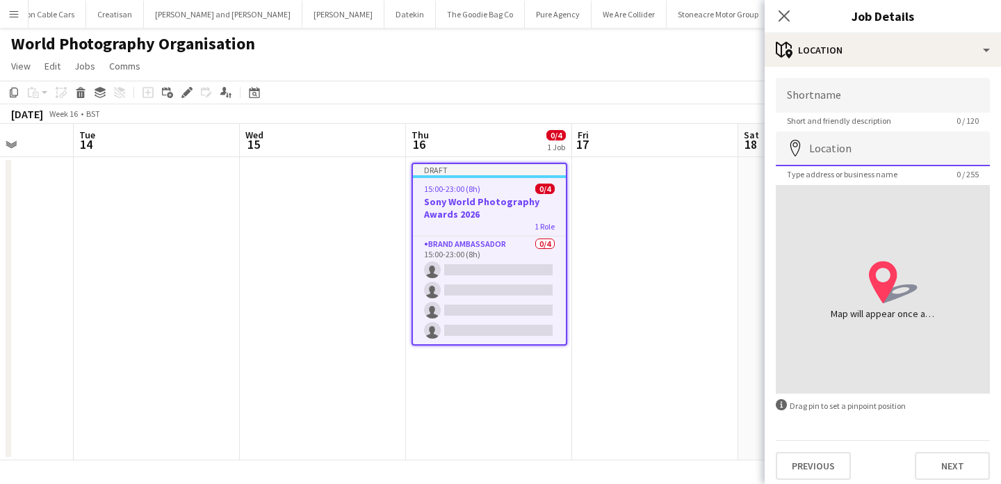
click at [888, 155] on input "Location" at bounding box center [882, 148] width 214 height 35
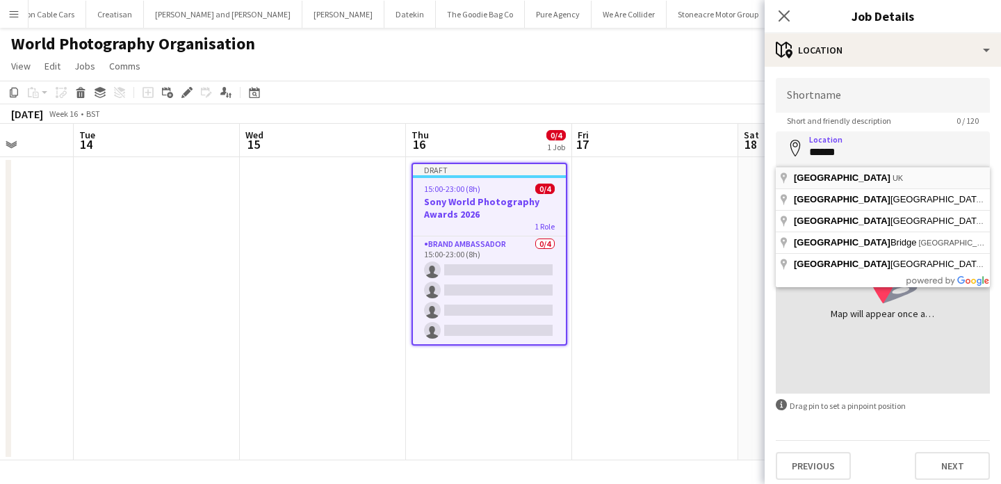
type input "**********"
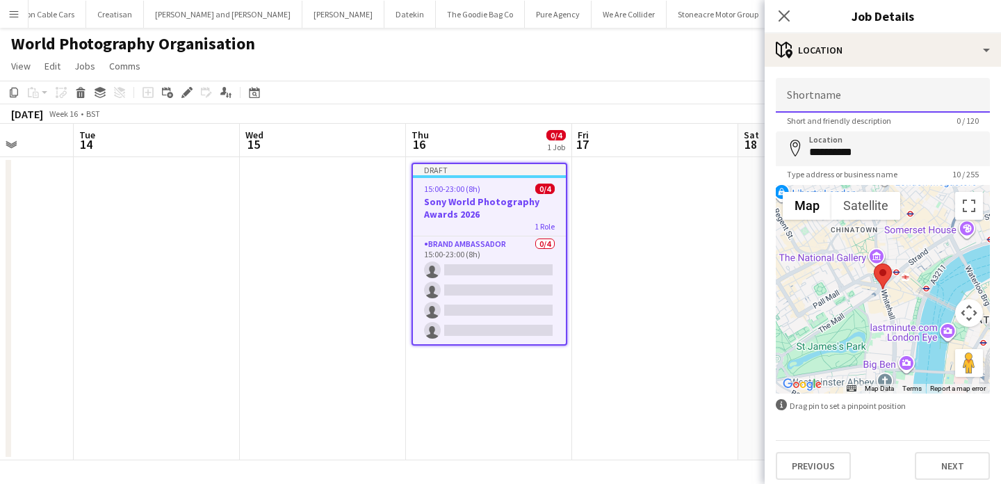
click at [873, 90] on input "Shortname" at bounding box center [882, 95] width 214 height 35
type input "******"
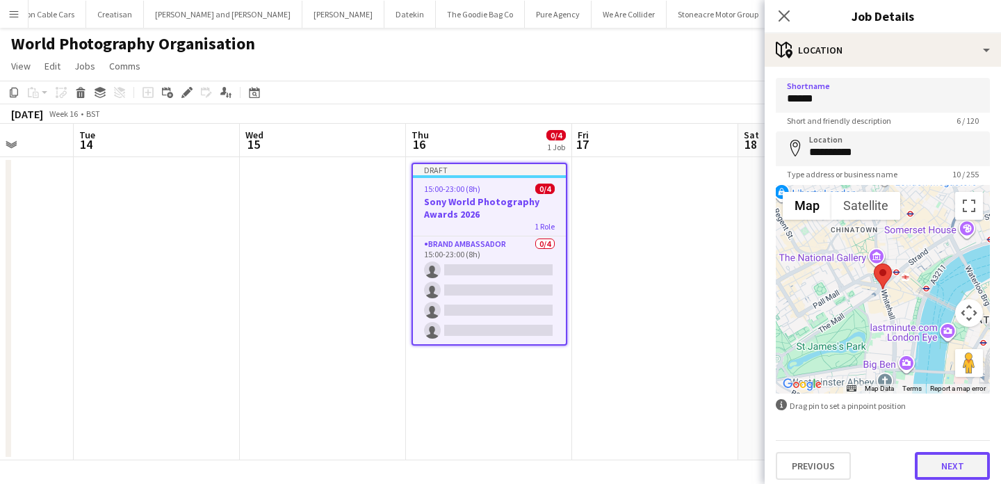
click at [962, 469] on button "Next" at bounding box center [951, 466] width 75 height 28
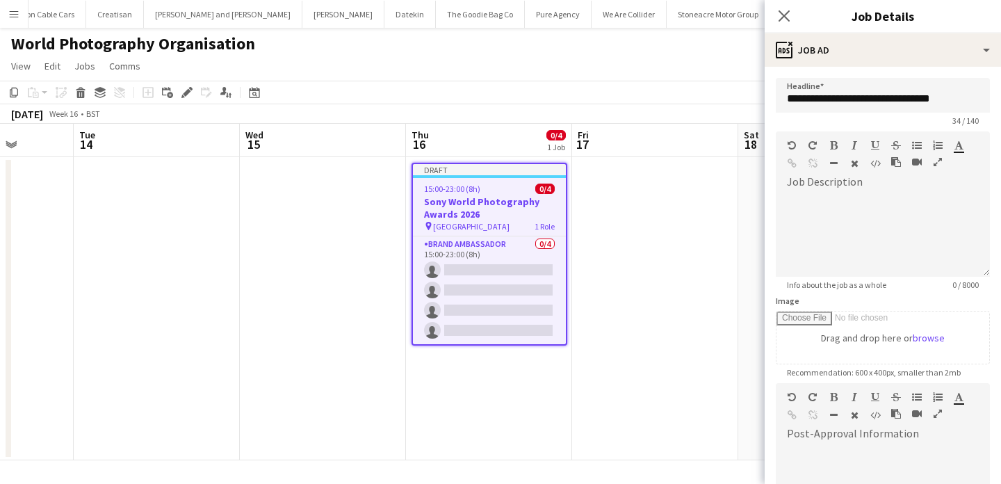
click at [728, 345] on app-date-cell at bounding box center [655, 308] width 166 height 303
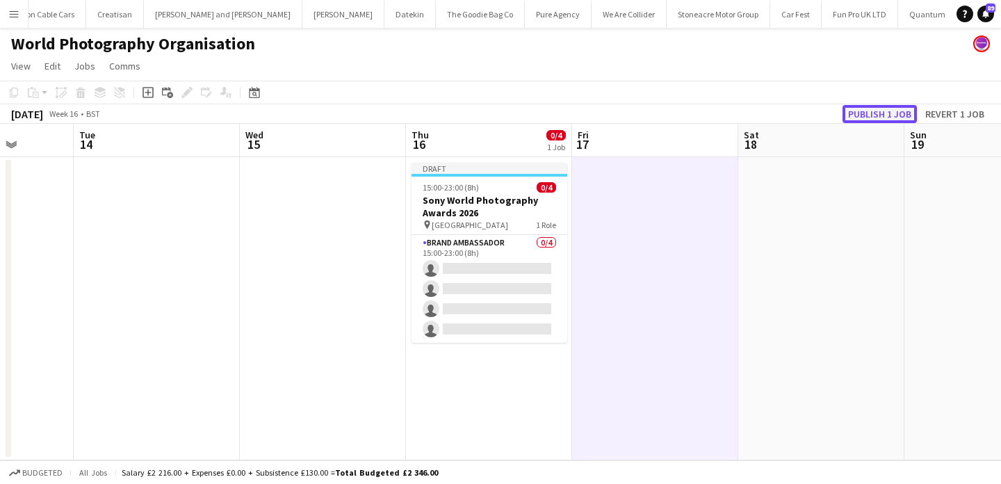
click at [858, 114] on button "Publish 1 job" at bounding box center [879, 114] width 74 height 18
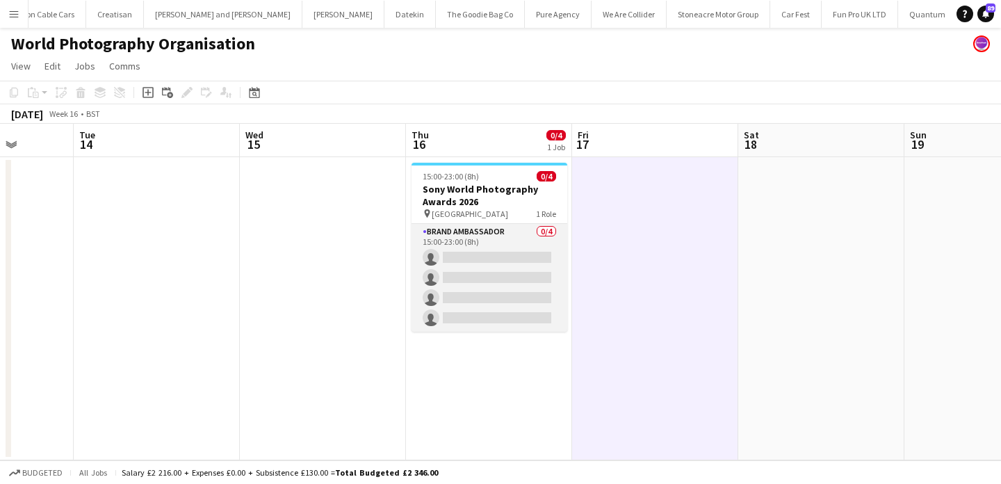
click at [468, 244] on app-card-role "Brand Ambassador 0/4 15:00-23:00 (8h) single-neutral-actions single-neutral-act…" at bounding box center [489, 278] width 156 height 108
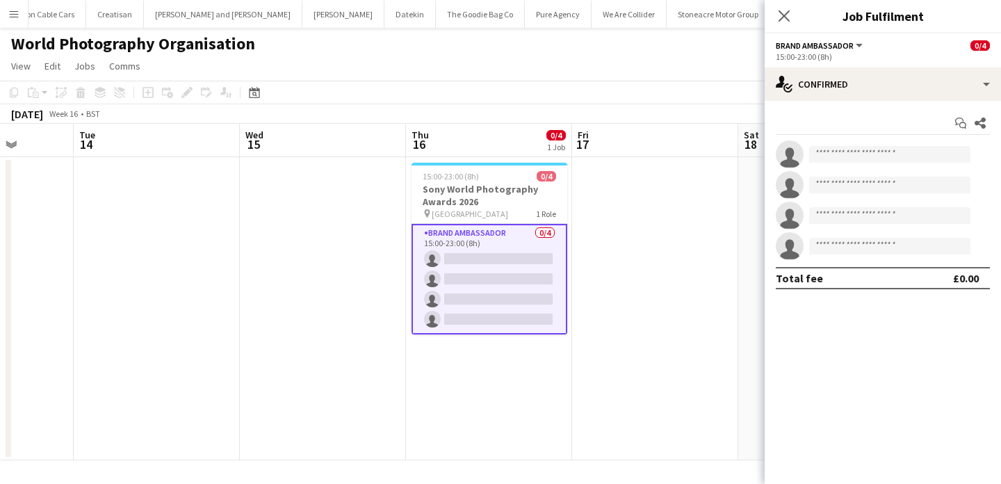
click at [223, 170] on app-date-cell at bounding box center [157, 308] width 166 height 303
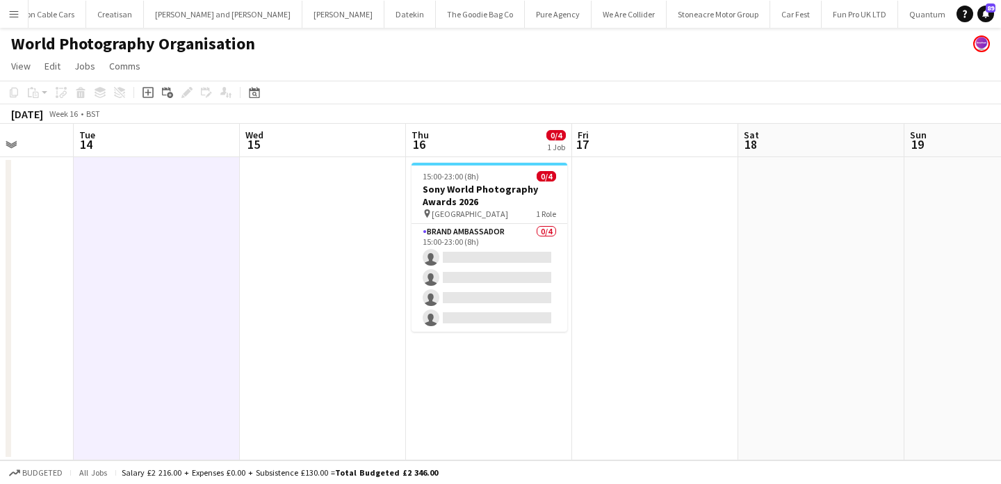
click at [22, 13] on button "Menu" at bounding box center [14, 14] width 28 height 28
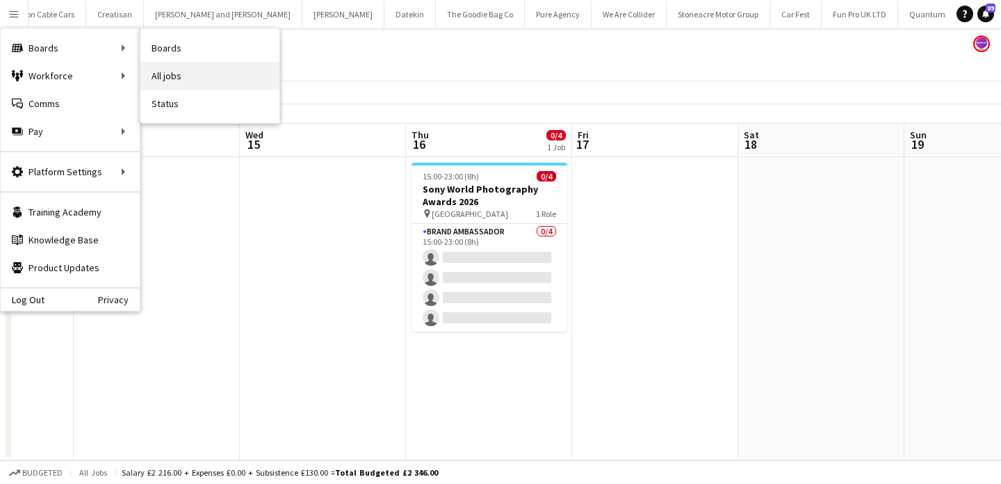
click at [192, 73] on link "All jobs" at bounding box center [209, 76] width 139 height 28
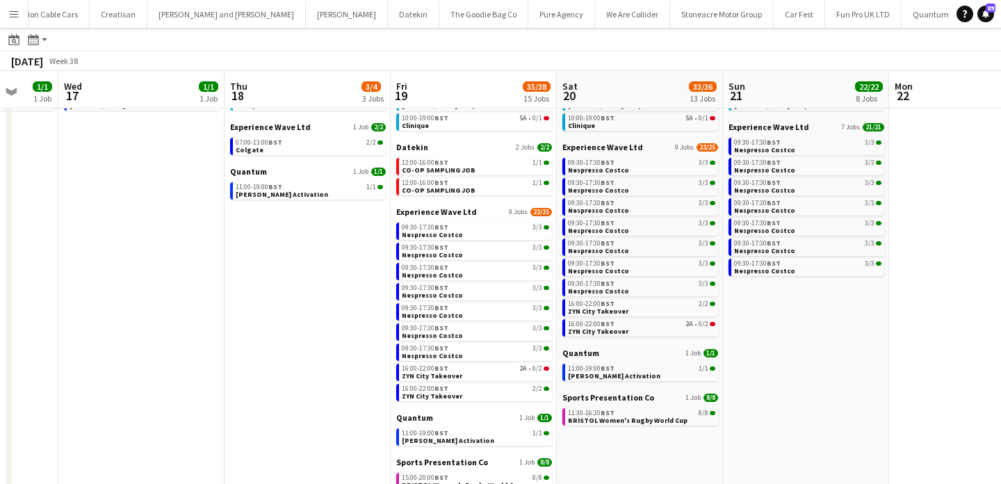
scroll to position [76, 0]
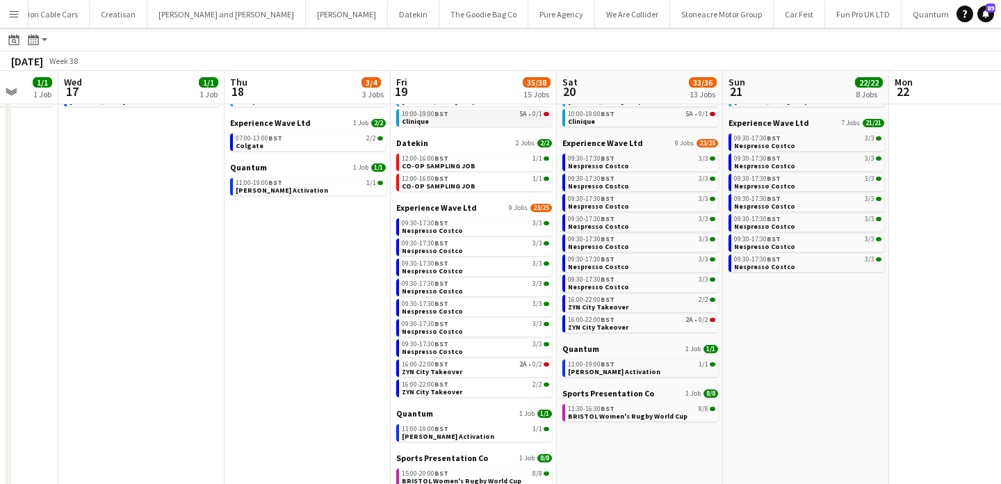
click at [502, 120] on link "10:00-19:00 BST 5A • 0/1 Clinique" at bounding box center [475, 117] width 147 height 16
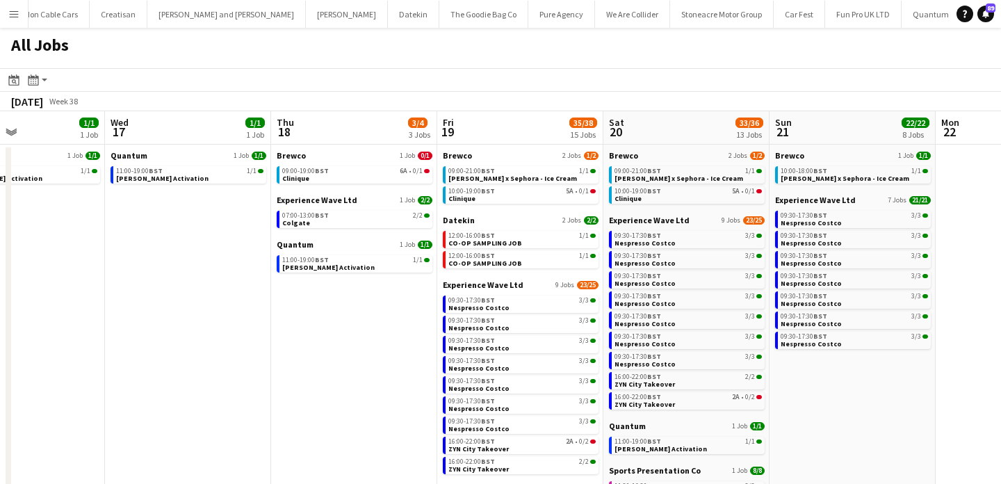
scroll to position [0, 407]
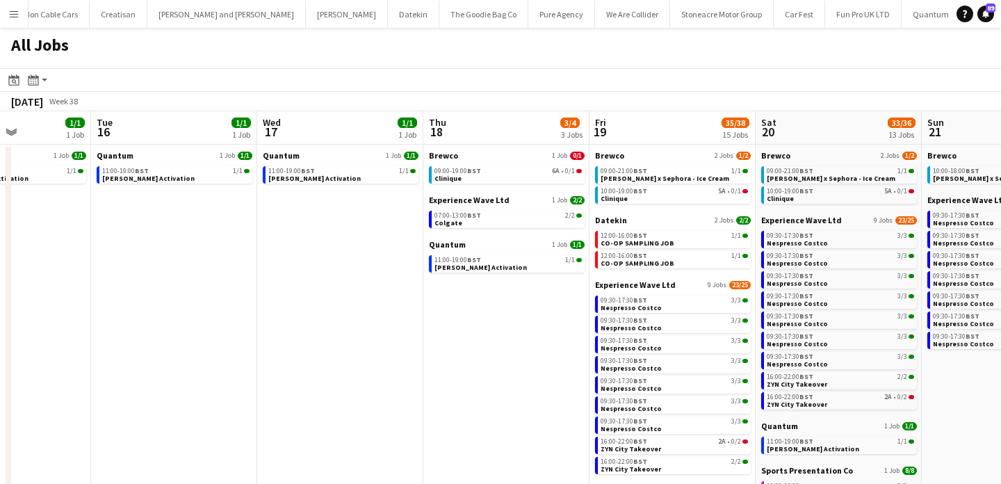
click at [6, 11] on button "Menu" at bounding box center [14, 14] width 28 height 28
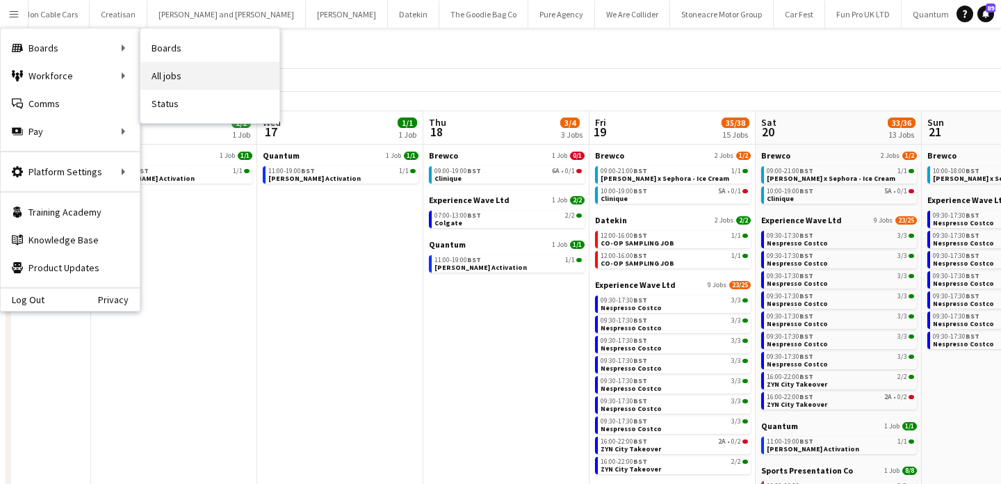
click at [206, 70] on link "All jobs" at bounding box center [209, 76] width 139 height 28
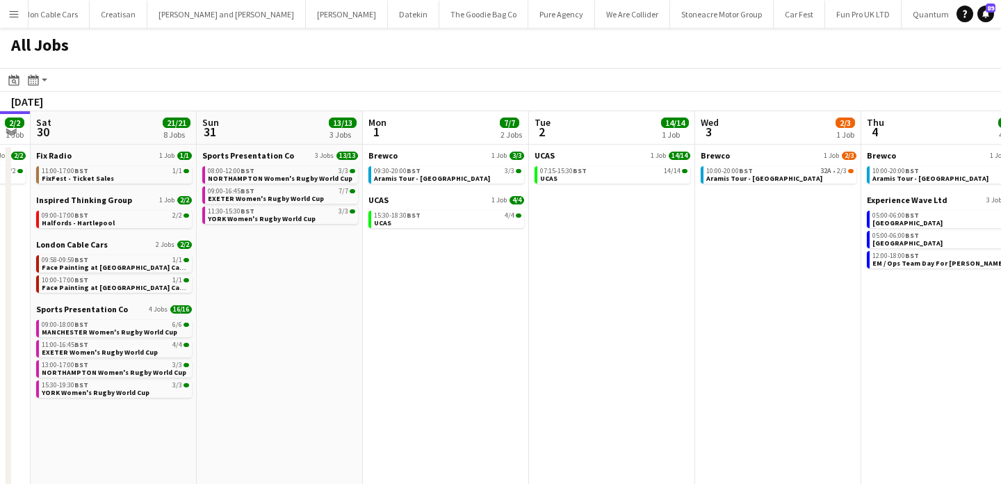
scroll to position [0, 561]
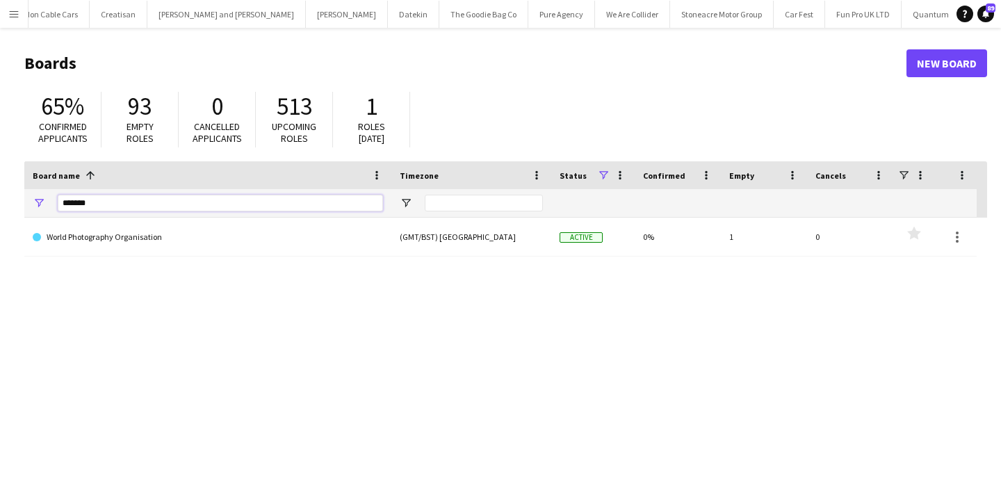
click at [283, 199] on input "*******" at bounding box center [220, 203] width 325 height 17
click at [283, 200] on input "*******" at bounding box center [220, 203] width 325 height 17
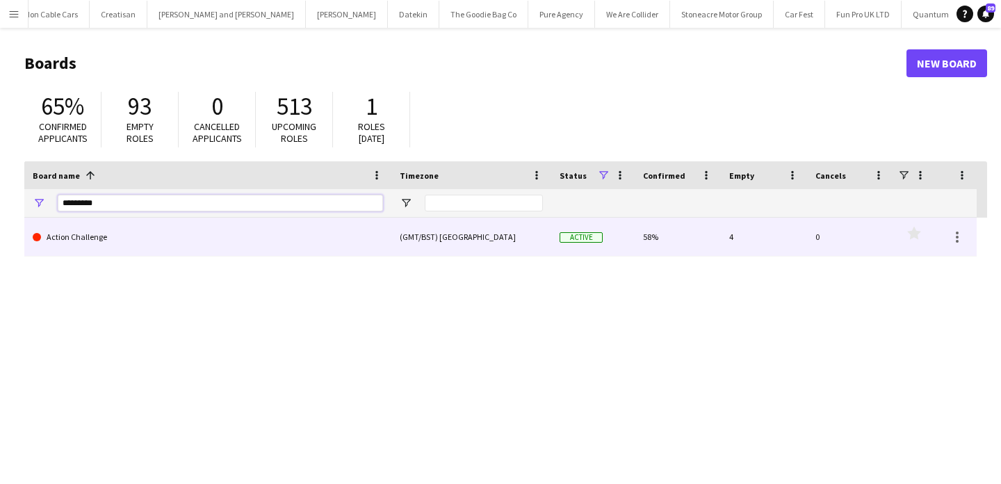
type input "*********"
click at [281, 240] on link "Action Challenge" at bounding box center [208, 236] width 350 height 39
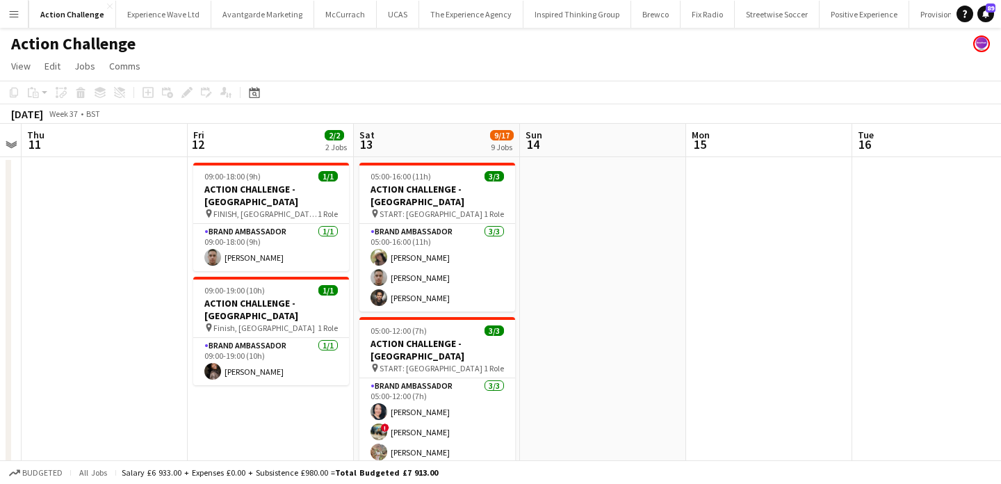
click at [20, 18] on button "Menu" at bounding box center [14, 14] width 28 height 28
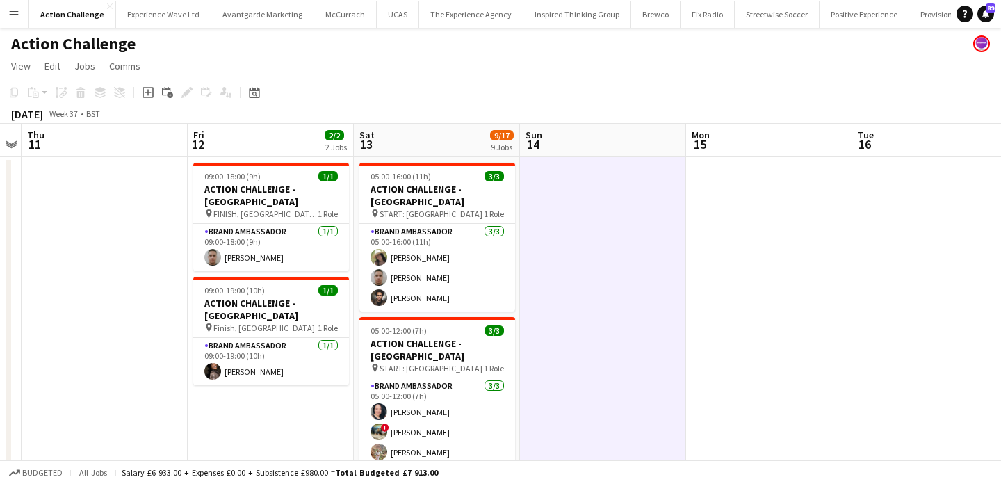
click at [19, 13] on app-icon "Menu" at bounding box center [13, 13] width 11 height 11
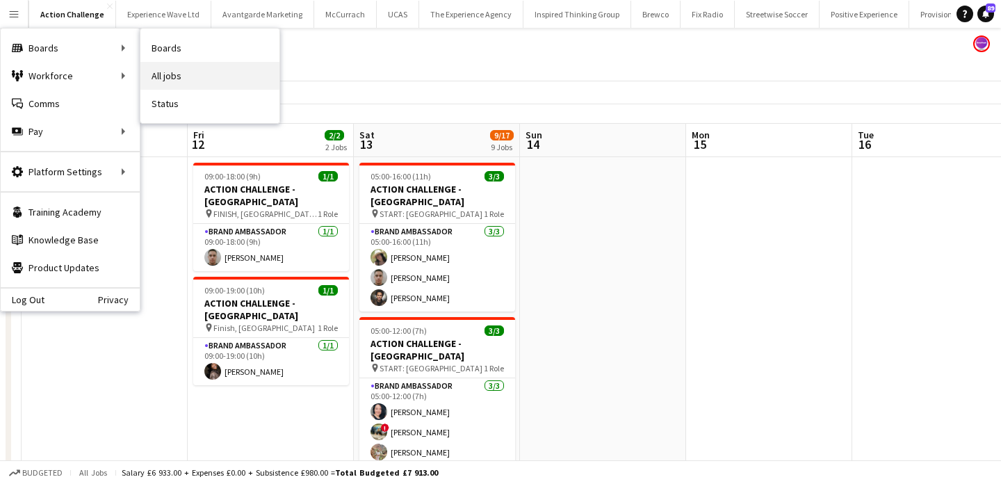
click at [172, 67] on link "All jobs" at bounding box center [209, 76] width 139 height 28
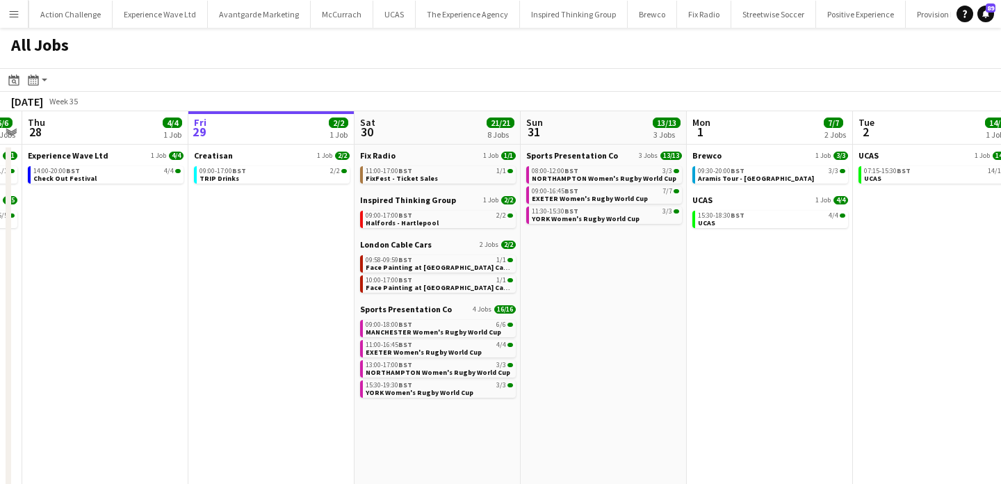
scroll to position [0, 308]
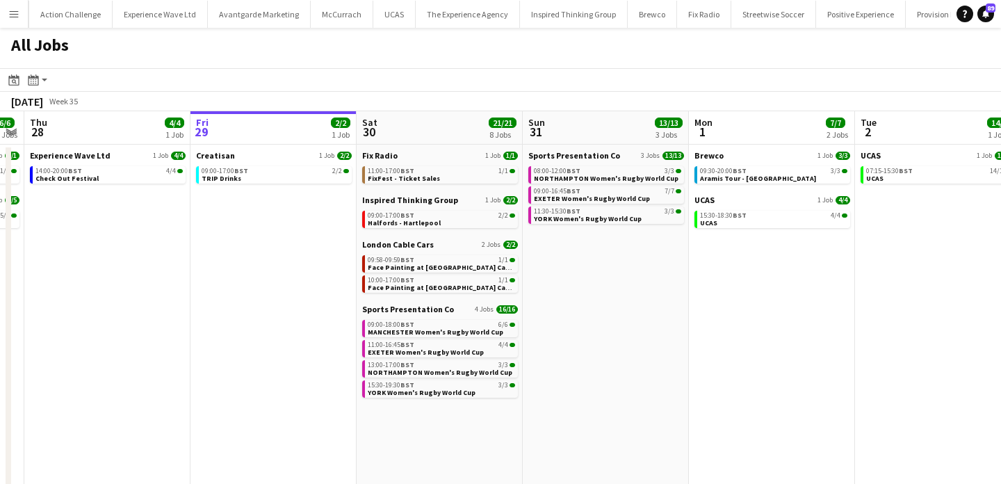
click at [13, 10] on app-icon "Menu" at bounding box center [13, 13] width 11 height 11
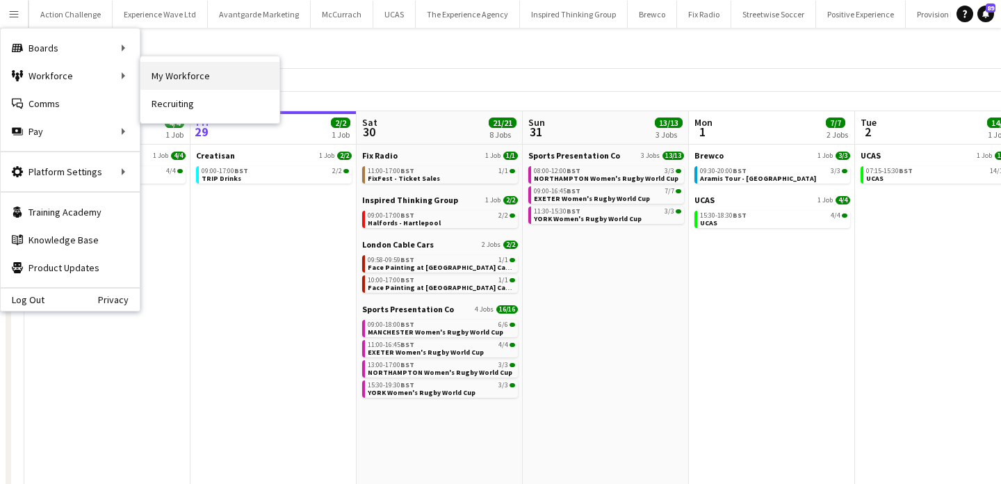
click at [181, 84] on link "My Workforce" at bounding box center [209, 76] width 139 height 28
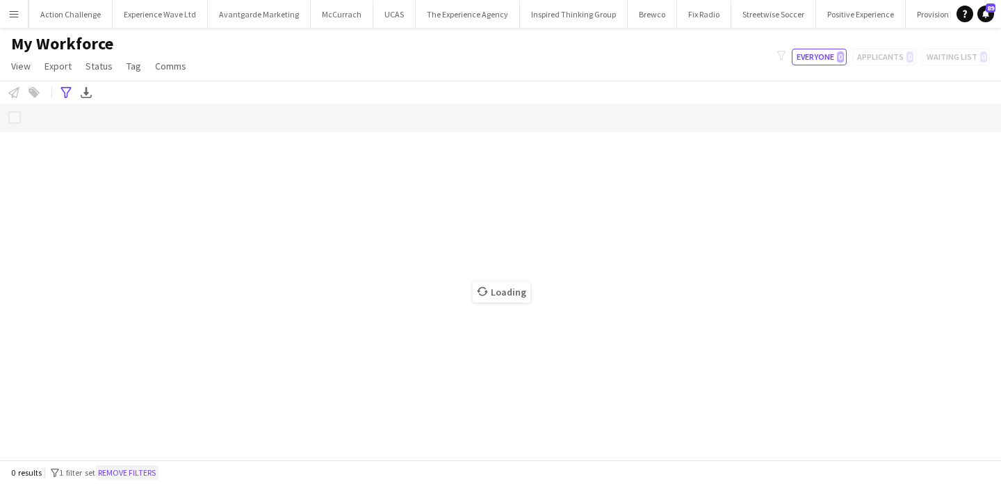
click at [135, 472] on button "Remove filters" at bounding box center [126, 472] width 63 height 15
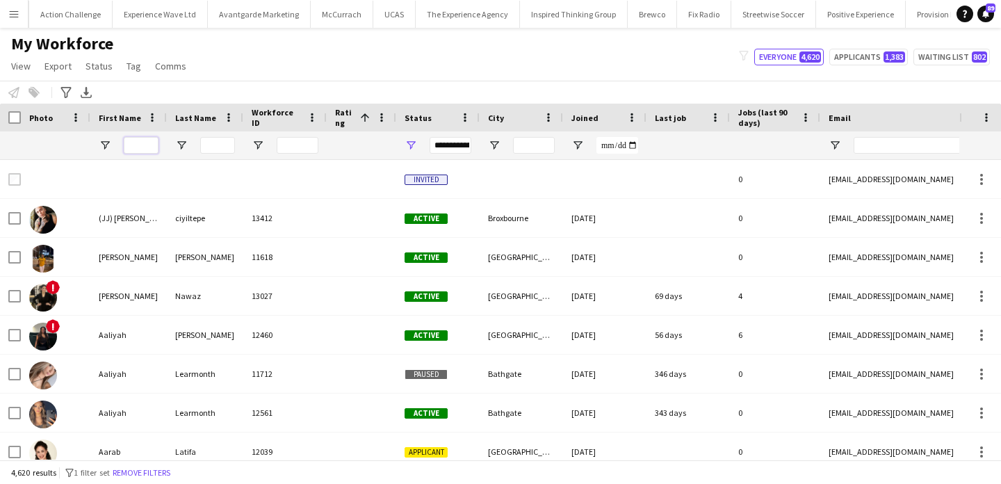
click at [147, 145] on input "First Name Filter Input" at bounding box center [141, 145] width 35 height 17
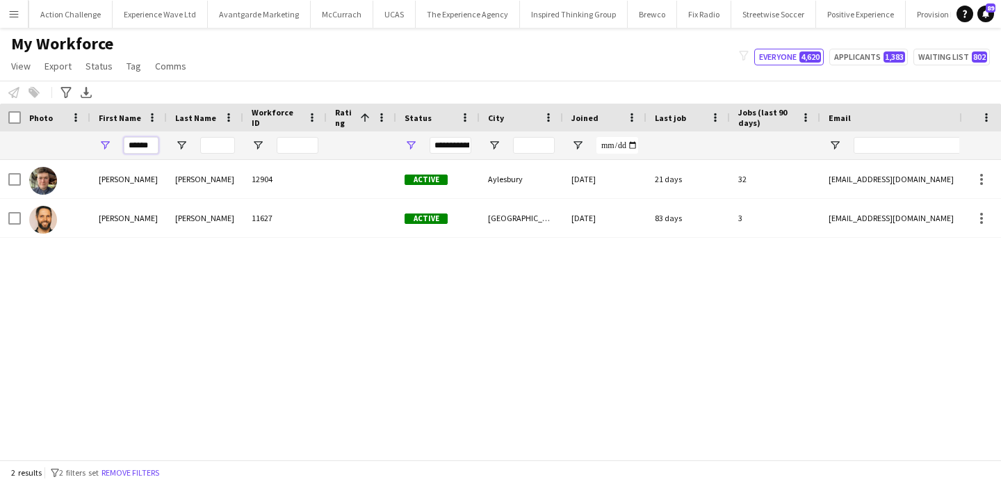
type input "******"
click at [222, 144] on input "Last Name Filter Input" at bounding box center [217, 145] width 35 height 17
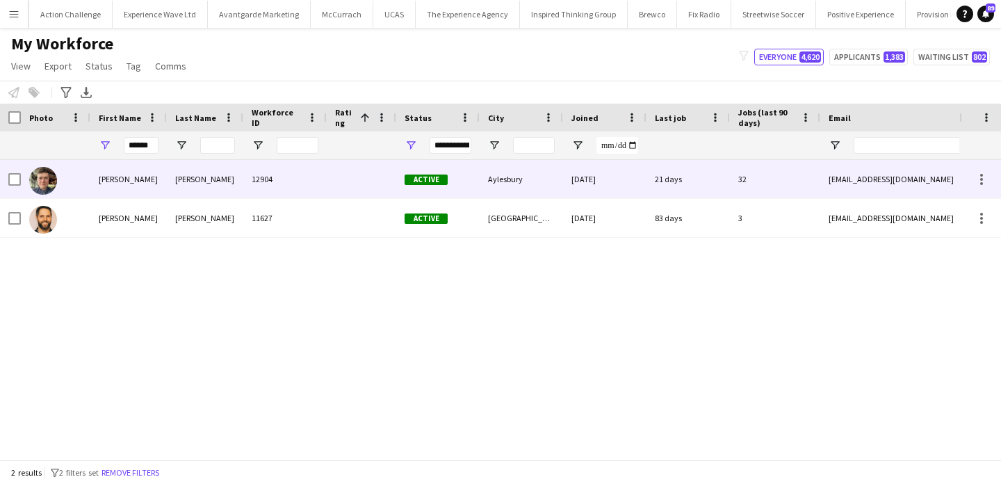
click at [215, 190] on div "Griffin" at bounding box center [205, 179] width 76 height 38
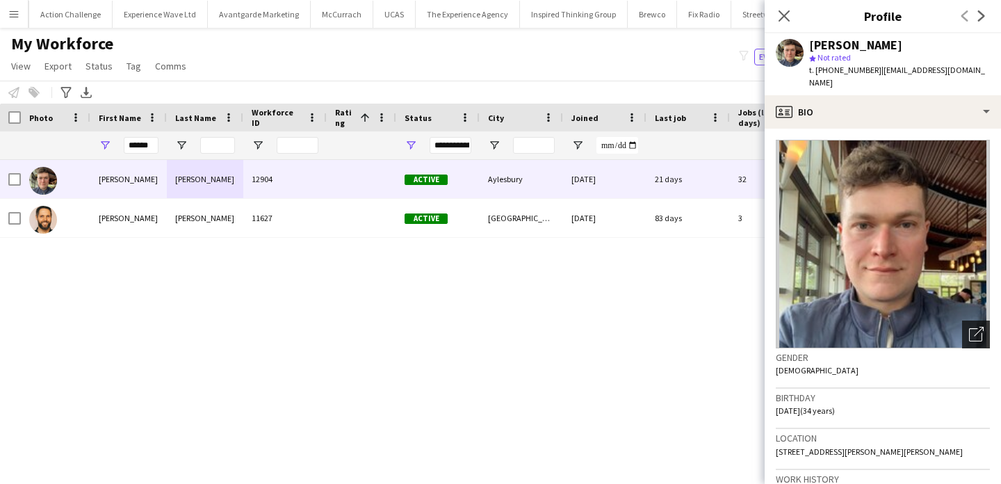
click at [978, 327] on icon "Open photos pop-in" at bounding box center [976, 334] width 15 height 15
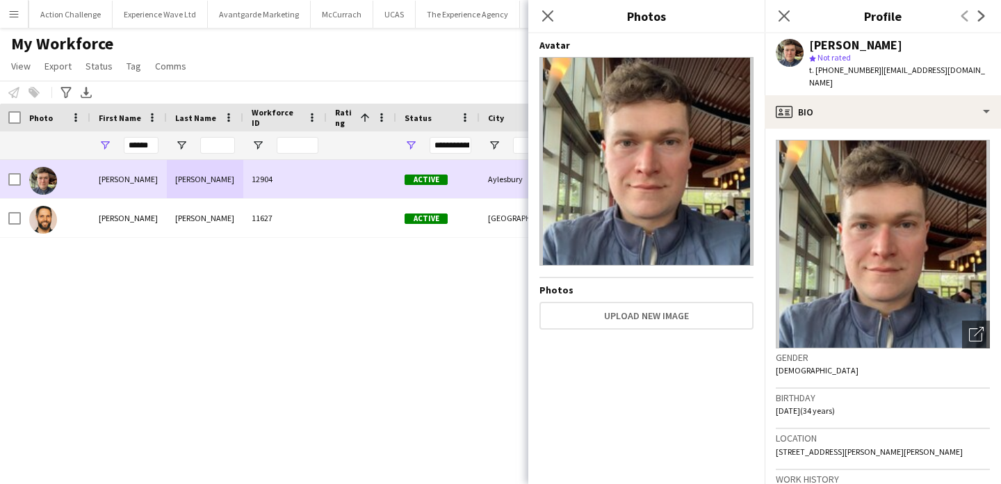
click at [492, 188] on div "Aylesbury" at bounding box center [520, 179] width 83 height 38
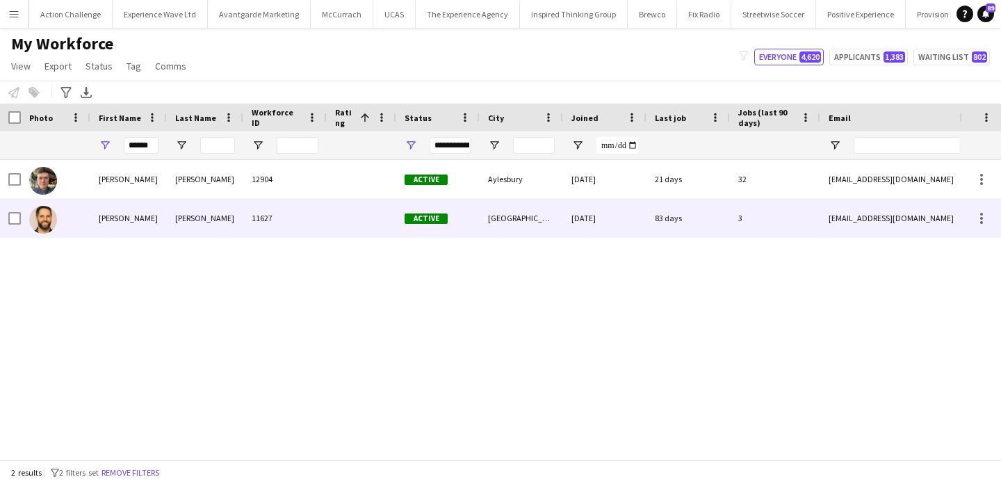
click at [492, 220] on div "Perth" at bounding box center [520, 218] width 83 height 38
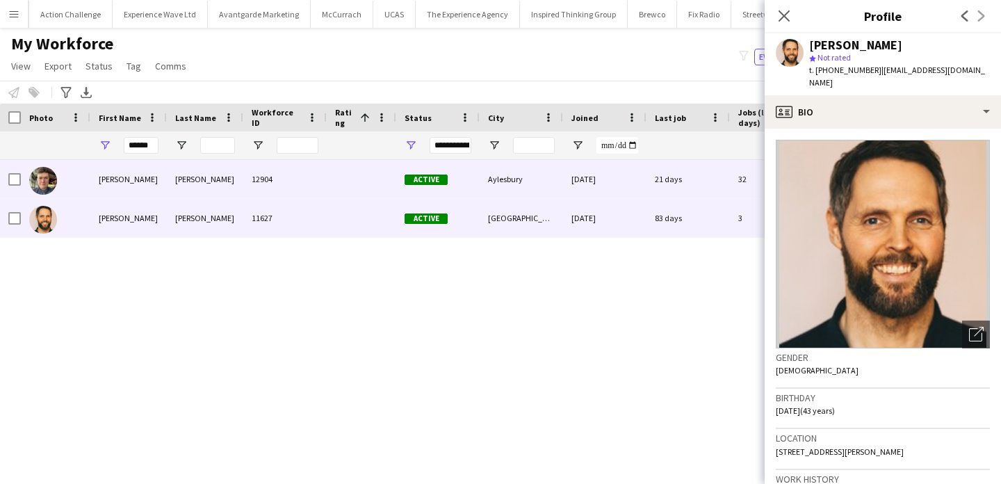
click at [505, 174] on div "Aylesbury" at bounding box center [520, 179] width 83 height 38
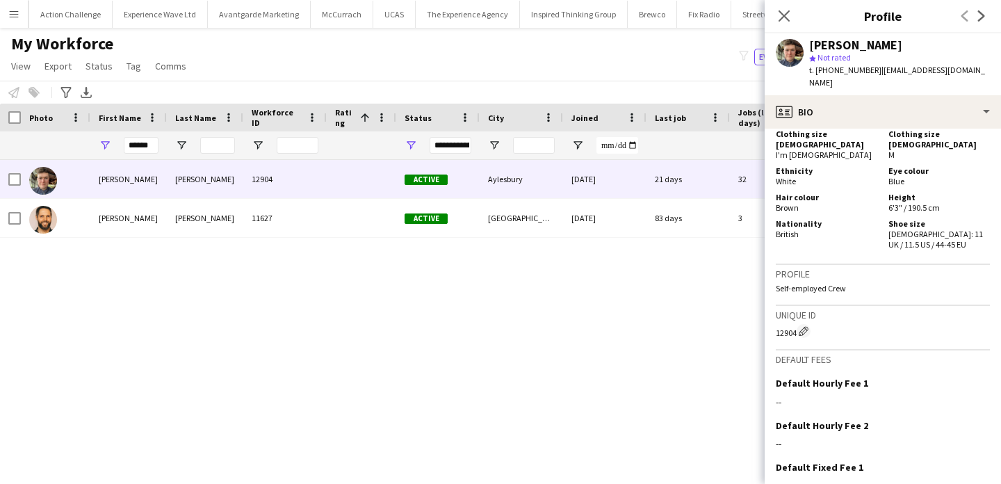
scroll to position [765, 0]
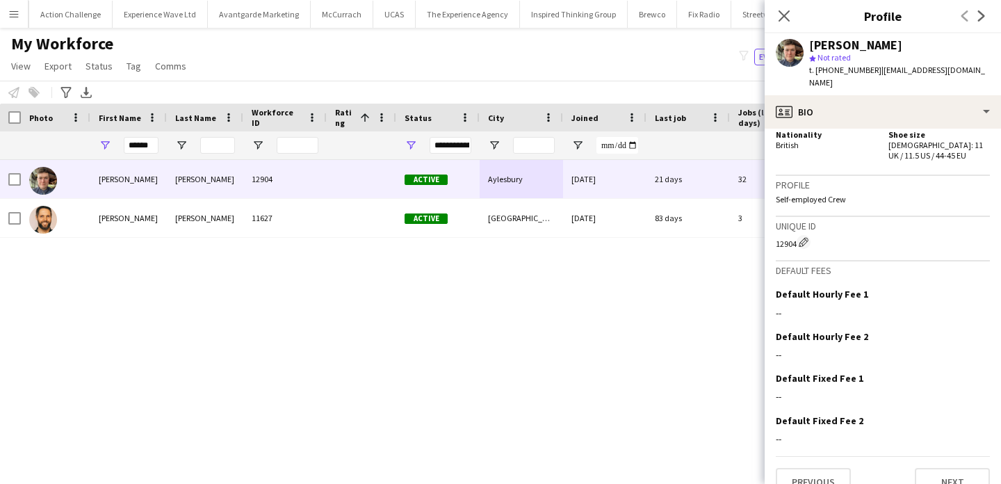
click at [930, 472] on app-crew-profile-bio "Open photos pop-in Gender Male Birthday 17-05-1991 (34 years) Location Flat 6, …" at bounding box center [882, 306] width 236 height 355
click at [837, 66] on span "t. +4407762313406" at bounding box center [845, 70] width 72 height 10
drag, startPoint x: 837, startPoint y: 66, endPoint x: 812, endPoint y: 66, distance: 25.0
click at [812, 66] on span "t. +4407762313406" at bounding box center [845, 70] width 72 height 10
click at [819, 68] on span "t. +4407762313406" at bounding box center [845, 70] width 72 height 10
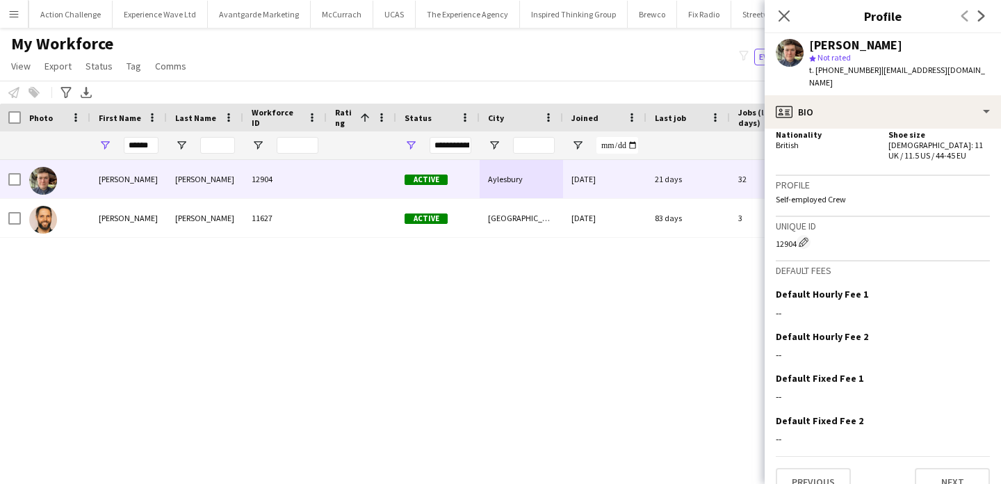
click at [832, 71] on span "t. +4407762313406" at bounding box center [845, 70] width 72 height 10
drag, startPoint x: 814, startPoint y: 72, endPoint x: 870, endPoint y: 74, distance: 55.7
click at [873, 74] on span "t. +4407762313406" at bounding box center [845, 70] width 72 height 10
click at [848, 77] on div "Gareth Griffin star Not rated t. +4407762313406 | gazattack7@gmail.com" at bounding box center [882, 64] width 236 height 62
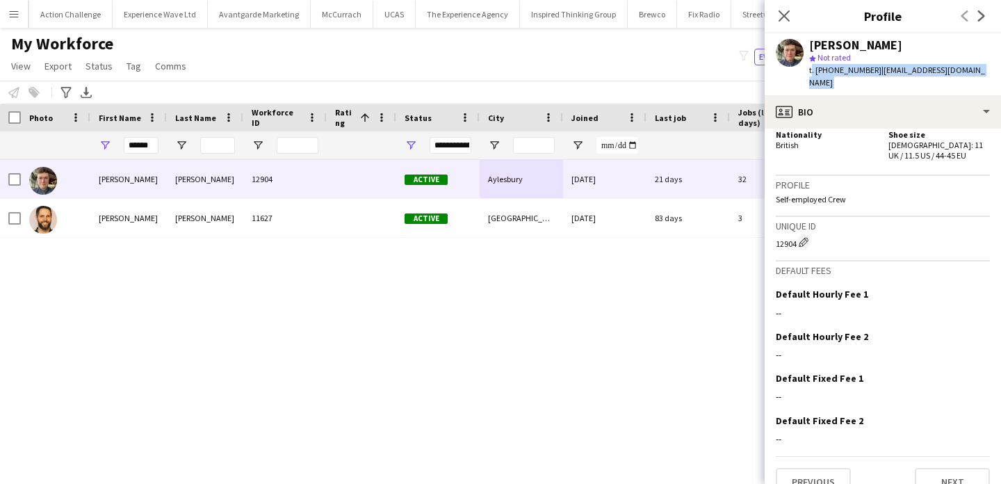
click at [848, 77] on div "Gareth Griffin star Not rated t. +4407762313406 | gazattack7@gmail.com" at bounding box center [882, 64] width 236 height 62
click at [852, 74] on span "t. +4407762313406" at bounding box center [845, 70] width 72 height 10
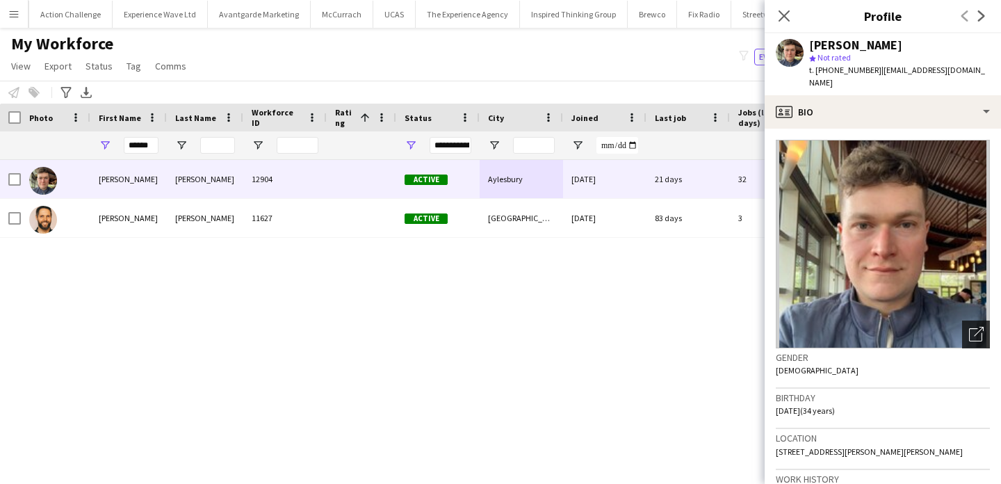
click at [972, 327] on icon "Open photos pop-in" at bounding box center [976, 334] width 15 height 15
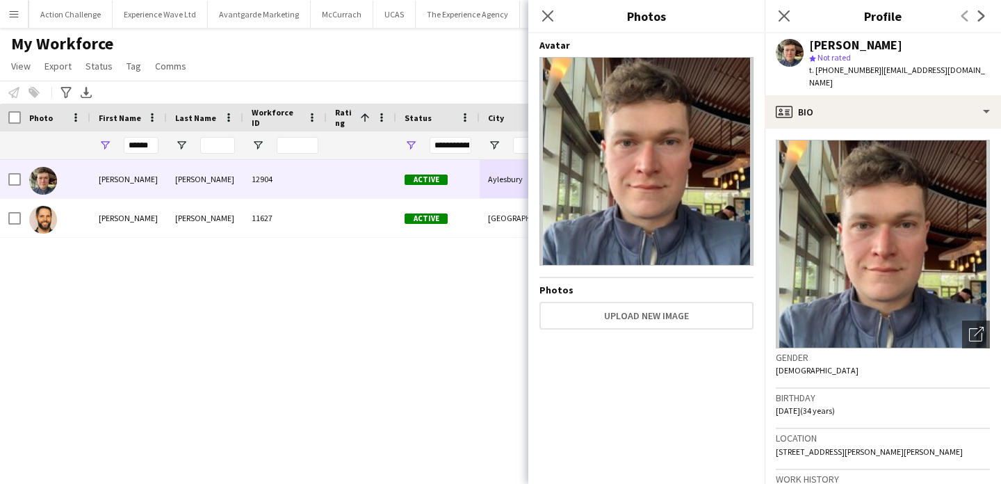
click at [10, 24] on button "Menu" at bounding box center [14, 14] width 28 height 28
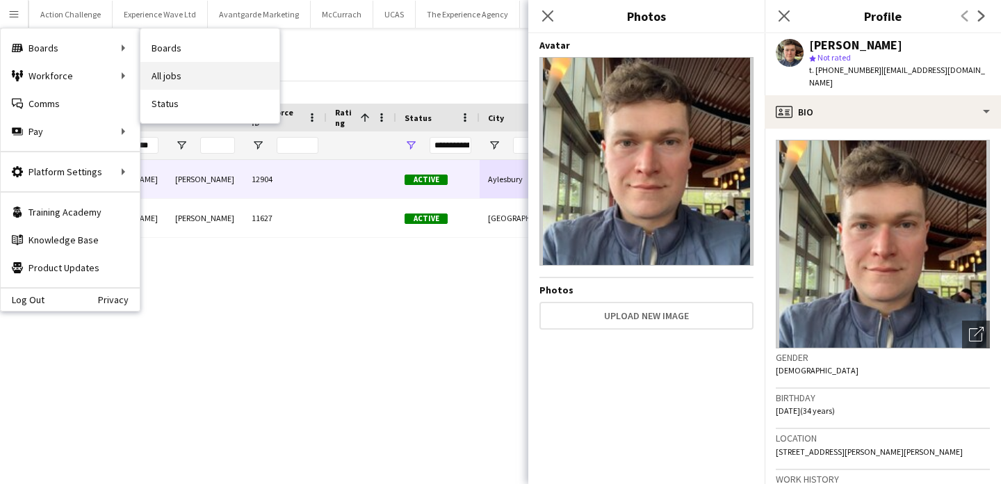
click at [195, 79] on link "All jobs" at bounding box center [209, 76] width 139 height 28
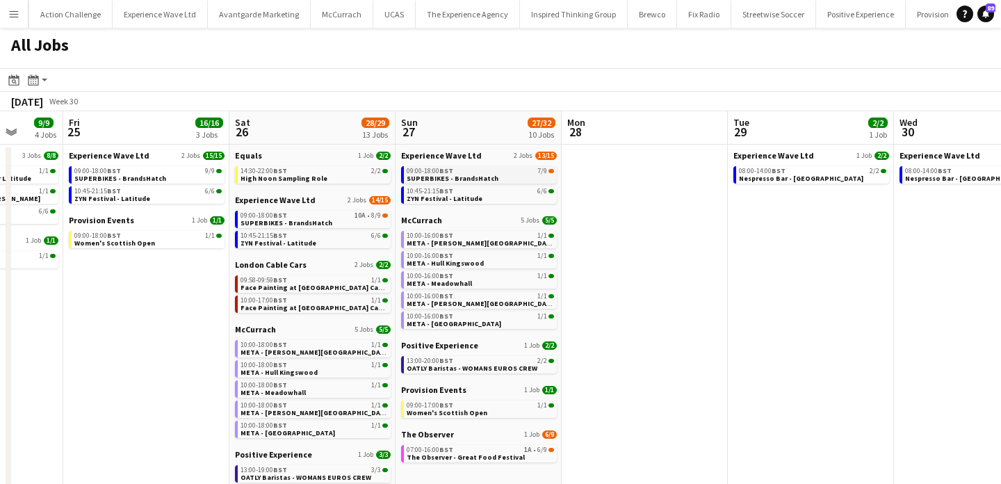
click at [500, 175] on link "09:00-18:00 BST 7/9 SUPERBIKES - BrandsHatch" at bounding box center [479, 174] width 147 height 16
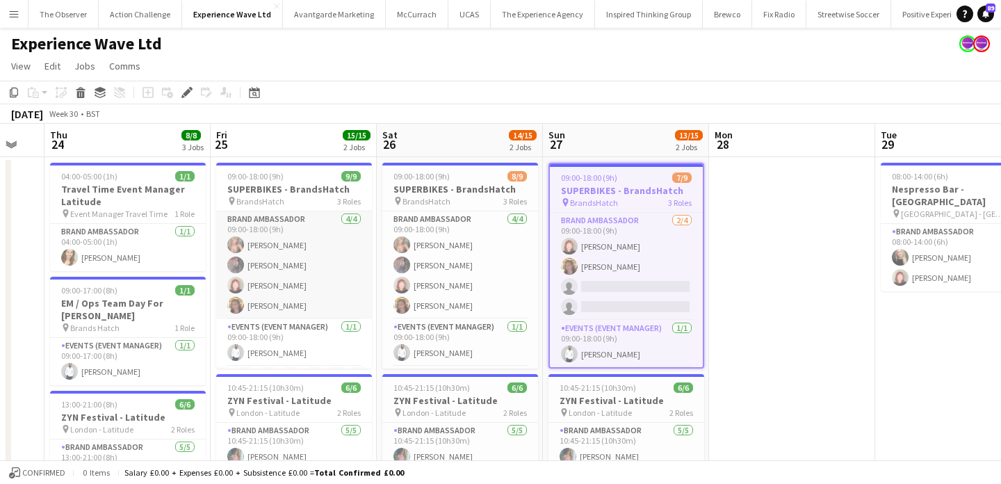
click at [318, 258] on app-card-role "Brand Ambassador [DATE] 09:00-18:00 (9h) [PERSON_NAME] [PERSON_NAME] [PERSON_NA…" at bounding box center [294, 265] width 156 height 108
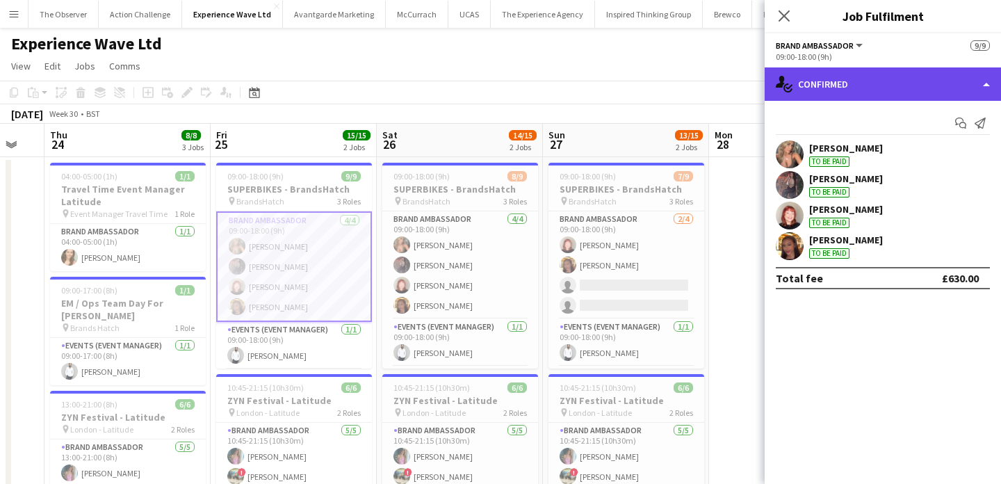
click at [876, 90] on div "single-neutral-actions-check-2 Confirmed" at bounding box center [882, 83] width 236 height 33
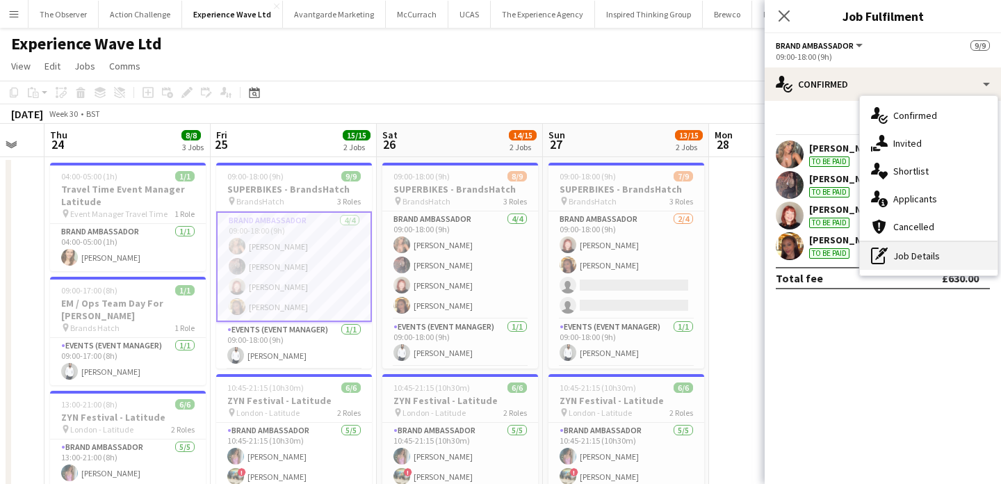
click at [902, 261] on div "pen-write Job Details" at bounding box center [928, 256] width 138 height 28
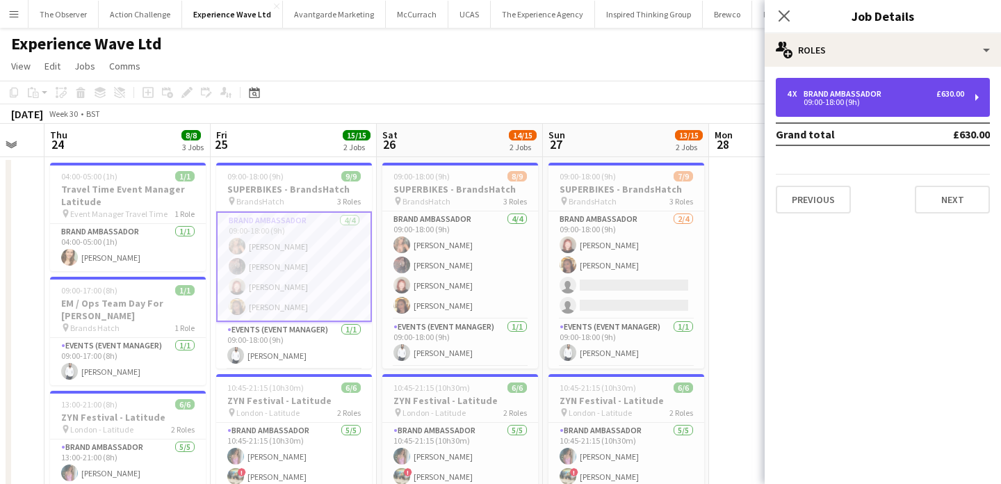
click at [891, 102] on div "09:00-18:00 (9h)" at bounding box center [875, 102] width 177 height 7
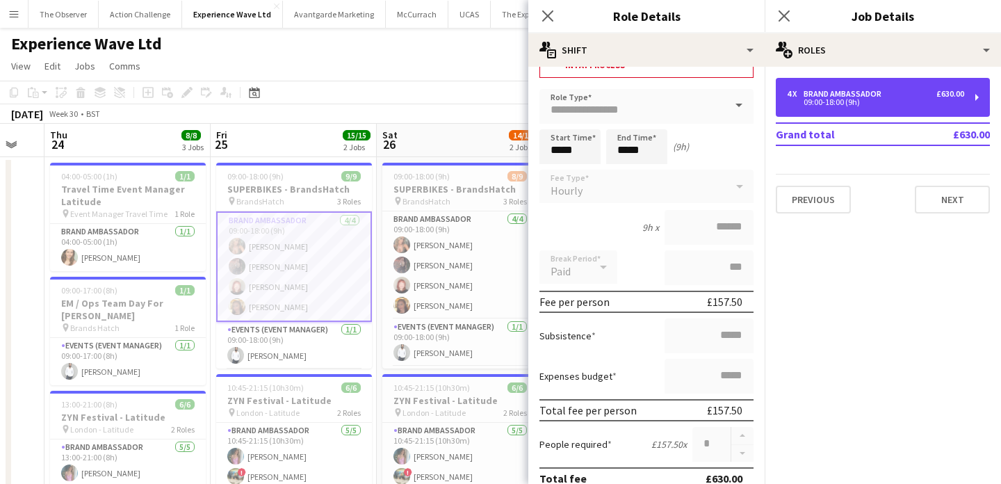
scroll to position [57, 0]
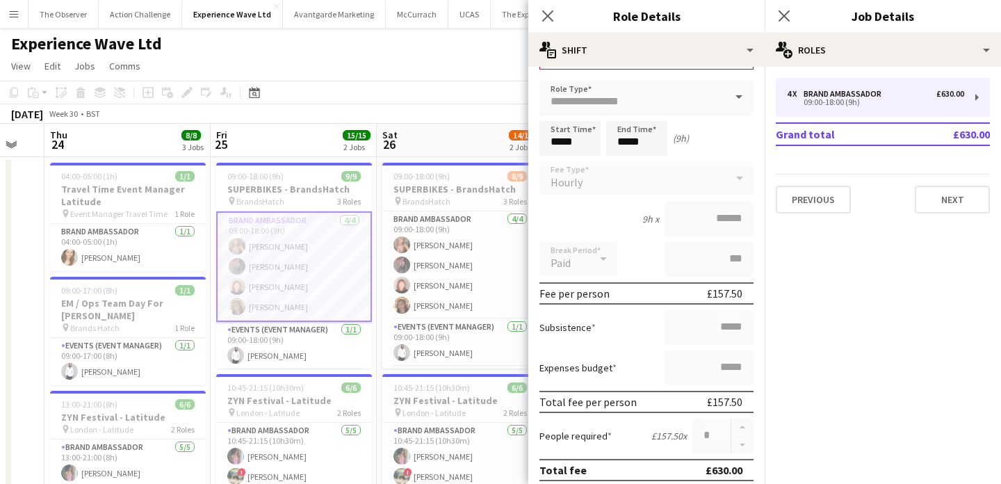
click at [498, 117] on div "[DATE] Week 30 • BST" at bounding box center [500, 113] width 1001 height 19
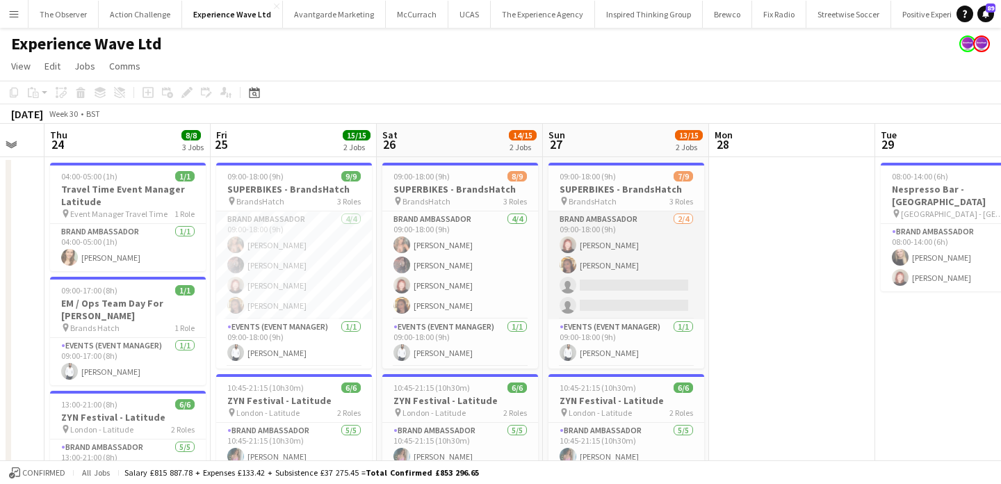
click at [636, 281] on app-card-role "Brand Ambassador [DATE] 09:00-18:00 (9h) [PERSON_NAME] [PERSON_NAME] single-neu…" at bounding box center [626, 265] width 156 height 108
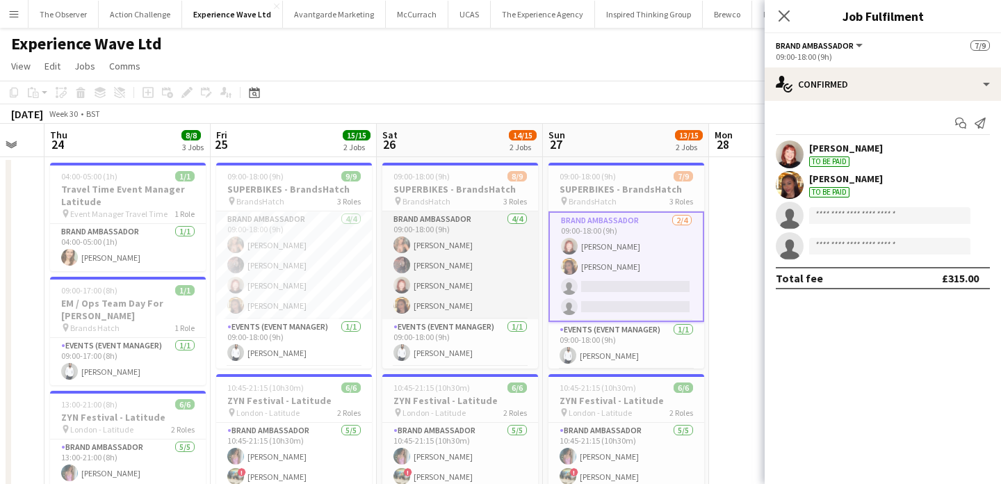
click at [477, 268] on app-card-role "Brand Ambassador [DATE] 09:00-18:00 (9h) [PERSON_NAME] [PERSON_NAME] [PERSON_NA…" at bounding box center [460, 265] width 156 height 108
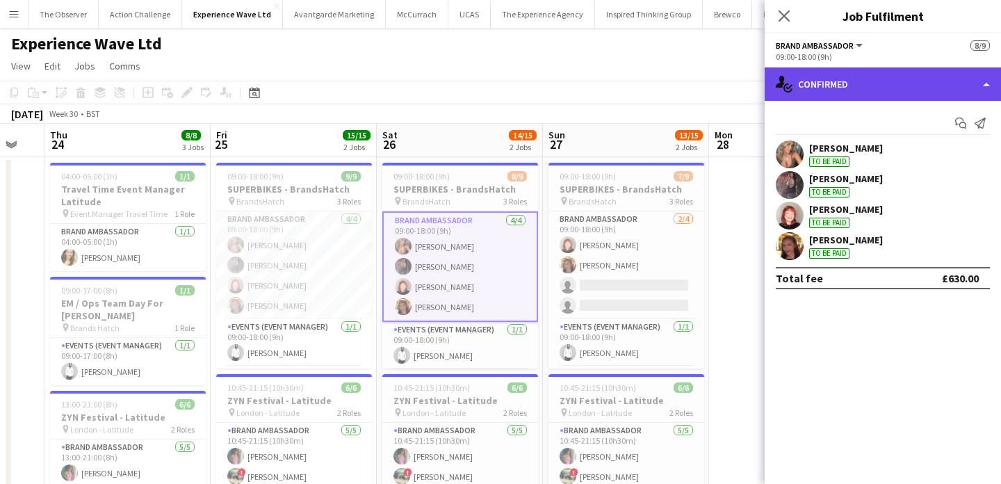
click at [881, 89] on div "single-neutral-actions-check-2 Confirmed" at bounding box center [882, 83] width 236 height 33
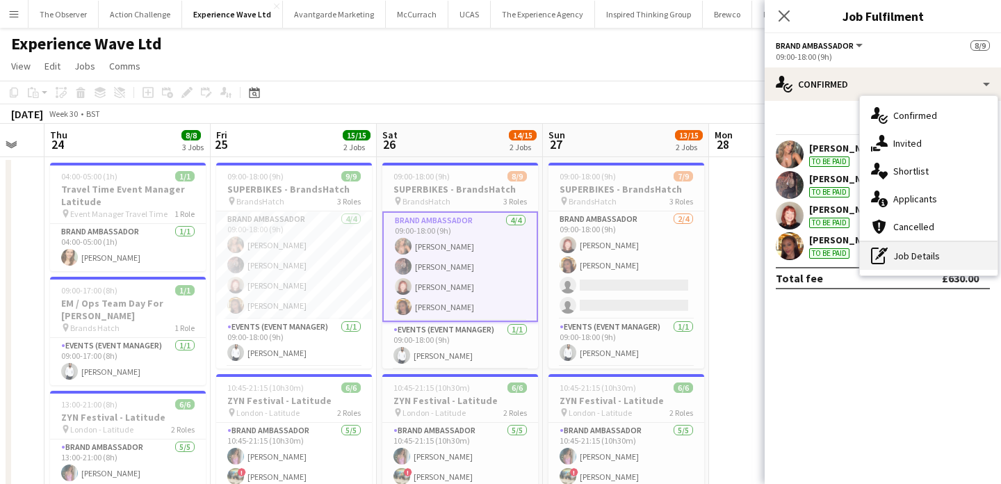
click at [934, 260] on div "pen-write Job Details" at bounding box center [928, 256] width 138 height 28
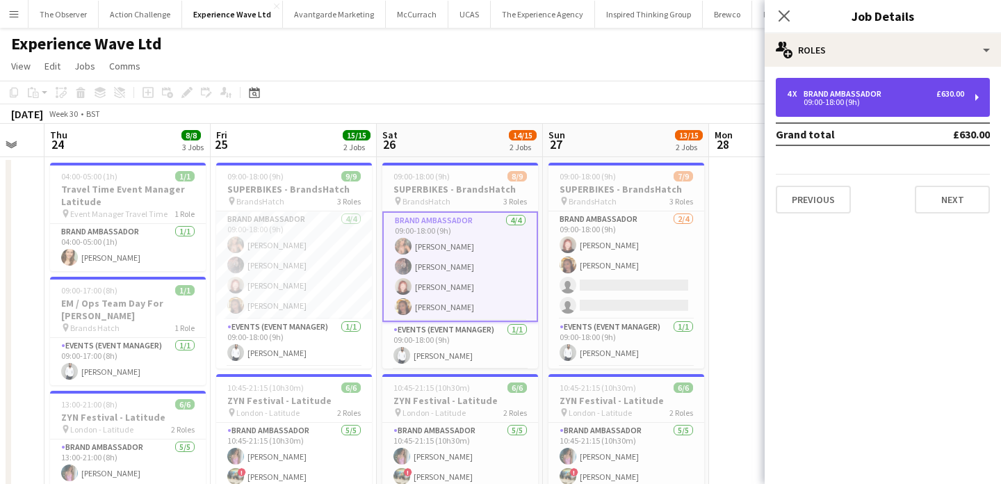
click at [905, 104] on div "09:00-18:00 (9h)" at bounding box center [875, 102] width 177 height 7
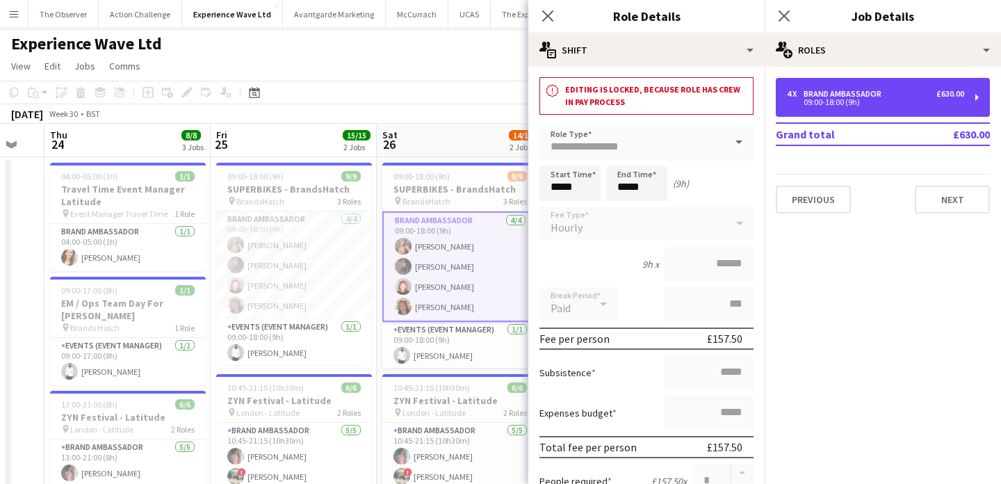
scroll to position [8, 0]
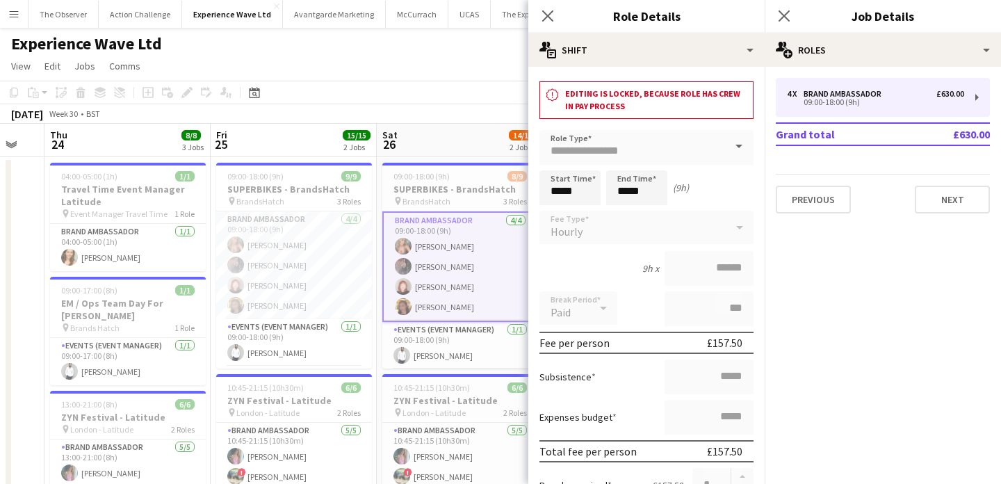
click at [458, 126] on app-board-header-date "Sat 26 14/15 2 Jobs" at bounding box center [460, 140] width 166 height 33
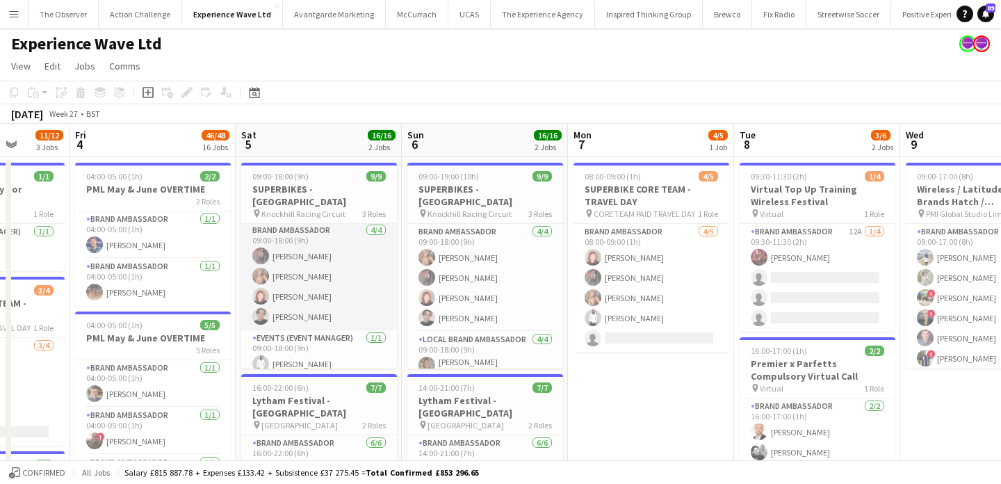
scroll to position [0, 0]
click at [362, 285] on app-card-role "Brand Ambassador 4/4 09:00-18:00 (9h) Lydia Bennett Molly-Anna Porter Lily Exal…" at bounding box center [319, 278] width 156 height 108
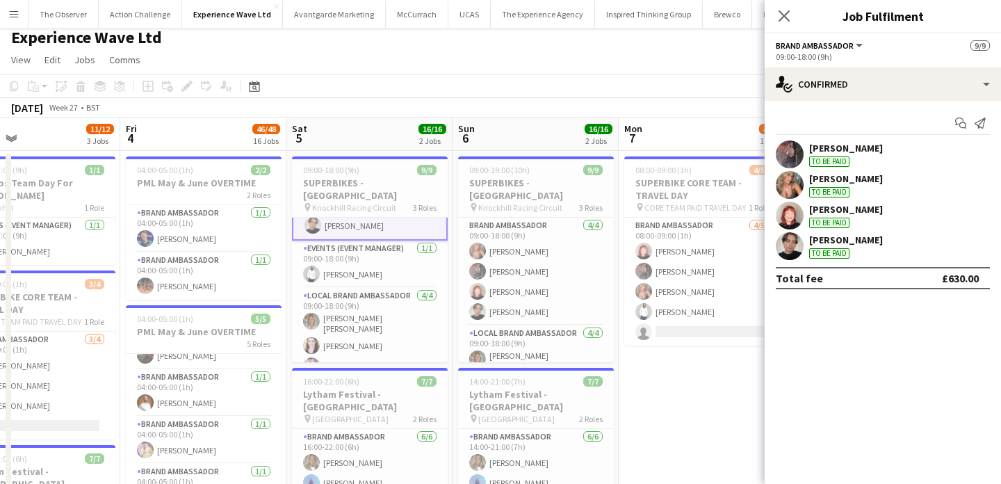
scroll to position [0, 545]
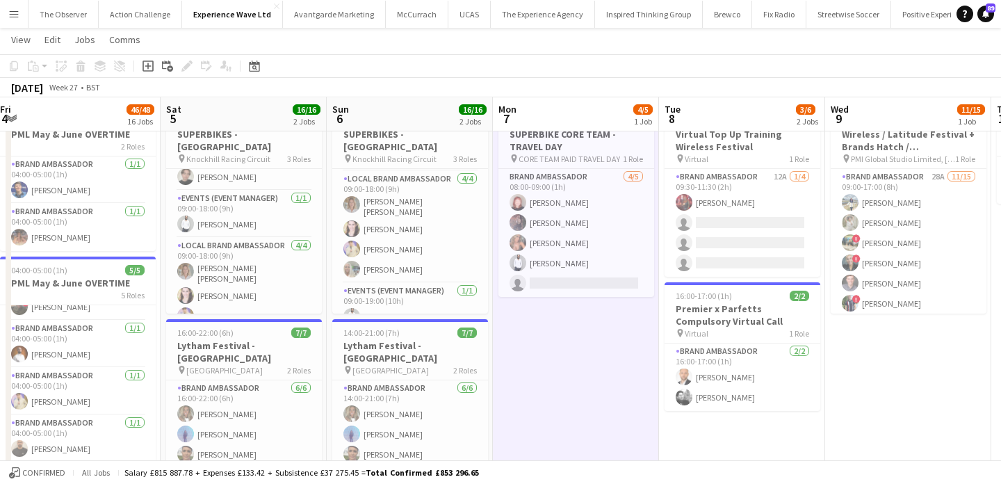
scroll to position [55, 0]
click at [549, 247] on app-card-role "Brand Ambassador 4/5 08:00-09:00 (1h) Lily Exall Lydia Bennett Molly-Anna Porte…" at bounding box center [576, 231] width 156 height 128
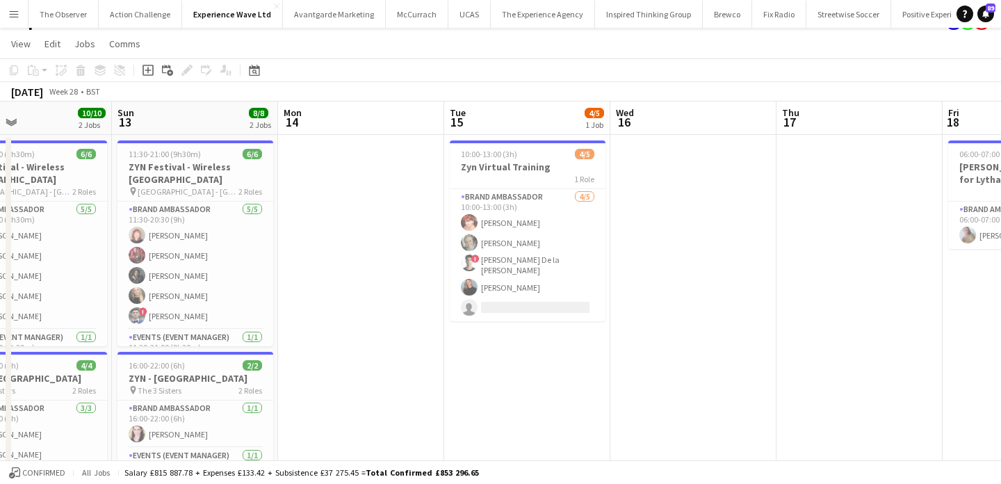
scroll to position [0, 387]
click at [476, 309] on app-card-role "Brand Ambassador 4/5 10:00-13:00 (3h) Zaina Gardner Kimberley Hirst-Jones ! Adr…" at bounding box center [527, 255] width 156 height 132
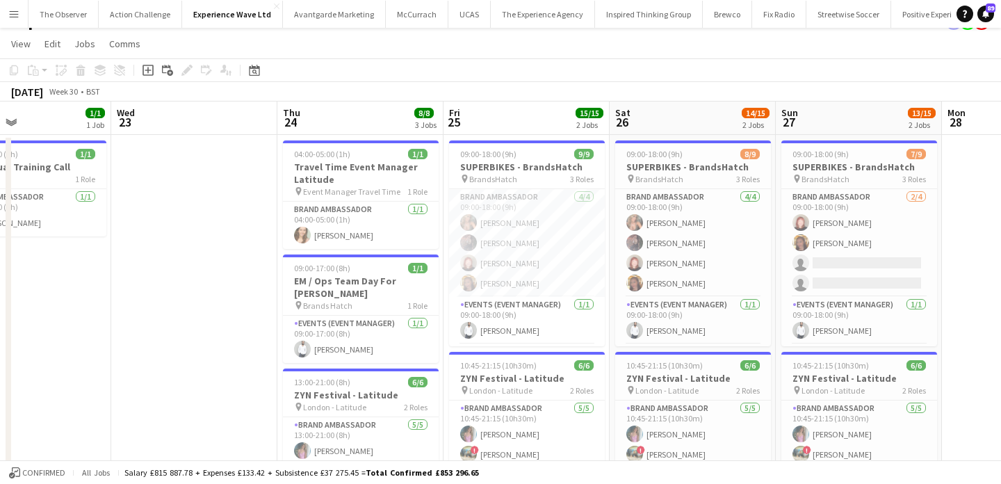
scroll to position [0, 393]
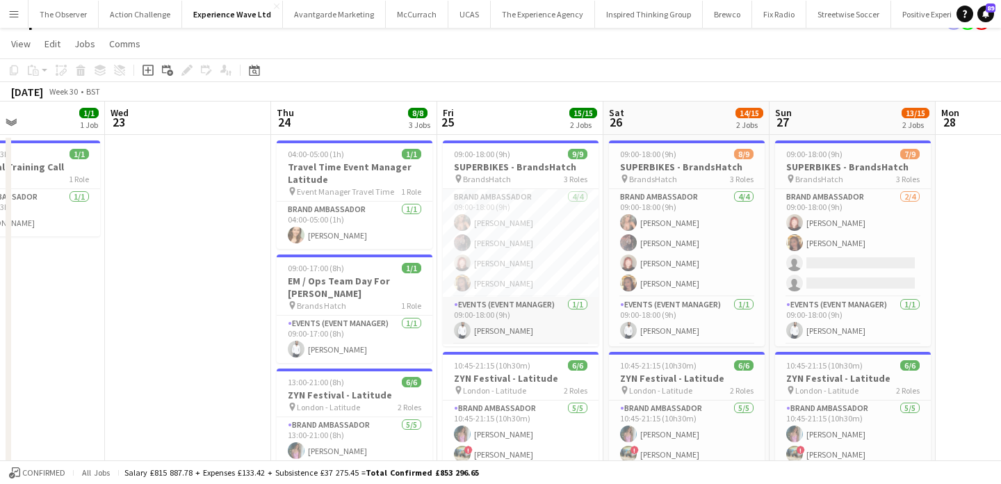
click at [477, 326] on app-card-role "Events (Event Manager) 1/1 09:00-18:00 (9h) Pedro De Marchi" at bounding box center [521, 320] width 156 height 47
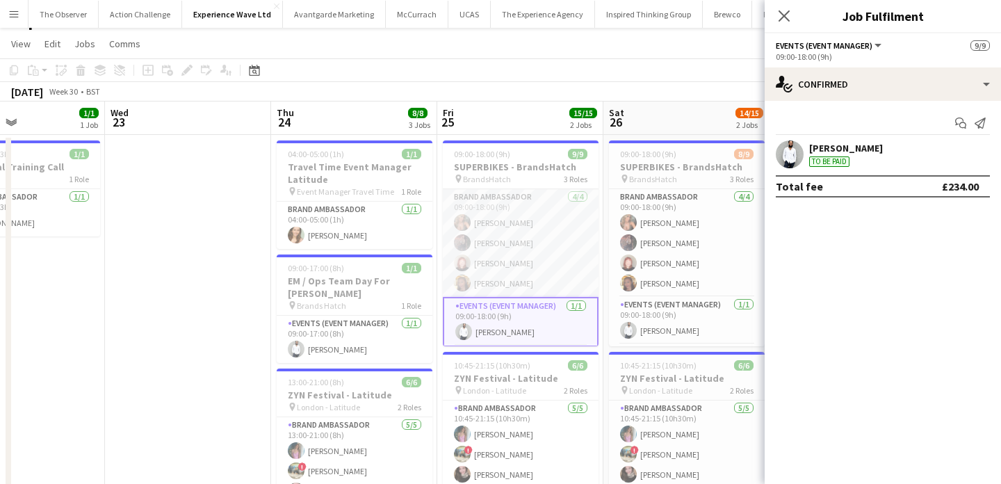
click at [492, 291] on app-card-role "Brand Ambassador 4/4 09:00-18:00 (9h) Molly-Anna Porter Lydia Bennett Lily Exal…" at bounding box center [521, 243] width 156 height 108
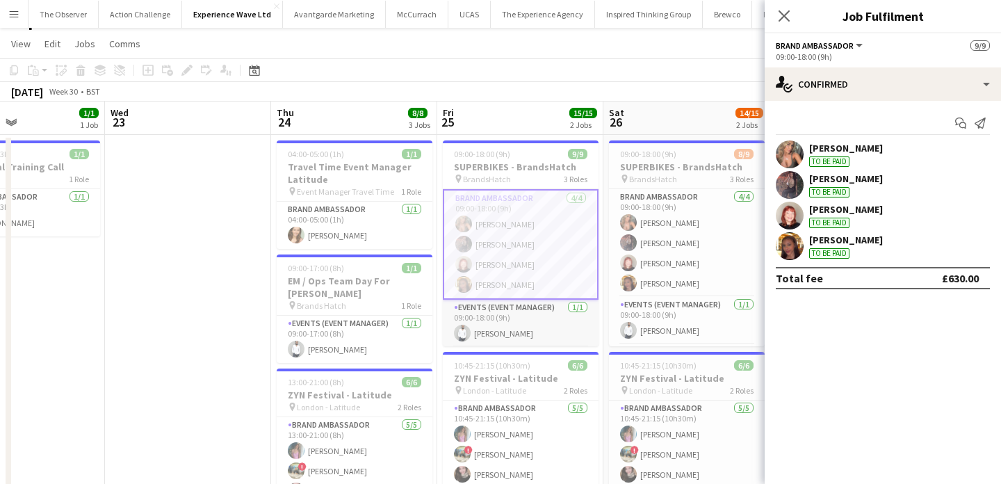
click at [493, 316] on app-card-role "Events (Event Manager) 1/1 09:00-18:00 (9h) Pedro De Marchi" at bounding box center [521, 322] width 156 height 47
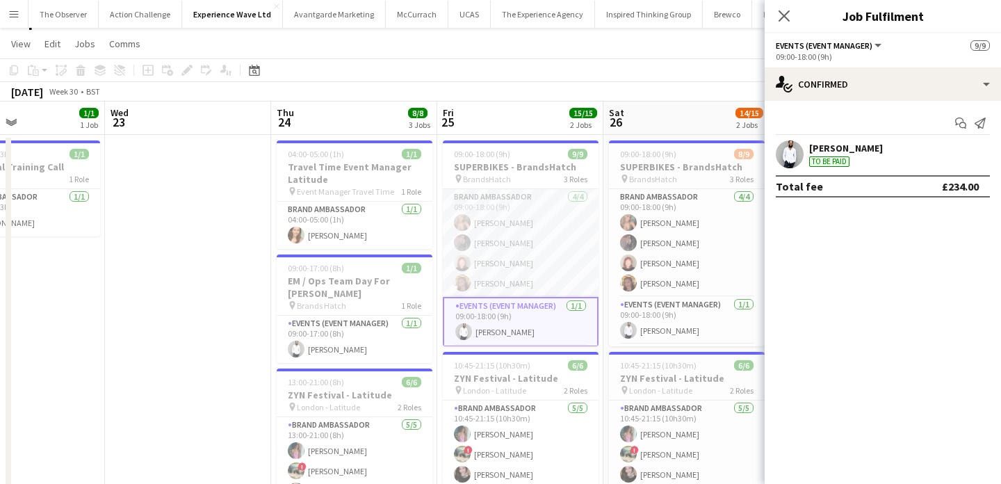
click at [499, 279] on app-card-role "Brand Ambassador 4/4 09:00-18:00 (9h) Molly-Anna Porter Lydia Bennett Lily Exal…" at bounding box center [521, 243] width 156 height 108
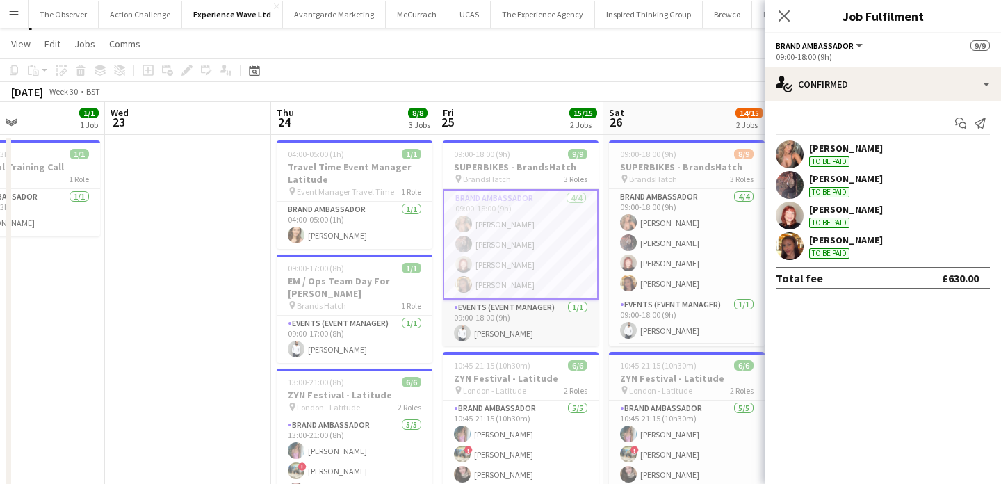
click at [468, 313] on app-card-role "Events (Event Manager) 1/1 09:00-18:00 (9h) Pedro De Marchi" at bounding box center [521, 322] width 156 height 47
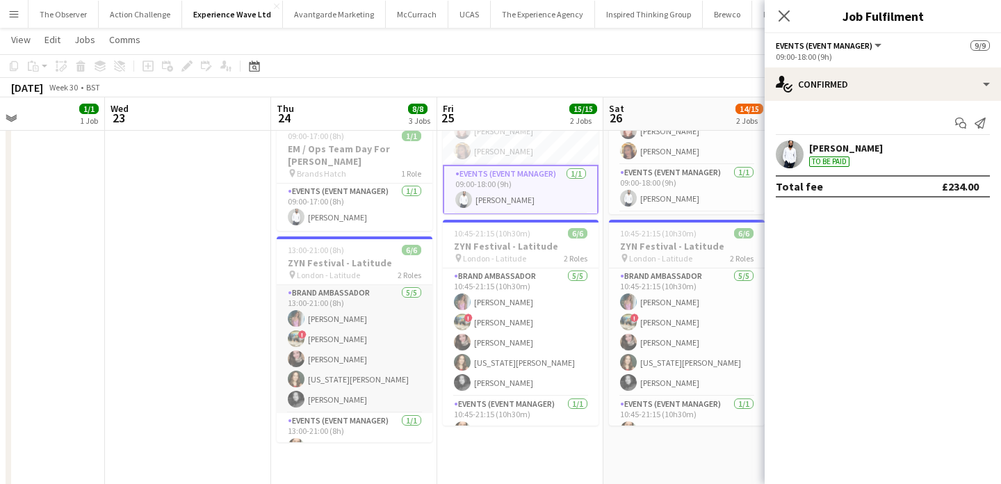
scroll to position [18, 0]
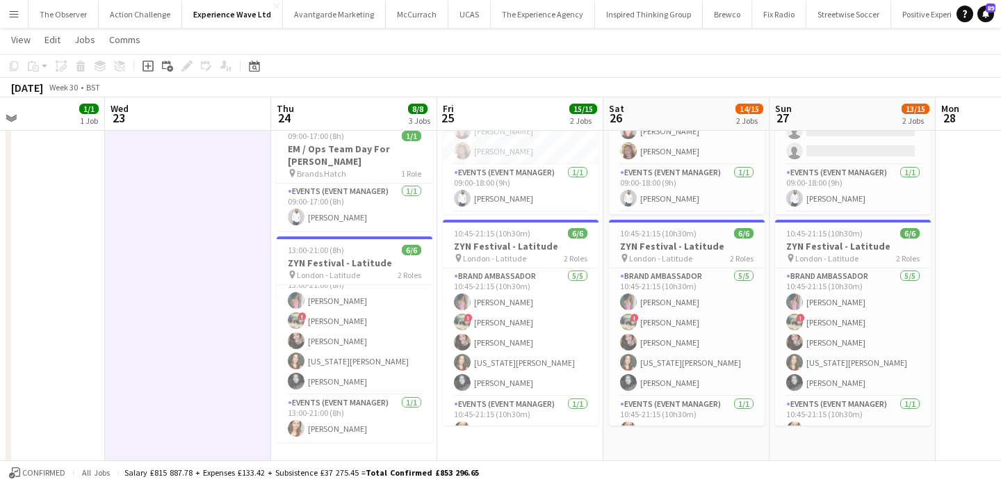
click at [9, 15] on app-icon "Menu" at bounding box center [13, 13] width 11 height 11
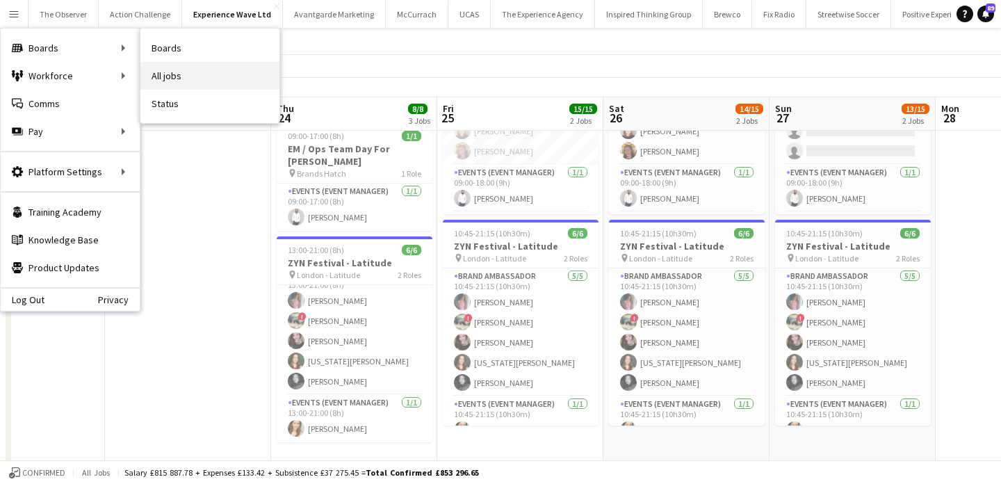
click at [181, 79] on link "All jobs" at bounding box center [209, 76] width 139 height 28
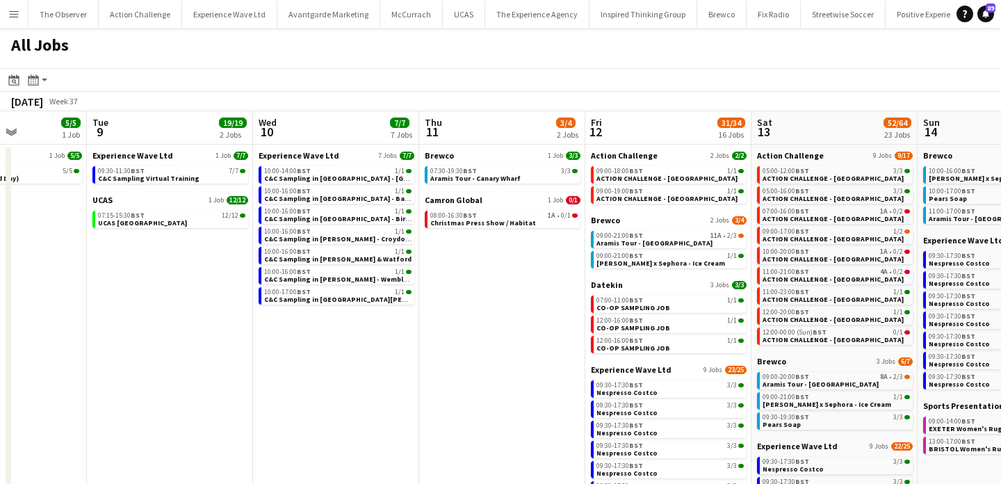
scroll to position [0, 432]
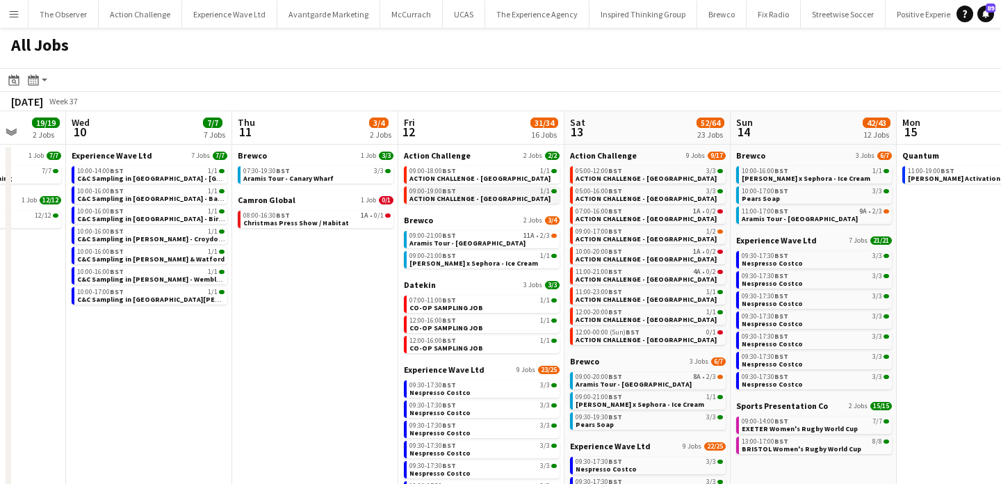
click at [506, 190] on div "09:00-19:00 BST 1/1" at bounding box center [482, 191] width 147 height 7
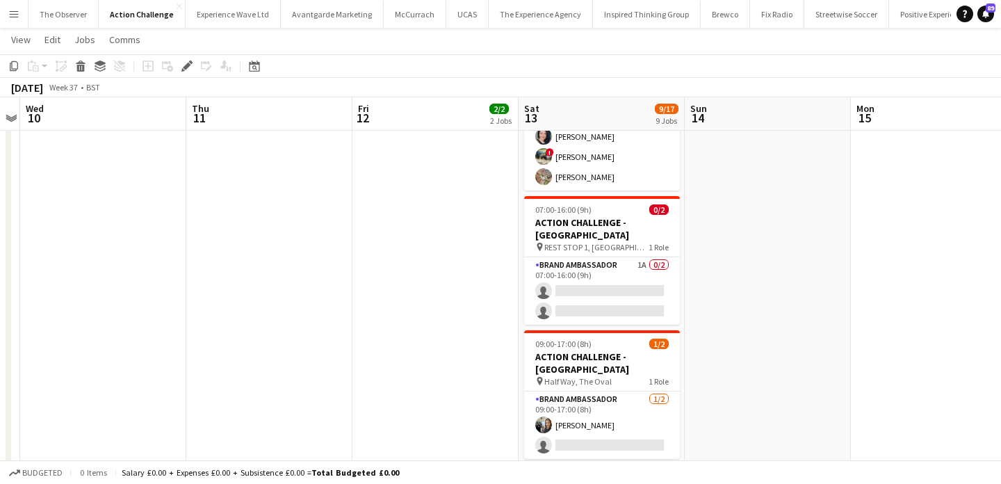
scroll to position [275, 0]
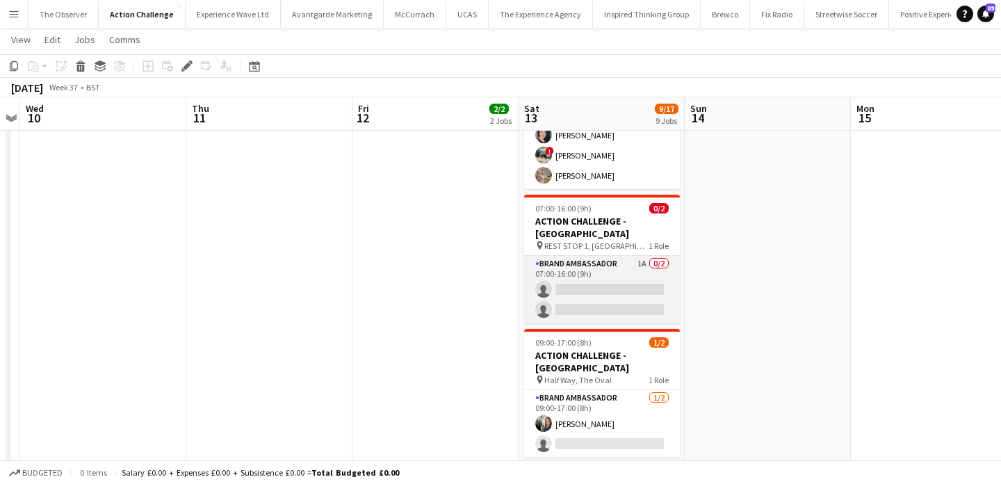
click at [625, 256] on app-card-role "Brand Ambassador 1A 0/2 07:00-16:00 (9h) single-neutral-actions single-neutral-…" at bounding box center [602, 289] width 156 height 67
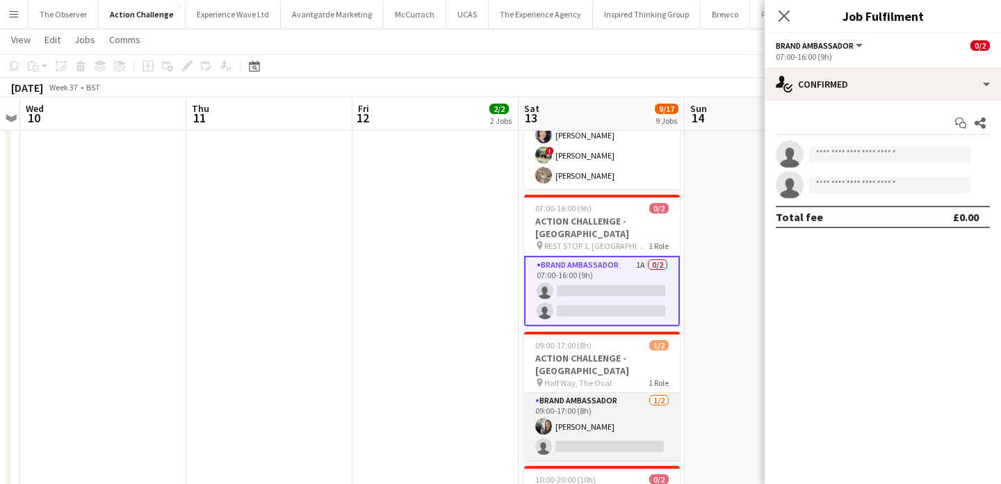
click at [627, 398] on app-card-role "Brand Ambassador [DATE] 09:00-17:00 (8h) [PERSON_NAME] single-neutral-actions" at bounding box center [602, 426] width 156 height 67
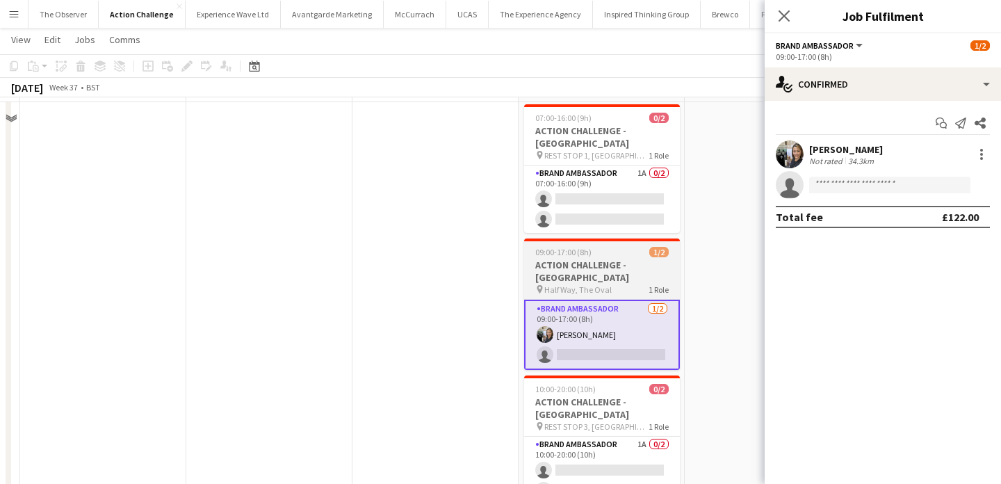
scroll to position [400, 0]
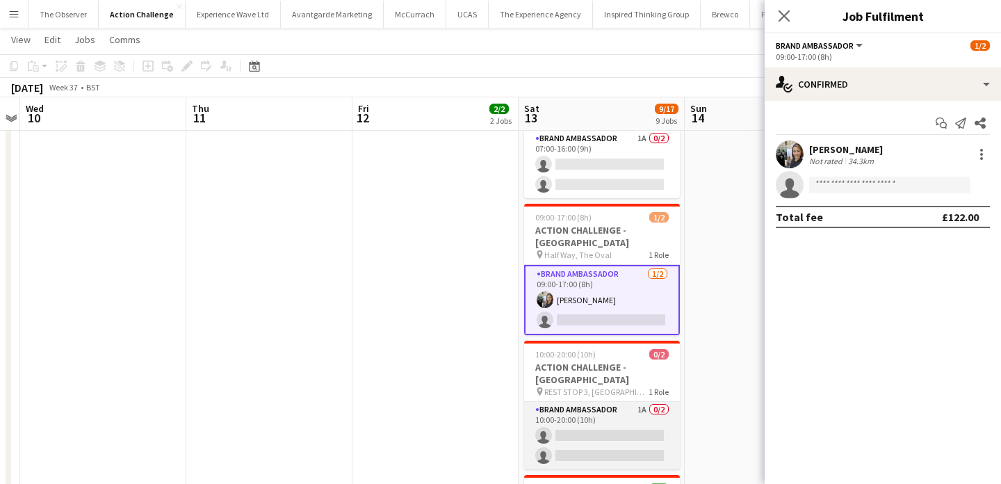
click at [625, 402] on app-card-role "Brand Ambassador 1A 0/2 10:00-20:00 (10h) single-neutral-actions single-neutral…" at bounding box center [602, 435] width 156 height 67
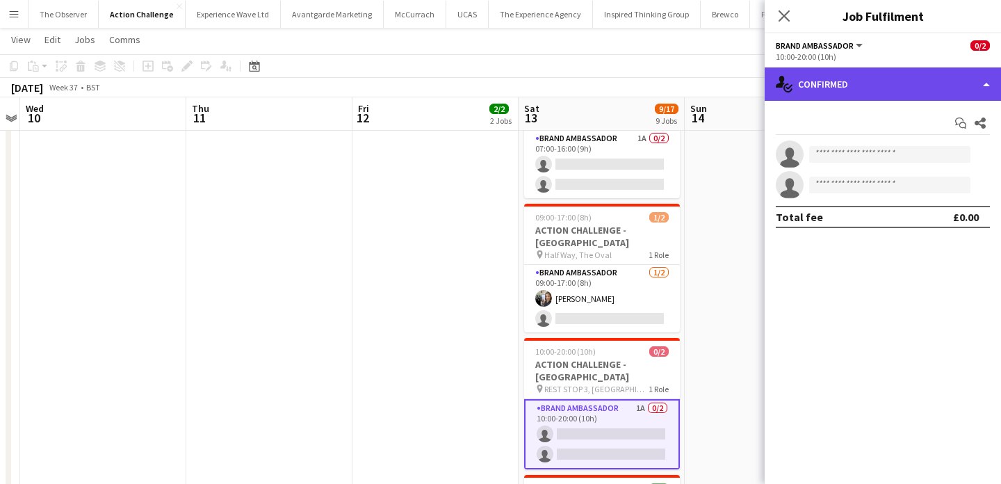
click at [878, 67] on div "single-neutral-actions-check-2 Confirmed" at bounding box center [882, 83] width 236 height 33
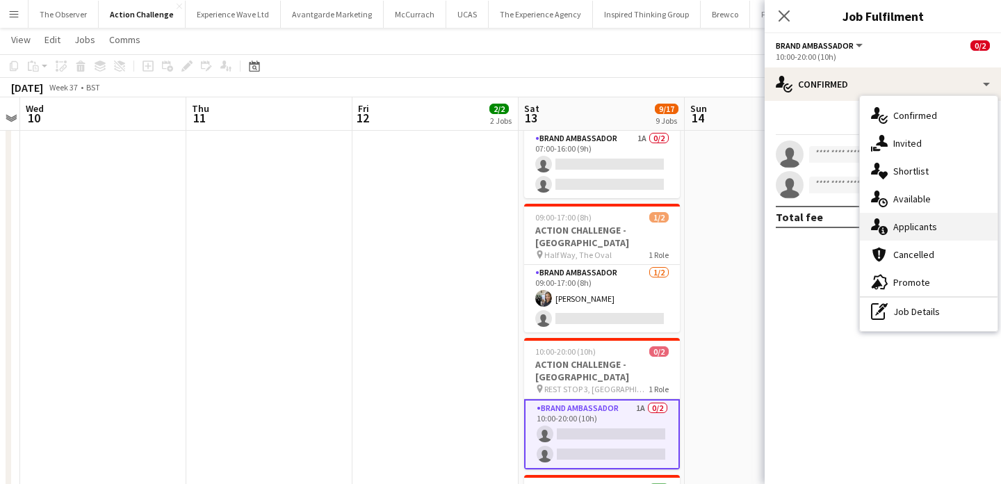
click at [919, 227] on div "single-neutral-actions-information Applicants" at bounding box center [928, 227] width 138 height 28
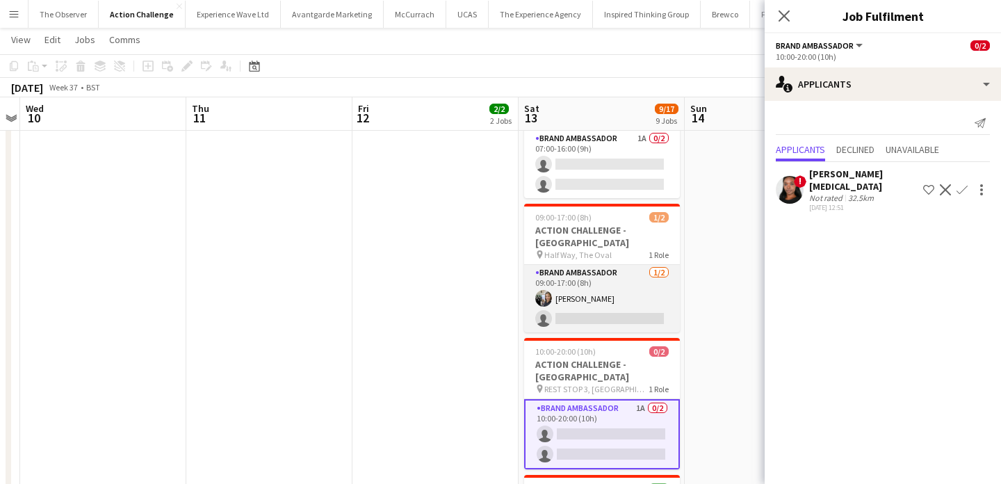
click at [625, 265] on app-card-role "Brand Ambassador [DATE] 09:00-17:00 (8h) [PERSON_NAME] single-neutral-actions" at bounding box center [602, 298] width 156 height 67
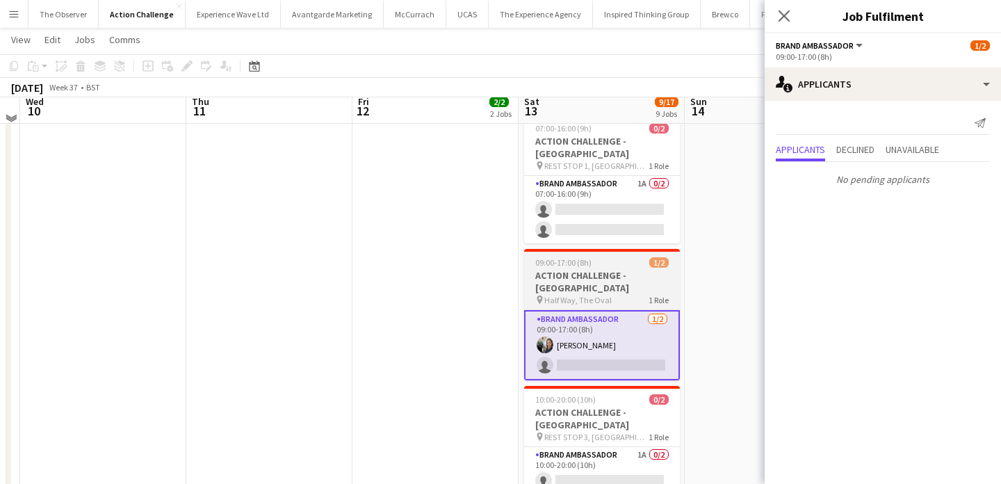
scroll to position [348, 0]
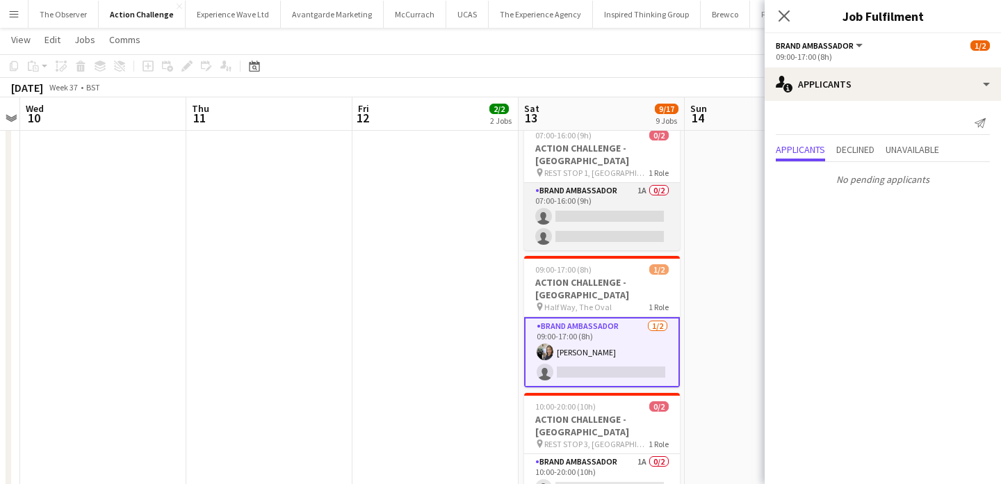
click at [615, 183] on app-card-role "Brand Ambassador 1A 0/2 07:00-16:00 (9h) single-neutral-actions single-neutral-…" at bounding box center [602, 216] width 156 height 67
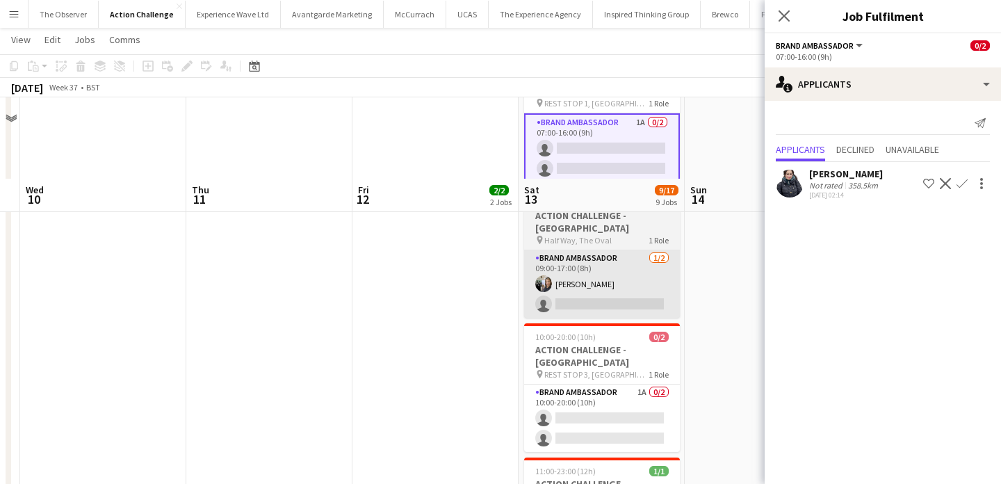
scroll to position [563, 0]
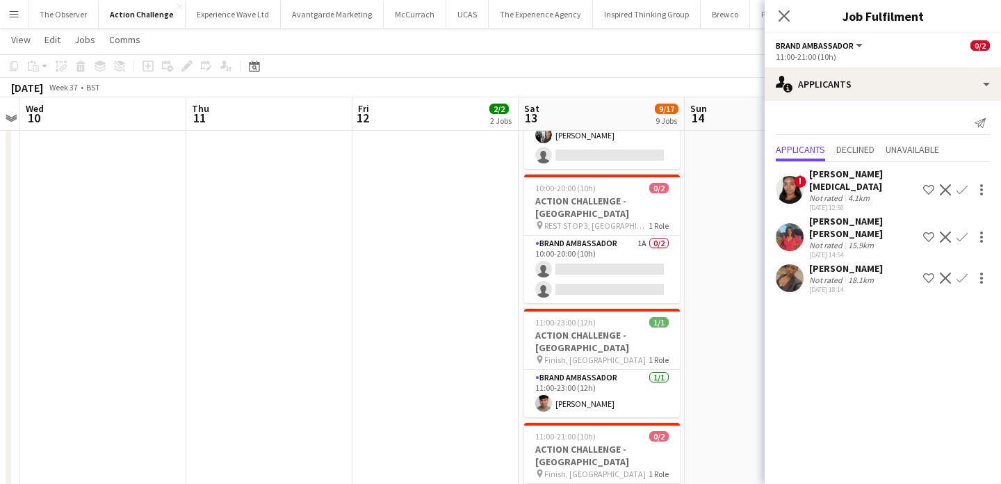
click at [962, 231] on app-icon "Confirm" at bounding box center [961, 236] width 11 height 11
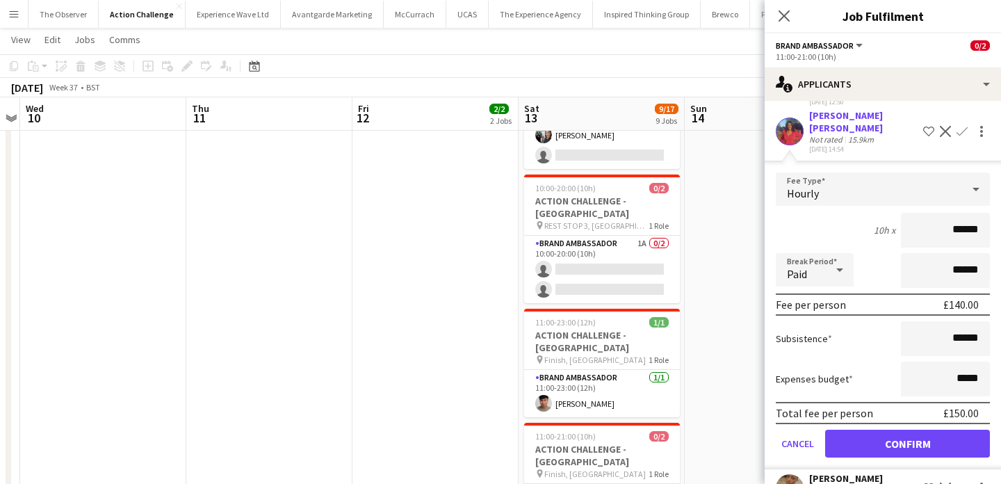
scroll to position [113, 0]
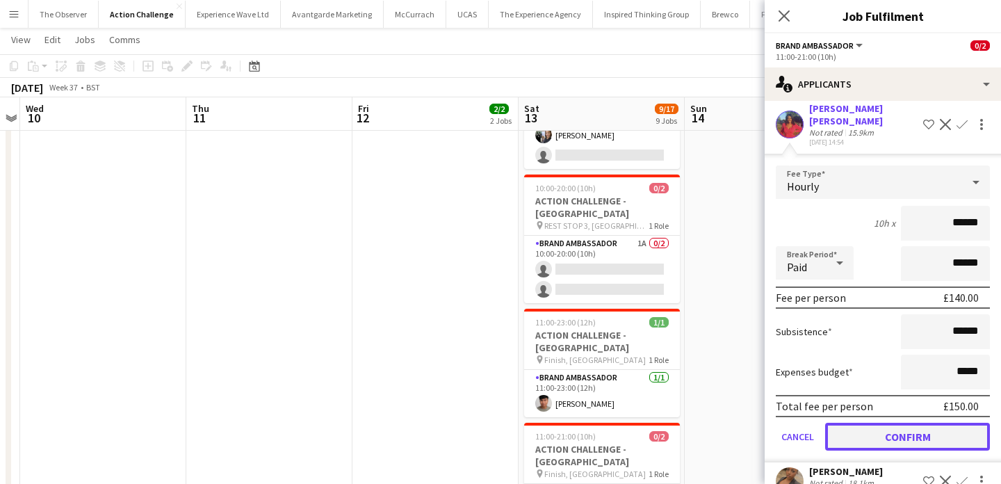
click at [897, 422] on button "Confirm" at bounding box center [907, 436] width 165 height 28
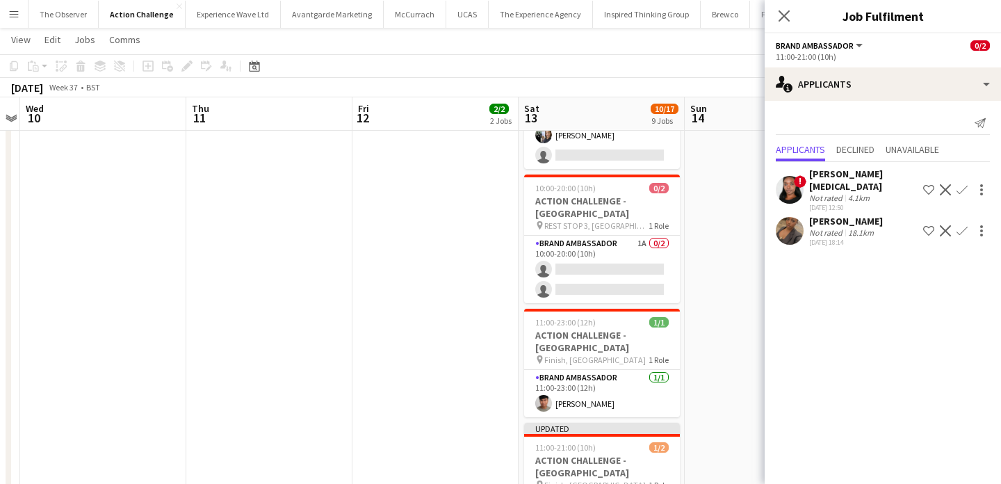
scroll to position [0, 0]
click at [740, 370] on app-date-cell at bounding box center [767, 204] width 166 height 1224
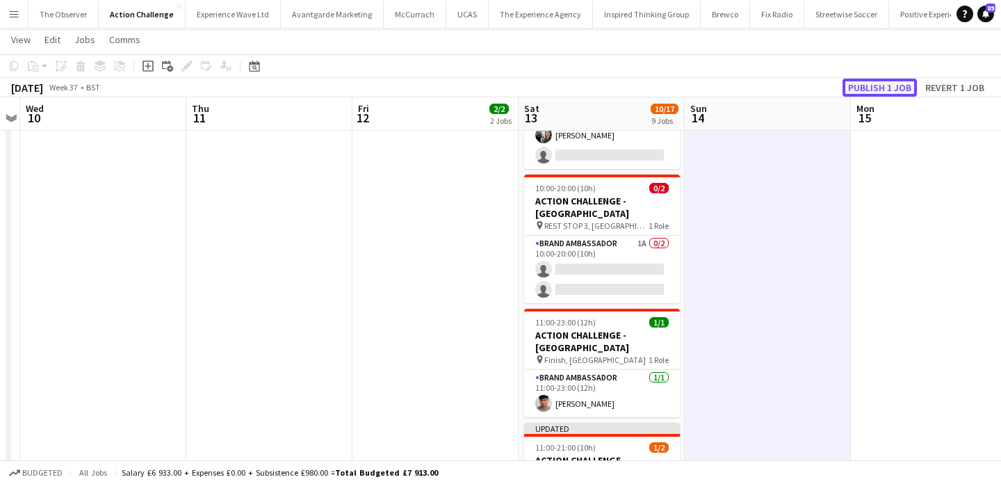
click at [896, 88] on button "Publish 1 job" at bounding box center [879, 88] width 74 height 18
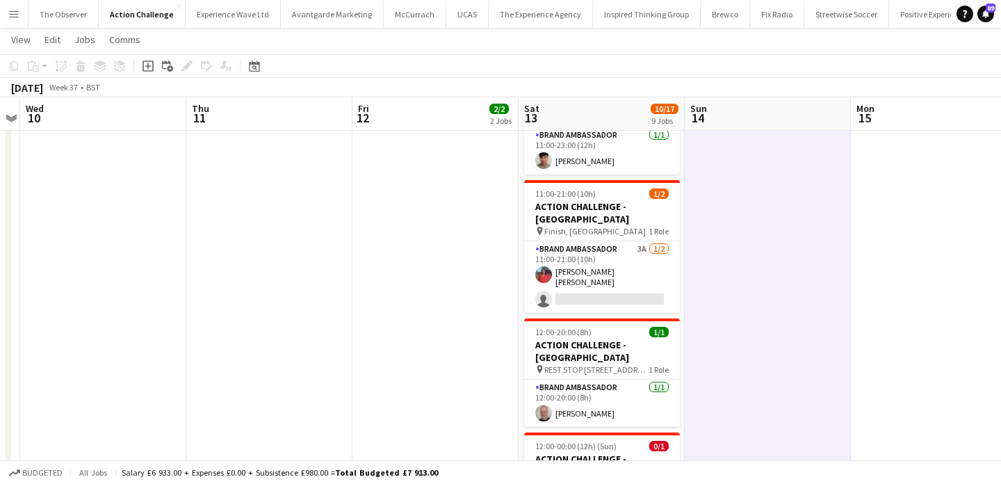
scroll to position [803, 0]
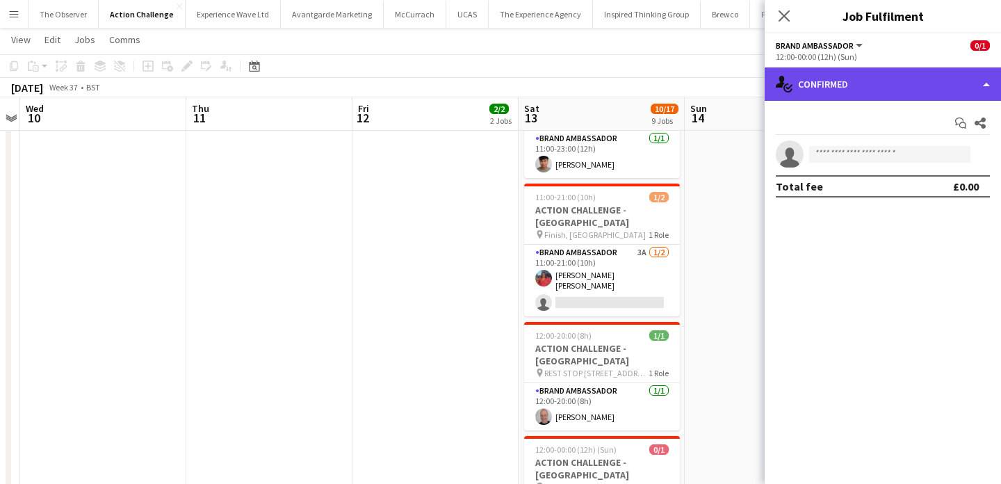
click at [848, 90] on div "single-neutral-actions-check-2 Confirmed" at bounding box center [882, 83] width 236 height 33
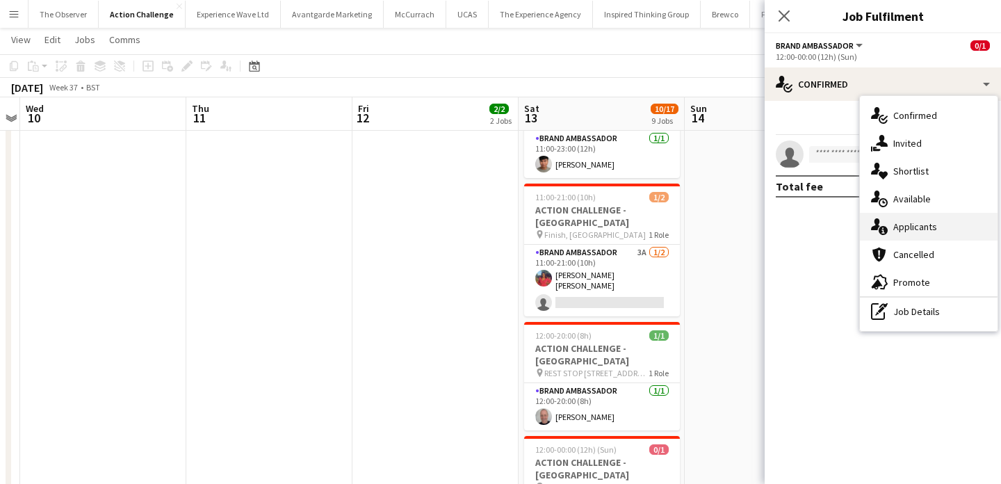
click at [894, 224] on div "single-neutral-actions-information Applicants" at bounding box center [928, 227] width 138 height 28
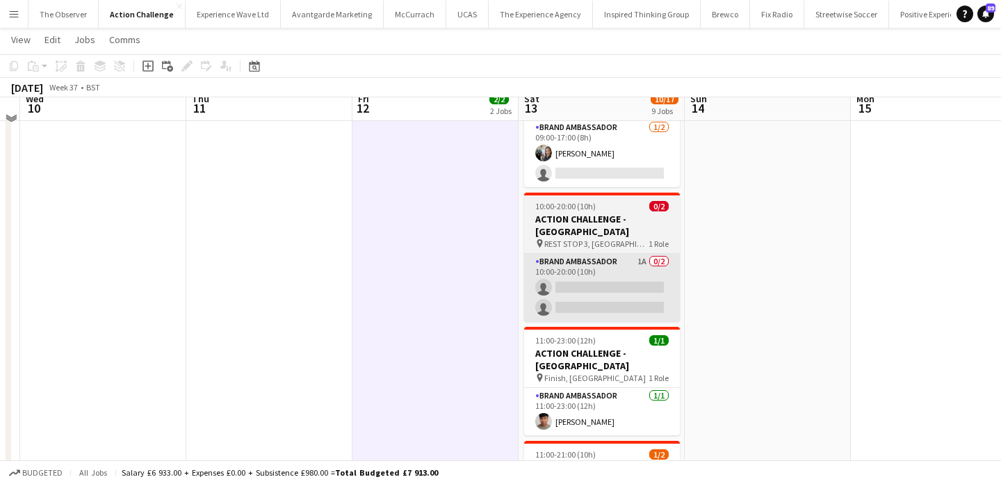
scroll to position [536, 0]
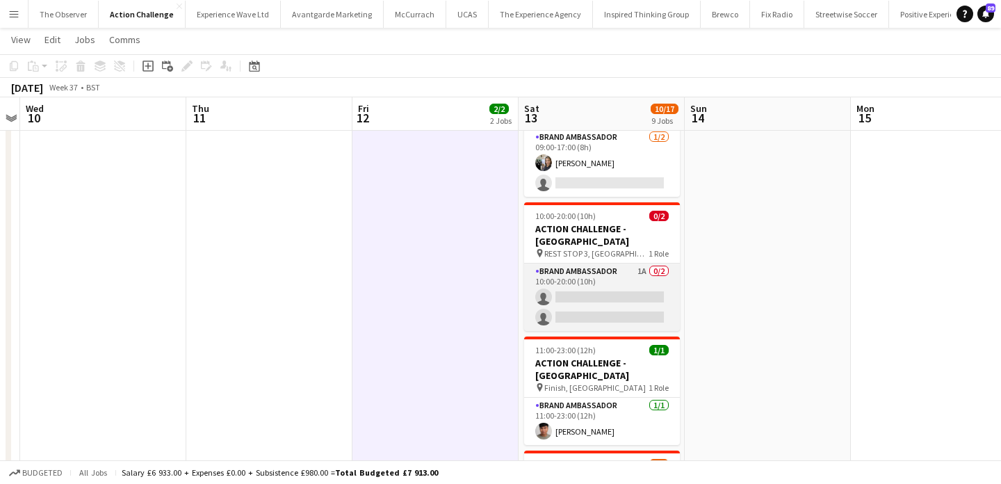
click at [588, 263] on app-card-role "Brand Ambassador 1A 0/2 10:00-20:00 (10h) single-neutral-actions single-neutral…" at bounding box center [602, 296] width 156 height 67
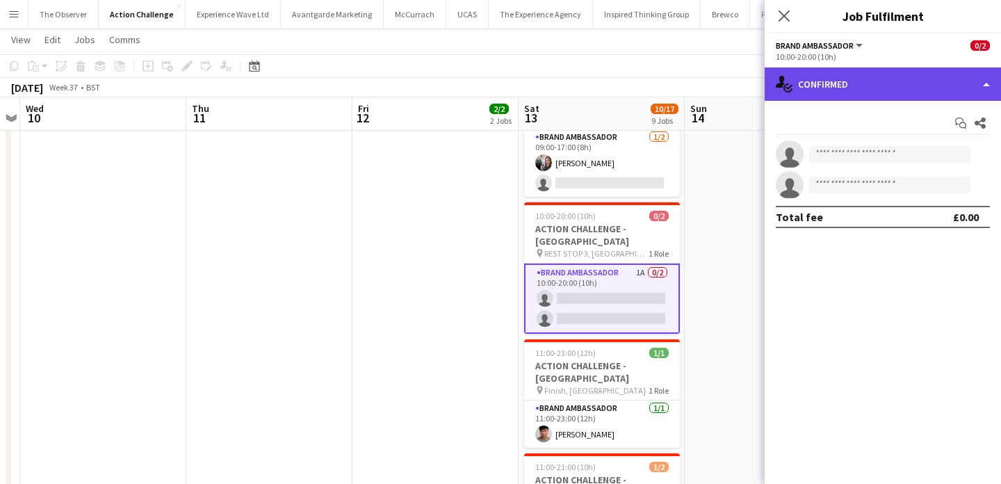
click at [830, 85] on div "single-neutral-actions-check-2 Confirmed" at bounding box center [882, 83] width 236 height 33
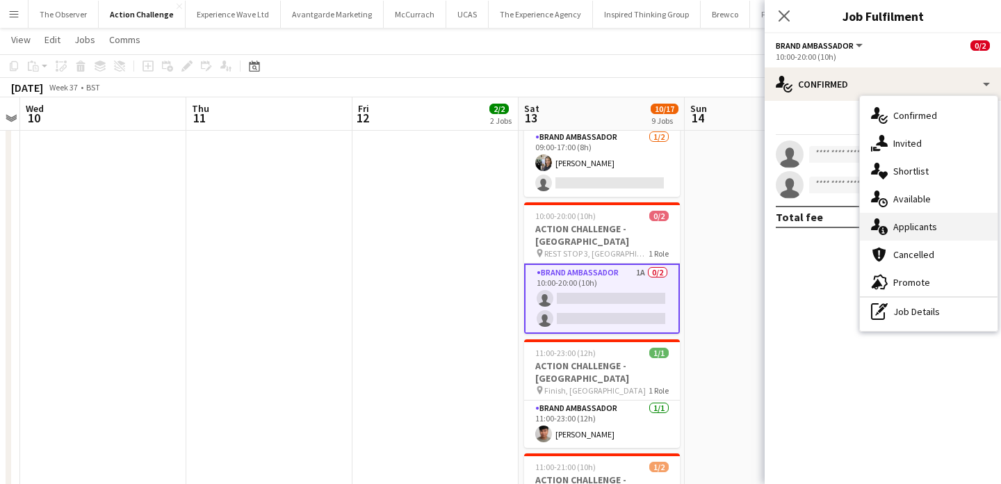
click at [889, 224] on div "single-neutral-actions-information Applicants" at bounding box center [928, 227] width 138 height 28
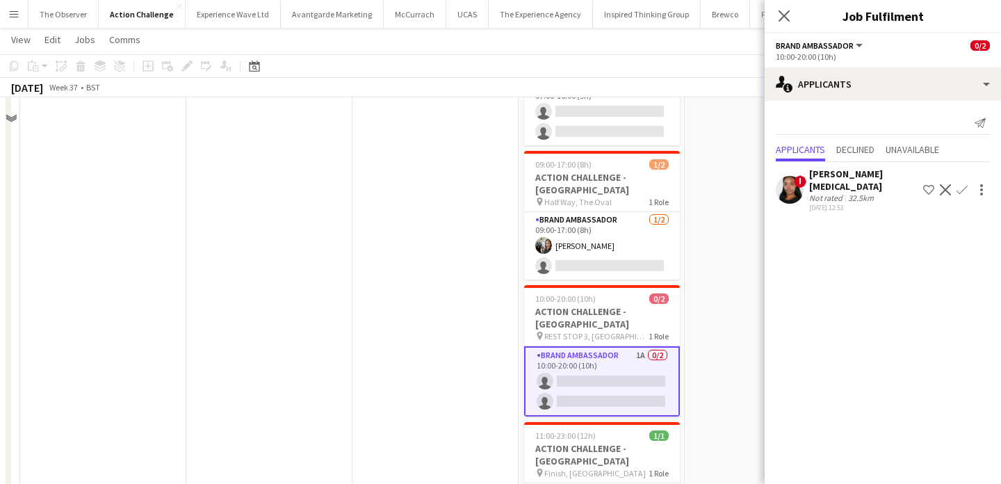
scroll to position [419, 0]
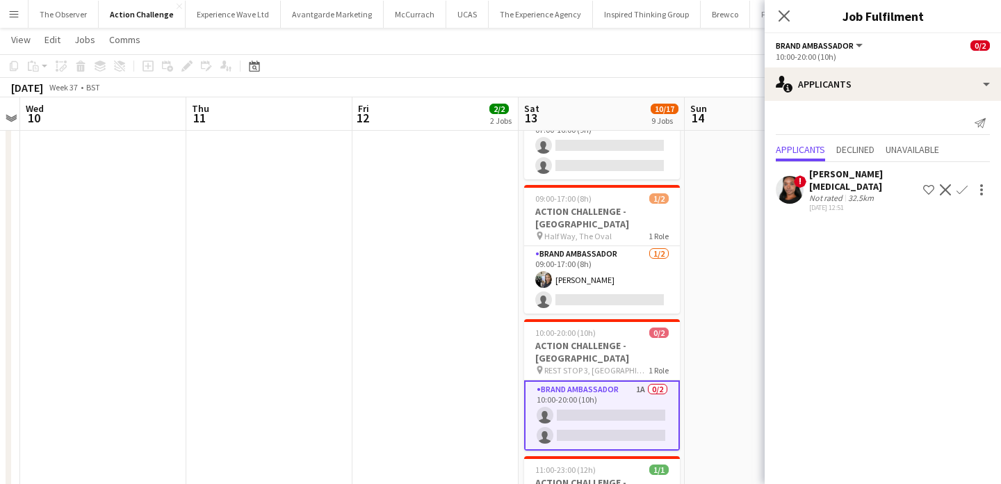
click at [634, 264] on app-date-cell "05:00-16:00 (11h) 3/3 ACTION CHALLENGE - [GEOGRAPHIC_DATA] pin START: Bishops P…" at bounding box center [601, 349] width 166 height 1224
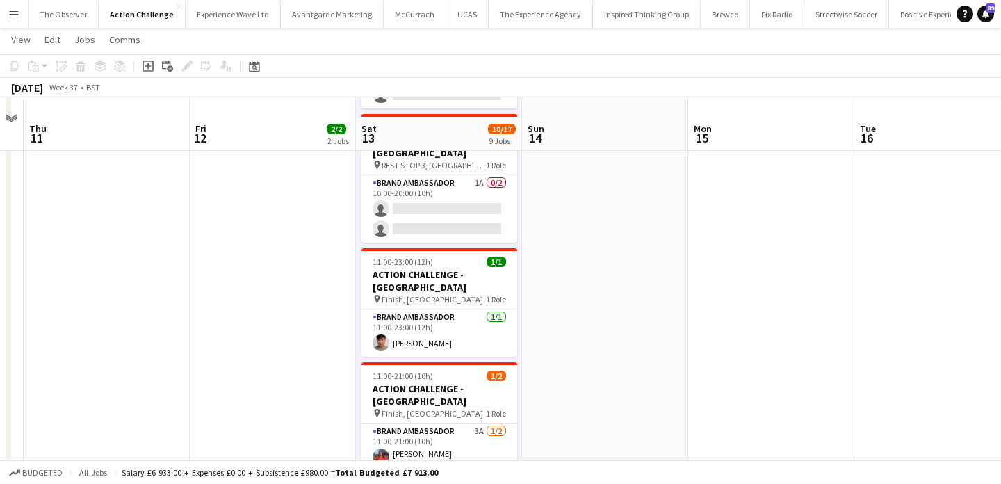
scroll to position [657, 0]
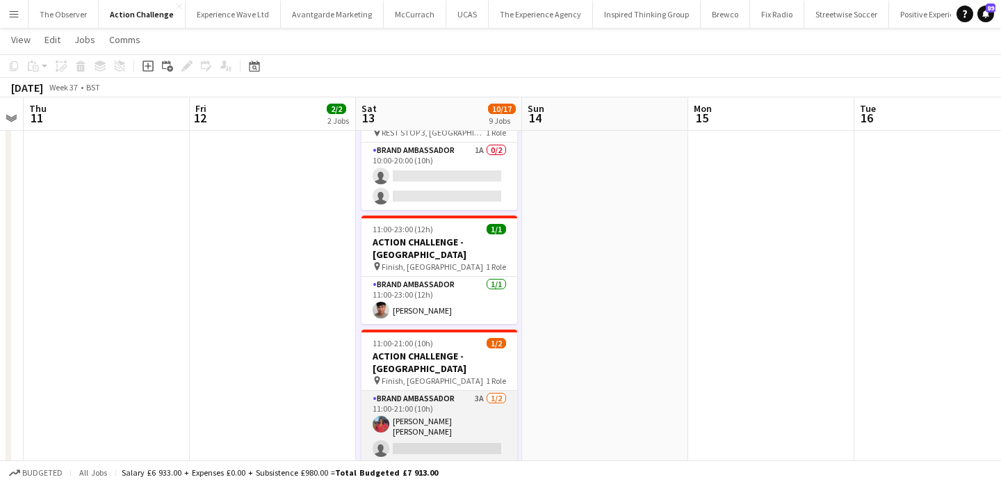
click at [431, 390] on app-card-role "Brand Ambassador 3A [DATE] 11:00-21:00 (10h) [PERSON_NAME] [PERSON_NAME] single…" at bounding box center [439, 426] width 156 height 72
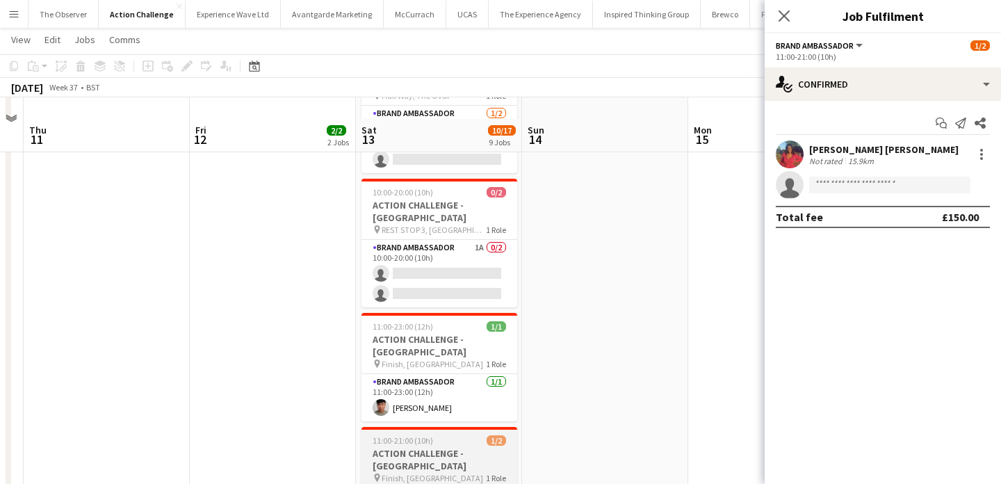
scroll to position [614, 0]
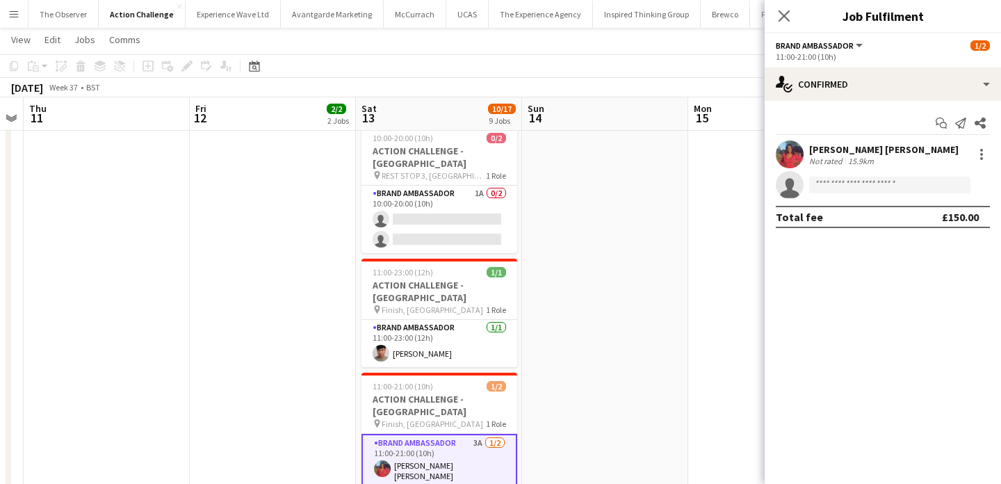
click at [546, 315] on app-date-cell at bounding box center [605, 154] width 166 height 1224
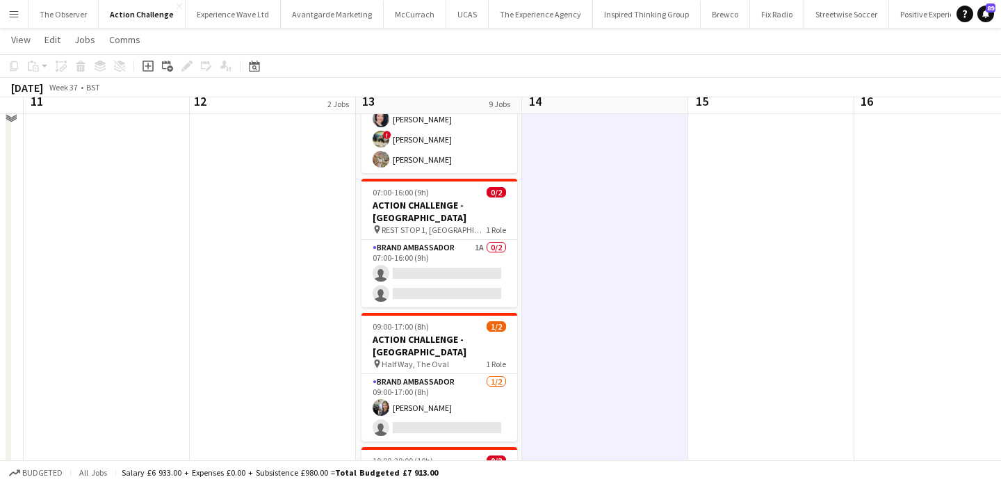
scroll to position [265, 0]
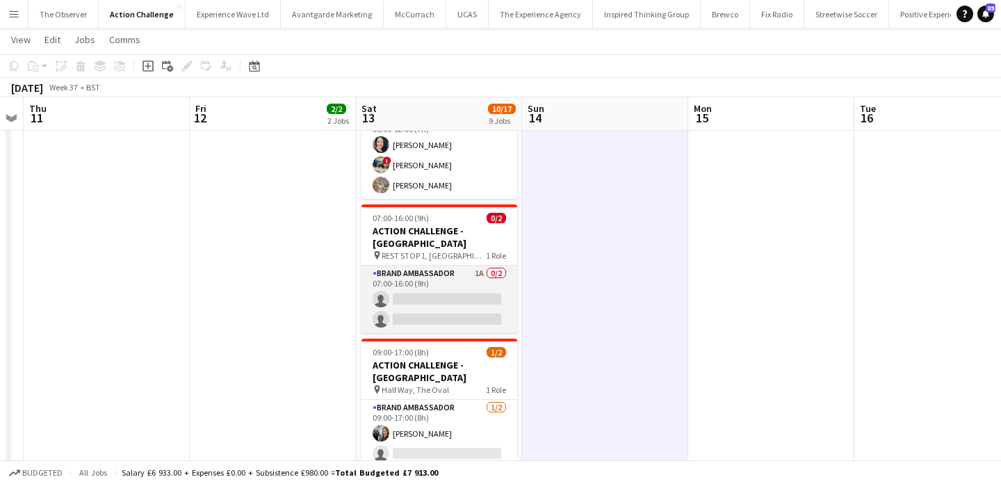
click at [493, 265] on app-card-role "Brand Ambassador 1A 0/2 07:00-16:00 (9h) single-neutral-actions single-neutral-…" at bounding box center [439, 298] width 156 height 67
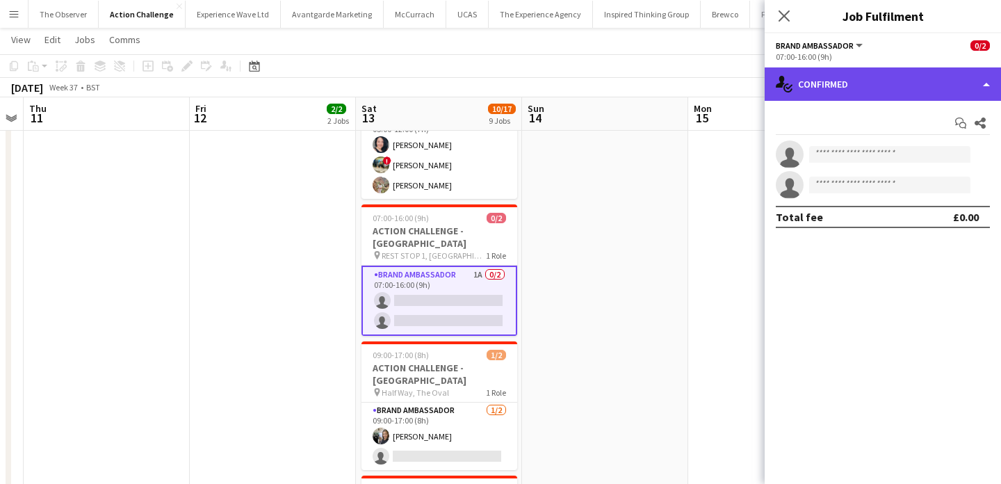
click at [793, 86] on div "single-neutral-actions-check-2 Confirmed" at bounding box center [882, 83] width 236 height 33
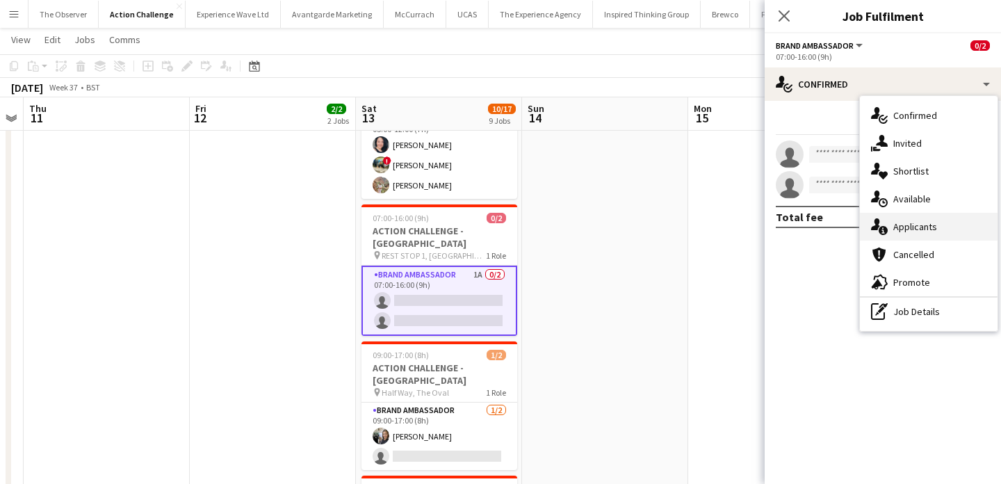
click at [907, 231] on div "single-neutral-actions-information Applicants" at bounding box center [928, 227] width 138 height 28
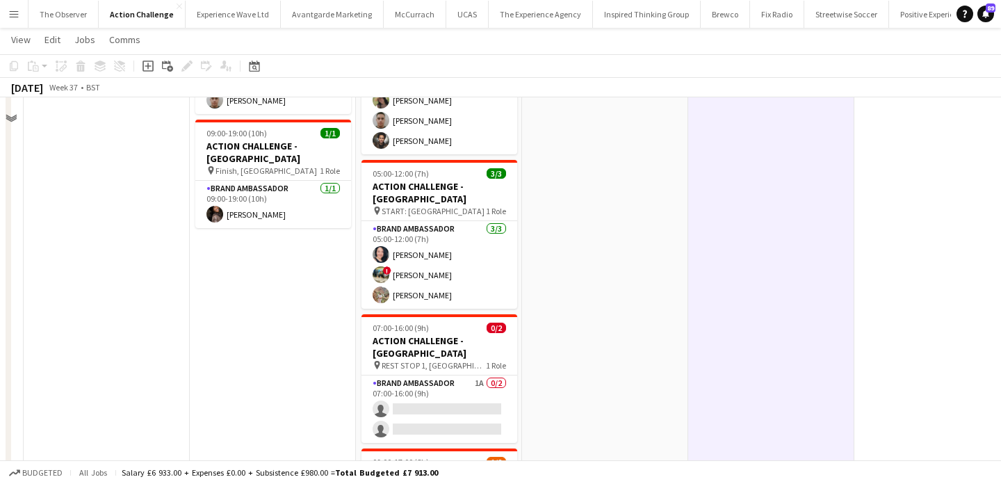
scroll to position [192, 0]
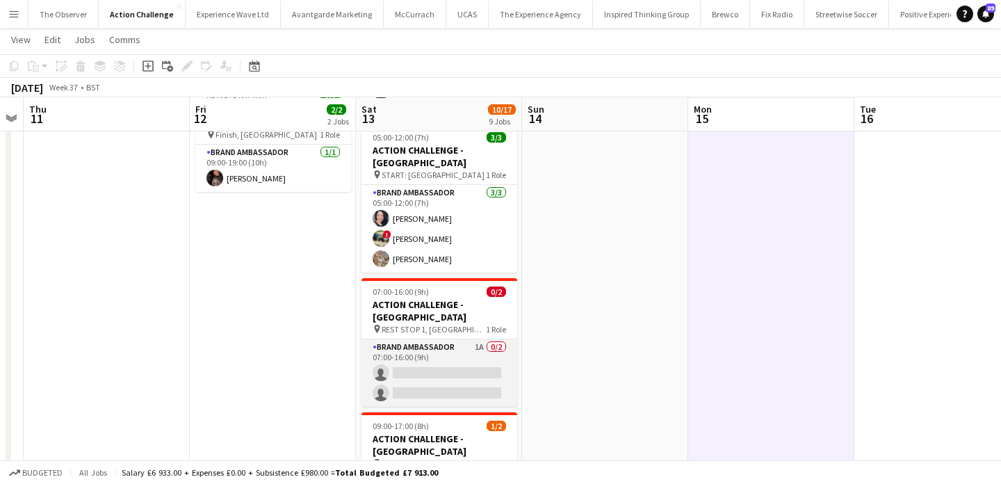
click at [444, 339] on app-card-role "Brand Ambassador 1A 0/2 07:00-16:00 (9h) single-neutral-actions single-neutral-…" at bounding box center [439, 372] width 156 height 67
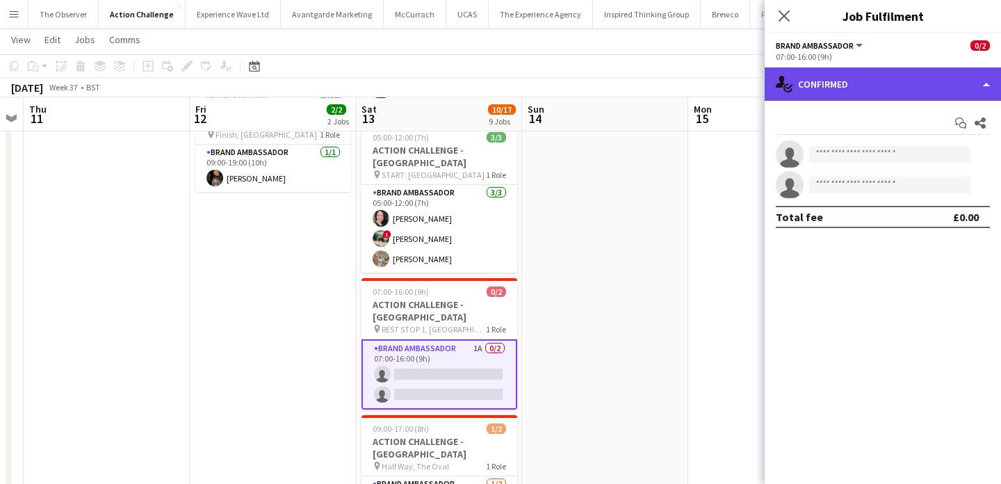
click at [849, 85] on div "single-neutral-actions-check-2 Confirmed" at bounding box center [882, 83] width 236 height 33
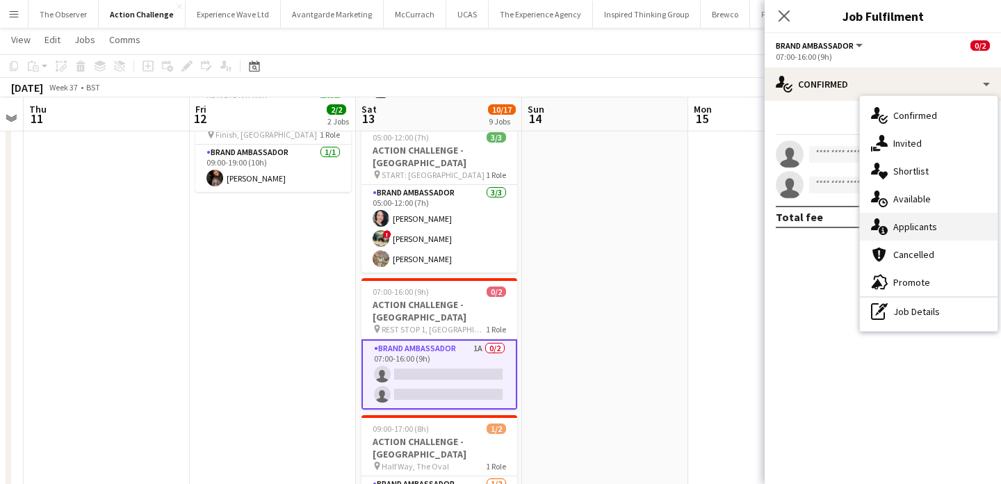
click at [887, 231] on div "single-neutral-actions-information Applicants" at bounding box center [928, 227] width 138 height 28
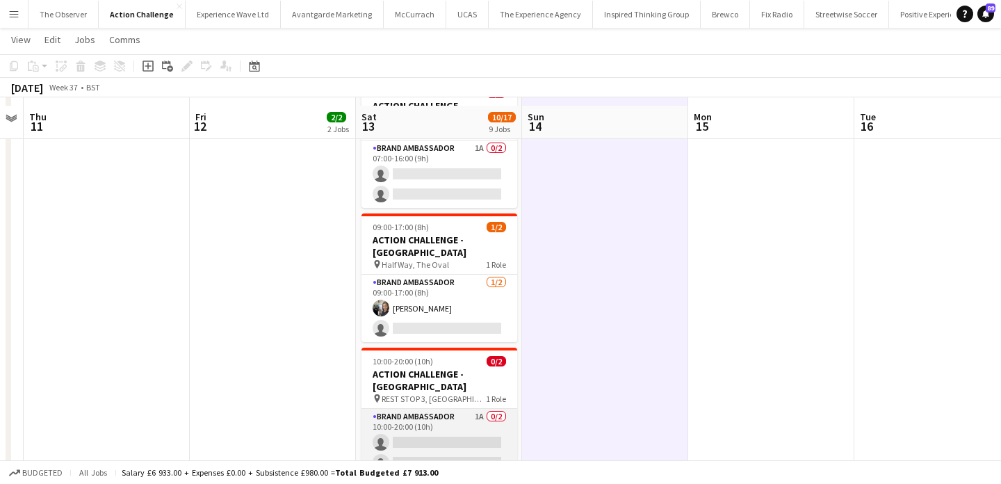
scroll to position [398, 0]
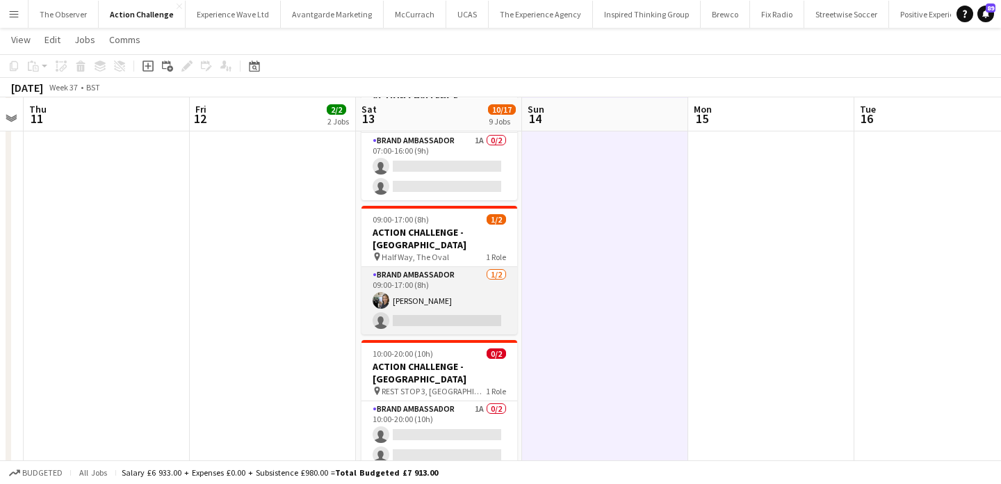
click at [469, 267] on app-card-role "Brand Ambassador [DATE] 09:00-17:00 (8h) [PERSON_NAME] single-neutral-actions" at bounding box center [439, 300] width 156 height 67
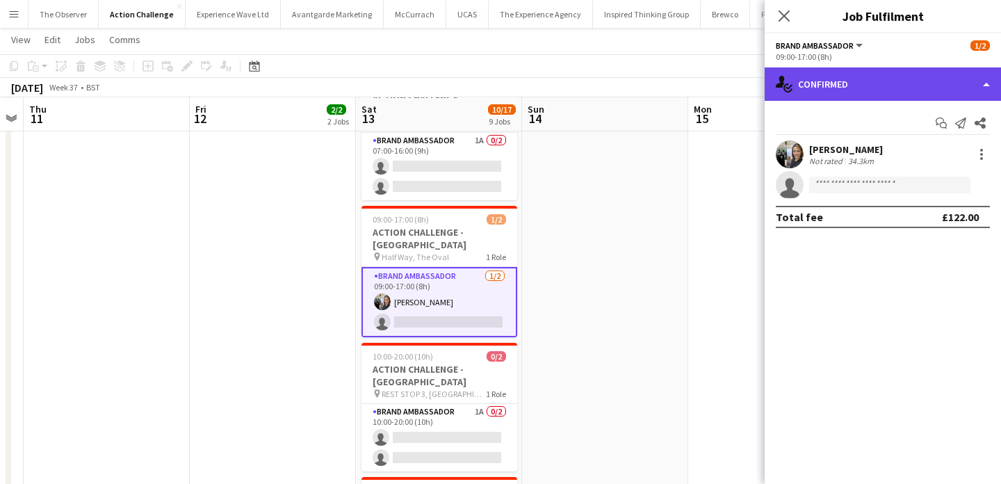
click at [860, 90] on div "single-neutral-actions-check-2 Confirmed" at bounding box center [882, 83] width 236 height 33
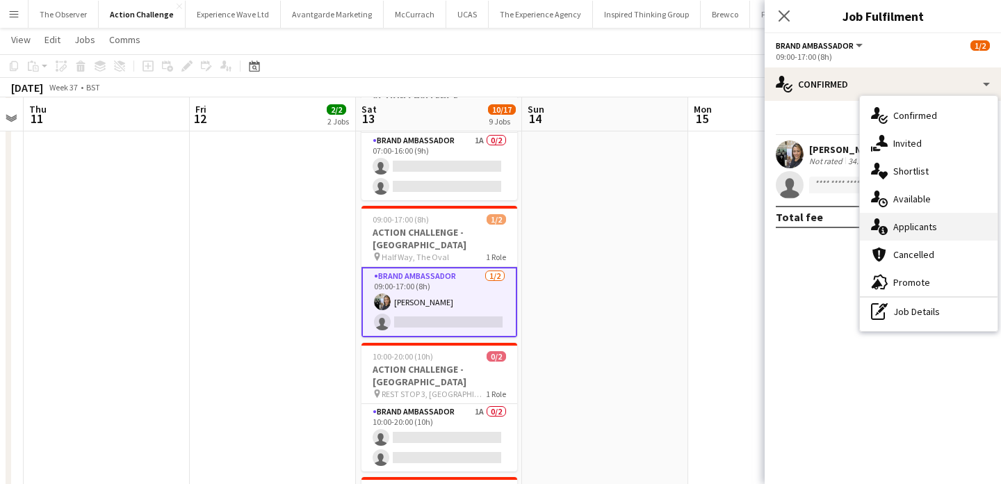
click at [873, 236] on div "single-neutral-actions-information Applicants" at bounding box center [928, 227] width 138 height 28
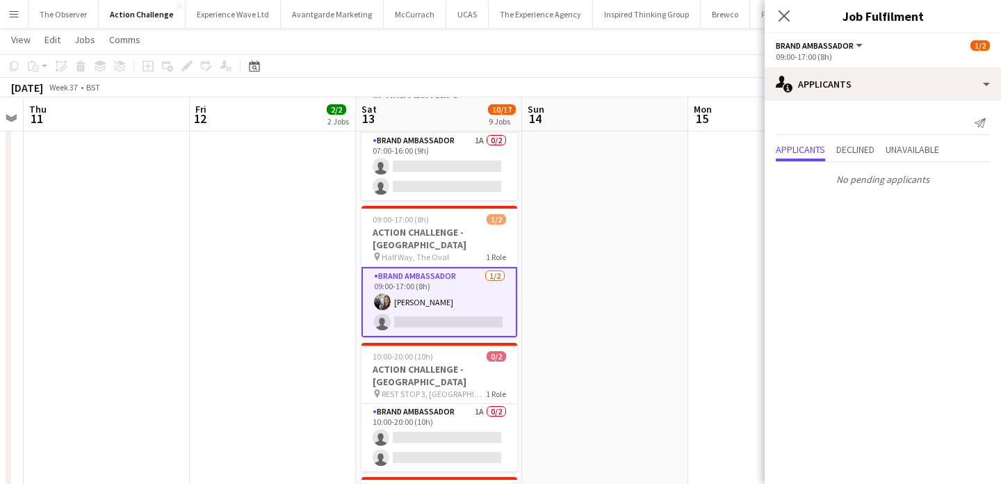
click at [684, 283] on app-date-cell at bounding box center [605, 370] width 166 height 1224
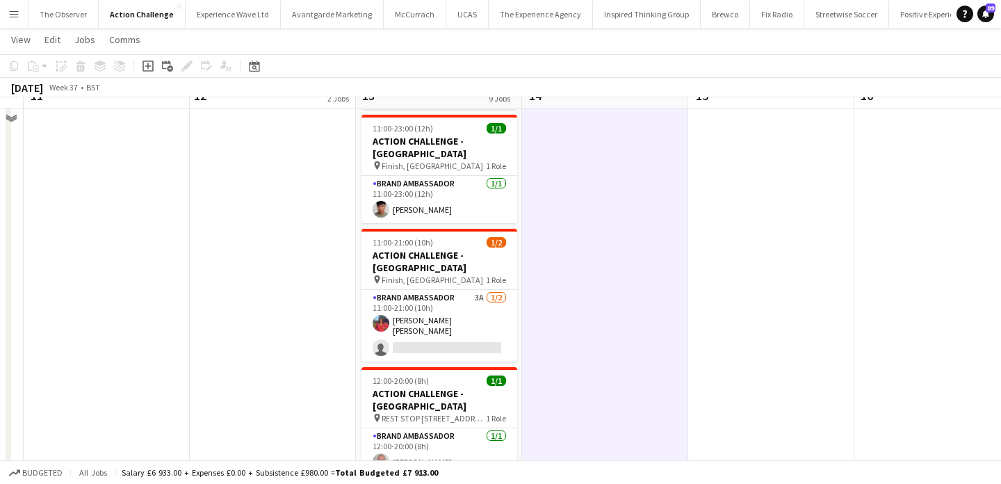
scroll to position [762, 0]
